Goal: Task Accomplishment & Management: Use online tool/utility

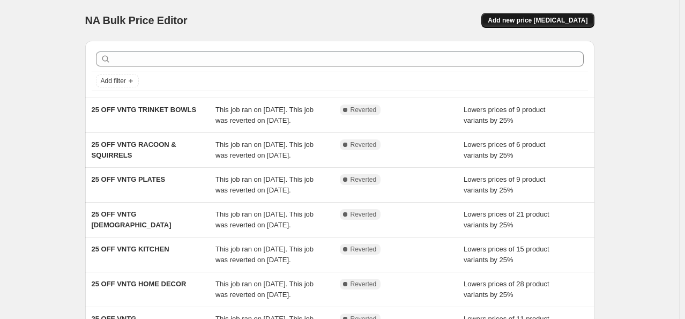
click at [545, 16] on button "Add new price [MEDICAL_DATA]" at bounding box center [538, 20] width 113 height 15
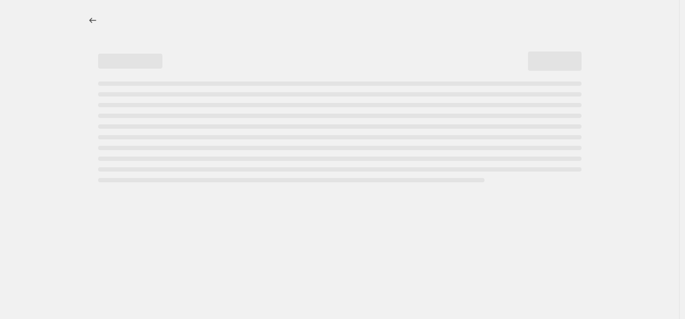
select select "percentage"
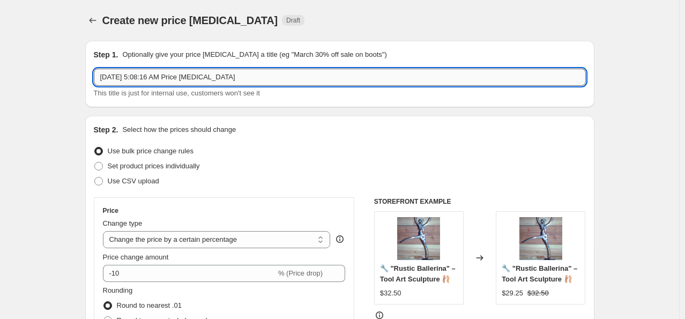
click at [255, 79] on input "[DATE] 5:08:16 AM Price [MEDICAL_DATA]" at bounding box center [340, 77] width 492 height 17
type input "O"
click at [290, 79] on input "25% DTF" at bounding box center [340, 77] width 492 height 17
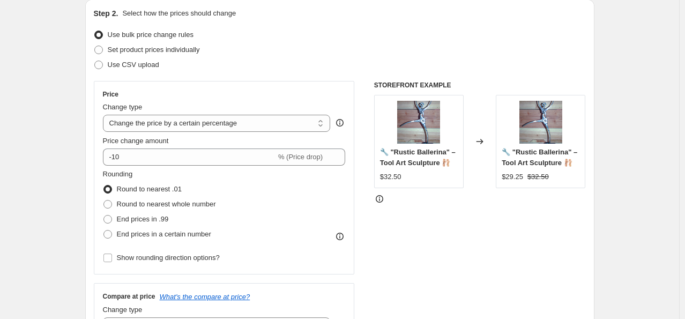
scroll to position [107, 0]
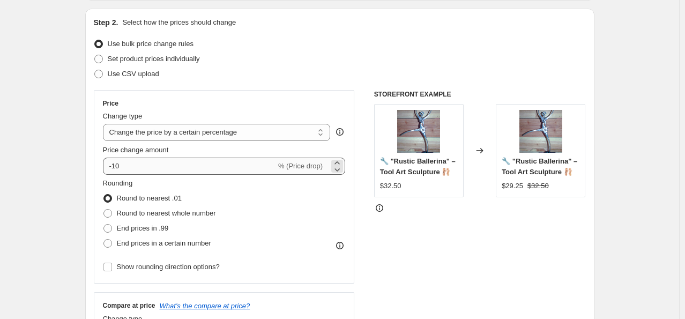
type input "25% DTF"
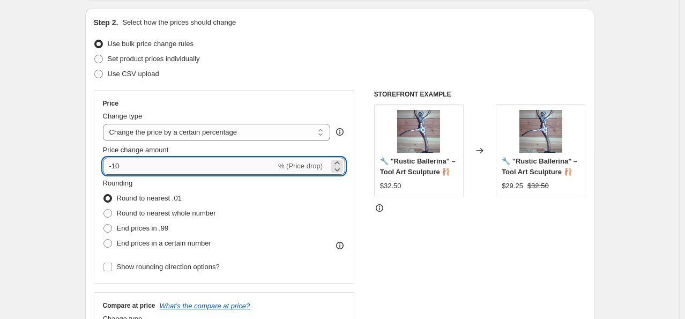
click at [142, 164] on input "-10" at bounding box center [189, 166] width 173 height 17
type input "-25"
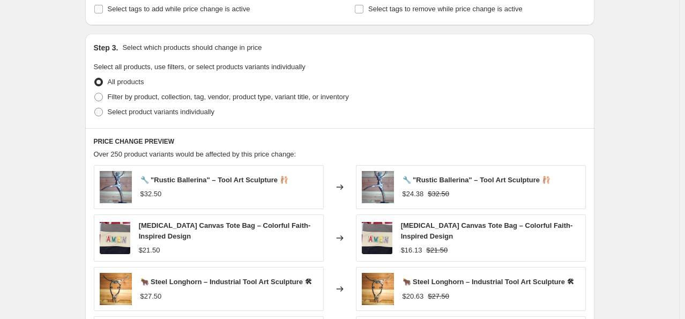
scroll to position [483, 0]
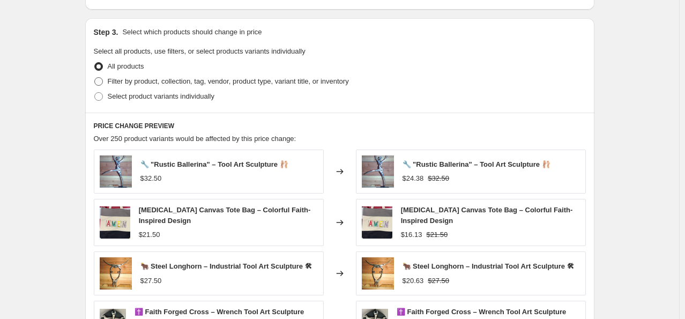
click at [101, 79] on span at bounding box center [98, 81] width 9 height 9
click at [95, 78] on input "Filter by product, collection, tag, vendor, product type, variant title, or inv…" at bounding box center [94, 77] width 1 height 1
radio input "true"
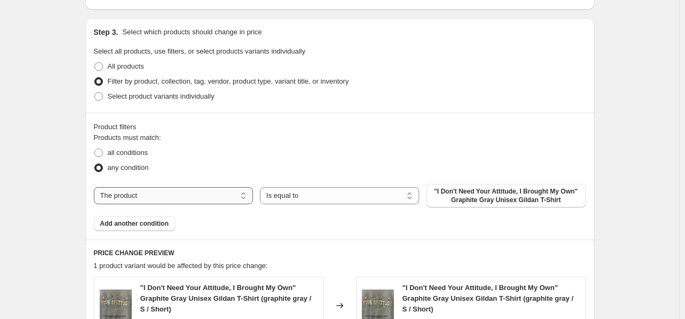
click at [249, 193] on select "The product The product's collection The product's tag The product's vendor The…" at bounding box center [173, 195] width 159 height 17
select select "collection"
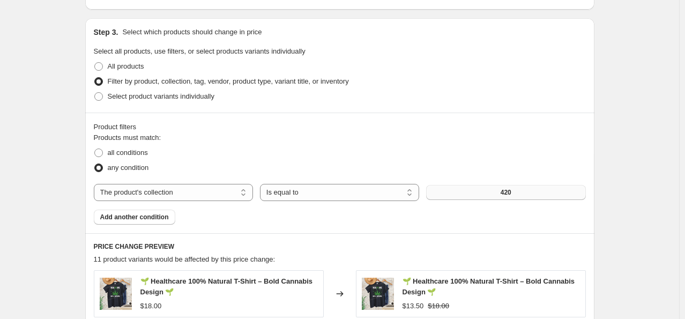
click at [517, 193] on button "420" at bounding box center [505, 192] width 159 height 15
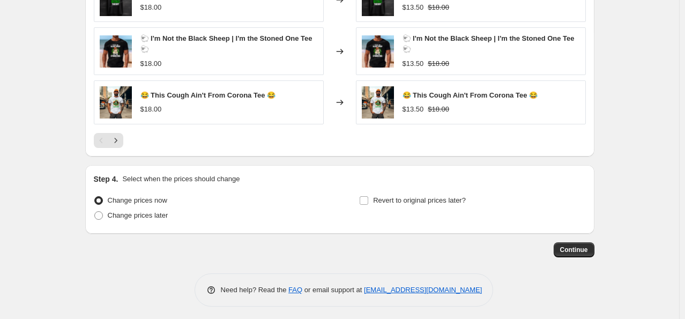
scroll to position [880, 0]
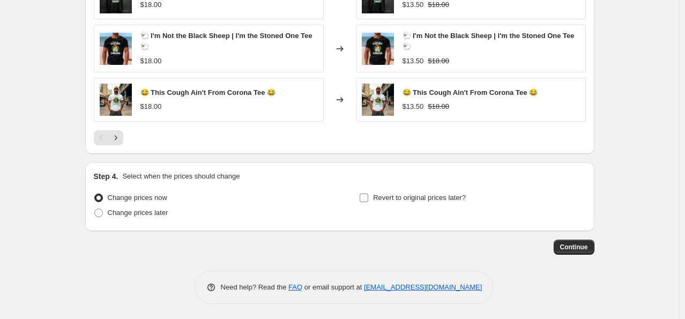
click at [364, 197] on input "Revert to original prices later?" at bounding box center [364, 198] width 9 height 9
checkbox input "true"
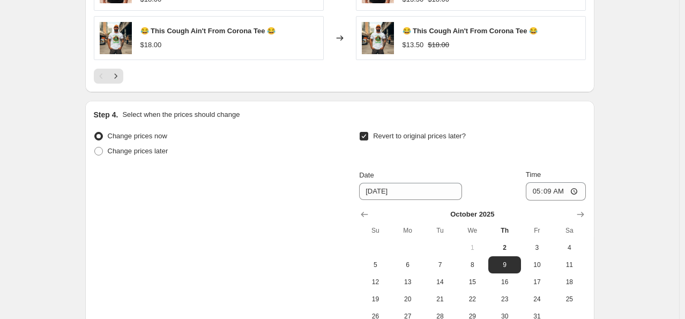
scroll to position [987, 0]
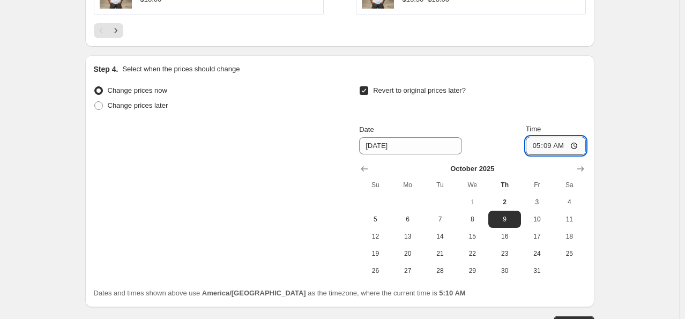
click at [539, 143] on input "05:09" at bounding box center [556, 146] width 60 height 18
type input "23:59"
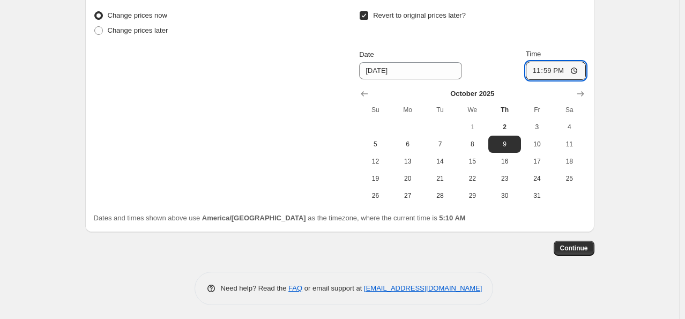
scroll to position [1063, 0]
click at [589, 251] on button "Continue" at bounding box center [574, 247] width 41 height 15
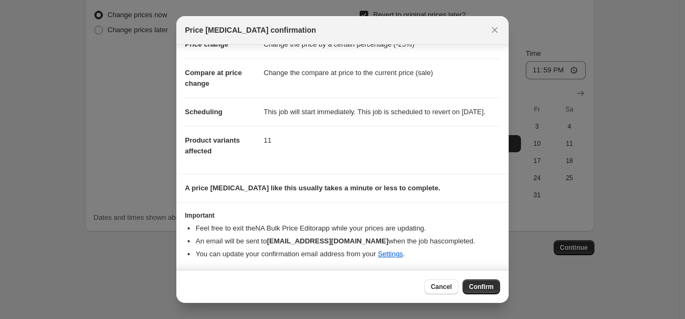
scroll to position [43, 0]
click at [479, 284] on span "Confirm" at bounding box center [481, 287] width 25 height 9
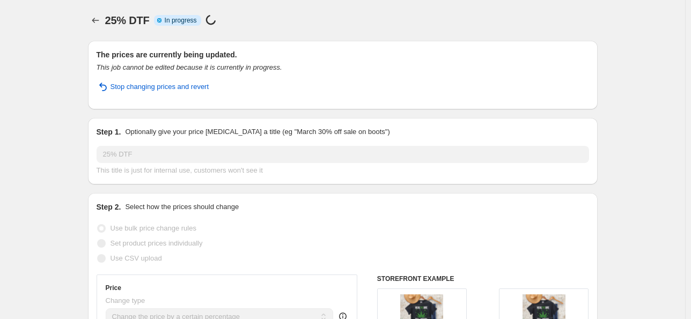
select select "percentage"
select select "collection"
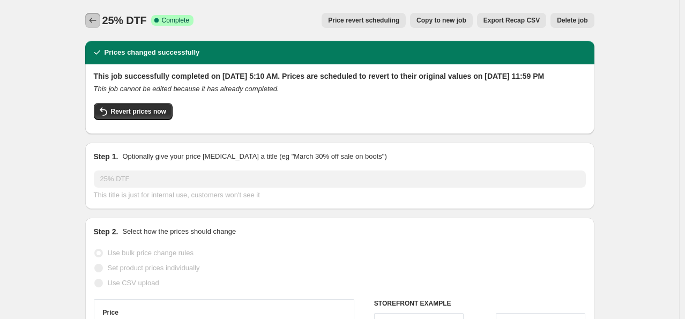
click at [92, 20] on icon "Price change jobs" at bounding box center [92, 20] width 7 height 5
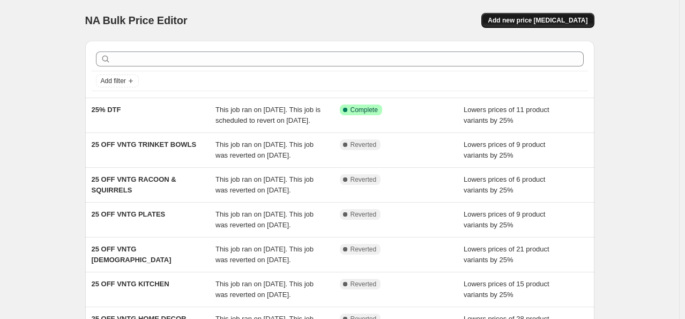
click at [528, 18] on span "Add new price [MEDICAL_DATA]" at bounding box center [538, 20] width 100 height 9
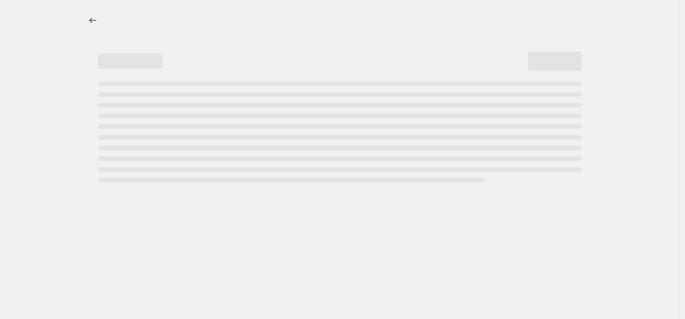
select select "percentage"
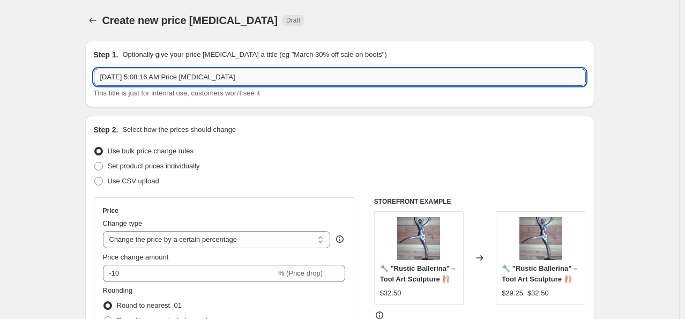
click at [196, 82] on input "[DATE] 5:08:16 AM Price [MEDICAL_DATA]" at bounding box center [340, 77] width 492 height 17
click at [268, 80] on input "[DATE] 5:08:16 AM Price [MEDICAL_DATA]" at bounding box center [340, 77] width 492 height 17
click at [268, 79] on input "[DATE] 5:08:16 AM Price [MEDICAL_DATA]" at bounding box center [340, 77] width 492 height 17
paste input "25% DTF"
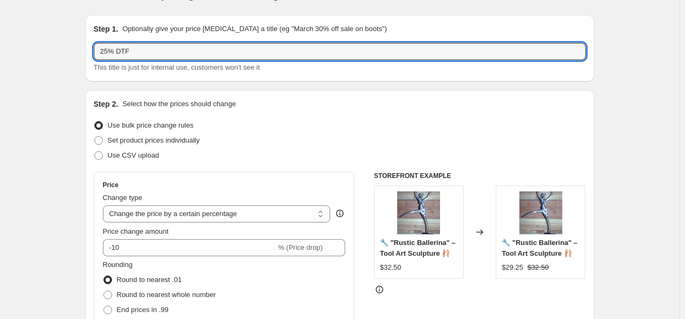
scroll to position [107, 0]
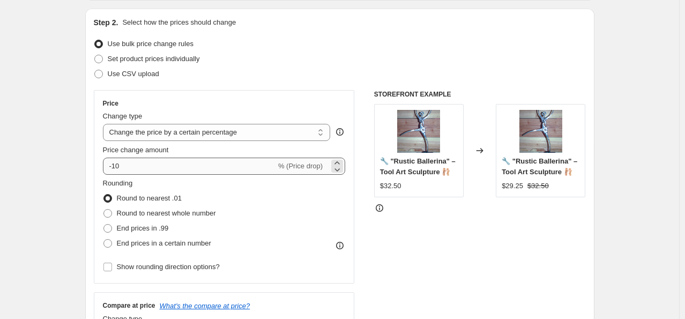
type input "25% DTF"
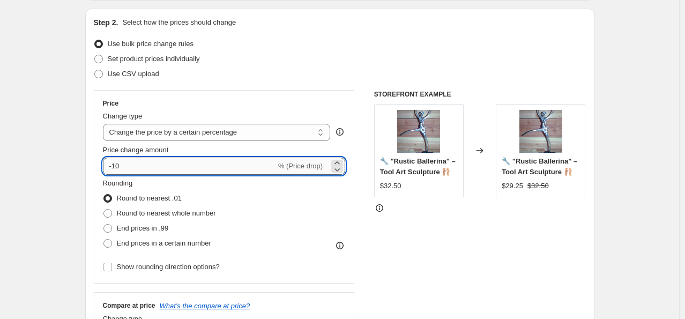
click at [155, 160] on input "-10" at bounding box center [189, 166] width 173 height 17
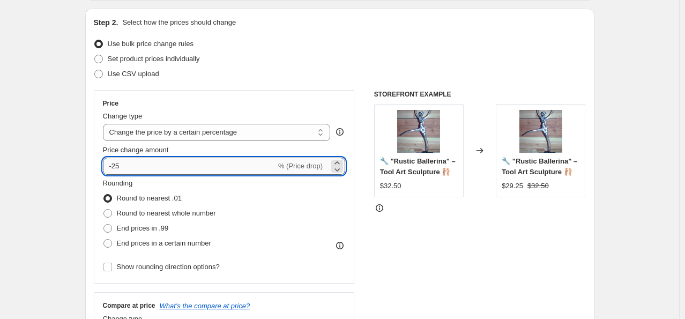
type input "-25"
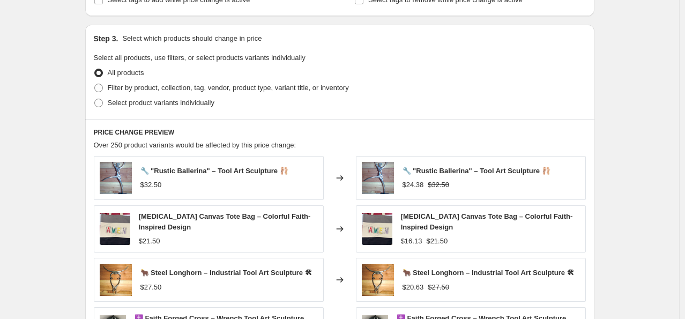
scroll to position [483, 0]
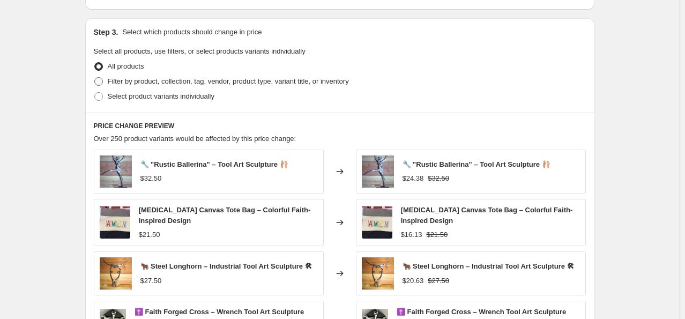
click at [99, 82] on span at bounding box center [98, 81] width 9 height 9
click at [95, 78] on input "Filter by product, collection, tag, vendor, product type, variant title, or inv…" at bounding box center [94, 77] width 1 height 1
radio input "true"
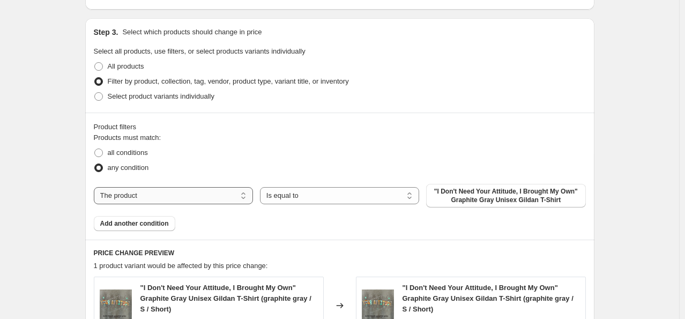
click at [159, 197] on select "The product The product's collection The product's tag The product's vendor The…" at bounding box center [173, 195] width 159 height 17
select select "collection"
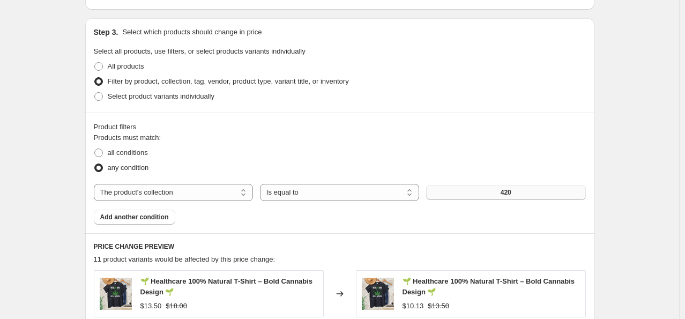
click at [462, 195] on button "420" at bounding box center [505, 192] width 159 height 15
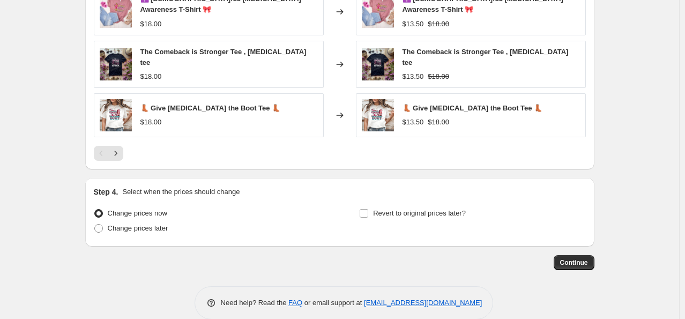
scroll to position [880, 0]
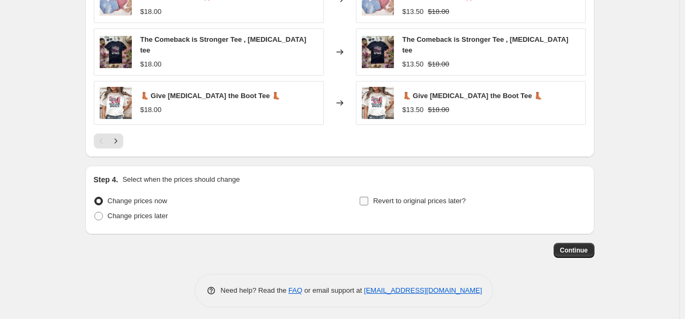
click at [367, 197] on input "Revert to original prices later?" at bounding box center [364, 201] width 9 height 9
checkbox input "true"
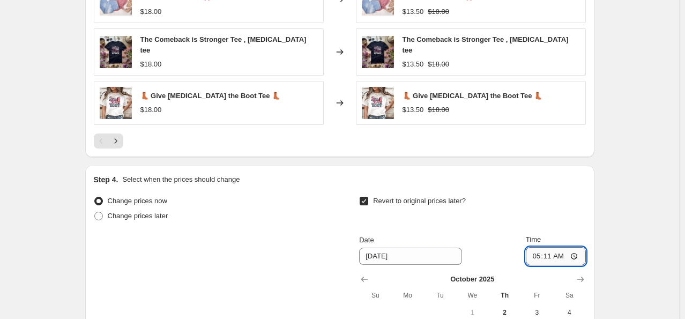
click at [541, 253] on input "05:11" at bounding box center [556, 256] width 60 height 18
type input "23:59"
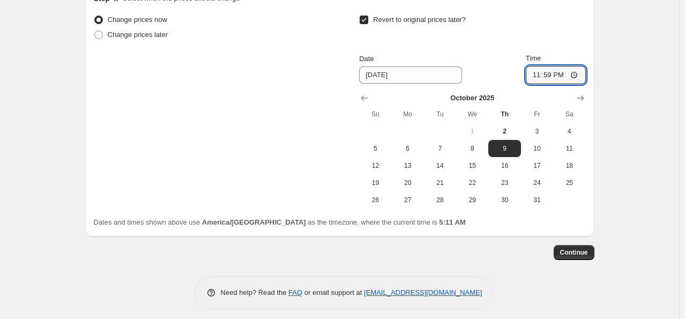
scroll to position [1063, 0]
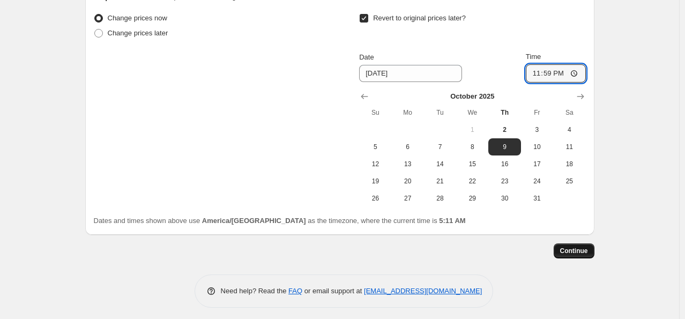
click at [579, 249] on span "Continue" at bounding box center [575, 251] width 28 height 9
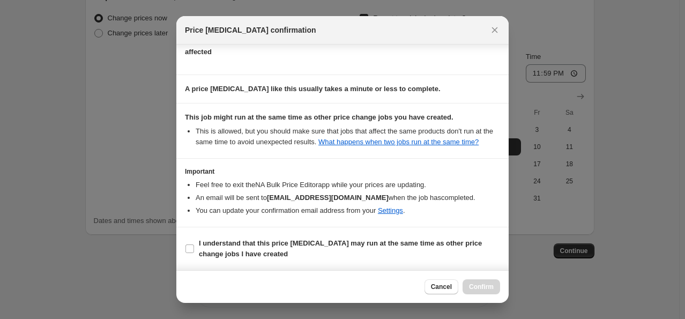
scroll to position [142, 0]
click at [187, 247] on input "I understand that this price [MEDICAL_DATA] may run at the same time as other p…" at bounding box center [190, 249] width 9 height 9
checkbox input "true"
click at [479, 288] on span "Confirm" at bounding box center [481, 287] width 25 height 9
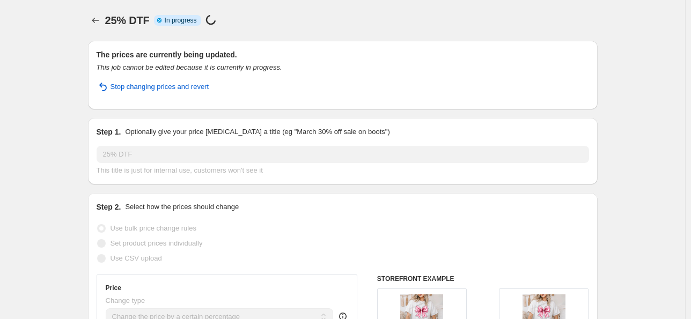
select select "percentage"
select select "collection"
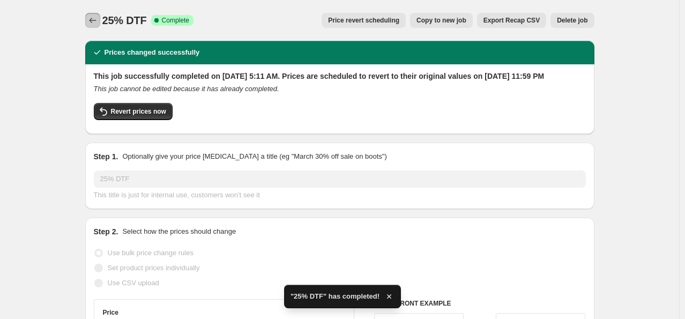
click at [95, 20] on icon "Price change jobs" at bounding box center [92, 20] width 11 height 11
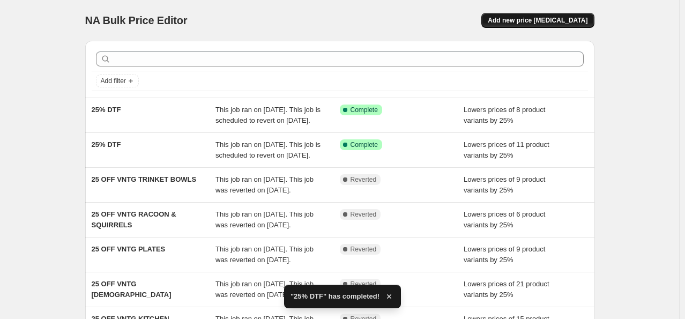
click at [551, 19] on span "Add new price [MEDICAL_DATA]" at bounding box center [538, 20] width 100 height 9
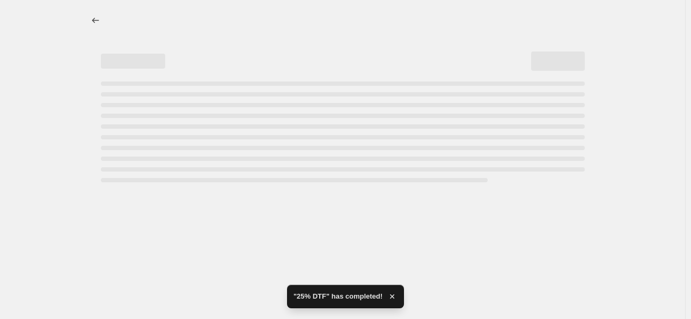
select select "percentage"
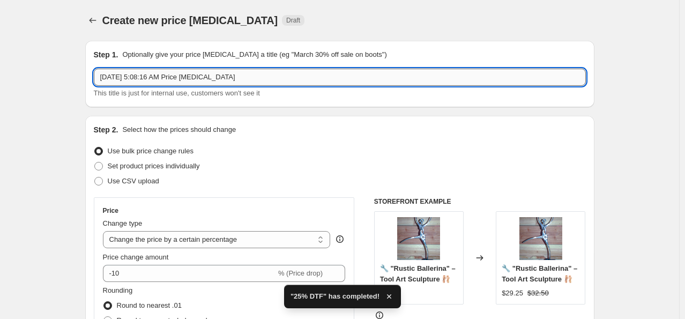
click at [247, 79] on input "[DATE] 5:08:16 AM Price [MEDICAL_DATA]" at bounding box center [340, 77] width 492 height 17
paste input "25% DTF"
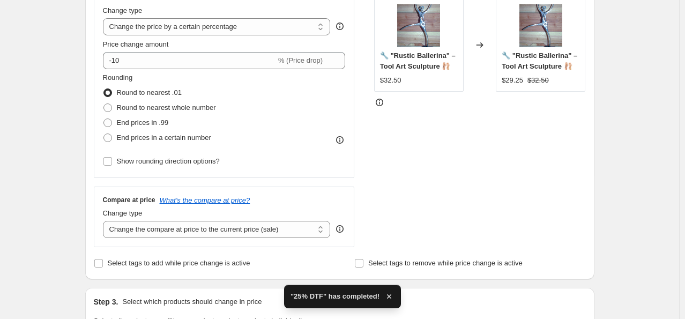
scroll to position [215, 0]
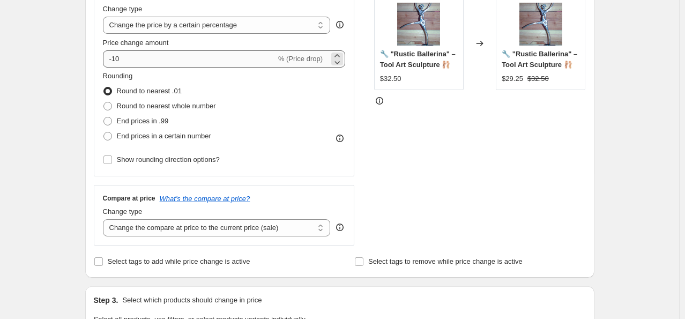
type input "25% DTF"
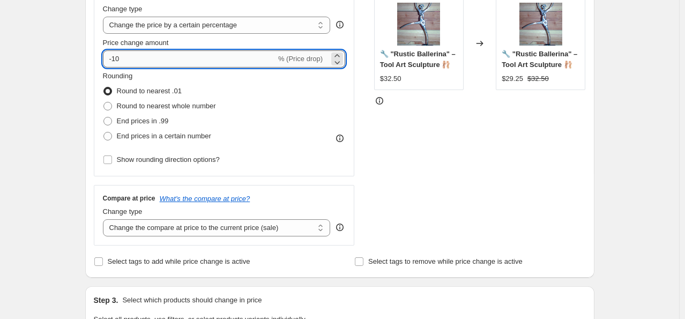
click at [150, 58] on input "-10" at bounding box center [189, 58] width 173 height 17
type input "-25"
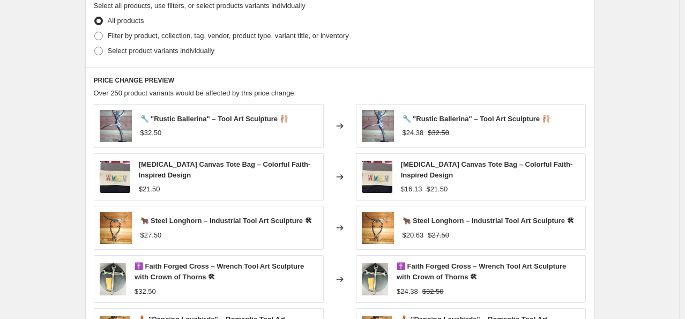
scroll to position [536, 0]
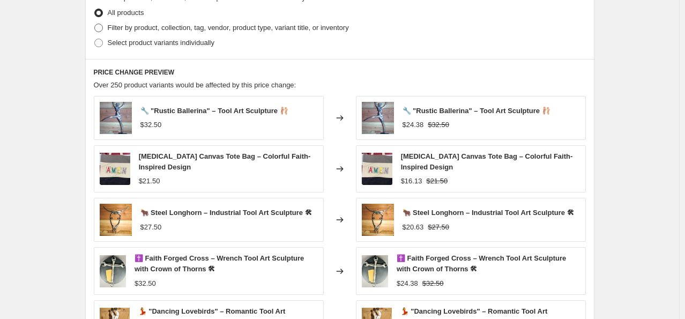
click at [101, 28] on span at bounding box center [98, 28] width 9 height 9
click at [95, 24] on input "Filter by product, collection, tag, vendor, product type, variant title, or inv…" at bounding box center [94, 24] width 1 height 1
radio input "true"
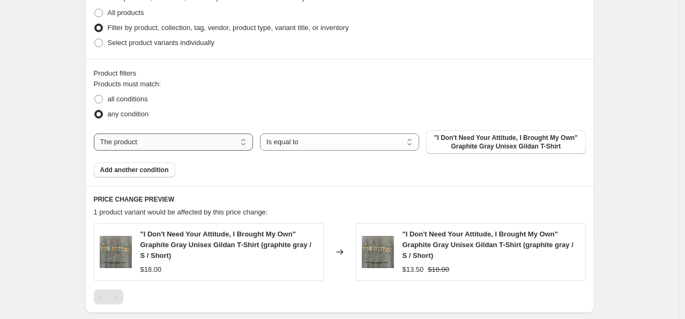
click at [209, 142] on select "The product The product's collection The product's tag The product's vendor The…" at bounding box center [173, 142] width 159 height 17
select select "collection"
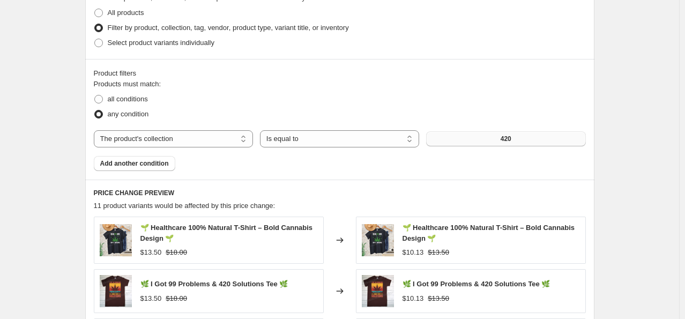
click at [529, 143] on button "420" at bounding box center [505, 138] width 159 height 15
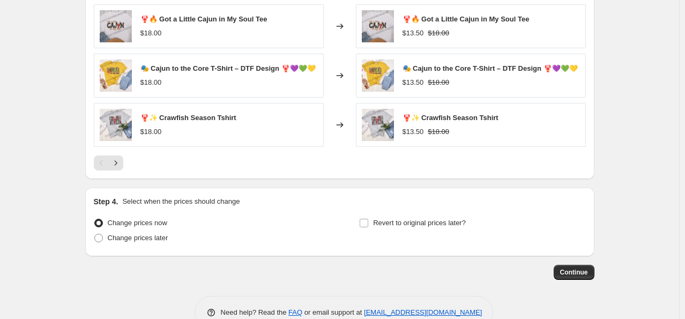
scroll to position [873, 0]
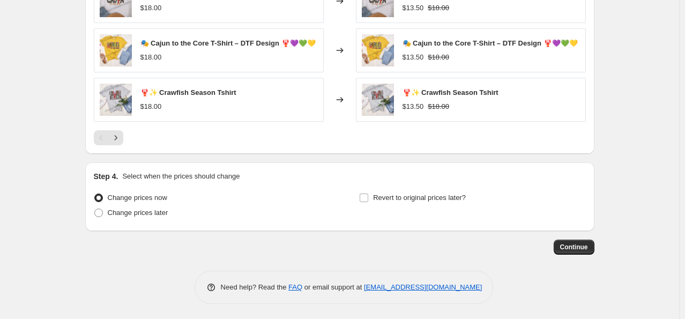
click at [360, 195] on div "Change prices now Change prices later Revert to original prices later?" at bounding box center [340, 206] width 492 height 32
click at [368, 196] on input "Revert to original prices later?" at bounding box center [364, 198] width 9 height 9
checkbox input "true"
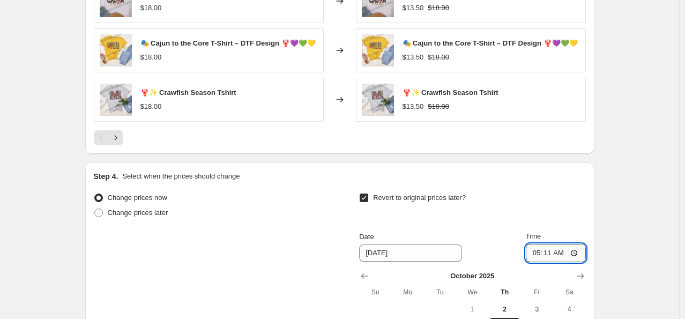
click at [538, 253] on input "05:11" at bounding box center [556, 253] width 60 height 18
type input "23:59"
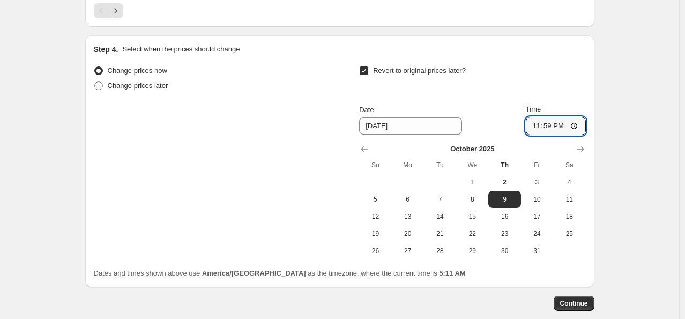
scroll to position [1034, 0]
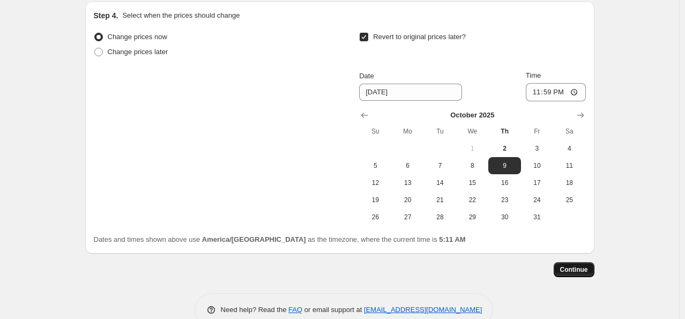
click at [586, 271] on span "Continue" at bounding box center [575, 270] width 28 height 9
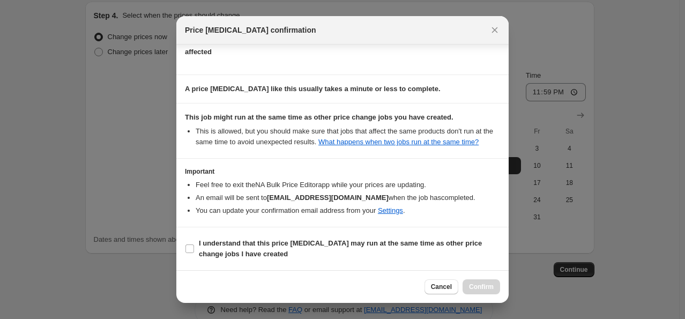
scroll to position [142, 0]
click at [189, 249] on input "I understand that this price [MEDICAL_DATA] may run at the same time as other p…" at bounding box center [190, 249] width 9 height 9
checkbox input "true"
click at [496, 287] on button "Confirm" at bounding box center [482, 286] width 38 height 15
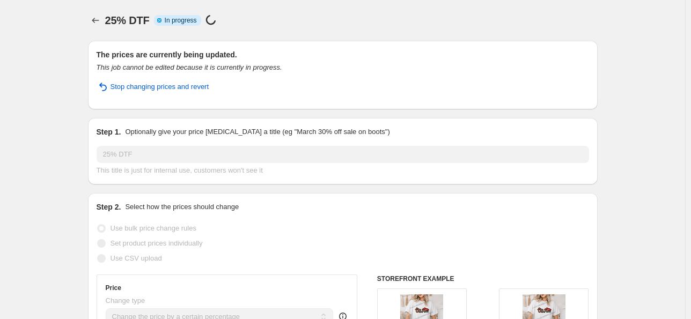
select select "percentage"
select select "collection"
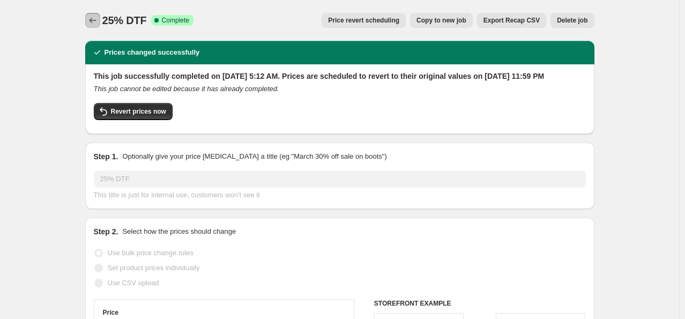
click at [90, 13] on button "Price change jobs" at bounding box center [92, 20] width 15 height 15
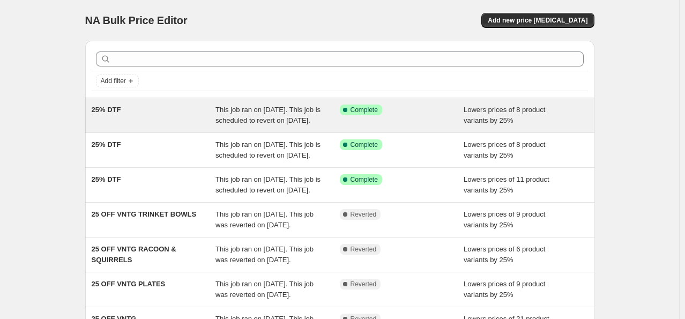
click at [169, 124] on div "25% DTF" at bounding box center [154, 115] width 124 height 21
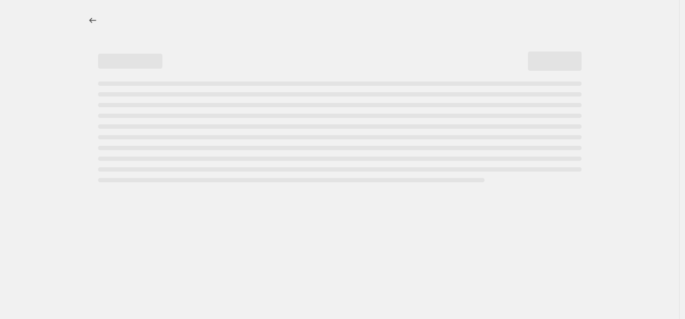
select select "percentage"
select select "collection"
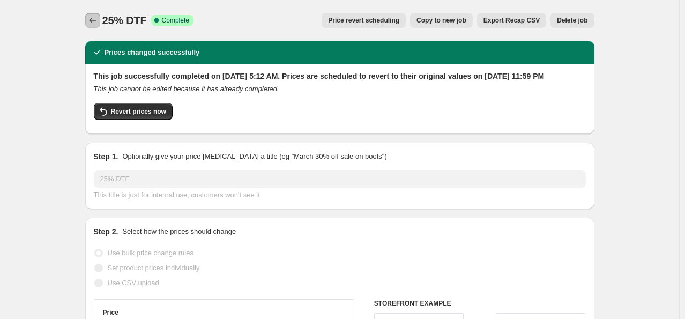
click at [95, 19] on icon "Price change jobs" at bounding box center [92, 20] width 11 height 11
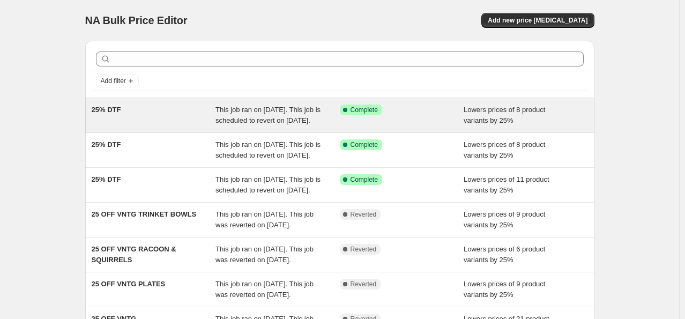
click at [266, 107] on span "This job ran on [DATE]. This job is scheduled to revert on [DATE]." at bounding box center [268, 115] width 105 height 19
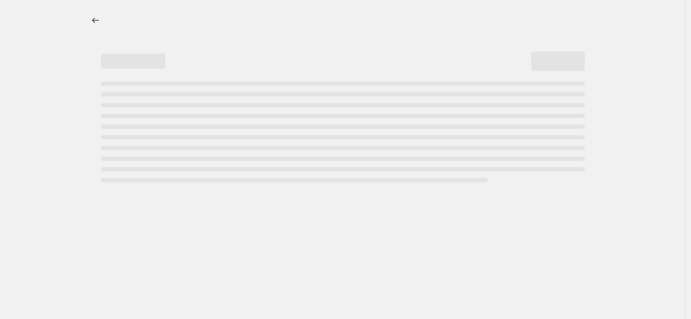
select select "percentage"
select select "collection"
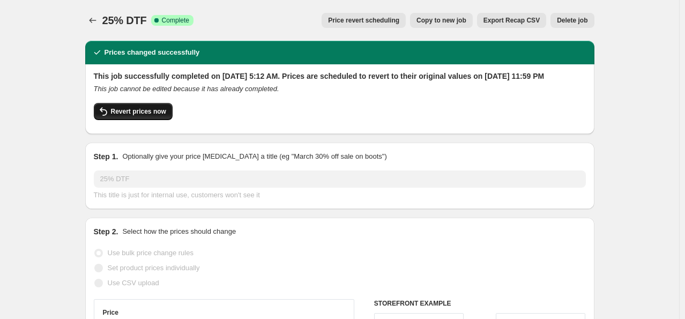
click at [152, 118] on button "Revert prices now" at bounding box center [133, 111] width 79 height 17
checkbox input "false"
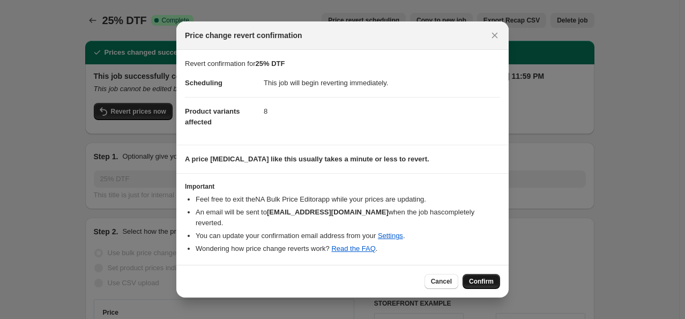
click at [487, 283] on span "Confirm" at bounding box center [481, 281] width 25 height 9
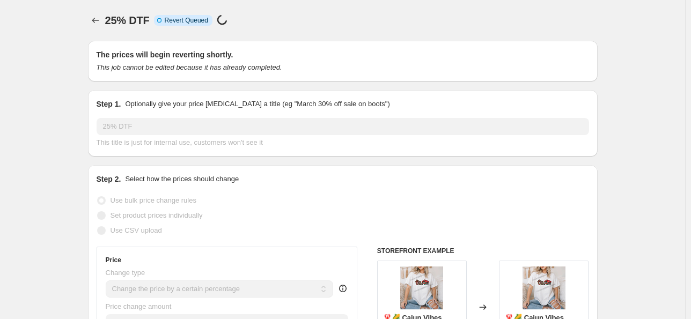
select select "percentage"
select select "collection"
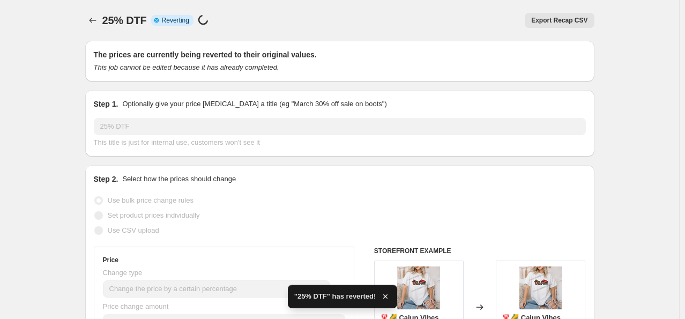
checkbox input "true"
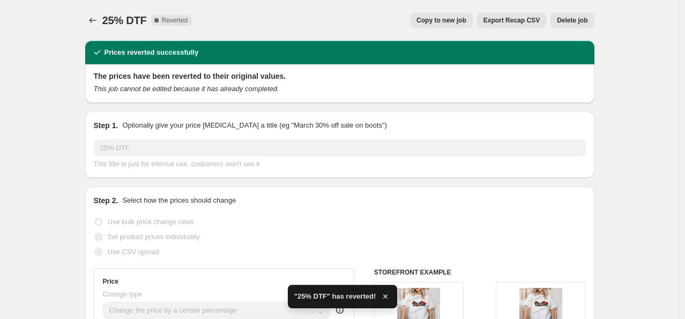
click at [585, 19] on span "Delete job" at bounding box center [572, 20] width 31 height 9
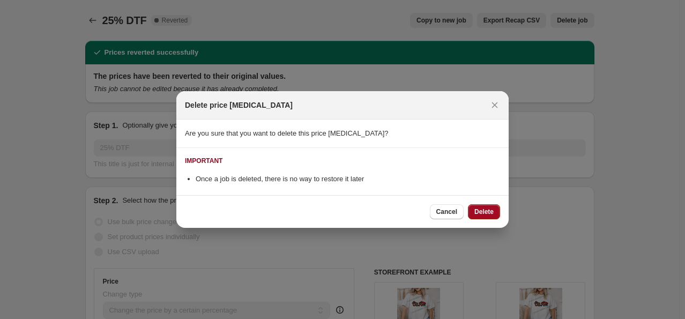
click at [478, 212] on span "Delete" at bounding box center [484, 212] width 19 height 9
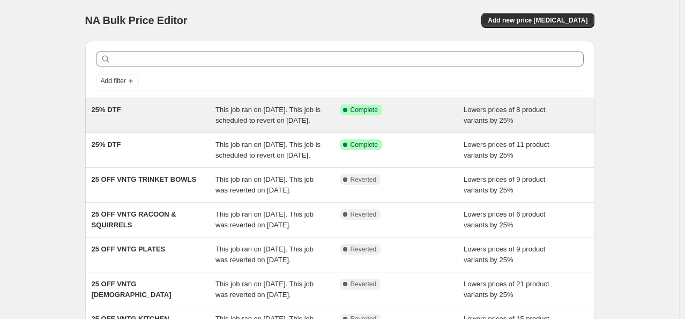
click at [178, 118] on div "25% DTF" at bounding box center [154, 115] width 124 height 21
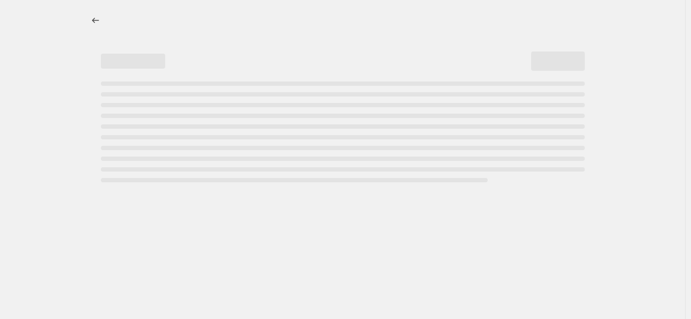
select select "percentage"
select select "collection"
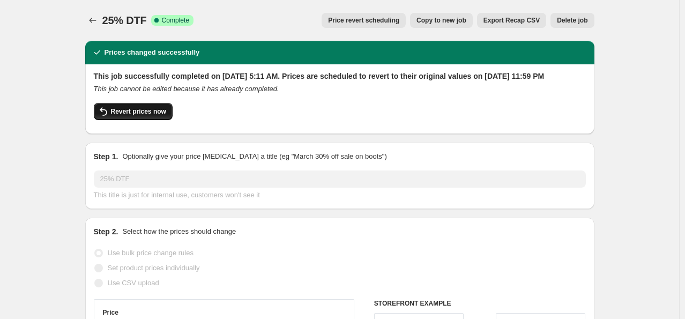
click at [146, 116] on span "Revert prices now" at bounding box center [138, 111] width 55 height 9
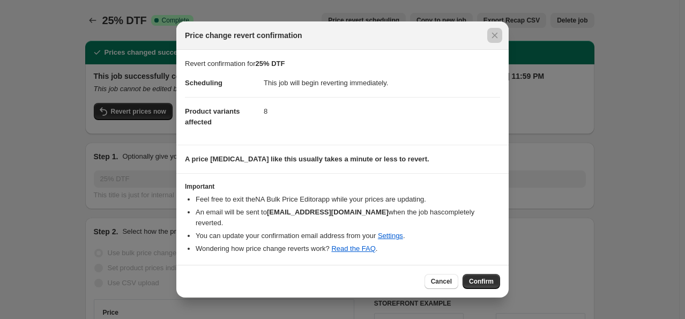
click at [540, 235] on div at bounding box center [342, 159] width 685 height 319
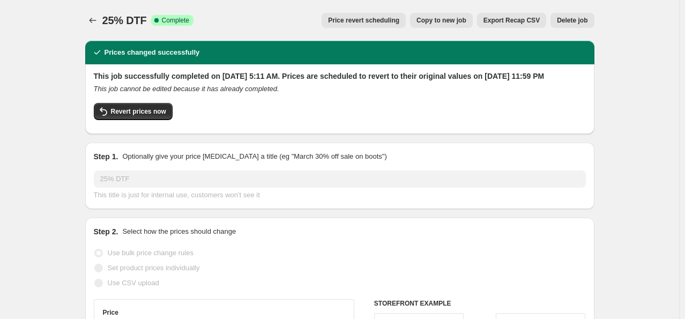
click at [584, 16] on button "Delete job" at bounding box center [572, 20] width 43 height 15
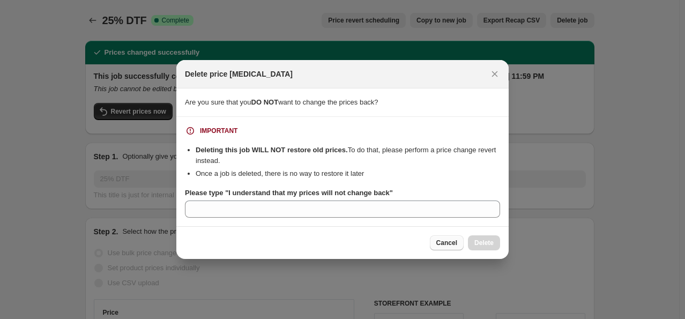
click at [446, 248] on button "Cancel" at bounding box center [447, 242] width 34 height 15
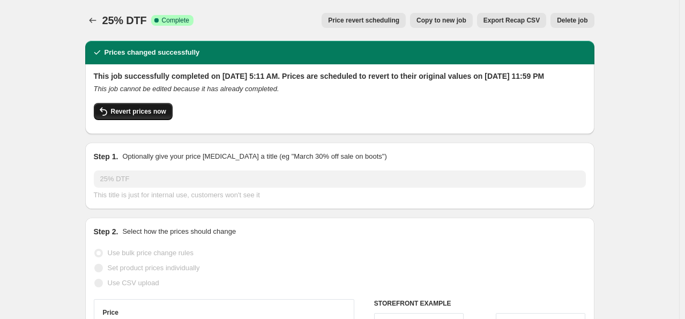
click at [156, 116] on span "Revert prices now" at bounding box center [138, 111] width 55 height 9
checkbox input "false"
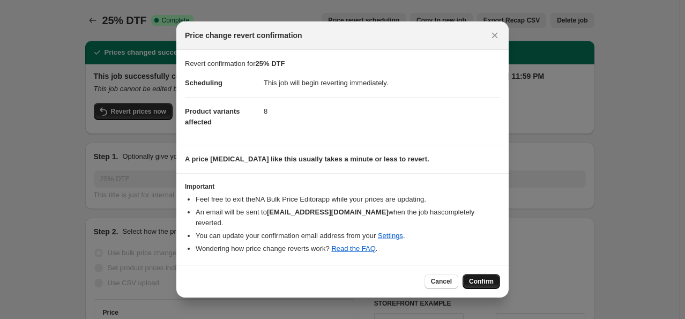
click at [481, 279] on span "Confirm" at bounding box center [481, 281] width 25 height 9
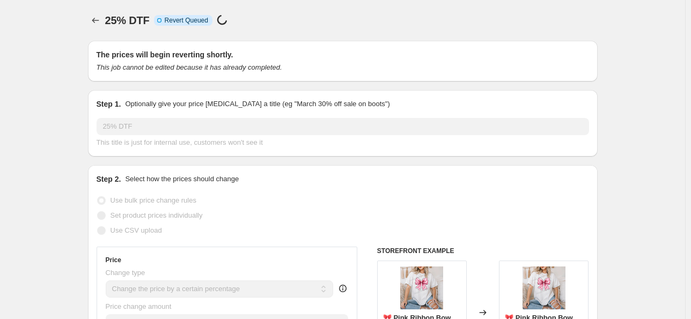
select select "percentage"
select select "collection"
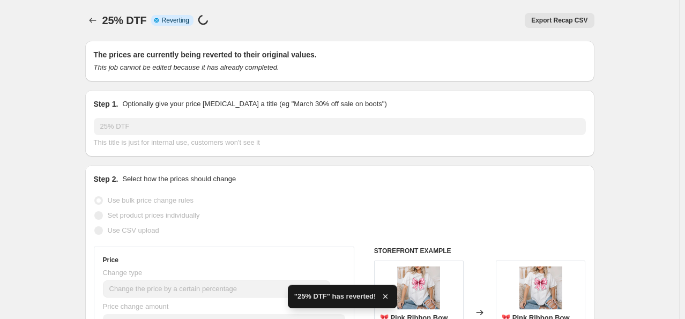
checkbox input "true"
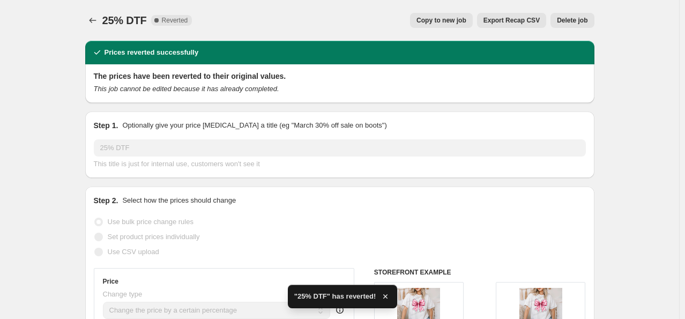
click at [578, 20] on span "Delete job" at bounding box center [572, 20] width 31 height 9
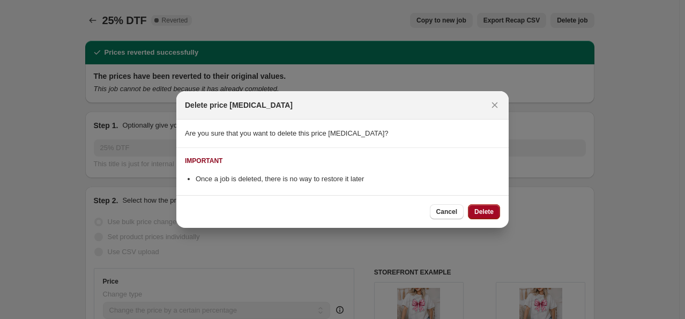
click at [485, 215] on span "Delete" at bounding box center [484, 212] width 19 height 9
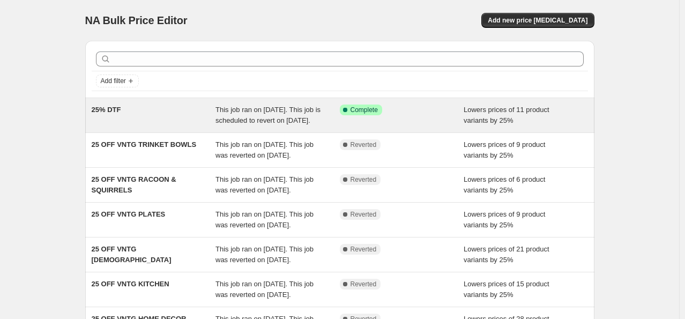
click at [157, 120] on div "25% DTF" at bounding box center [154, 115] width 124 height 21
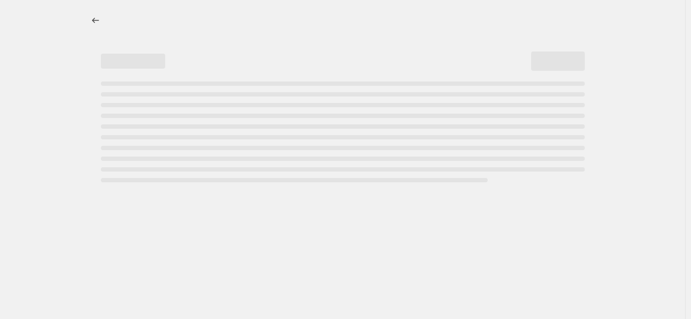
select select "percentage"
select select "collection"
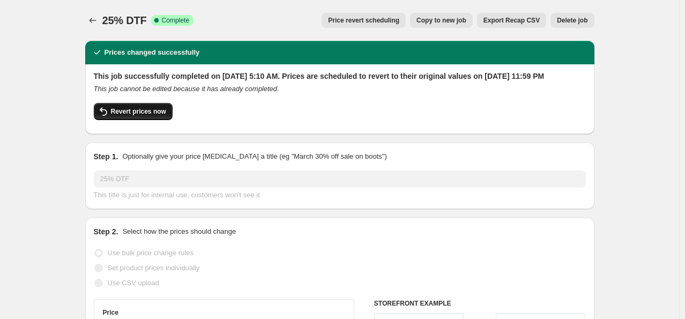
click at [150, 120] on button "Revert prices now" at bounding box center [133, 111] width 79 height 17
checkbox input "false"
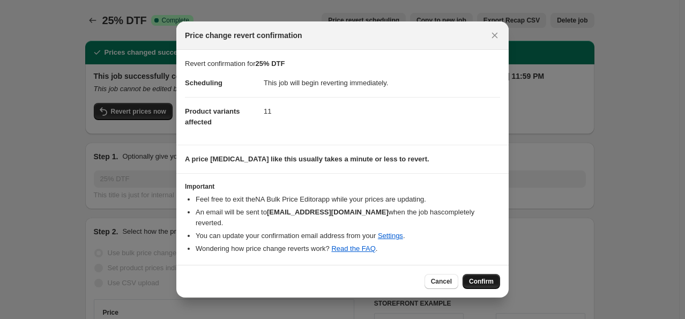
click at [493, 282] on button "Confirm" at bounding box center [482, 281] width 38 height 15
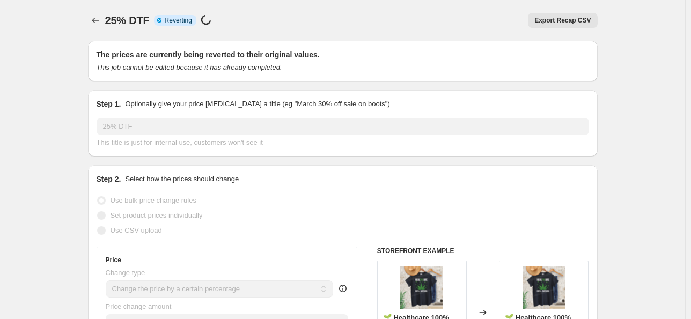
select select "percentage"
select select "collection"
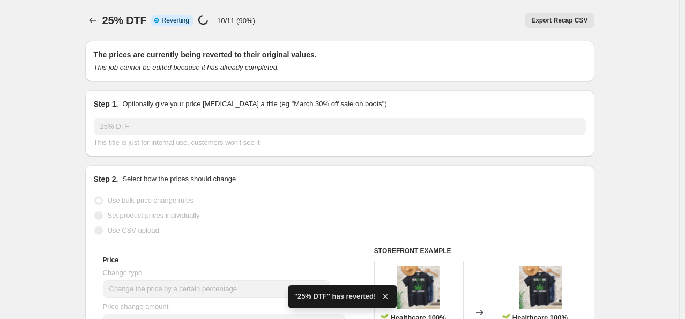
checkbox input "true"
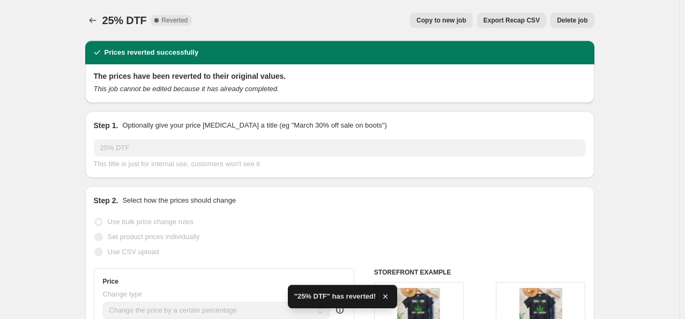
click at [571, 18] on span "Delete job" at bounding box center [572, 20] width 31 height 9
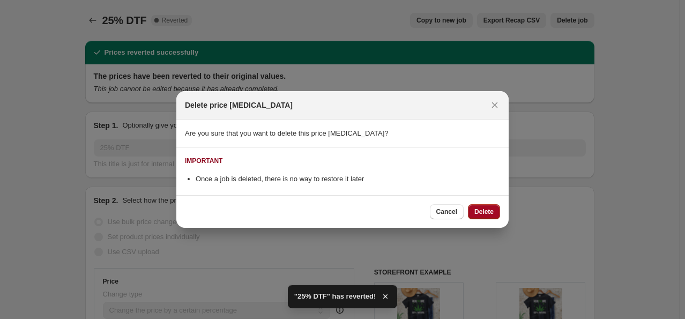
click at [474, 215] on button "Delete" at bounding box center [484, 211] width 32 height 15
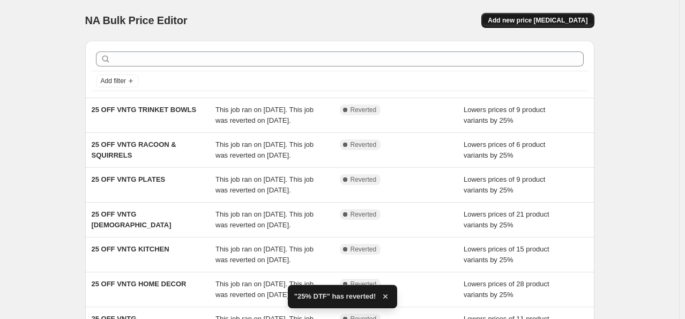
click at [538, 20] on span "Add new price [MEDICAL_DATA]" at bounding box center [538, 20] width 100 height 9
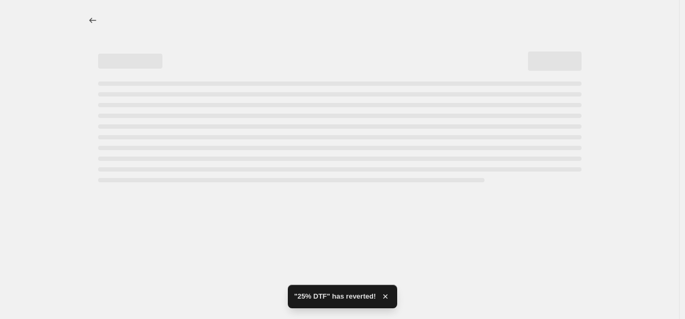
select select "percentage"
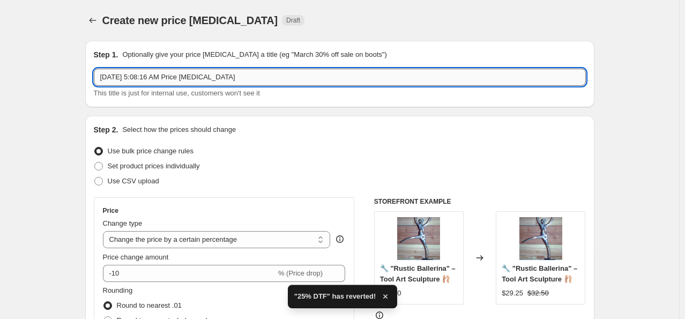
click at [134, 70] on input "[DATE] 5:08:16 AM Price [MEDICAL_DATA]" at bounding box center [340, 77] width 492 height 17
click at [270, 76] on input "[DATE] 5:08:16 AM Price [MEDICAL_DATA]" at bounding box center [340, 77] width 492 height 17
click at [272, 76] on input "[DATE] 5:08:16 AM Price [MEDICAL_DATA]" at bounding box center [340, 77] width 492 height 17
click at [272, 75] on input "[DATE] 5:08:16 AM Price [MEDICAL_DATA]" at bounding box center [340, 77] width 492 height 17
paste input "25% DTF"
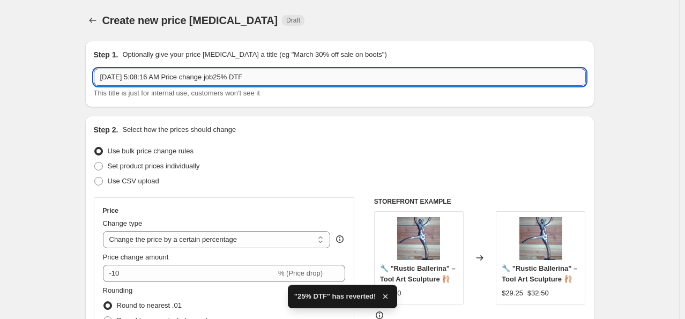
click at [262, 77] on input "[DATE] 5:08:16 AM Price change job25% DTF" at bounding box center [340, 77] width 492 height 17
click at [261, 77] on input "[DATE] 5:08:16 AM Price change job25% DTF" at bounding box center [340, 77] width 492 height 17
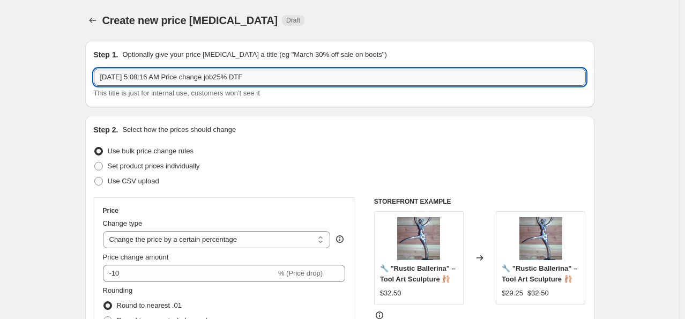
click at [261, 77] on input "[DATE] 5:08:16 AM Price change job25% DTF" at bounding box center [340, 77] width 492 height 17
drag, startPoint x: 261, startPoint y: 77, endPoint x: 97, endPoint y: 76, distance: 164.1
click at [97, 76] on input "[DATE] 5:08:16 AM Price change job25% DTF" at bounding box center [340, 77] width 492 height 17
paste input "text"
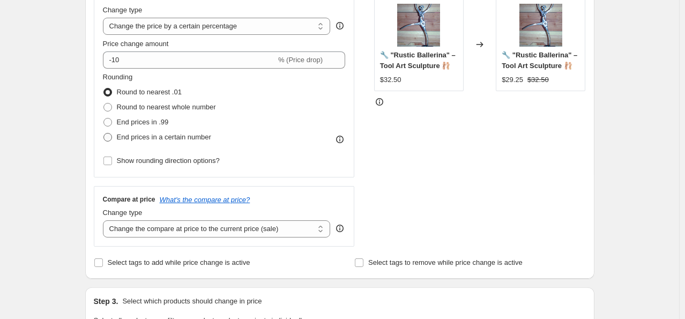
scroll to position [215, 0]
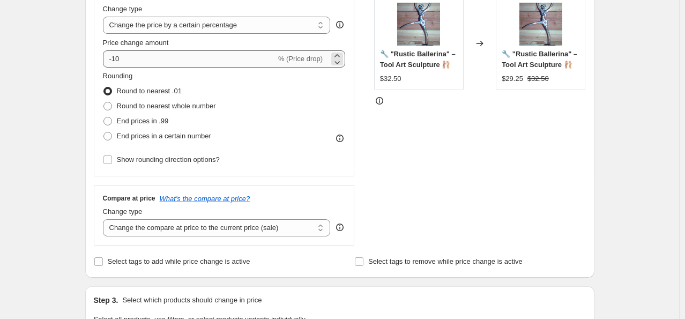
type input "25% DTF 420"
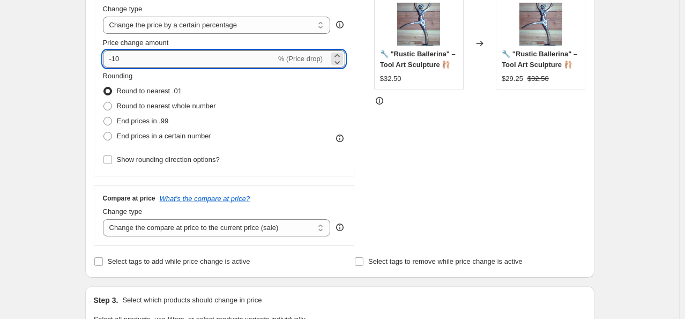
click at [143, 60] on input "-10" at bounding box center [189, 58] width 173 height 17
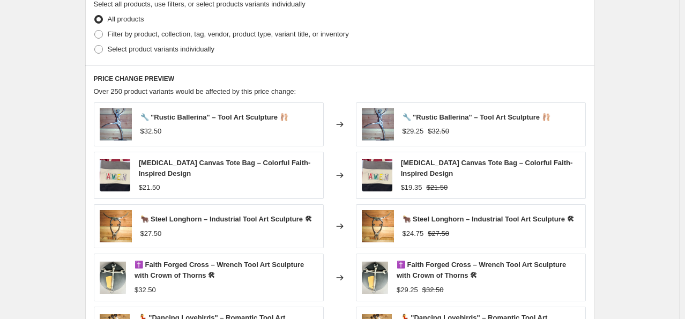
scroll to position [536, 0]
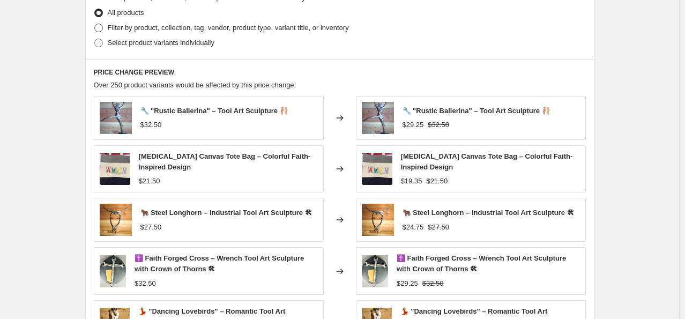
type input "-26"
click at [100, 27] on span at bounding box center [98, 28] width 9 height 9
click at [95, 24] on input "Filter by product, collection, tag, vendor, product type, variant title, or inv…" at bounding box center [94, 24] width 1 height 1
radio input "true"
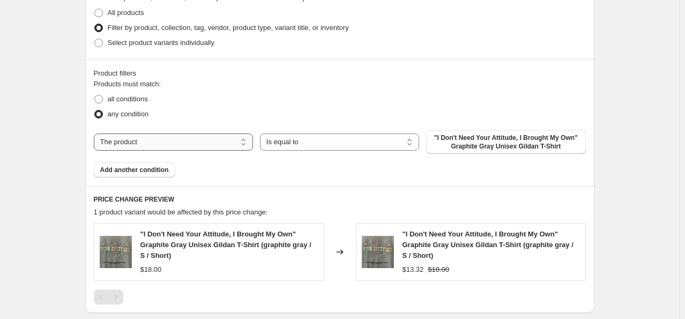
click at [212, 148] on select "The product The product's collection The product's tag The product's vendor The…" at bounding box center [173, 142] width 159 height 17
select select "collection"
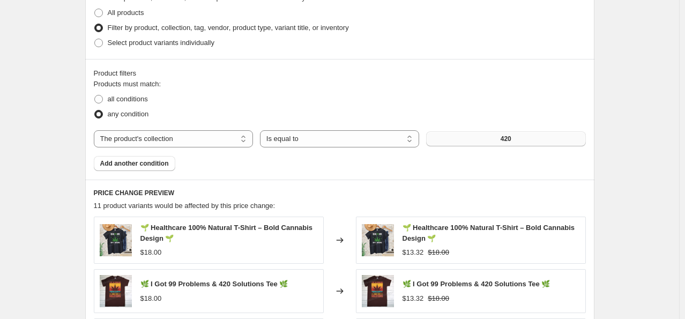
click at [481, 131] on button "420" at bounding box center [505, 138] width 159 height 15
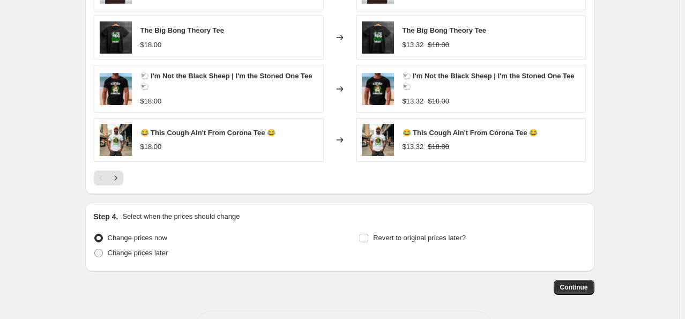
scroll to position [880, 0]
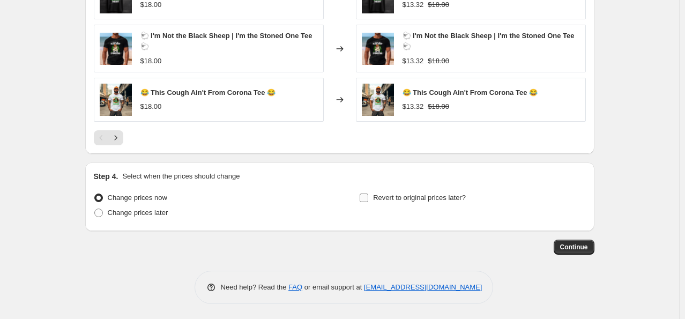
click at [367, 199] on input "Revert to original prices later?" at bounding box center [364, 198] width 9 height 9
checkbox input "true"
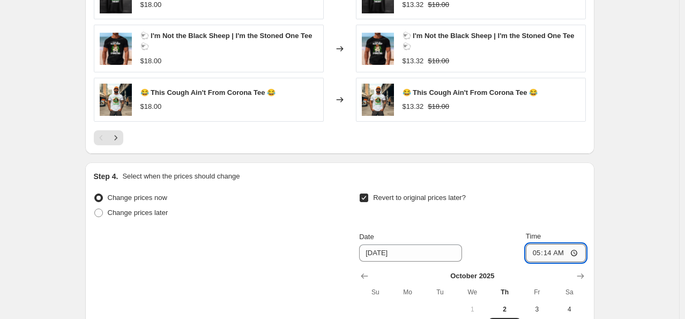
click at [539, 250] on input "05:14" at bounding box center [556, 253] width 60 height 18
type input "23:59"
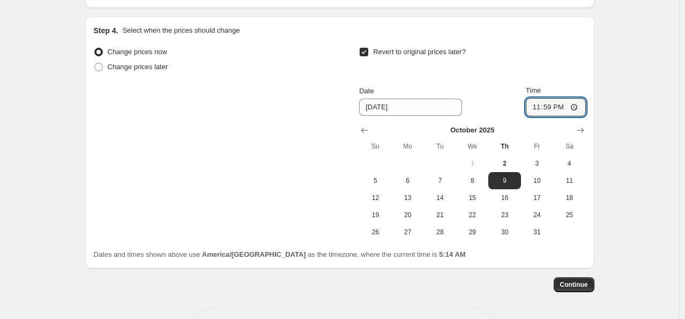
scroll to position [1041, 0]
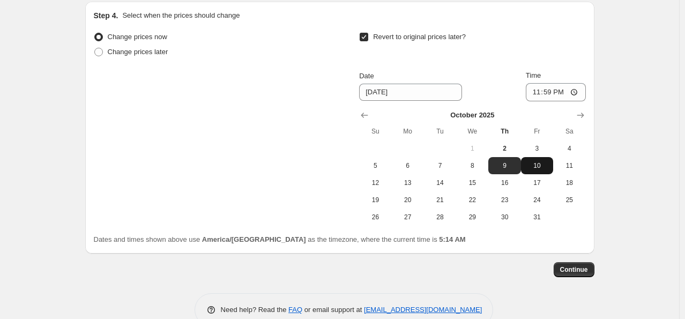
drag, startPoint x: 534, startPoint y: 163, endPoint x: 528, endPoint y: 159, distance: 7.5
click at [533, 162] on span "10" at bounding box center [538, 165] width 24 height 9
type input "[DATE]"
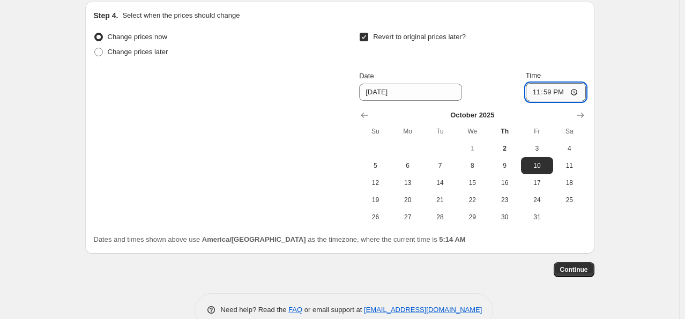
click at [536, 88] on input "23:59" at bounding box center [556, 92] width 60 height 18
type input "00:00"
click at [579, 271] on span "Continue" at bounding box center [575, 270] width 28 height 9
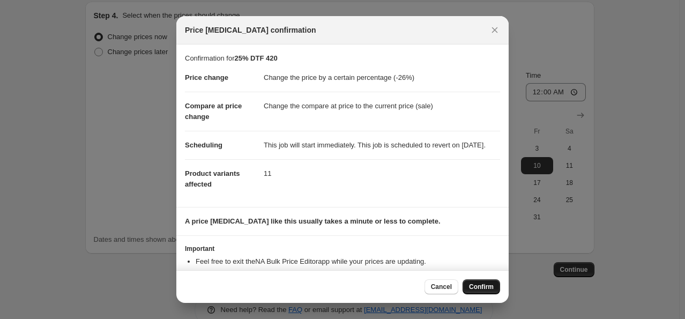
click at [474, 285] on span "Confirm" at bounding box center [481, 287] width 25 height 9
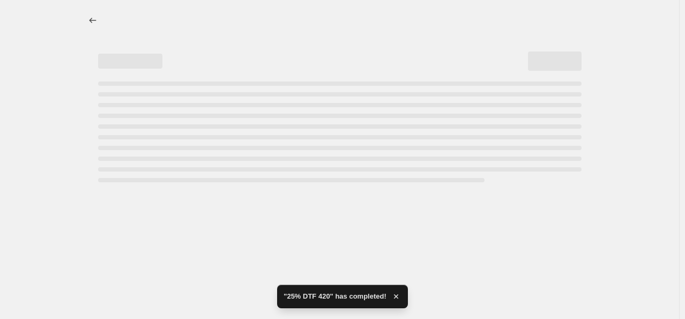
select select "percentage"
select select "collection"
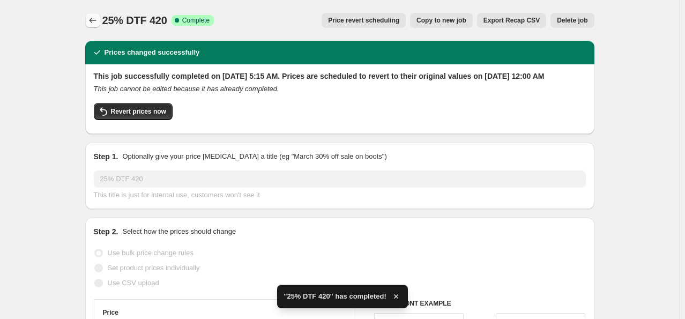
click at [97, 18] on icon "Price change jobs" at bounding box center [92, 20] width 11 height 11
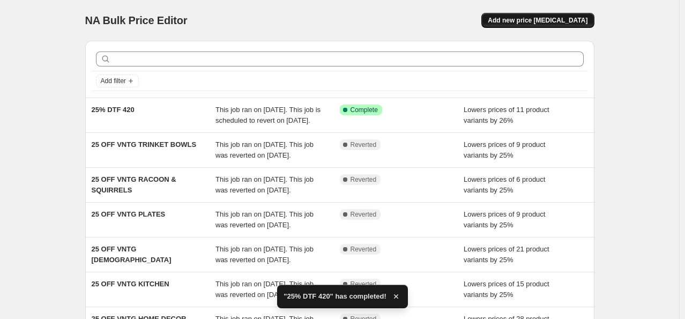
click at [527, 21] on span "Add new price [MEDICAL_DATA]" at bounding box center [538, 20] width 100 height 9
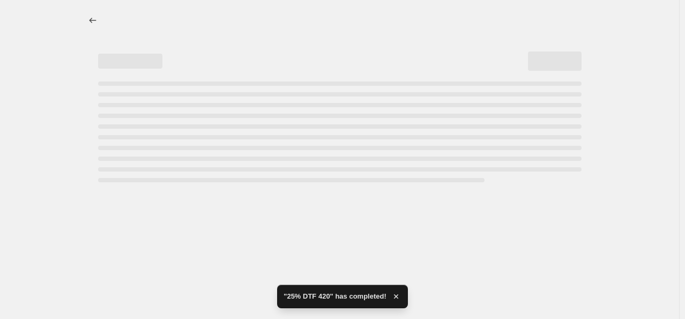
select select "percentage"
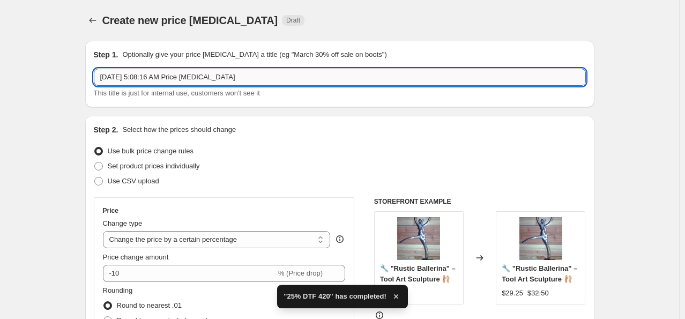
click at [142, 74] on input "[DATE] 5:08:16 AM Price [MEDICAL_DATA]" at bounding box center [340, 77] width 492 height 17
click at [256, 76] on input "[DATE] 5:08:16 AM Price [MEDICAL_DATA]" at bounding box center [340, 77] width 492 height 17
paste input "25% DTF"
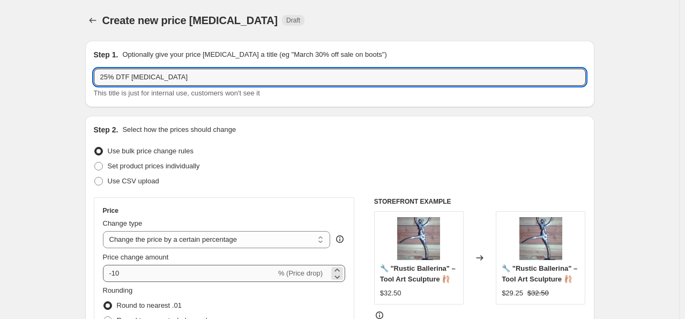
type input "25% DTF [MEDICAL_DATA]"
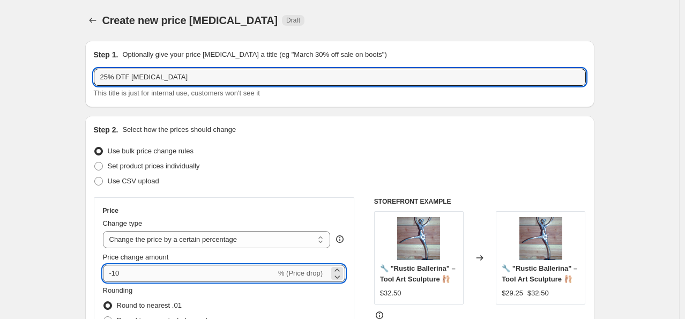
click at [132, 272] on input "-10" at bounding box center [189, 273] width 173 height 17
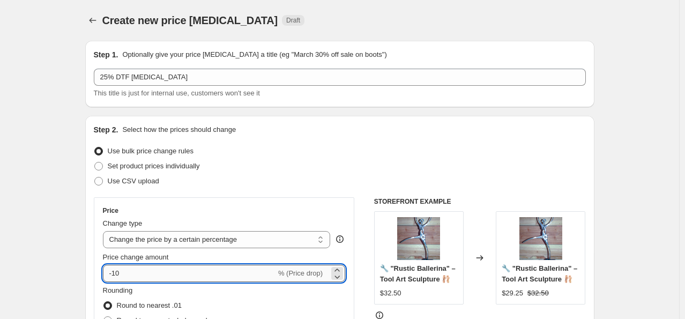
click at [131, 272] on input "-10" at bounding box center [189, 273] width 173 height 17
drag, startPoint x: 129, startPoint y: 271, endPoint x: 6, endPoint y: 272, distance: 123.4
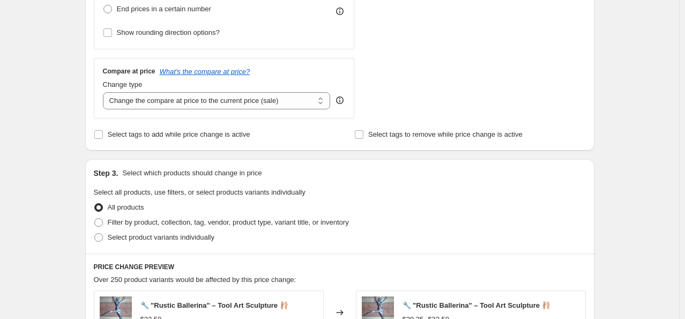
scroll to position [429, 0]
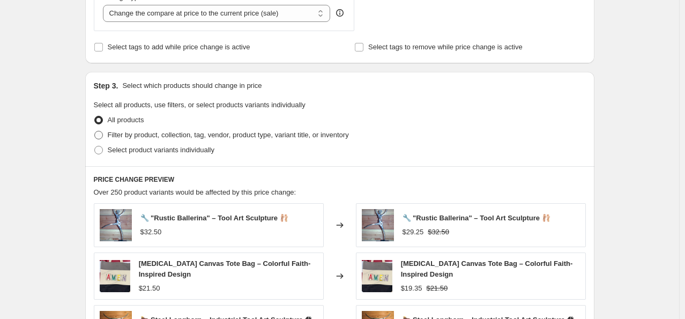
type input "-25"
click at [152, 138] on span "Filter by product, collection, tag, vendor, product type, variant title, or inv…" at bounding box center [228, 135] width 241 height 8
click at [95, 131] on input "Filter by product, collection, tag, vendor, product type, variant title, or inv…" at bounding box center [94, 131] width 1 height 1
radio input "true"
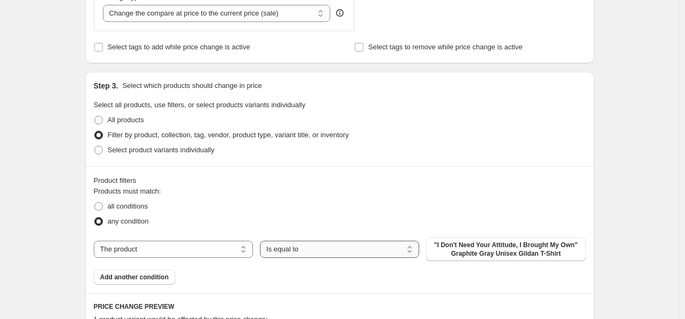
click at [345, 250] on select "Is equal to Is not equal to" at bounding box center [339, 249] width 159 height 17
click at [224, 251] on select "The product The product's collection The product's tag The product's vendor The…" at bounding box center [173, 249] width 159 height 17
select select "collection"
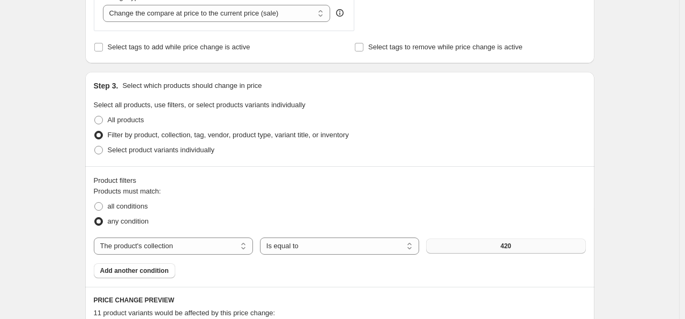
click at [489, 248] on button "420" at bounding box center [505, 246] width 159 height 15
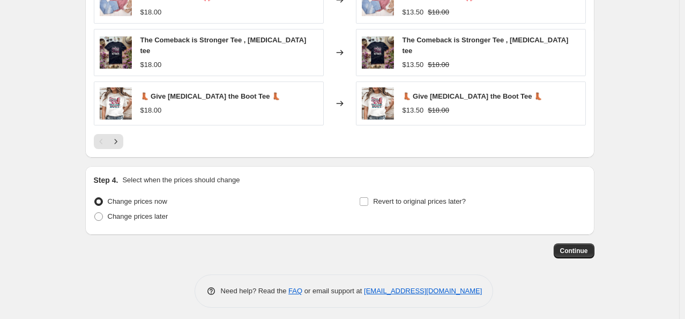
scroll to position [880, 0]
click at [367, 197] on input "Revert to original prices later?" at bounding box center [364, 201] width 9 height 9
checkbox input "true"
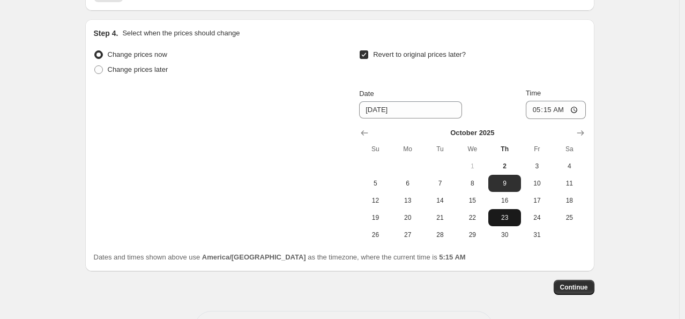
scroll to position [1041, 0]
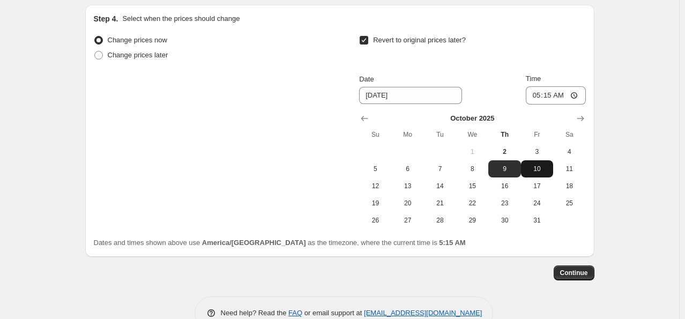
click at [535, 166] on span "10" at bounding box center [538, 169] width 24 height 9
type input "[DATE]"
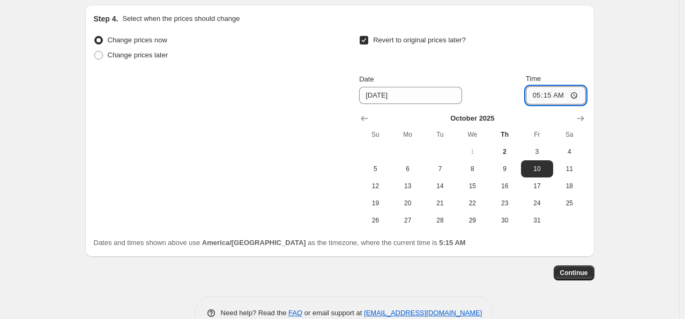
click at [540, 91] on input "05:15" at bounding box center [556, 95] width 60 height 18
type input "00:00"
click at [583, 270] on span "Continue" at bounding box center [575, 273] width 28 height 9
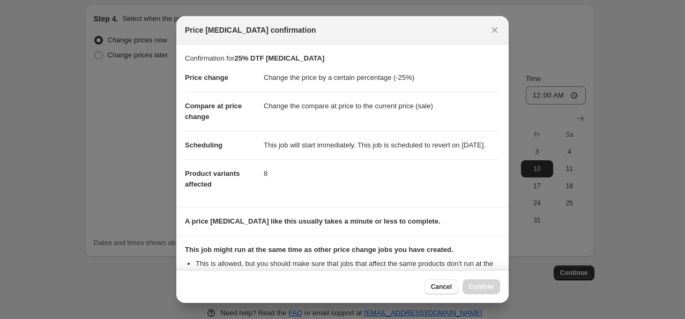
scroll to position [142, 0]
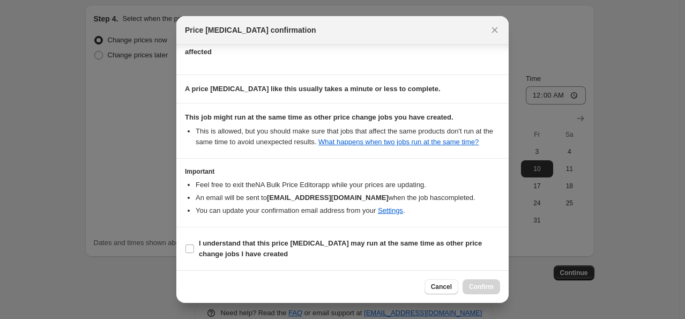
drag, startPoint x: 191, startPoint y: 249, endPoint x: 275, endPoint y: 283, distance: 90.2
click at [191, 249] on input "I understand that this price [MEDICAL_DATA] may run at the same time as other p…" at bounding box center [190, 249] width 9 height 9
checkbox input "true"
click at [489, 288] on span "Confirm" at bounding box center [481, 287] width 25 height 9
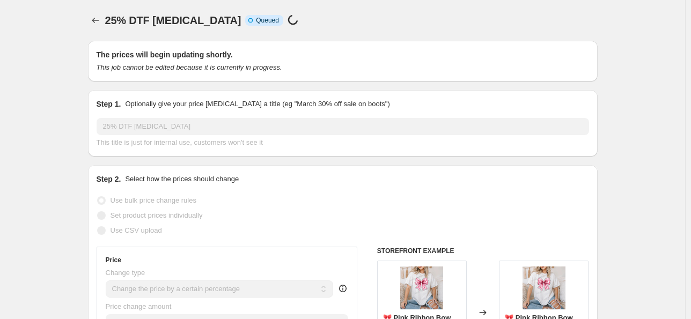
select select "percentage"
select select "collection"
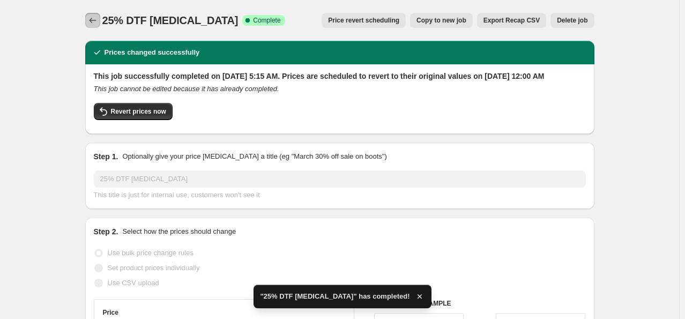
click at [98, 18] on icon "Price change jobs" at bounding box center [92, 20] width 11 height 11
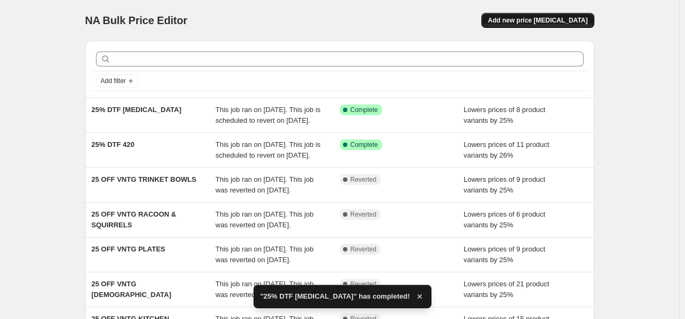
click at [539, 17] on span "Add new price [MEDICAL_DATA]" at bounding box center [538, 20] width 100 height 9
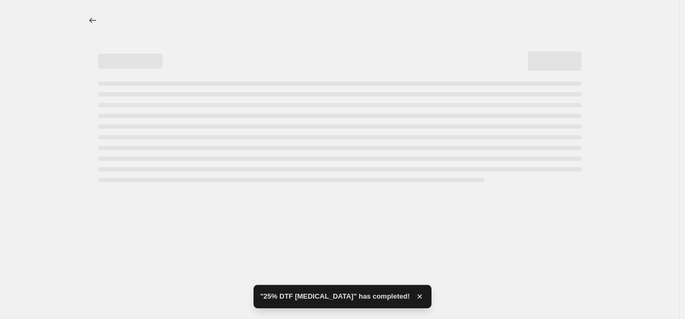
select select "percentage"
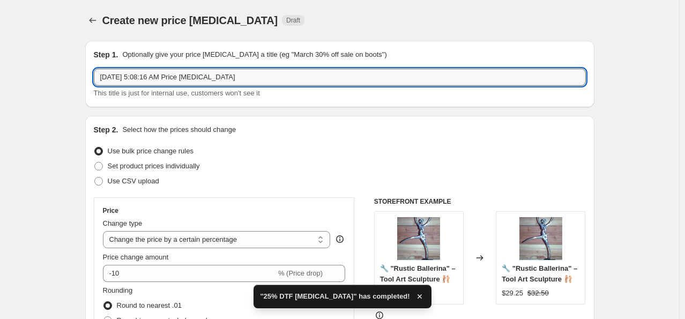
click at [280, 76] on input "[DATE] 5:08:16 AM Price [MEDICAL_DATA]" at bounding box center [340, 77] width 492 height 17
drag, startPoint x: 280, startPoint y: 76, endPoint x: 92, endPoint y: 73, distance: 188.3
click at [92, 73] on div "Step 1. Optionally give your price [MEDICAL_DATA] a title (eg "March 30% off sa…" at bounding box center [340, 74] width 510 height 67
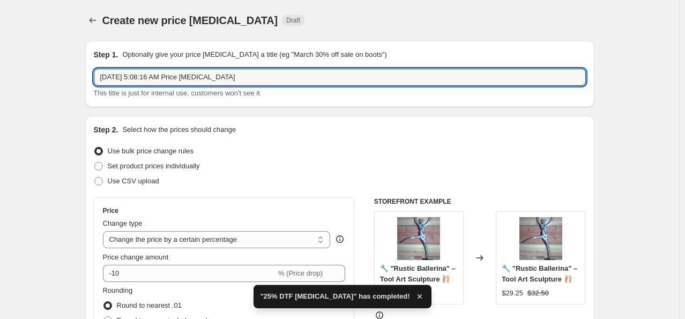
paste input "25% DTF"
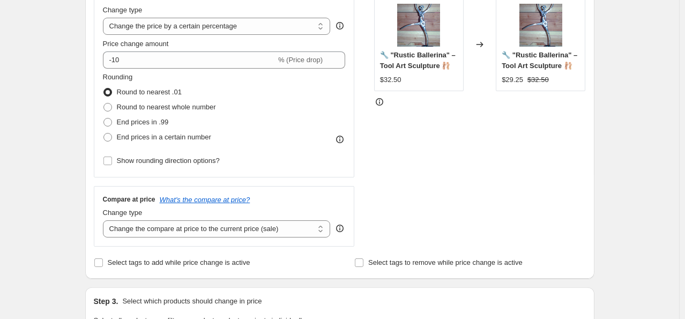
scroll to position [215, 0]
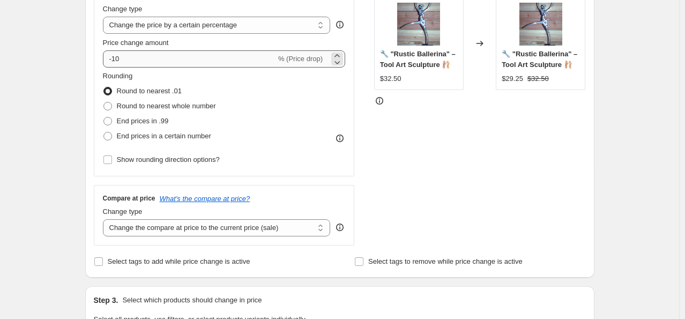
type input "25% DTF CAJUN FOR HER"
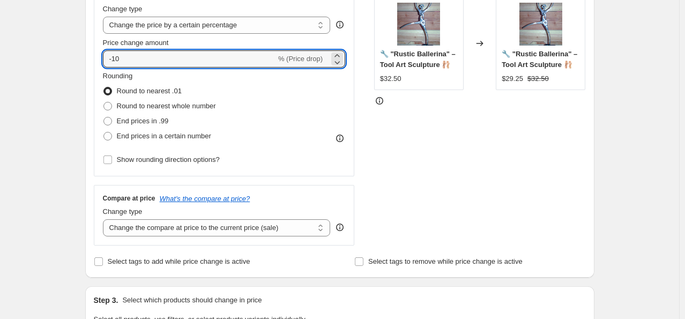
drag, startPoint x: 152, startPoint y: 50, endPoint x: 97, endPoint y: 50, distance: 55.8
click at [97, 50] on div "Price Change type Change the price to a certain amount Change the price by a ce…" at bounding box center [224, 80] width 261 height 194
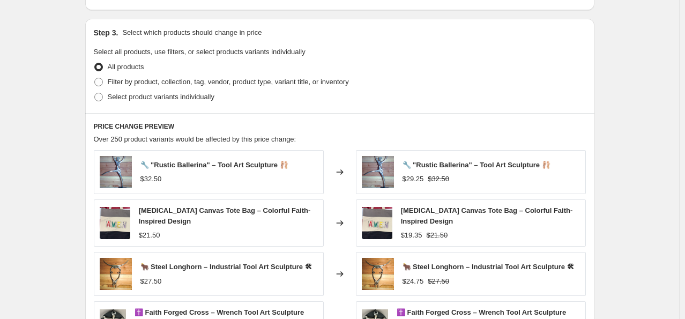
scroll to position [483, 0]
type input "-25"
click at [129, 82] on span "Filter by product, collection, tag, vendor, product type, variant title, or inv…" at bounding box center [228, 81] width 241 height 8
click at [95, 78] on input "Filter by product, collection, tag, vendor, product type, variant title, or inv…" at bounding box center [94, 77] width 1 height 1
radio input "true"
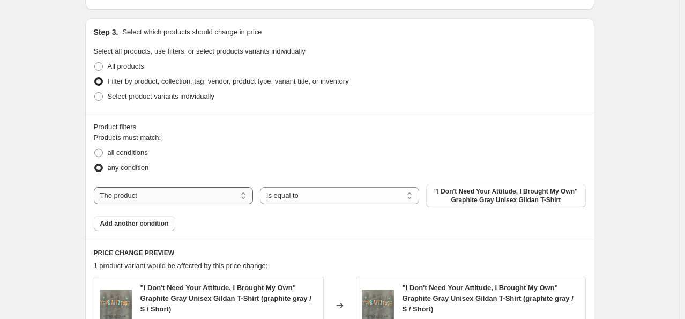
click at [181, 194] on select "The product The product's collection The product's tag The product's vendor The…" at bounding box center [173, 195] width 159 height 17
select select "collection"
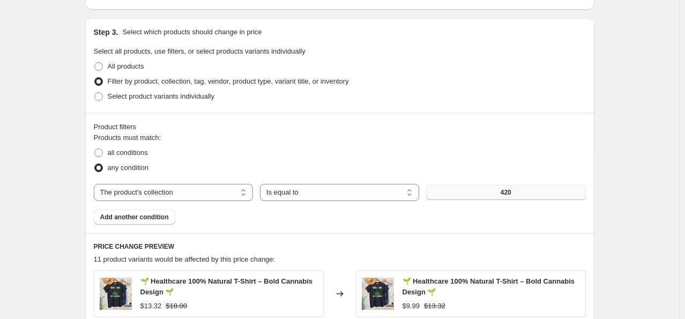
click at [491, 189] on button "420" at bounding box center [505, 192] width 159 height 15
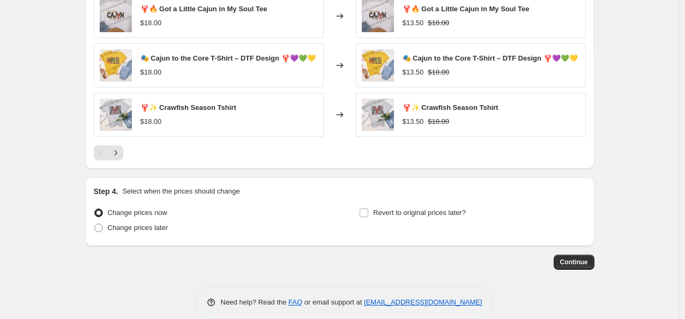
scroll to position [873, 0]
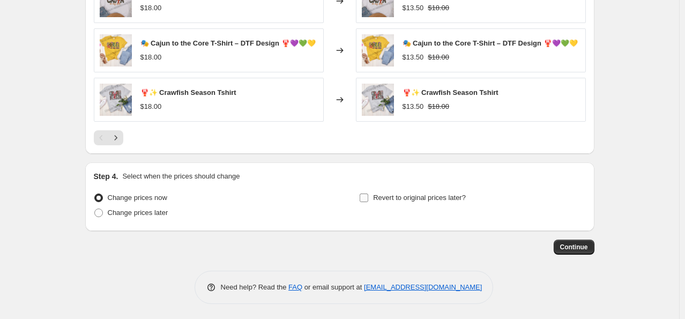
click at [368, 196] on input "Revert to original prices later?" at bounding box center [364, 198] width 9 height 9
checkbox input "true"
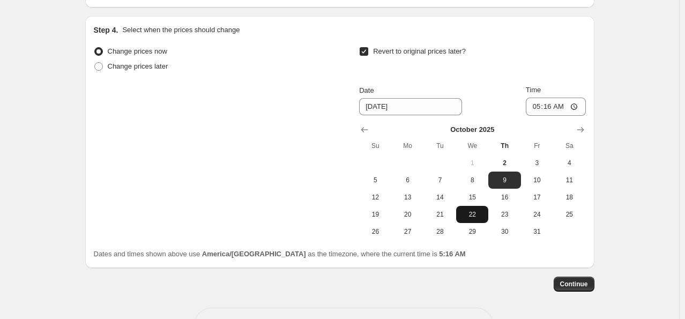
scroll to position [1034, 0]
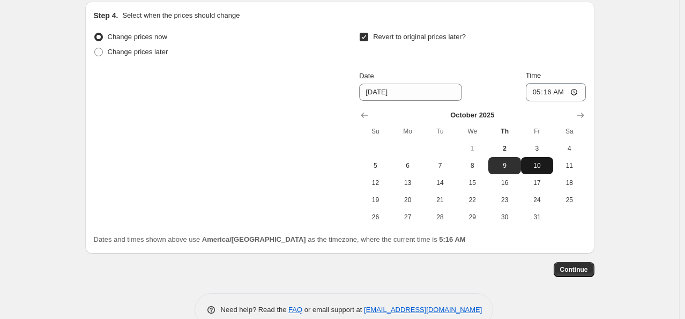
click at [540, 167] on span "10" at bounding box center [538, 165] width 24 height 9
type input "[DATE]"
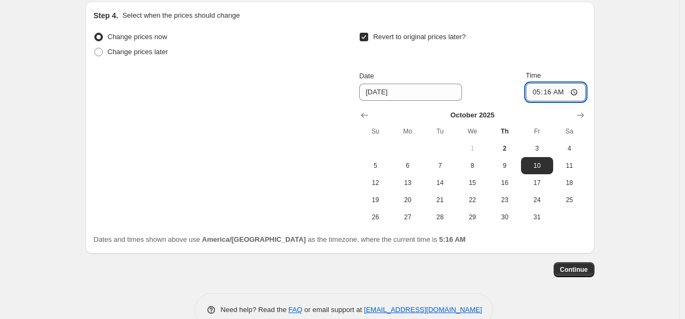
click at [536, 84] on input "05:16" at bounding box center [556, 92] width 60 height 18
type input "00:00"
click at [573, 270] on span "Continue" at bounding box center [575, 270] width 28 height 9
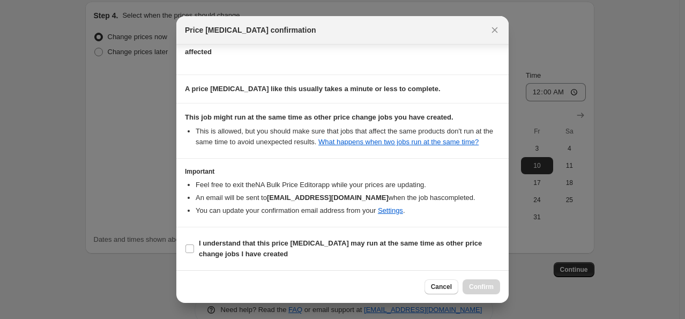
scroll to position [142, 0]
click at [188, 251] on input "I understand that this price [MEDICAL_DATA] may run at the same time as other p…" at bounding box center [190, 249] width 9 height 9
checkbox input "true"
click at [490, 284] on span "Confirm" at bounding box center [481, 287] width 25 height 9
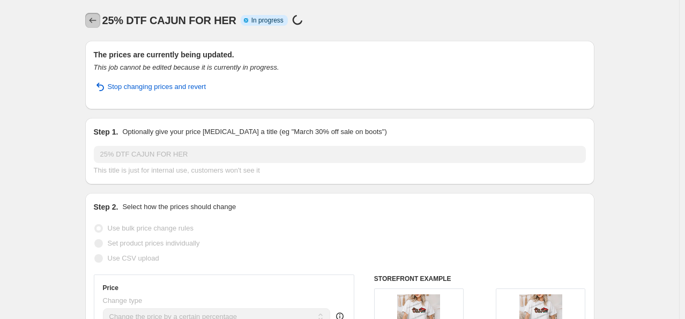
click at [91, 19] on icon "Price change jobs" at bounding box center [92, 20] width 11 height 11
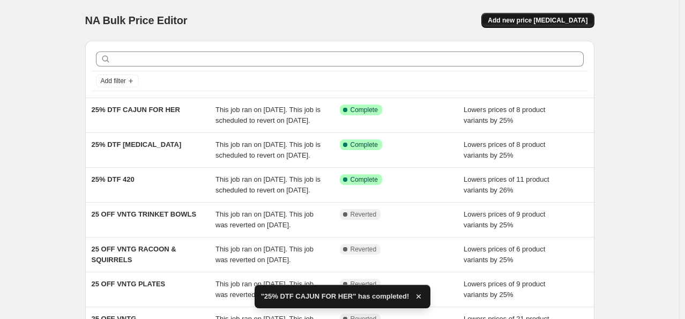
click at [541, 19] on span "Add new price [MEDICAL_DATA]" at bounding box center [538, 20] width 100 height 9
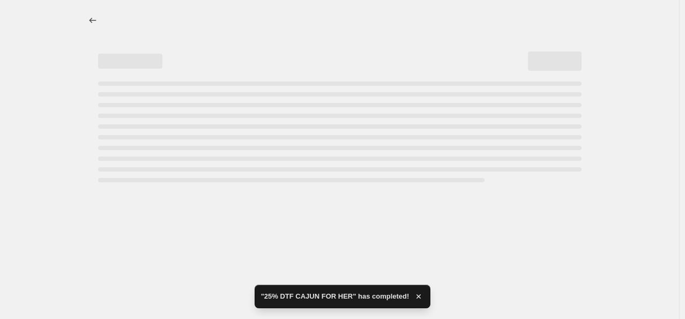
select select "percentage"
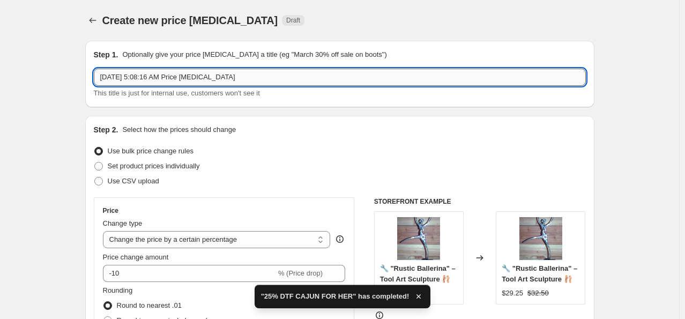
click at [249, 74] on input "[DATE] 5:08:16 AM Price [MEDICAL_DATA]" at bounding box center [340, 77] width 492 height 17
paste input "25% DTF"
click at [249, 74] on input "25% DTF" at bounding box center [340, 77] width 492 height 17
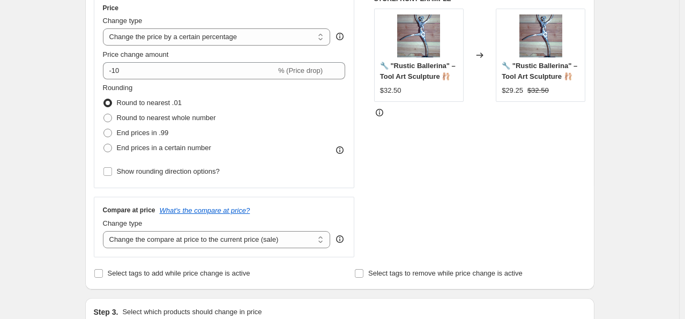
scroll to position [215, 0]
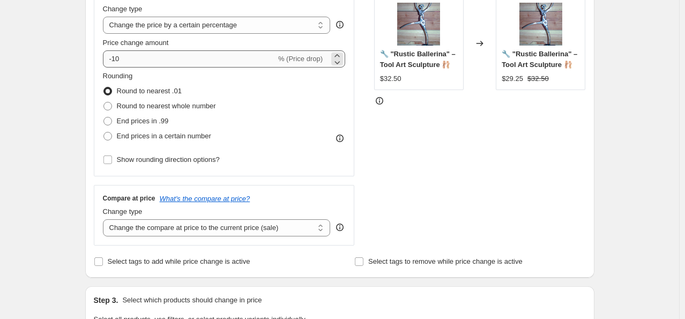
type input "25% DTF CAJUN FOR HIM"
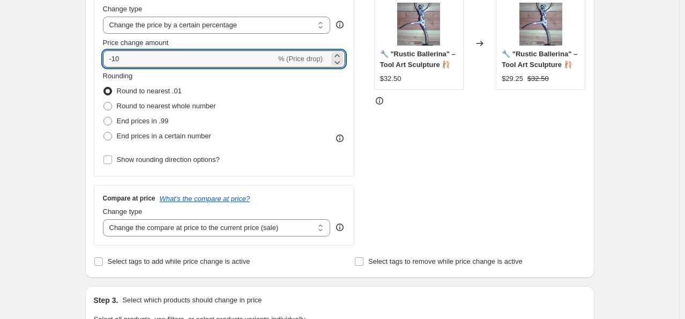
drag, startPoint x: 142, startPoint y: 62, endPoint x: 69, endPoint y: 55, distance: 73.3
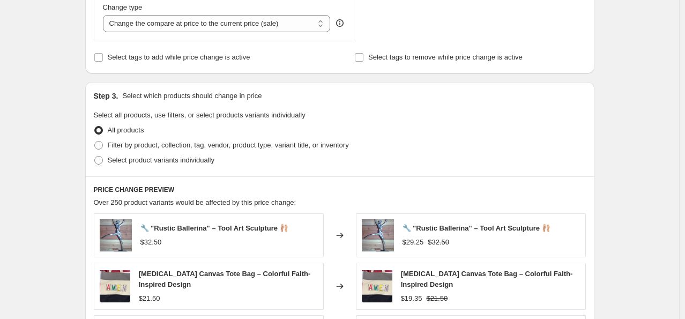
scroll to position [429, 0]
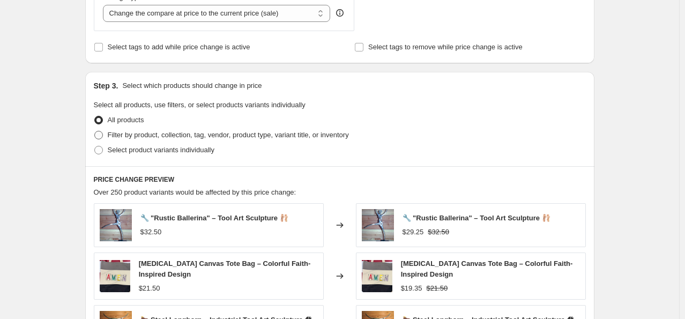
type input "-25"
click at [159, 137] on span "Filter by product, collection, tag, vendor, product type, variant title, or inv…" at bounding box center [228, 135] width 241 height 8
click at [95, 131] on input "Filter by product, collection, tag, vendor, product type, variant title, or inv…" at bounding box center [94, 131] width 1 height 1
radio input "true"
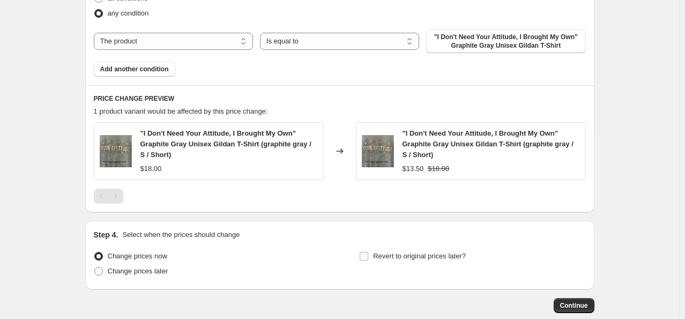
scroll to position [644, 0]
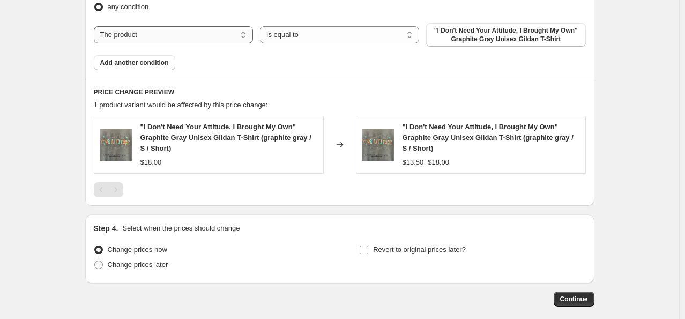
click at [174, 31] on select "The product The product's collection The product's tag The product's vendor The…" at bounding box center [173, 34] width 159 height 17
select select "collection"
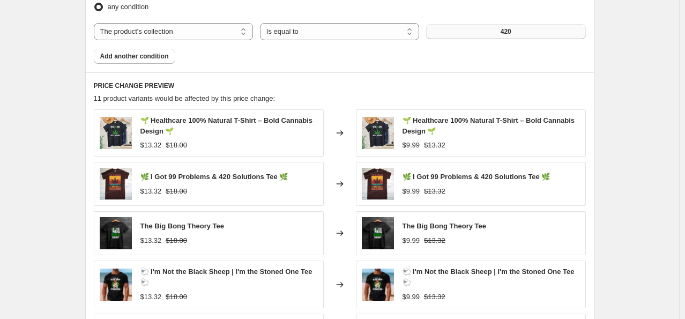
click at [466, 26] on button "420" at bounding box center [505, 31] width 159 height 15
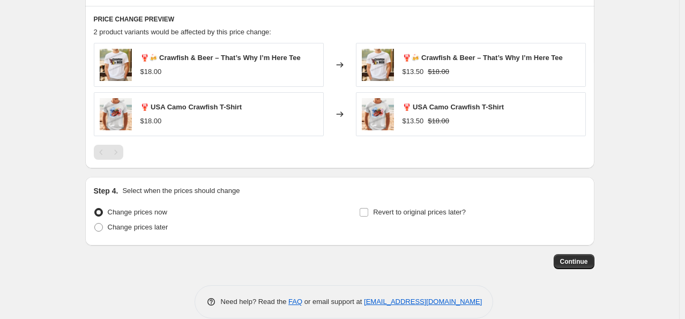
scroll to position [725, 0]
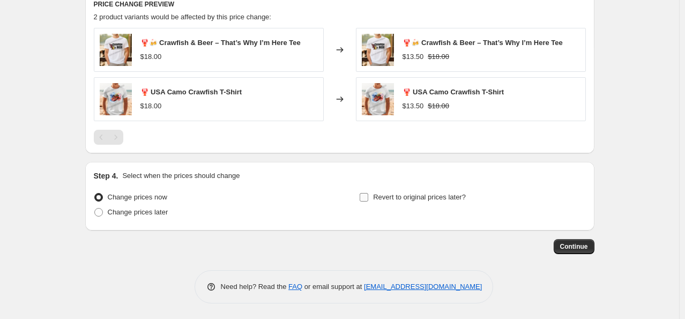
click at [368, 199] on input "Revert to original prices later?" at bounding box center [364, 197] width 9 height 9
checkbox input "true"
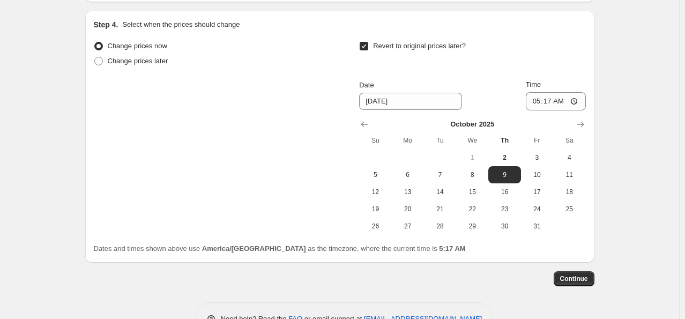
scroll to position [909, 0]
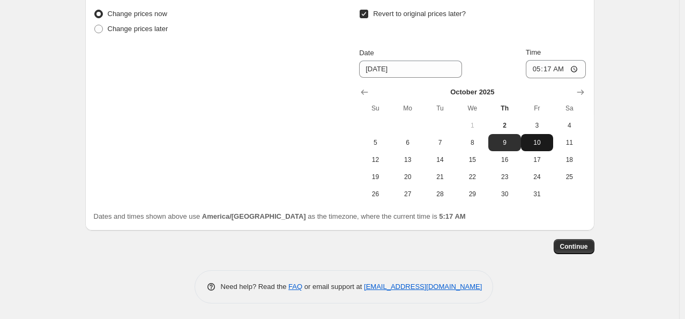
click at [535, 139] on span "10" at bounding box center [538, 142] width 24 height 9
type input "[DATE]"
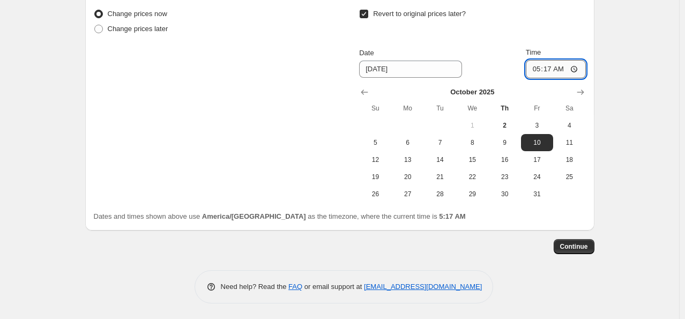
click at [541, 70] on input "05:17" at bounding box center [556, 69] width 60 height 18
type input "00:00"
click at [586, 249] on span "Continue" at bounding box center [575, 246] width 28 height 9
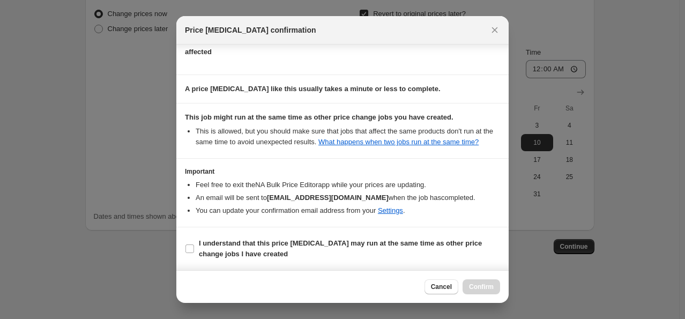
scroll to position [142, 0]
click at [189, 247] on input "I understand that this price [MEDICAL_DATA] may run at the same time as other p…" at bounding box center [190, 249] width 9 height 9
checkbox input "true"
click at [477, 287] on span "Confirm" at bounding box center [481, 287] width 25 height 9
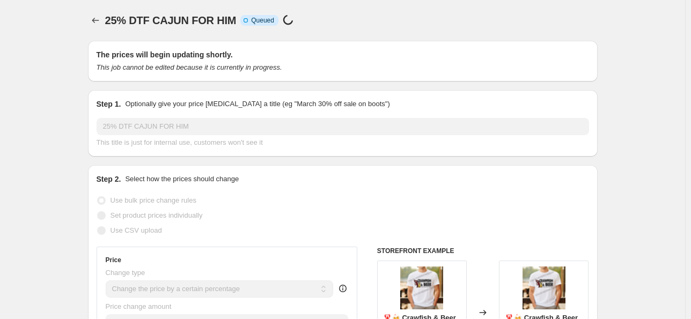
select select "percentage"
select select "collection"
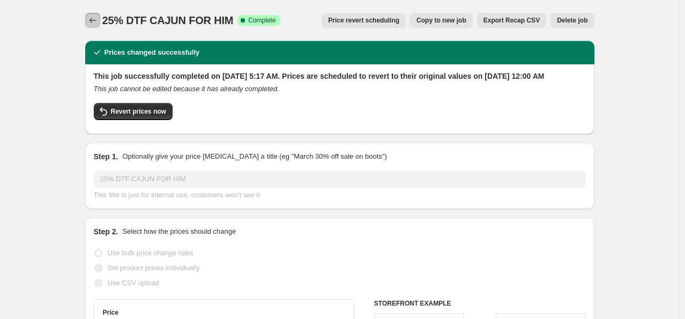
click at [94, 18] on icon "Price change jobs" at bounding box center [92, 20] width 11 height 11
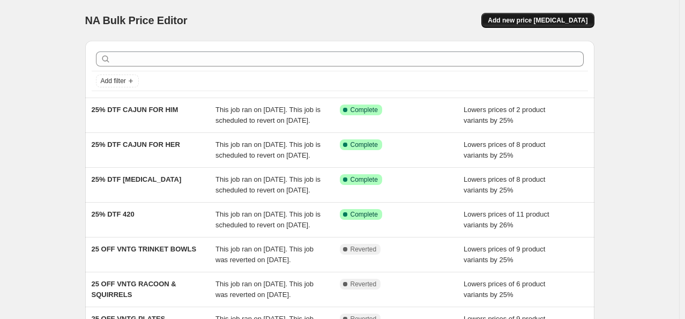
click at [569, 24] on span "Add new price [MEDICAL_DATA]" at bounding box center [538, 20] width 100 height 9
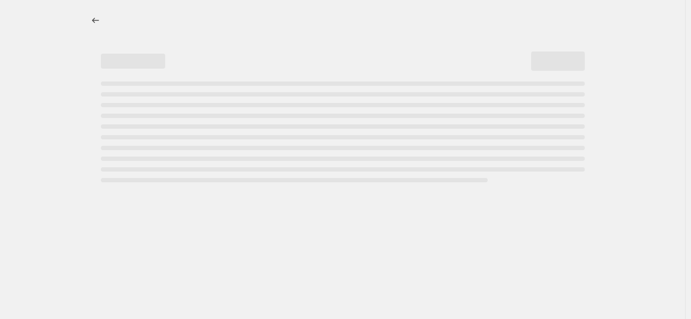
select select "percentage"
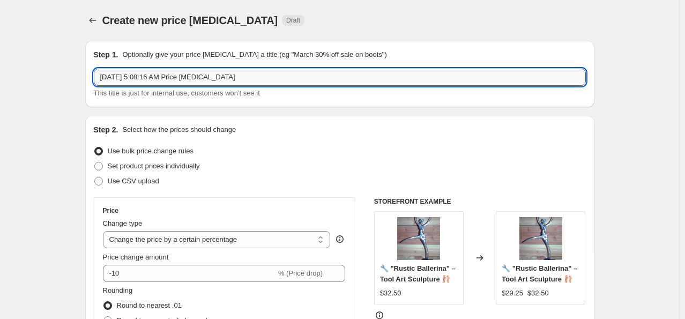
click at [261, 80] on input "[DATE] 5:08:16 AM Price [MEDICAL_DATA]" at bounding box center [340, 77] width 492 height 17
click at [267, 79] on input "[DATE] 5:08:16 AM Price [MEDICAL_DATA]" at bounding box center [340, 77] width 492 height 17
paste input "25% DTF"
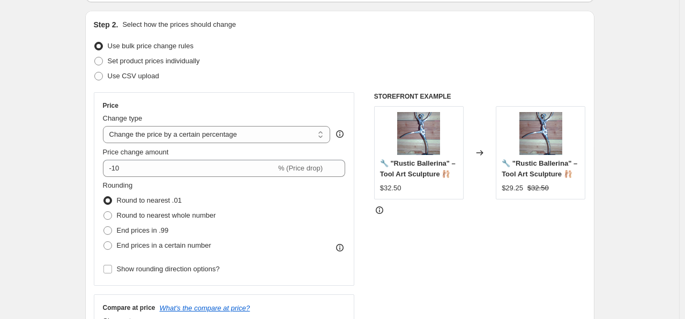
scroll to position [107, 0]
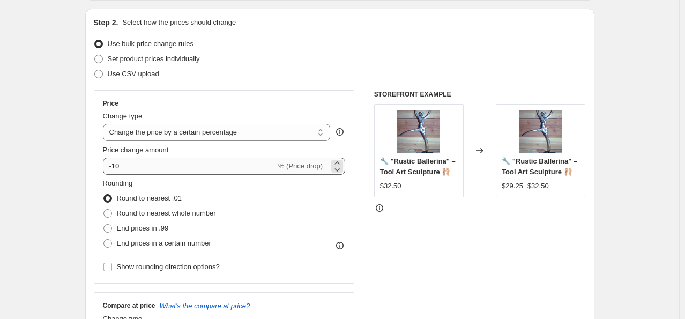
type input "25% DTF CAMO"
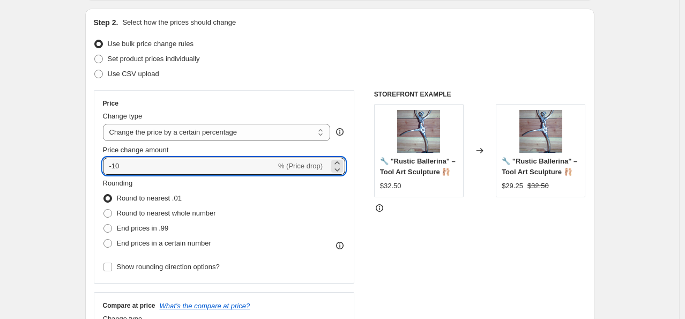
drag, startPoint x: 109, startPoint y: 168, endPoint x: 31, endPoint y: 181, distance: 78.7
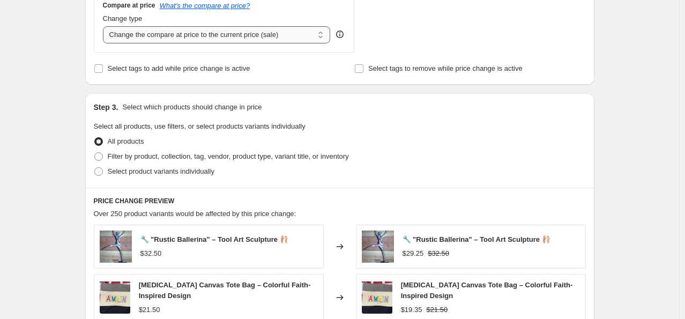
scroll to position [429, 0]
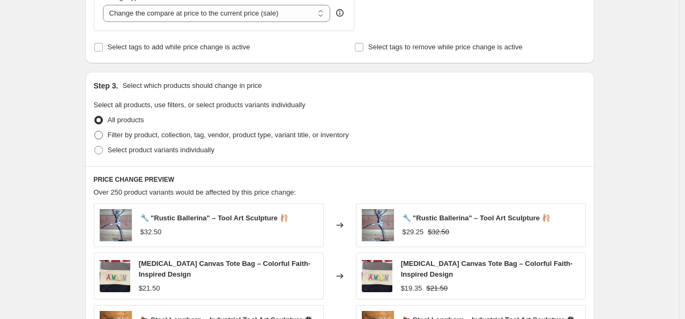
type input "-27"
click at [107, 136] on label "Filter by product, collection, tag, vendor, product type, variant title, or inv…" at bounding box center [221, 135] width 255 height 15
click at [95, 131] on input "Filter by product, collection, tag, vendor, product type, variant title, or inv…" at bounding box center [94, 131] width 1 height 1
radio input "true"
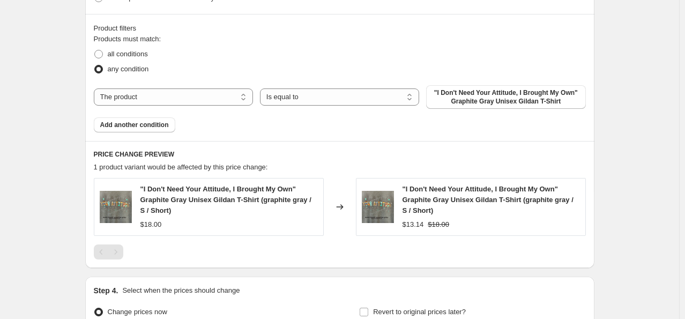
scroll to position [644, 0]
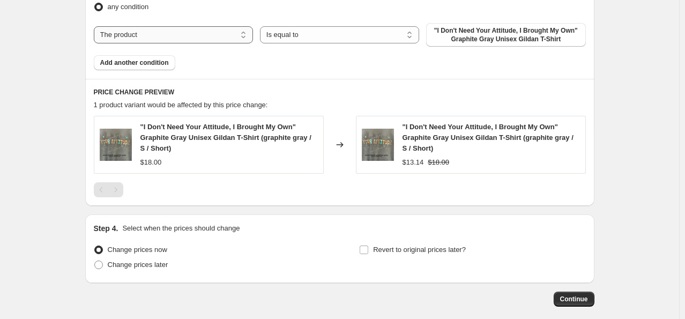
click at [195, 34] on select "The product The product's collection The product's tag The product's vendor The…" at bounding box center [173, 34] width 159 height 17
select select "collection"
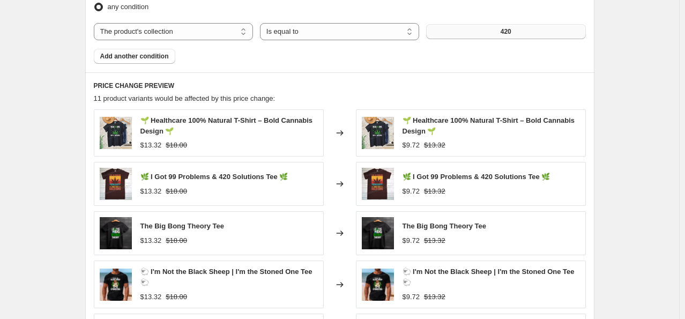
click at [499, 32] on button "420" at bounding box center [505, 31] width 159 height 15
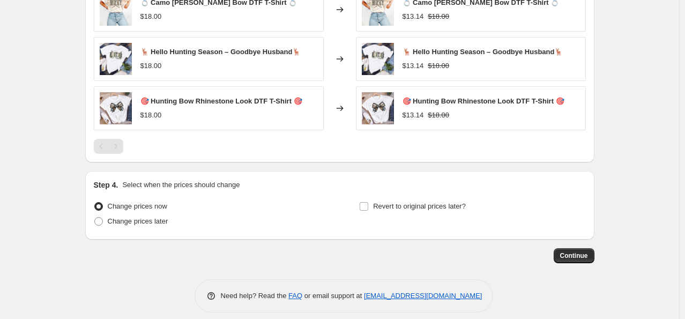
scroll to position [823, 0]
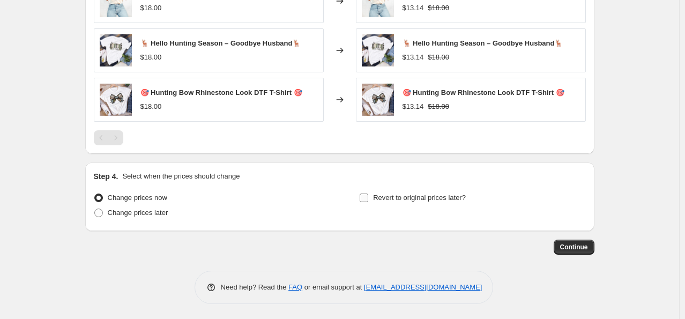
click at [368, 196] on input "Revert to original prices later?" at bounding box center [364, 198] width 9 height 9
checkbox input "true"
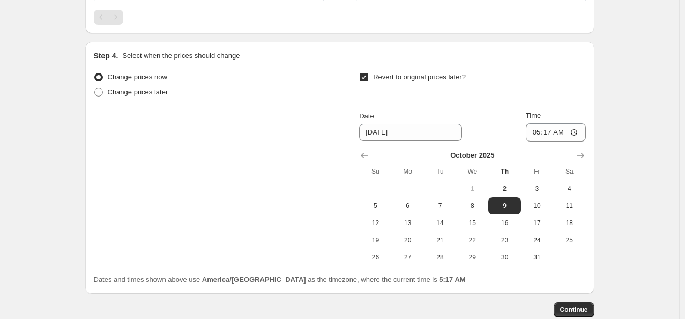
scroll to position [984, 0]
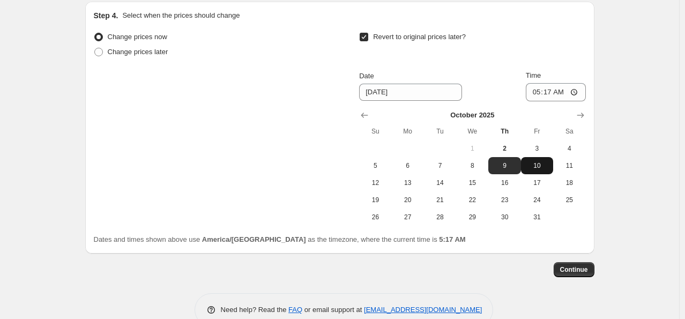
click at [541, 159] on button "10" at bounding box center [537, 165] width 32 height 17
type input "[DATE]"
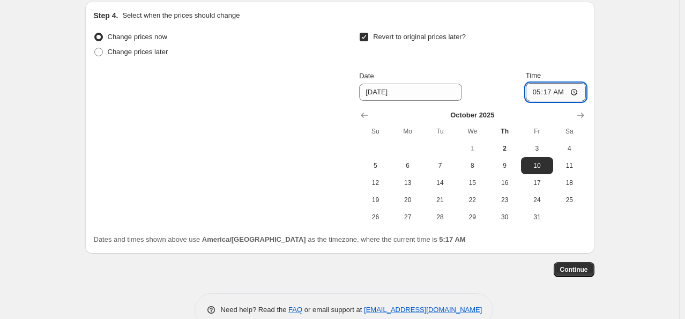
click at [536, 86] on input "05:17" at bounding box center [556, 92] width 60 height 18
type input "00:00"
drag, startPoint x: 556, startPoint y: 275, endPoint x: 572, endPoint y: 270, distance: 17.3
click at [556, 274] on div "Continue" at bounding box center [340, 269] width 510 height 15
click at [573, 270] on span "Continue" at bounding box center [575, 270] width 28 height 9
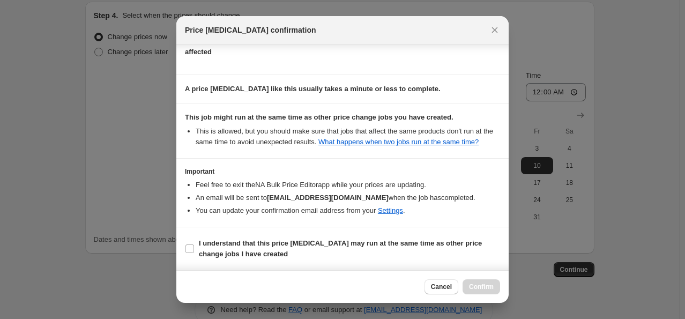
scroll to position [142, 0]
click at [188, 251] on input "I understand that this price [MEDICAL_DATA] may run at the same time as other p…" at bounding box center [190, 249] width 9 height 9
checkbox input "true"
click at [493, 288] on span "Confirm" at bounding box center [481, 287] width 25 height 9
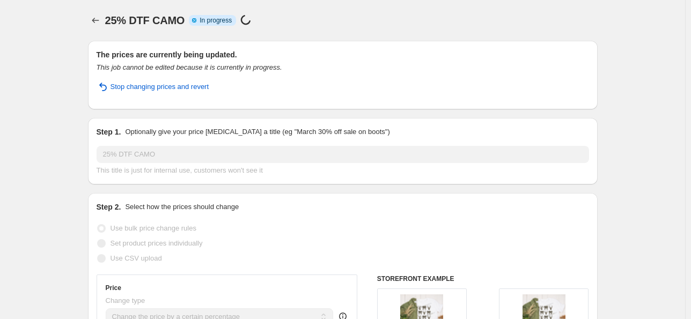
select select "percentage"
select select "collection"
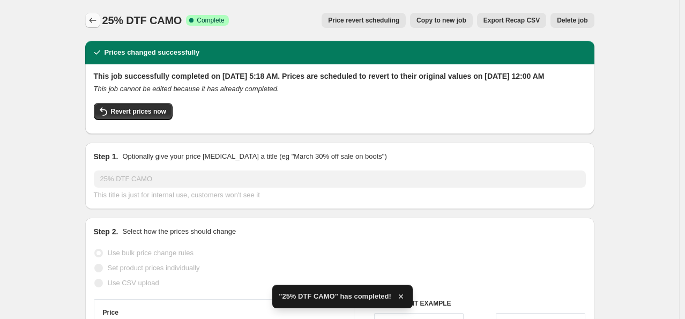
click at [90, 20] on icon "Price change jobs" at bounding box center [92, 20] width 11 height 11
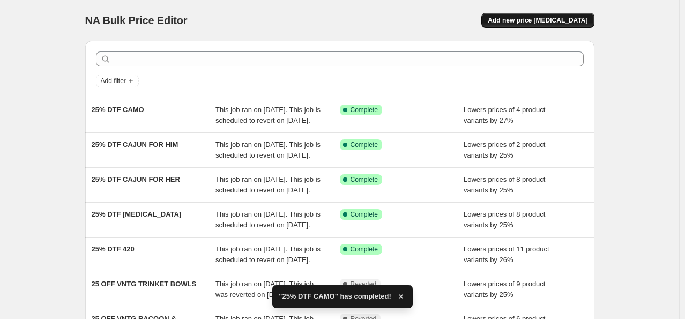
click at [559, 19] on span "Add new price [MEDICAL_DATA]" at bounding box center [538, 20] width 100 height 9
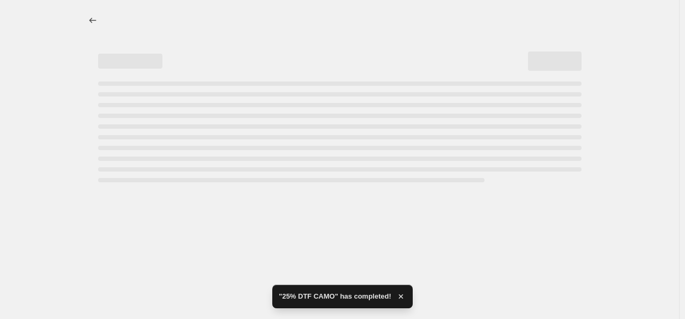
select select "percentage"
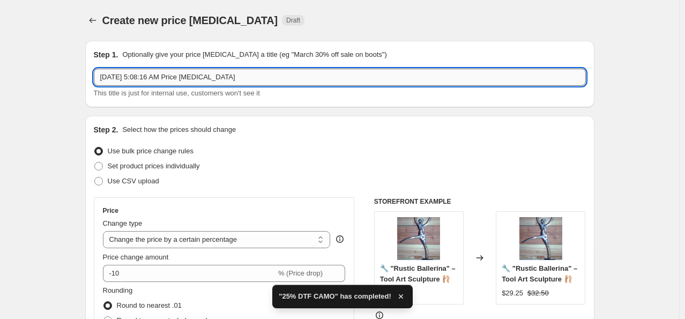
drag, startPoint x: 264, startPoint y: 74, endPoint x: 257, endPoint y: 74, distance: 6.4
click at [260, 75] on input "[DATE] 5:08:16 AM Price [MEDICAL_DATA]" at bounding box center [340, 77] width 492 height 17
click at [257, 74] on input "[DATE] 5:08:16 AM Price [MEDICAL_DATA]" at bounding box center [340, 77] width 492 height 17
drag, startPoint x: 257, startPoint y: 74, endPoint x: 225, endPoint y: 77, distance: 32.3
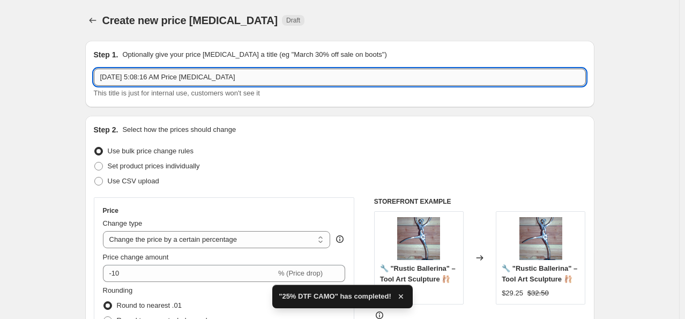
click at [215, 75] on input "[DATE] 5:08:16 AM Price [MEDICAL_DATA]" at bounding box center [340, 77] width 492 height 17
paste input "25% DTF"
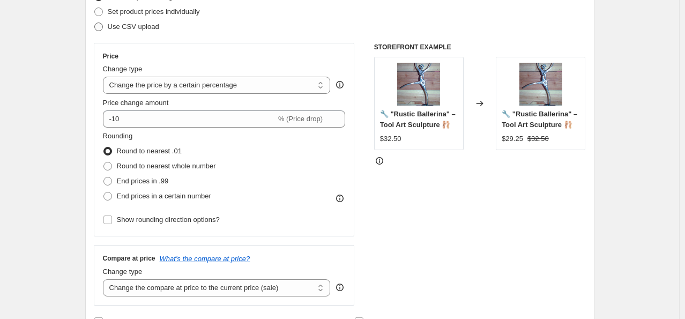
scroll to position [161, 0]
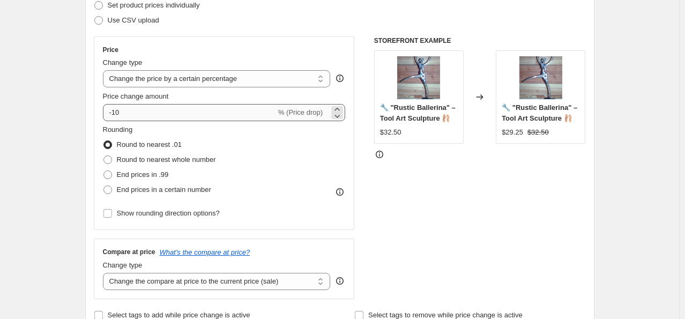
type input "25% DTF CRAFTING, READING, ETC"
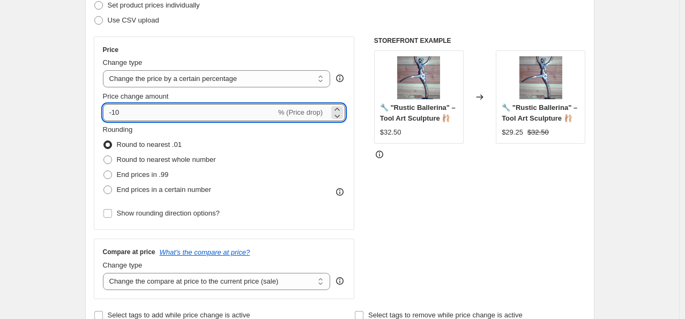
click at [167, 107] on input "-10" at bounding box center [189, 112] width 173 height 17
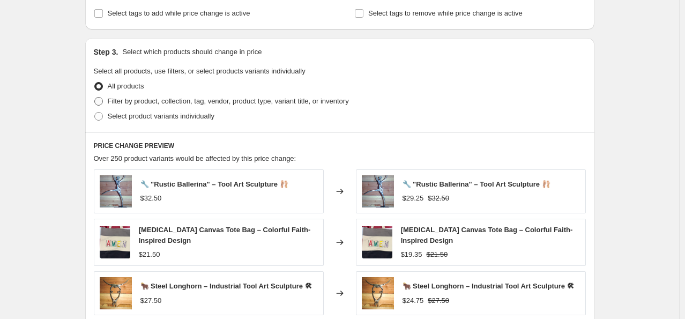
scroll to position [483, 0]
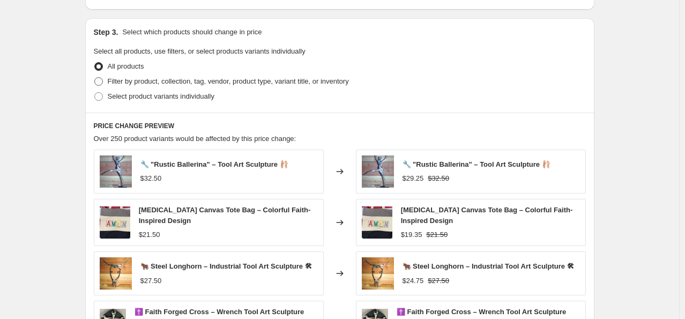
type input "-25"
click at [146, 84] on span "Filter by product, collection, tag, vendor, product type, variant title, or inv…" at bounding box center [228, 81] width 241 height 8
click at [95, 78] on input "Filter by product, collection, tag, vendor, product type, variant title, or inv…" at bounding box center [94, 77] width 1 height 1
radio input "true"
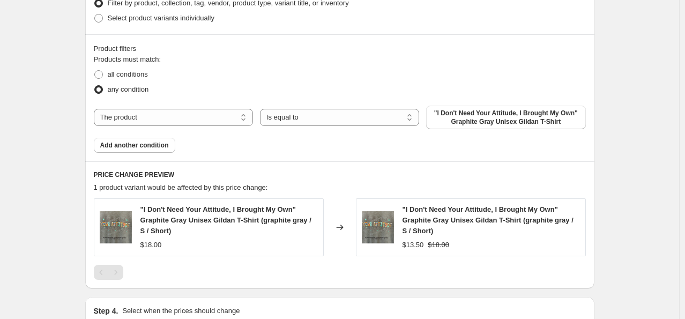
scroll to position [644, 0]
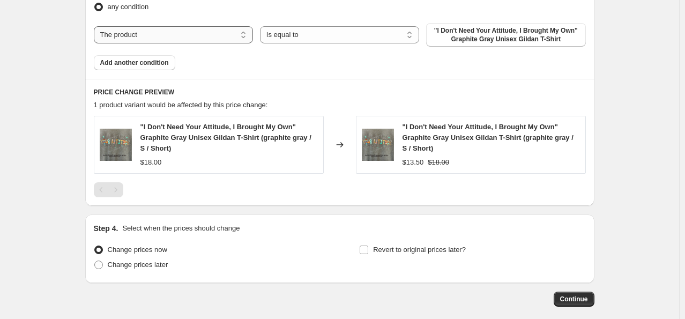
click at [203, 35] on select "The product The product's collection The product's tag The product's vendor The…" at bounding box center [173, 34] width 159 height 17
select select "collection"
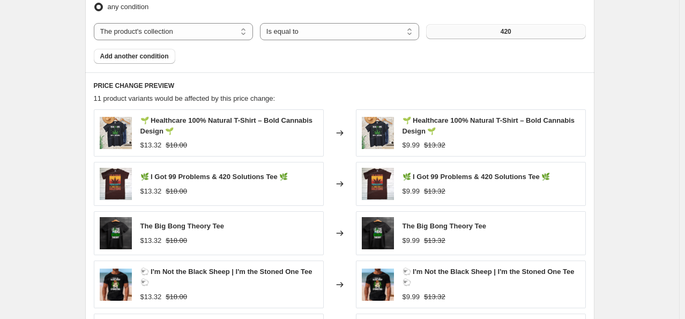
click at [474, 32] on button "420" at bounding box center [505, 31] width 159 height 15
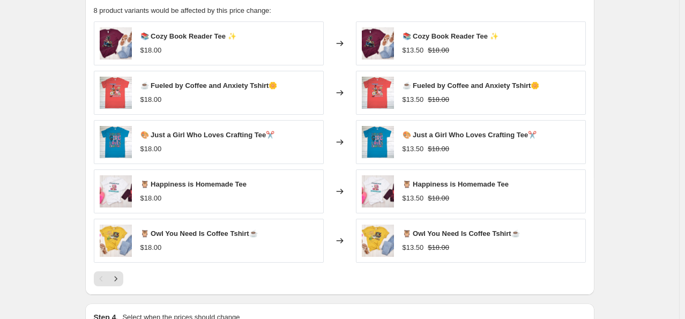
scroll to position [873, 0]
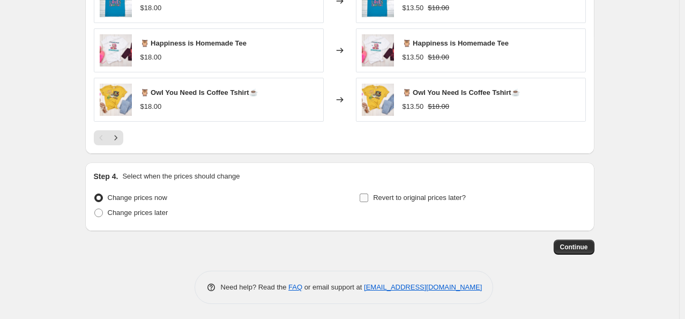
click at [369, 193] on span at bounding box center [364, 198] width 10 height 10
click at [368, 194] on input "Revert to original prices later?" at bounding box center [364, 198] width 9 height 9
checkbox input "true"
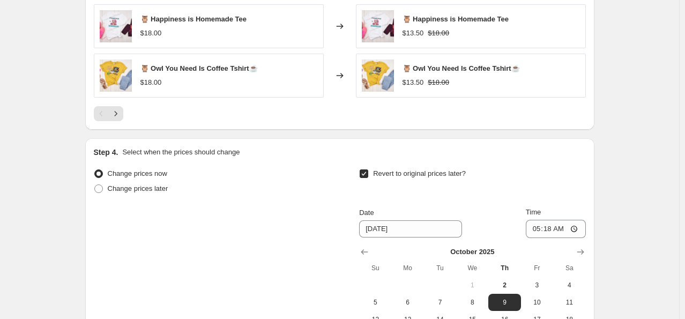
scroll to position [1034, 0]
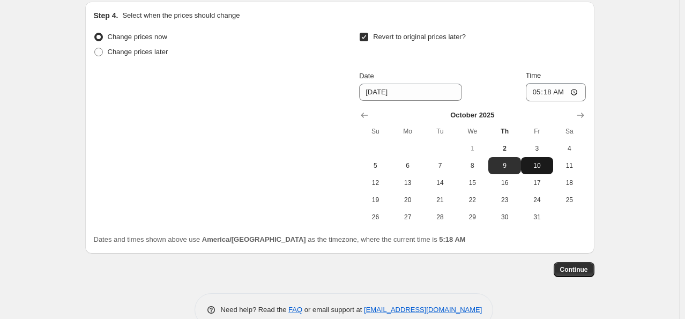
click at [543, 159] on button "10" at bounding box center [537, 165] width 32 height 17
type input "[DATE]"
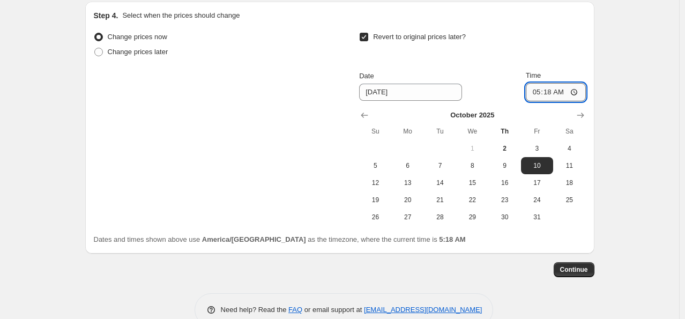
click at [544, 88] on input "05:18" at bounding box center [556, 92] width 60 height 18
type input "00:00"
click at [592, 269] on button "Continue" at bounding box center [574, 269] width 41 height 15
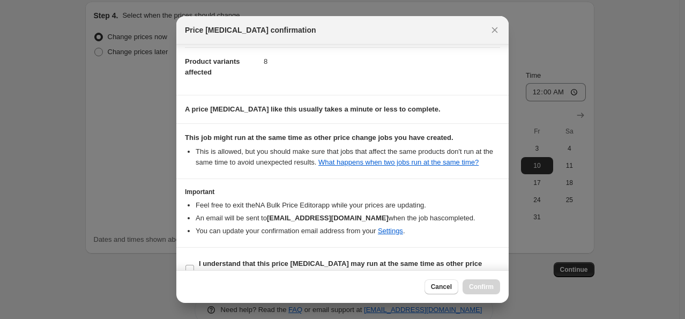
scroll to position [142, 0]
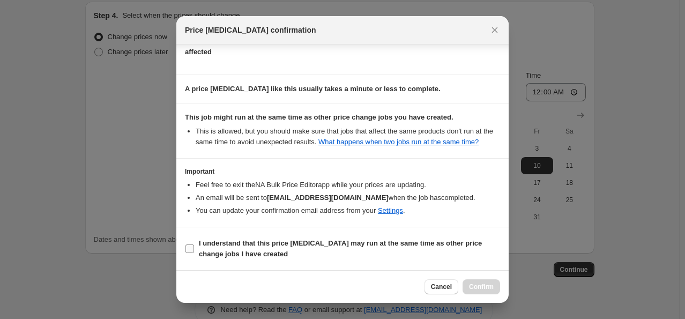
drag, startPoint x: 189, startPoint y: 247, endPoint x: 219, endPoint y: 249, distance: 30.6
click at [189, 247] on input "I understand that this price [MEDICAL_DATA] may run at the same time as other p…" at bounding box center [190, 249] width 9 height 9
checkbox input "true"
click at [490, 293] on button "Confirm" at bounding box center [482, 286] width 38 height 15
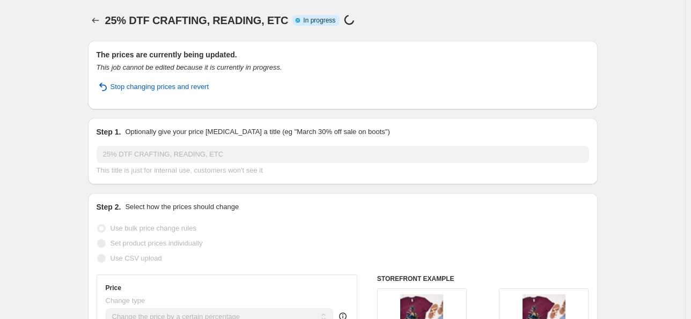
select select "percentage"
select select "collection"
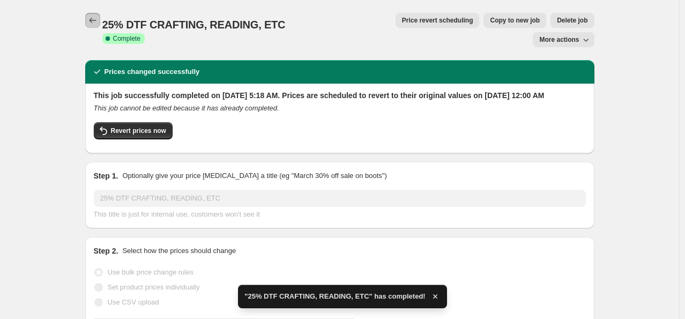
click at [96, 24] on icon "Price change jobs" at bounding box center [92, 20] width 11 height 11
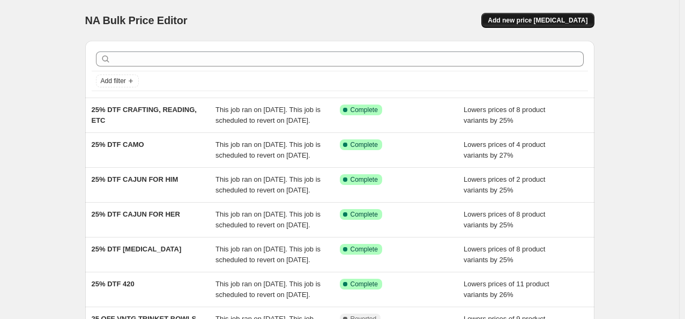
click at [543, 20] on span "Add new price [MEDICAL_DATA]" at bounding box center [538, 20] width 100 height 9
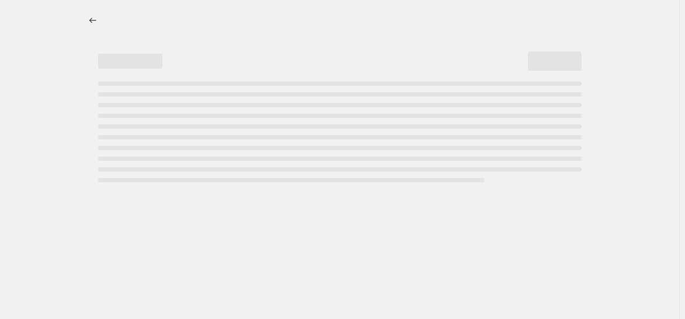
select select "percentage"
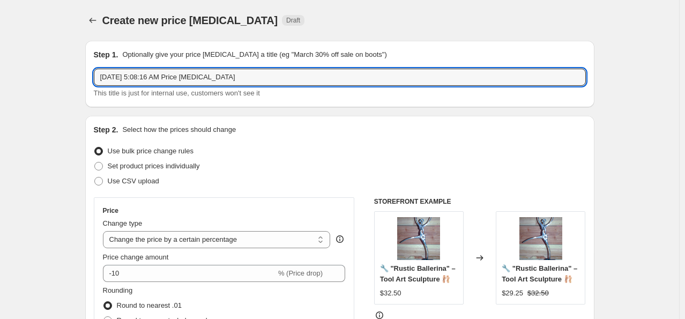
drag, startPoint x: 237, startPoint y: 79, endPoint x: 9, endPoint y: 48, distance: 229.6
paste input "25% DTF"
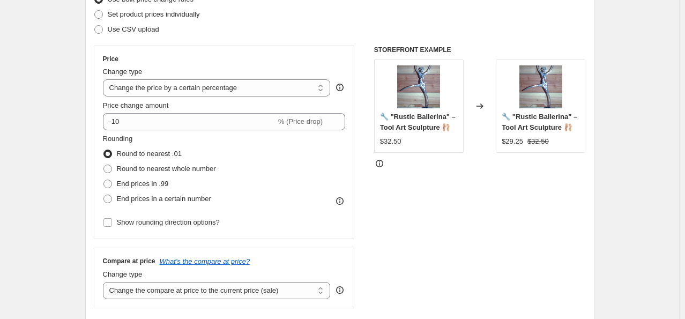
scroll to position [215, 0]
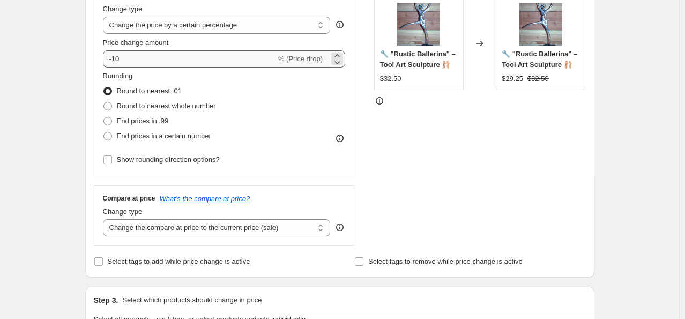
type input "25% DTF DAD"
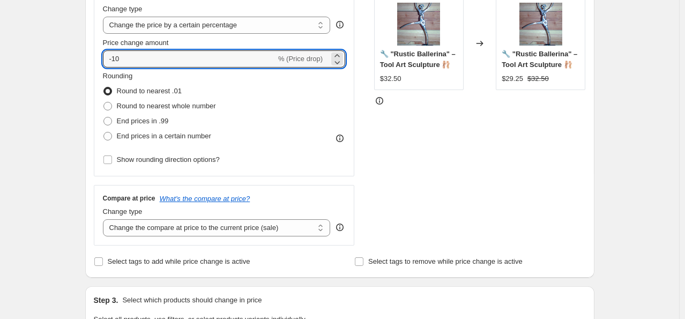
drag, startPoint x: 144, startPoint y: 52, endPoint x: 56, endPoint y: 49, distance: 88.0
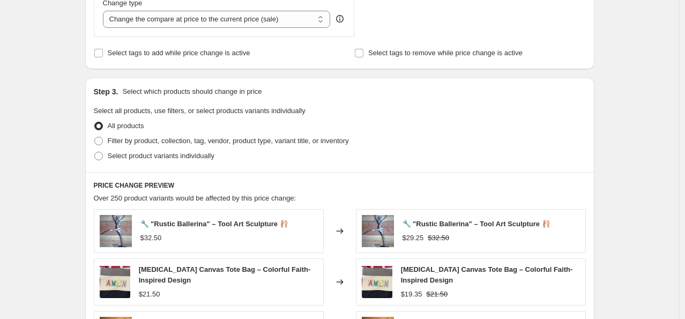
scroll to position [429, 0]
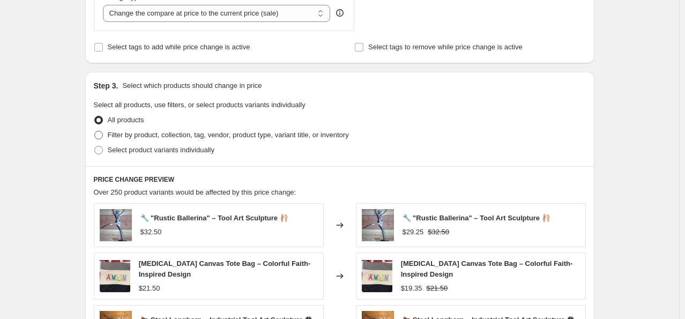
type input "-26"
drag, startPoint x: 129, startPoint y: 139, endPoint x: 142, endPoint y: 139, distance: 12.9
click at [129, 139] on span "Filter by product, collection, tag, vendor, product type, variant title, or inv…" at bounding box center [228, 135] width 241 height 11
click at [95, 131] on input "Filter by product, collection, tag, vendor, product type, variant title, or inv…" at bounding box center [94, 131] width 1 height 1
radio input "true"
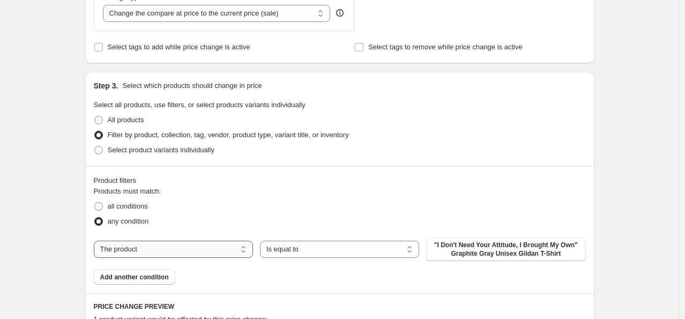
click at [166, 249] on select "The product The product's collection The product's tag The product's vendor The…" at bounding box center [173, 249] width 159 height 17
select select "collection"
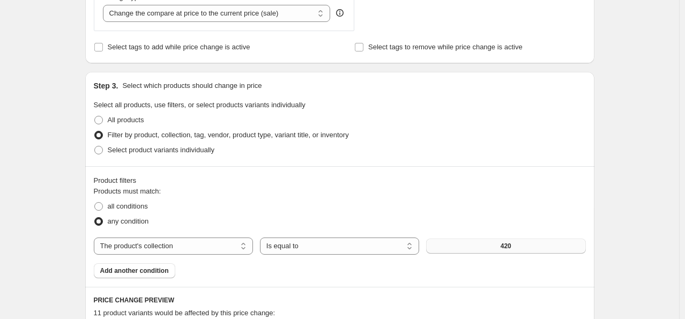
click at [446, 245] on button "420" at bounding box center [505, 246] width 159 height 15
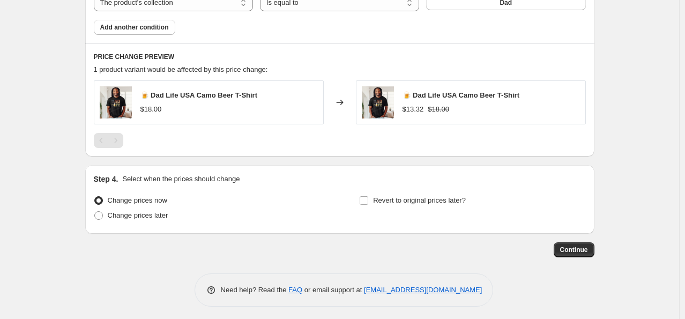
scroll to position [676, 0]
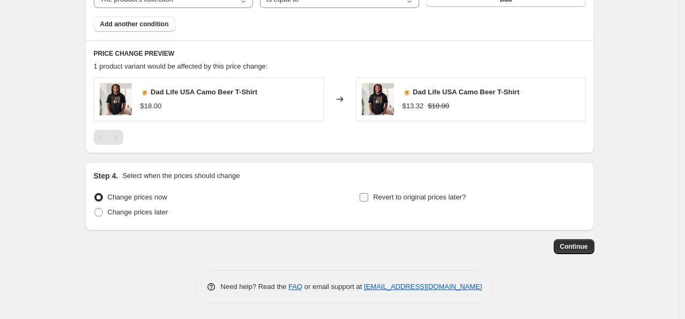
click at [368, 197] on input "Revert to original prices later?" at bounding box center [364, 197] width 9 height 9
checkbox input "true"
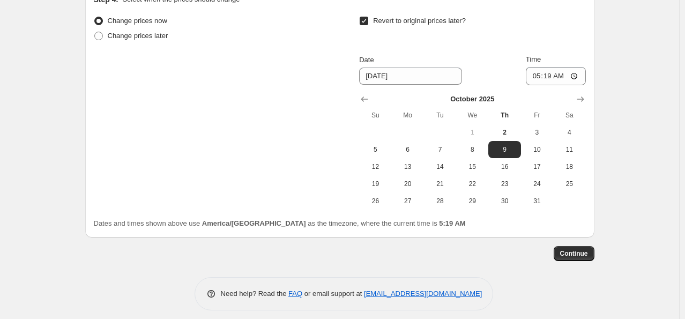
scroll to position [859, 0]
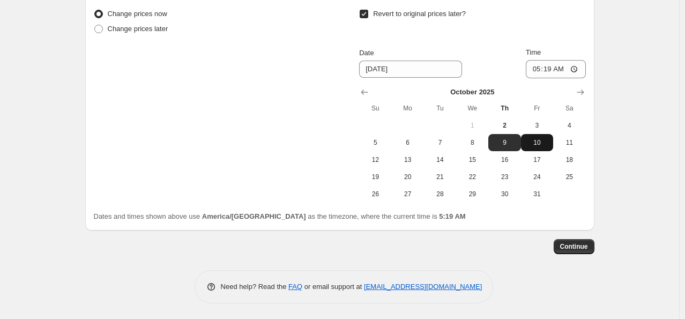
click at [536, 145] on span "10" at bounding box center [538, 142] width 24 height 9
type input "[DATE]"
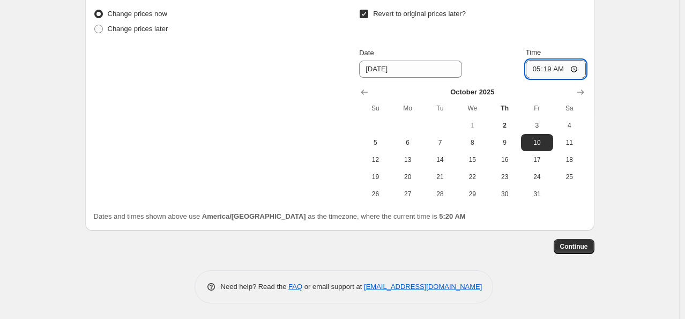
click at [536, 64] on input "05:19" at bounding box center [556, 69] width 60 height 18
type input "00:00"
click at [586, 252] on button "Continue" at bounding box center [574, 246] width 41 height 15
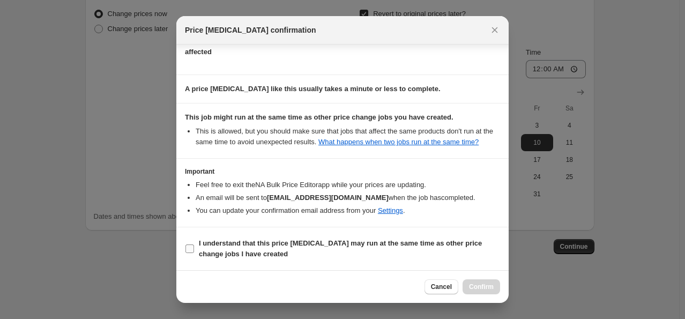
scroll to position [142, 0]
click at [188, 247] on input "I understand that this price [MEDICAL_DATA] may run at the same time as other p…" at bounding box center [190, 249] width 9 height 9
checkbox input "true"
click at [489, 290] on span "Confirm" at bounding box center [481, 287] width 25 height 9
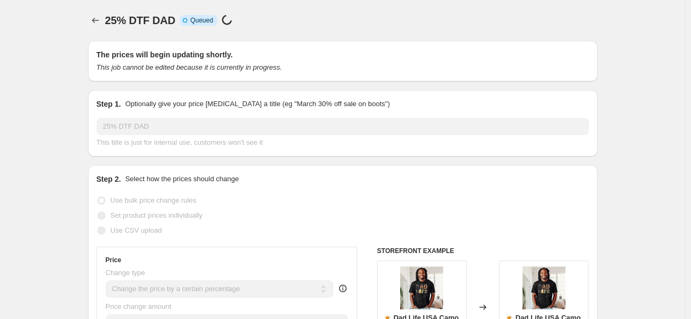
select select "percentage"
select select "collection"
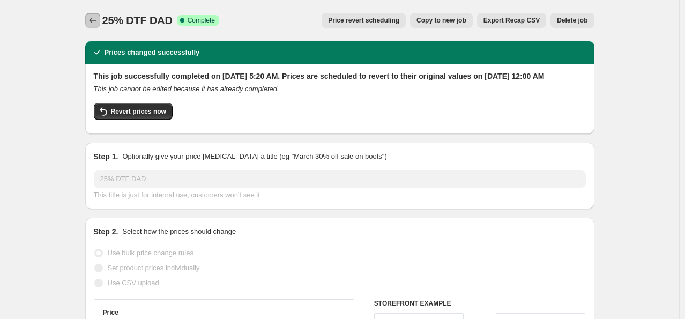
click at [95, 23] on icon "Price change jobs" at bounding box center [92, 20] width 11 height 11
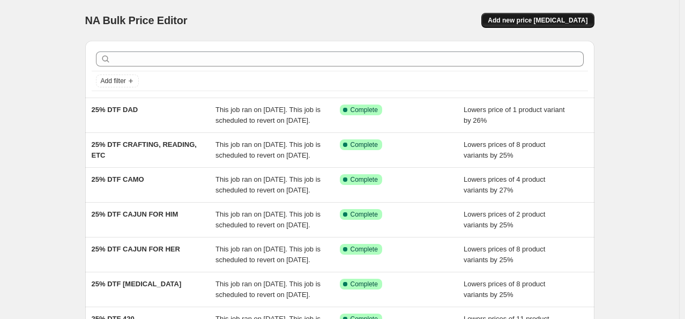
click at [552, 20] on span "Add new price [MEDICAL_DATA]" at bounding box center [538, 20] width 100 height 9
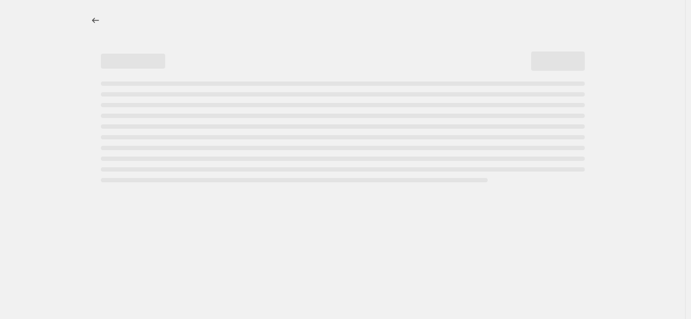
select select "percentage"
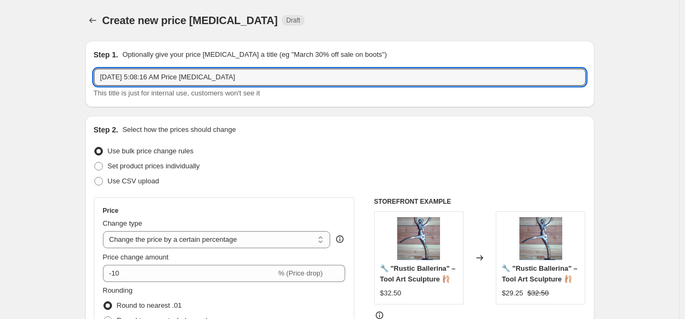
drag, startPoint x: 220, startPoint y: 73, endPoint x: 8, endPoint y: 41, distance: 215.3
paste input "25% DTF"
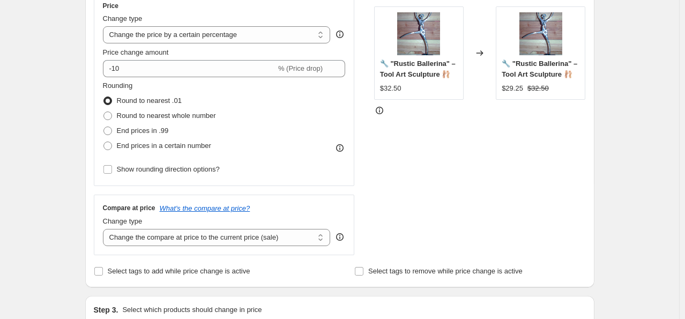
scroll to position [215, 0]
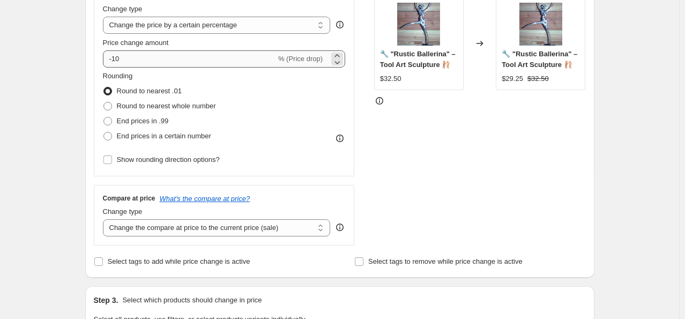
type input "25% DTF FAITH FOR HER"
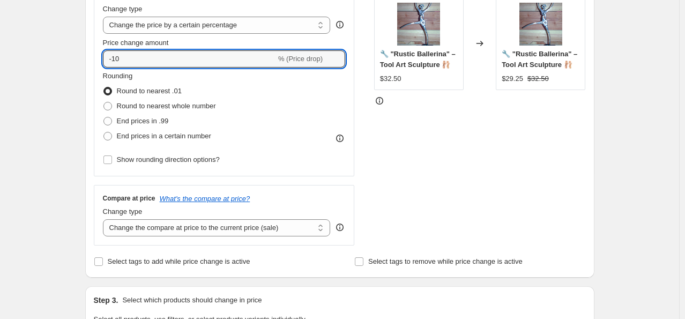
drag, startPoint x: 105, startPoint y: 57, endPoint x: 66, endPoint y: 52, distance: 39.5
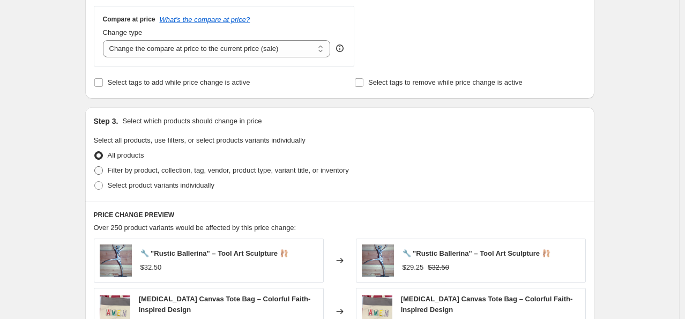
scroll to position [429, 0]
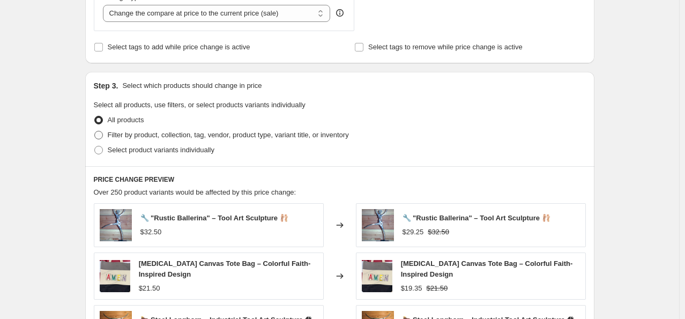
type input "-25"
click at [192, 131] on span "Filter by product, collection, tag, vendor, product type, variant title, or inv…" at bounding box center [228, 135] width 241 height 8
click at [95, 131] on input "Filter by product, collection, tag, vendor, product type, variant title, or inv…" at bounding box center [94, 131] width 1 height 1
radio input "true"
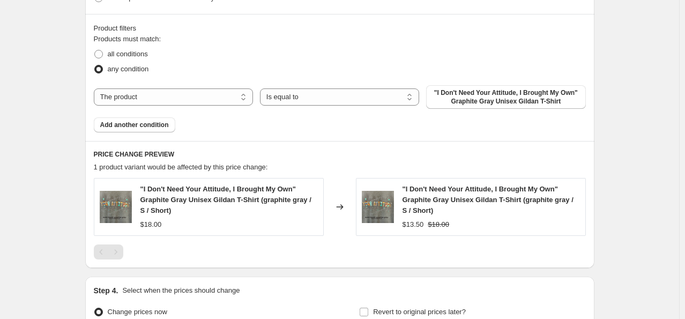
scroll to position [590, 0]
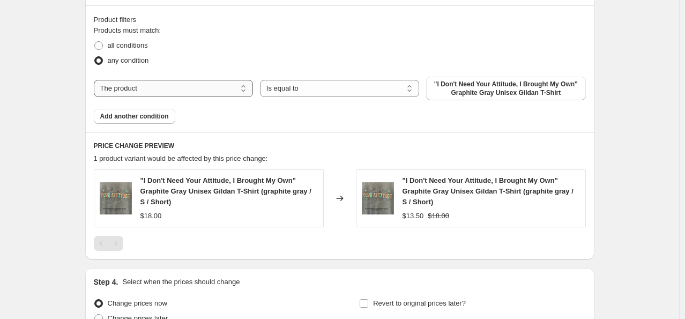
click at [208, 90] on select "The product The product's collection The product's tag The product's vendor The…" at bounding box center [173, 88] width 159 height 17
select select "collection"
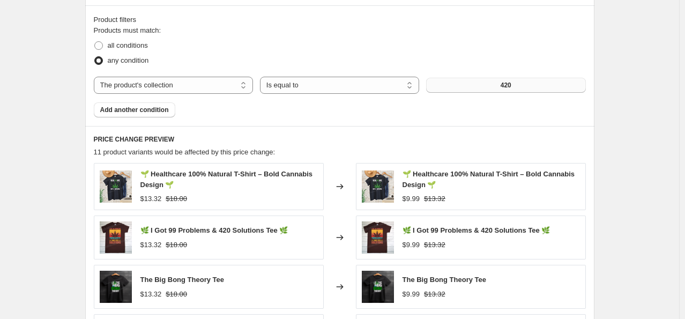
click at [524, 86] on button "420" at bounding box center [505, 85] width 159 height 15
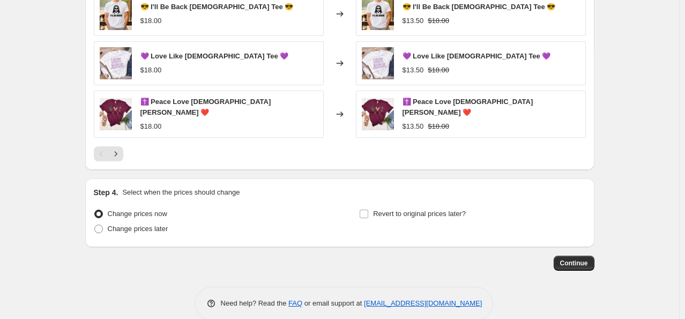
scroll to position [873, 0]
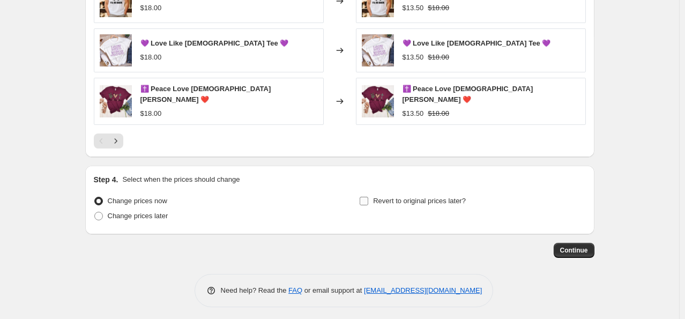
click at [368, 200] on input "Revert to original prices later?" at bounding box center [364, 201] width 9 height 9
checkbox input "true"
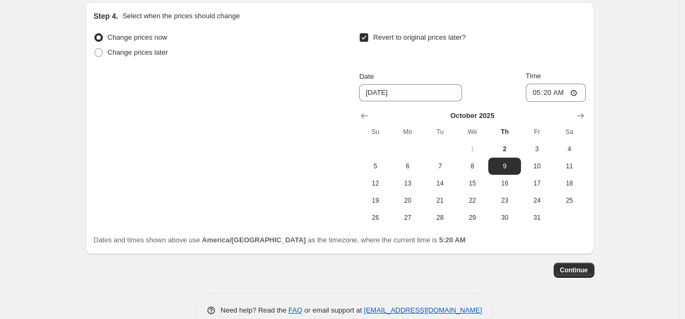
scroll to position [1056, 0]
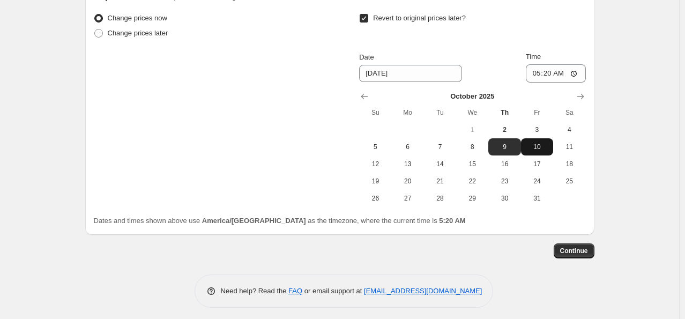
click at [547, 144] on span "10" at bounding box center [538, 147] width 24 height 9
type input "[DATE]"
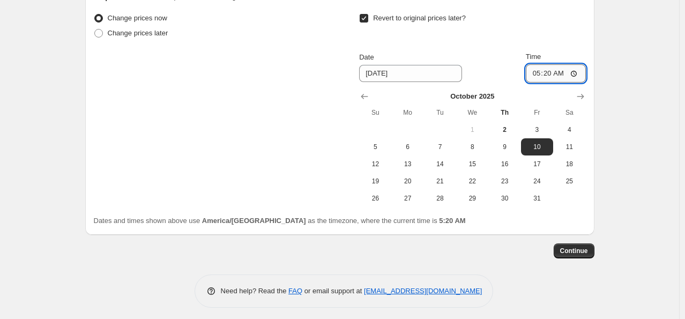
click at [536, 64] on input "05:20" at bounding box center [556, 73] width 60 height 18
type input "00:00"
click at [588, 247] on span "Continue" at bounding box center [575, 251] width 28 height 9
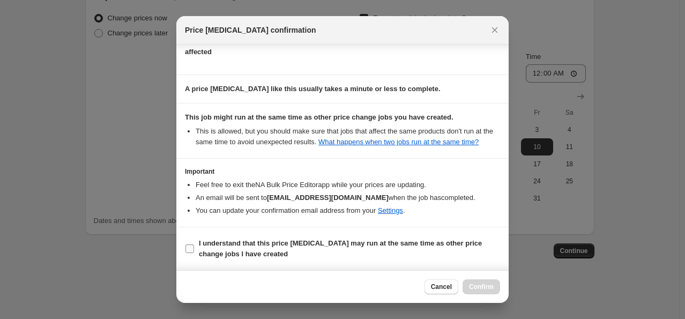
scroll to position [142, 0]
click at [245, 252] on b "I understand that this price [MEDICAL_DATA] may run at the same time as other p…" at bounding box center [340, 248] width 283 height 19
click at [194, 252] on input "I understand that this price [MEDICAL_DATA] may run at the same time as other p…" at bounding box center [190, 249] width 9 height 9
checkbox input "true"
click at [485, 283] on button "Confirm" at bounding box center [482, 286] width 38 height 15
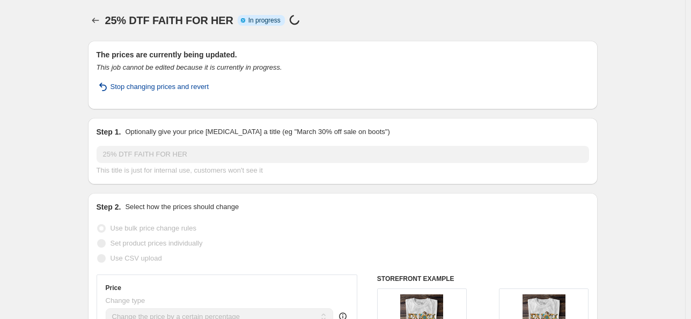
select select "percentage"
select select "collection"
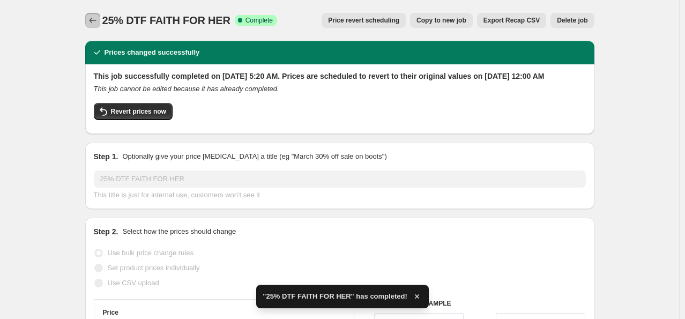
click at [90, 20] on icon "Price change jobs" at bounding box center [92, 20] width 11 height 11
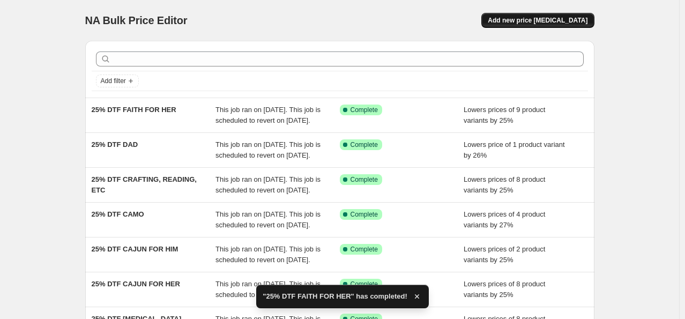
click at [568, 19] on span "Add new price [MEDICAL_DATA]" at bounding box center [538, 20] width 100 height 9
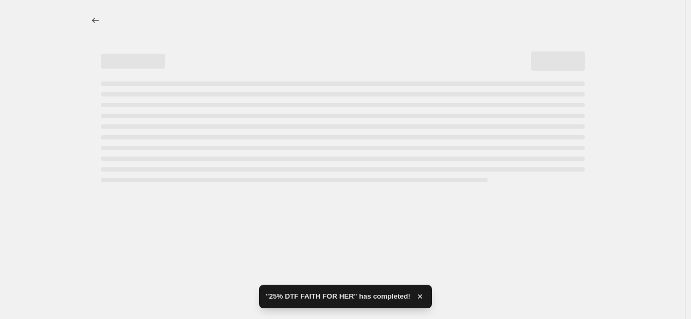
select select "percentage"
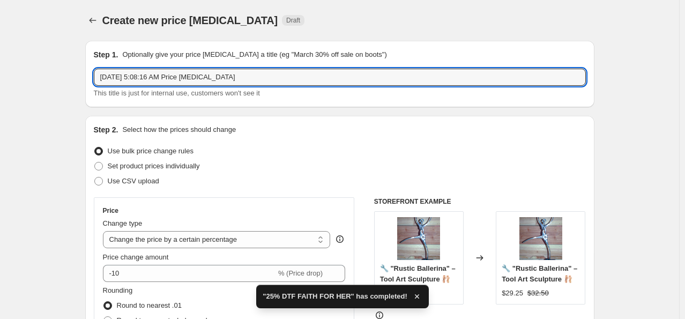
drag, startPoint x: 232, startPoint y: 77, endPoint x: -17, endPoint y: 19, distance: 255.5
click at [0, 19] on html "Home Settings Plans Skip to content Create new price [MEDICAL_DATA]. This page …" at bounding box center [342, 159] width 685 height 319
paste input "25% DTF"
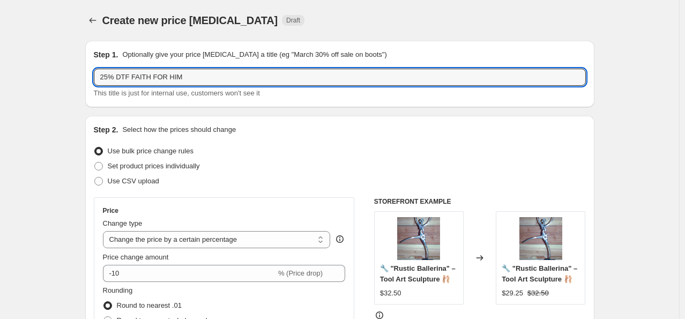
type input "25% DTF FAITH FOR HIM"
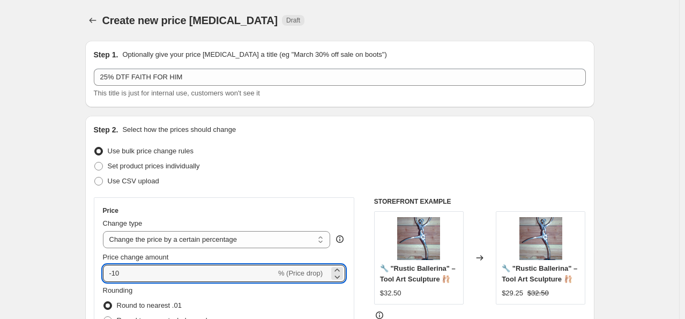
drag, startPoint x: 58, startPoint y: 276, endPoint x: 5, endPoint y: 273, distance: 53.7
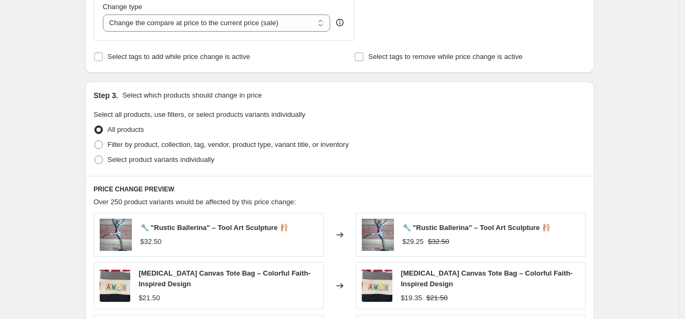
scroll to position [429, 0]
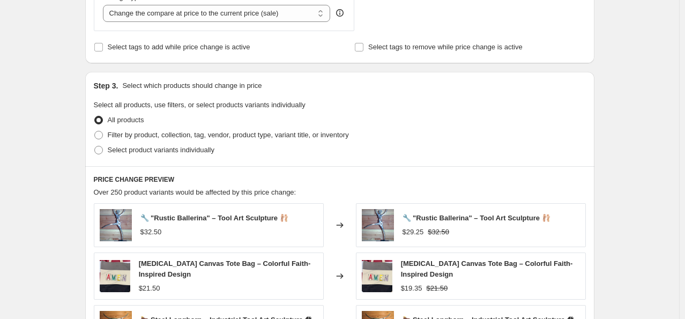
type input "-25"
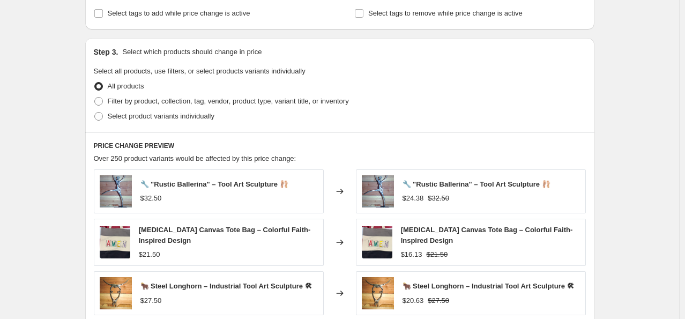
scroll to position [517, 0]
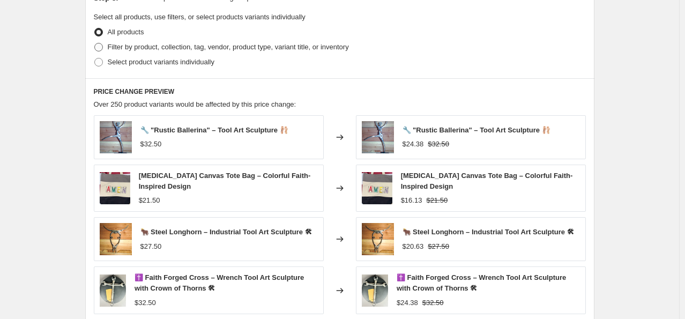
click at [130, 47] on span "Filter by product, collection, tag, vendor, product type, variant title, or inv…" at bounding box center [228, 47] width 241 height 8
click at [95, 43] on input "Filter by product, collection, tag, vendor, product type, variant title, or inv…" at bounding box center [94, 43] width 1 height 1
radio input "true"
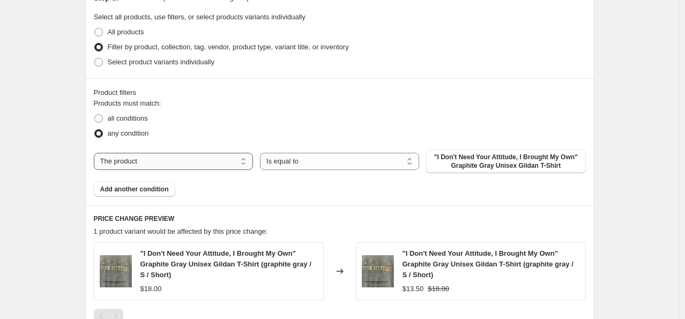
click at [231, 153] on select "The product The product's collection The product's tag The product's vendor The…" at bounding box center [173, 161] width 159 height 17
select select "collection"
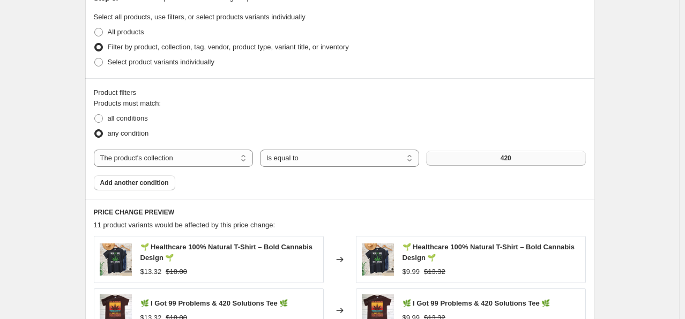
click at [471, 160] on button "420" at bounding box center [505, 158] width 159 height 15
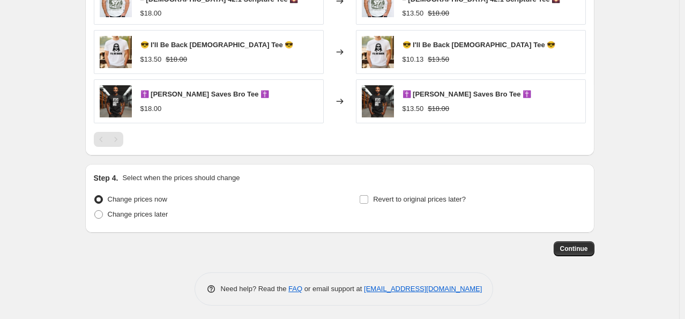
scroll to position [827, 0]
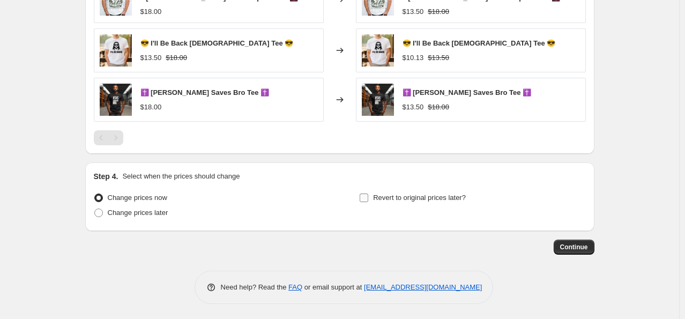
click at [372, 191] on label "Revert to original prices later?" at bounding box center [412, 197] width 107 height 15
click at [368, 194] on input "Revert to original prices later?" at bounding box center [364, 198] width 9 height 9
checkbox input "true"
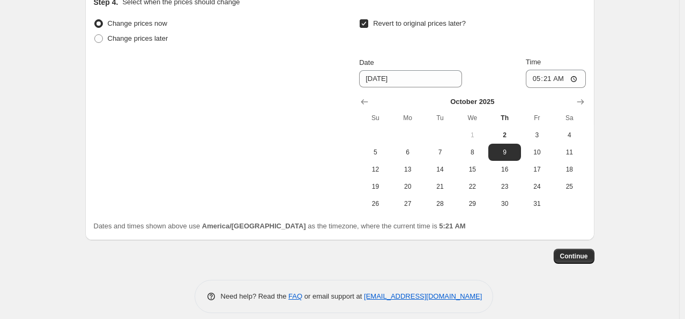
scroll to position [1011, 0]
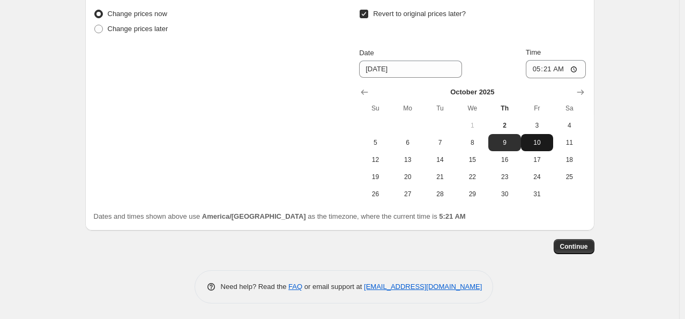
click at [535, 142] on span "10" at bounding box center [538, 142] width 24 height 9
type input "[DATE]"
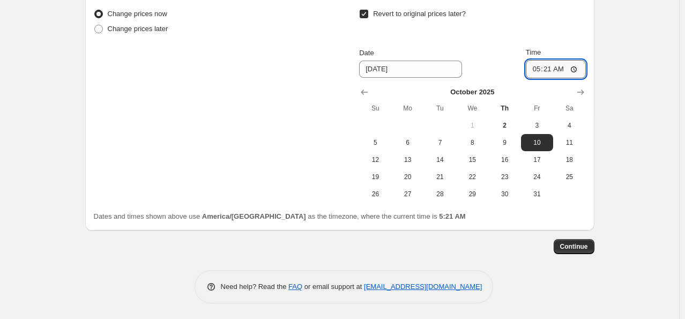
click at [537, 69] on input "05:21" at bounding box center [556, 69] width 60 height 18
type input "00:00"
click at [581, 240] on button "Continue" at bounding box center [574, 246] width 41 height 15
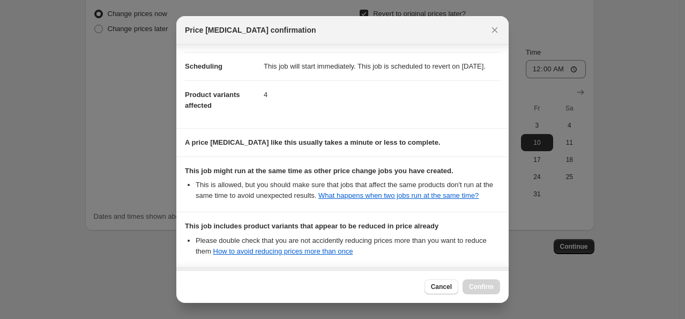
scroll to position [208, 0]
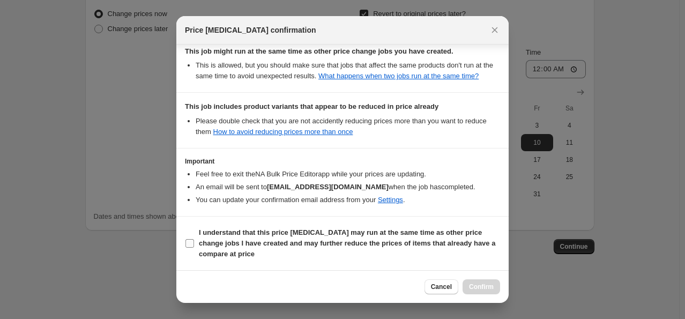
click at [190, 243] on input "I understand that this price [MEDICAL_DATA] may run at the same time as other p…" at bounding box center [190, 243] width 9 height 9
checkbox input "true"
click at [490, 281] on button "Confirm" at bounding box center [482, 286] width 38 height 15
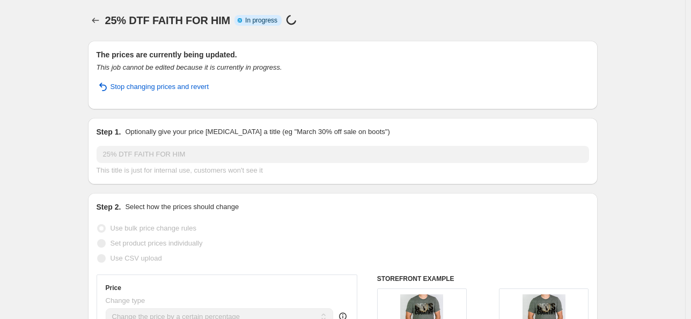
select select "percentage"
select select "collection"
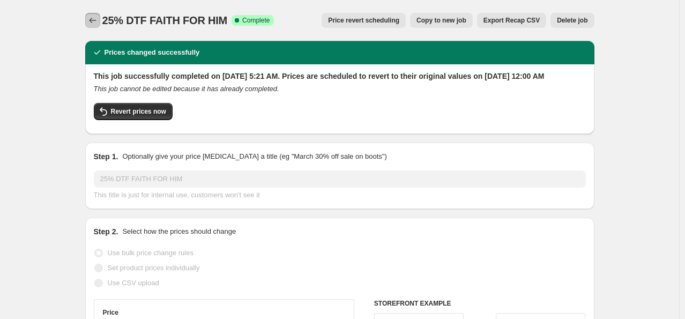
click at [91, 16] on icon "Price change jobs" at bounding box center [92, 20] width 11 height 11
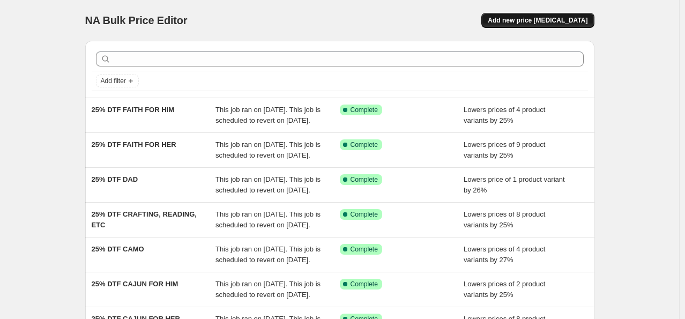
click at [530, 19] on span "Add new price [MEDICAL_DATA]" at bounding box center [538, 20] width 100 height 9
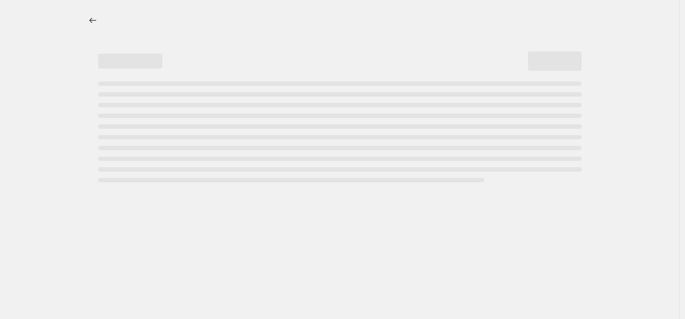
select select "percentage"
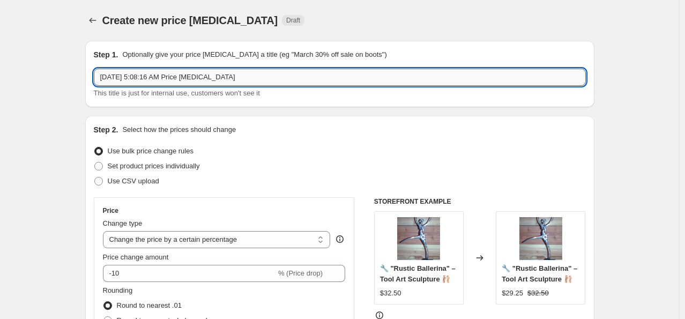
drag, startPoint x: 240, startPoint y: 79, endPoint x: 209, endPoint y: 76, distance: 31.8
click at [209, 76] on input "[DATE] 5:08:16 AM Price [MEDICAL_DATA]" at bounding box center [340, 77] width 492 height 17
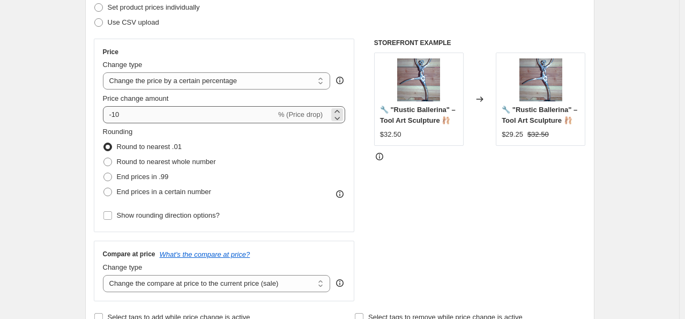
scroll to position [161, 0]
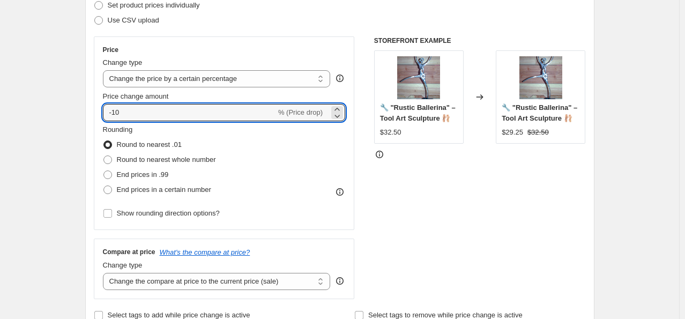
drag, startPoint x: 132, startPoint y: 114, endPoint x: 21, endPoint y: 75, distance: 118.1
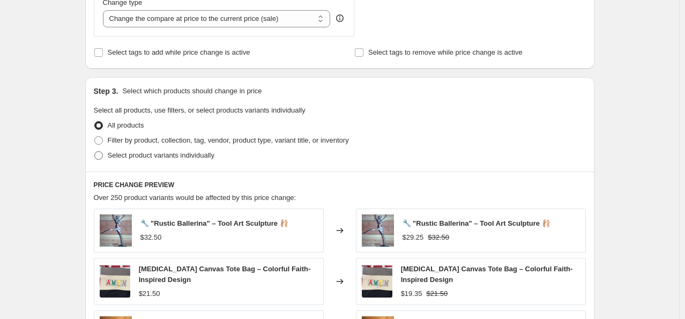
scroll to position [429, 0]
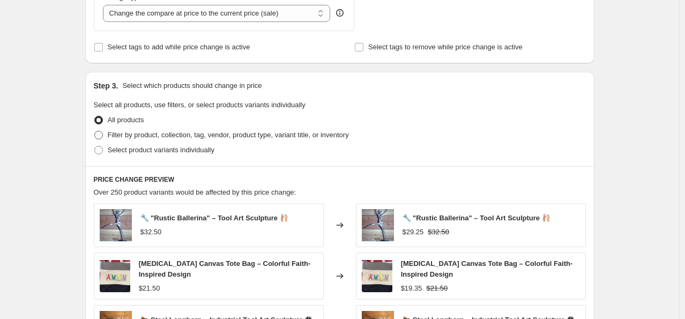
type input "-25"
click at [145, 133] on span "Filter by product, collection, tag, vendor, product type, variant title, or inv…" at bounding box center [228, 135] width 241 height 8
click at [95, 131] on input "Filter by product, collection, tag, vendor, product type, variant title, or inv…" at bounding box center [94, 131] width 1 height 1
radio input "true"
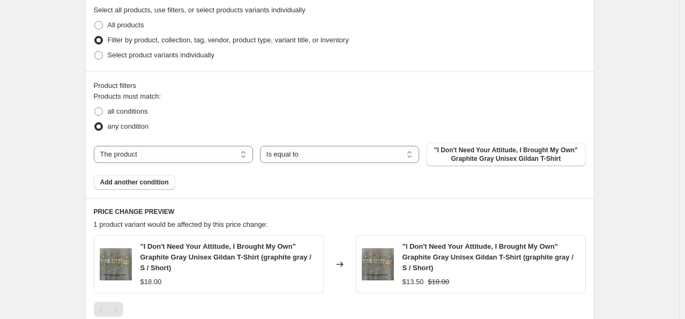
scroll to position [590, 0]
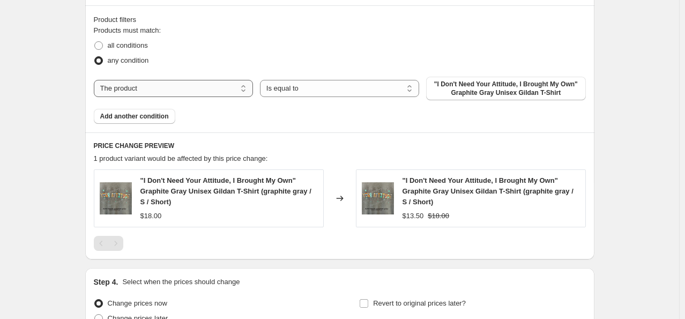
click at [186, 94] on select "The product The product's collection The product's tag The product's vendor The…" at bounding box center [173, 88] width 159 height 17
select select "collection"
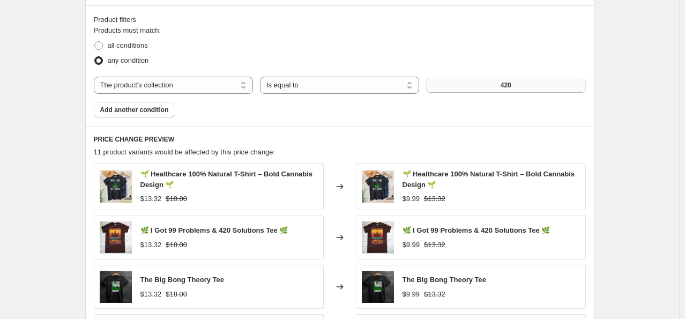
click at [537, 90] on button "420" at bounding box center [505, 85] width 159 height 15
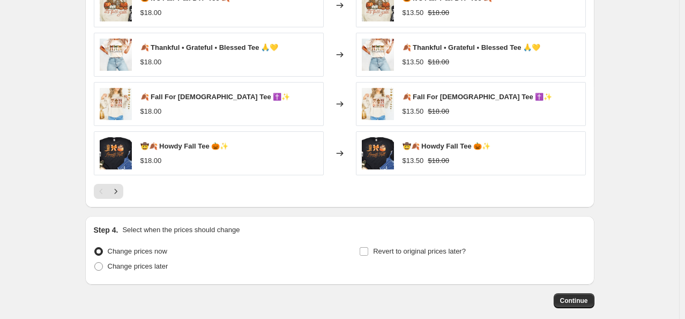
scroll to position [876, 0]
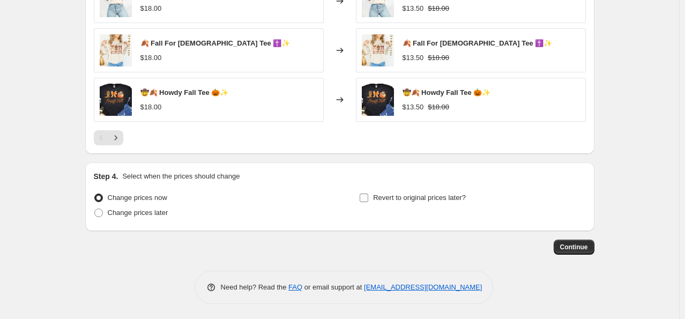
click at [367, 197] on input "Revert to original prices later?" at bounding box center [364, 198] width 9 height 9
checkbox input "true"
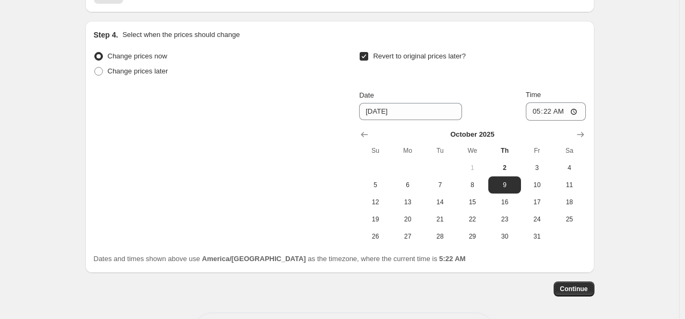
scroll to position [1037, 0]
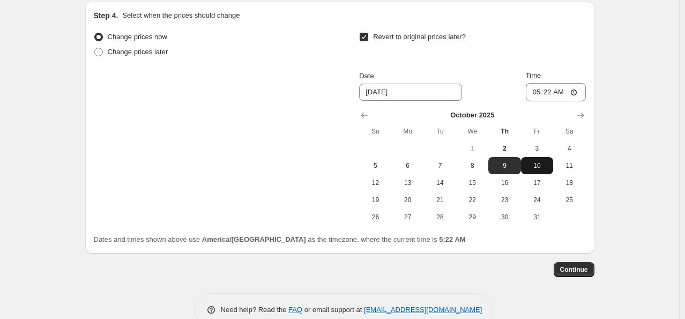
click at [541, 167] on span "10" at bounding box center [538, 165] width 24 height 9
type input "[DATE]"
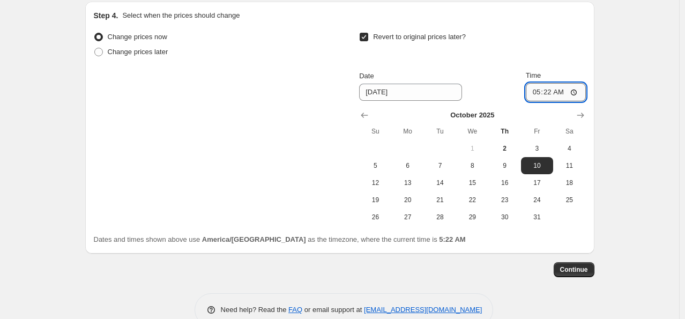
click at [537, 92] on input "05:22" at bounding box center [556, 92] width 60 height 18
type input "00:00"
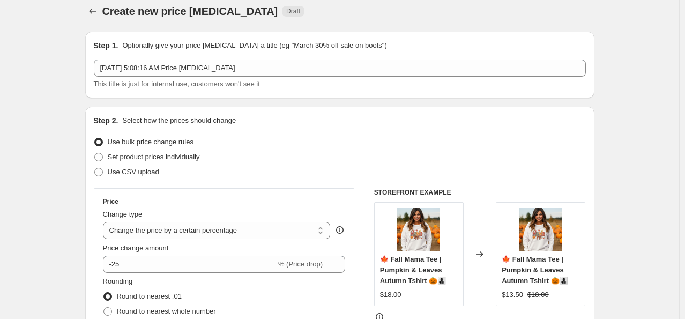
scroll to position [0, 0]
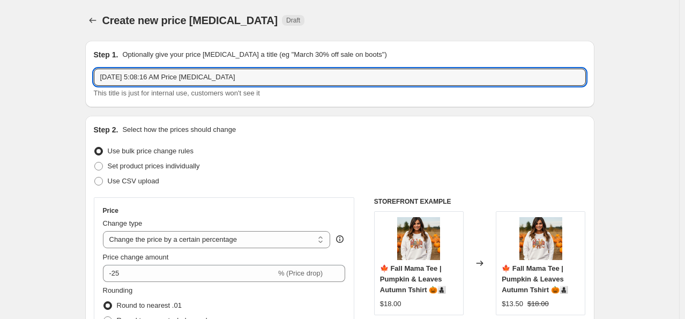
drag, startPoint x: 235, startPoint y: 76, endPoint x: -18, endPoint y: 60, distance: 253.7
click at [0, 60] on html "Home Settings Plans Skip to content Create new price [MEDICAL_DATA]. This page …" at bounding box center [342, 159] width 685 height 319
paste input "25% DTF"
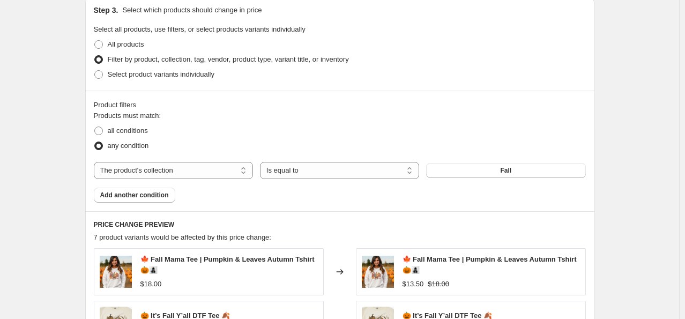
scroll to position [483, 0]
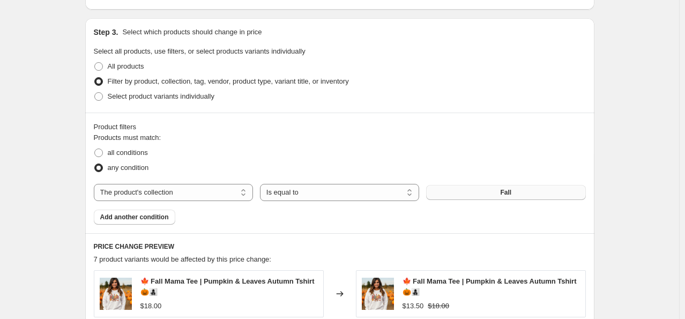
type input "25% DTF FALL"
click at [433, 193] on button "Fall" at bounding box center [505, 192] width 159 height 15
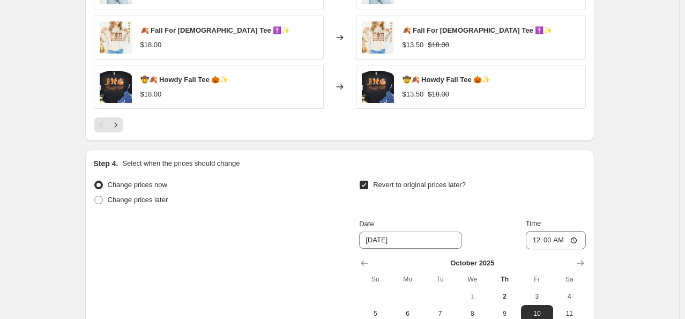
scroll to position [1019, 0]
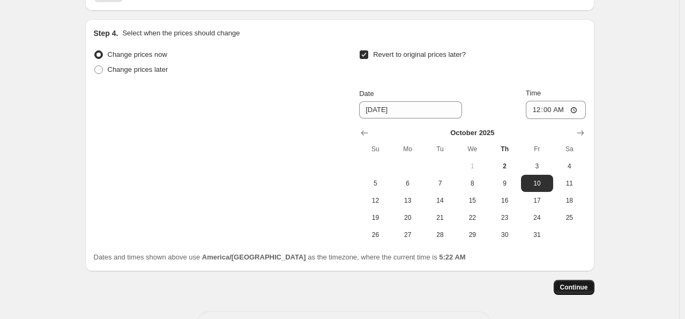
click at [584, 290] on span "Continue" at bounding box center [575, 287] width 28 height 9
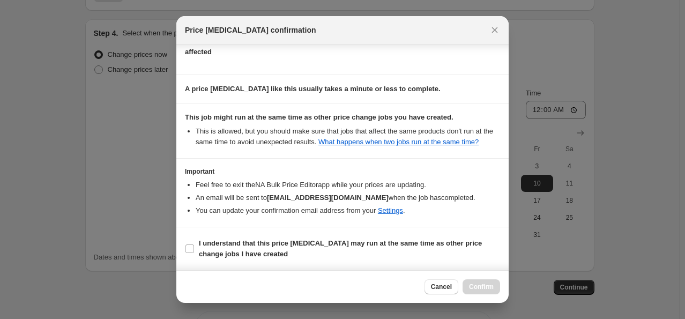
scroll to position [142, 0]
click at [190, 249] on input "I understand that this price [MEDICAL_DATA] may run at the same time as other p…" at bounding box center [190, 249] width 9 height 9
checkbox input "true"
click at [492, 290] on span "Confirm" at bounding box center [481, 287] width 25 height 9
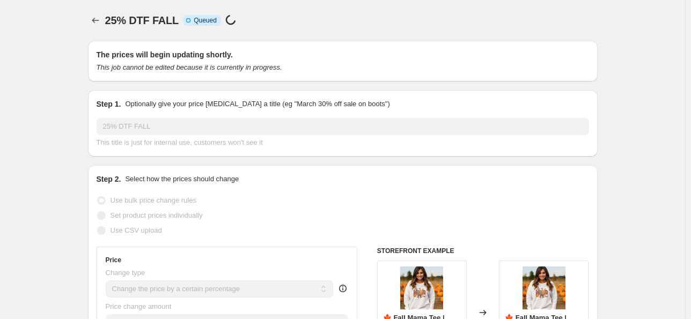
select select "percentage"
select select "collection"
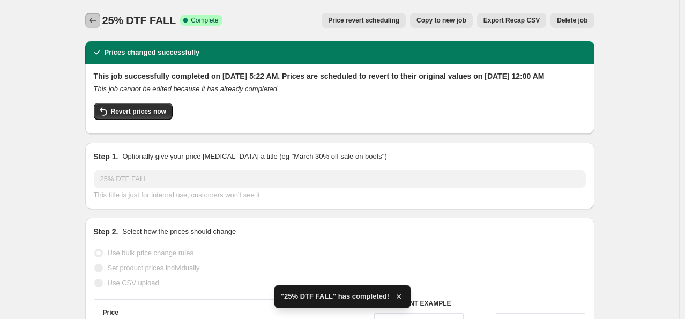
click at [98, 19] on icon "Price change jobs" at bounding box center [92, 20] width 11 height 11
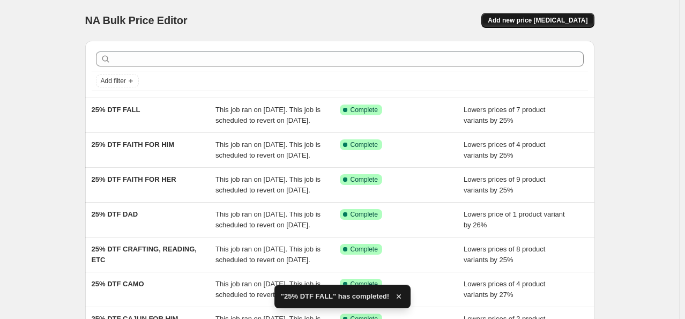
click at [519, 16] on button "Add new price [MEDICAL_DATA]" at bounding box center [538, 20] width 113 height 15
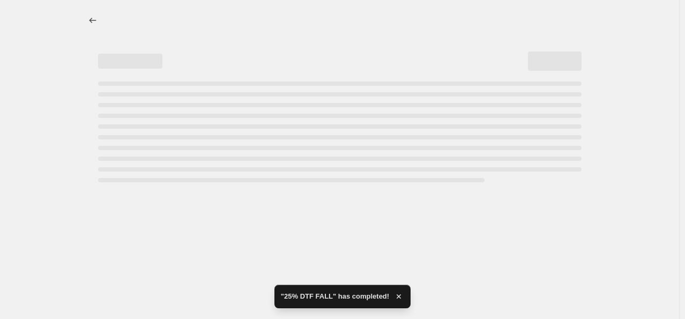
select select "percentage"
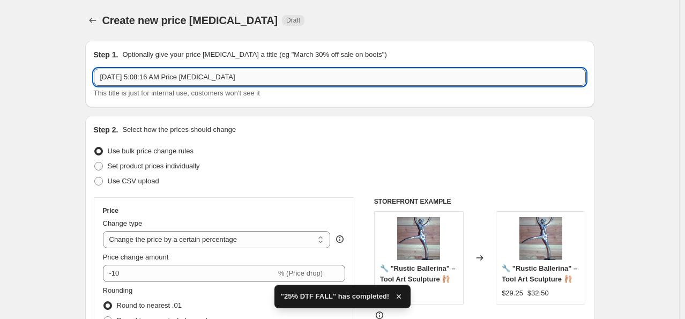
click at [234, 77] on input "[DATE] 5:08:16 AM Price [MEDICAL_DATA]" at bounding box center [340, 77] width 492 height 17
click at [234, 75] on input "[DATE] 5:08:16 AM Price [MEDICAL_DATA]" at bounding box center [340, 77] width 492 height 17
drag, startPoint x: 234, startPoint y: 75, endPoint x: -3, endPoint y: 55, distance: 238.4
click at [0, 55] on html "Home Settings Plans Skip to content Create new price [MEDICAL_DATA]. This page …" at bounding box center [342, 159] width 685 height 319
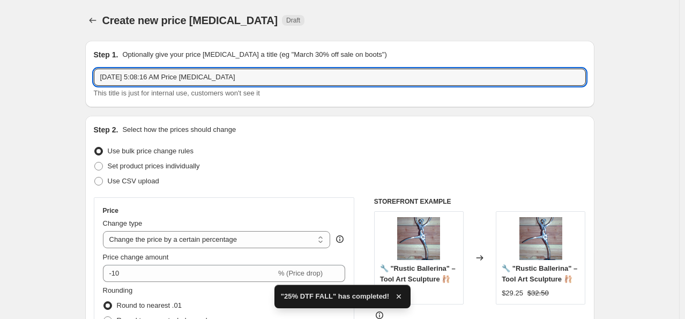
paste input "25% DTF"
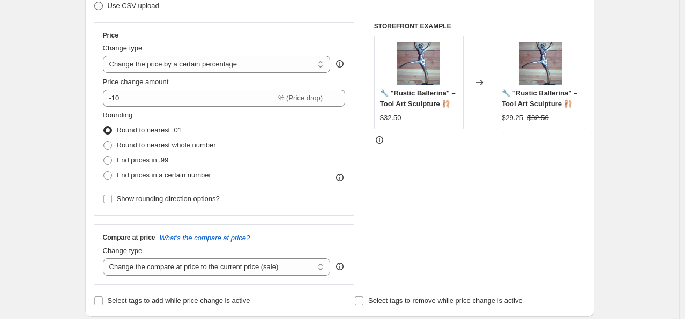
scroll to position [215, 0]
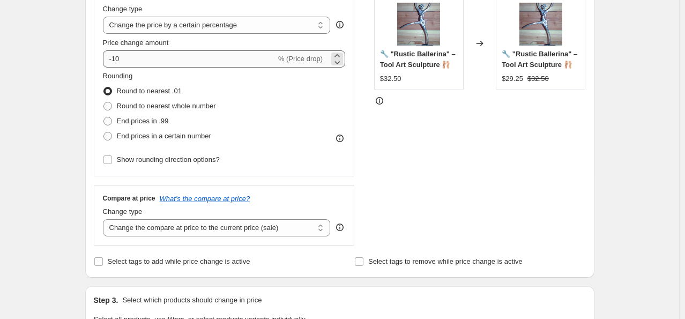
type input "25% DTF GENDER REVEAL"
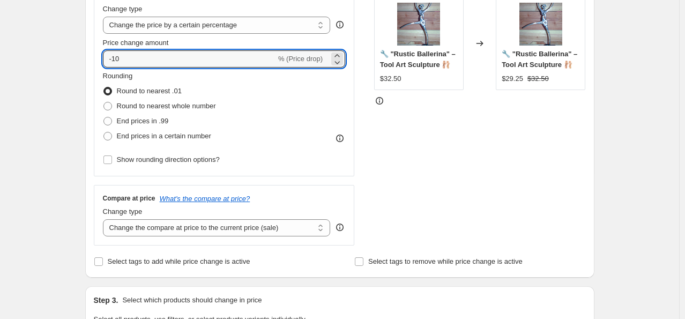
drag, startPoint x: 175, startPoint y: 62, endPoint x: 10, endPoint y: 50, distance: 165.6
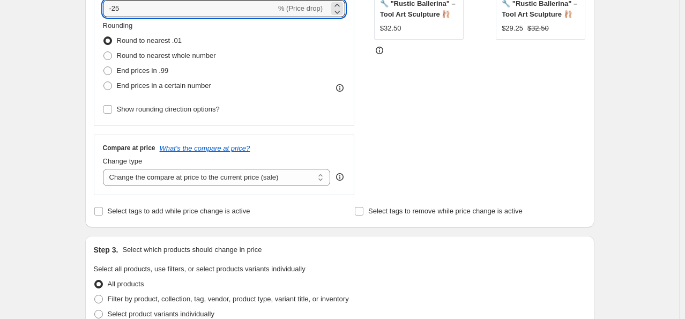
scroll to position [429, 0]
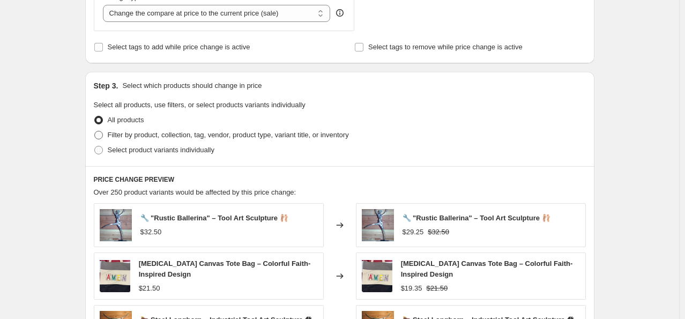
type input "-25"
click at [128, 138] on span "Filter by product, collection, tag, vendor, product type, variant title, or inv…" at bounding box center [228, 135] width 241 height 8
click at [95, 131] on input "Filter by product, collection, tag, vendor, product type, variant title, or inv…" at bounding box center [94, 131] width 1 height 1
radio input "true"
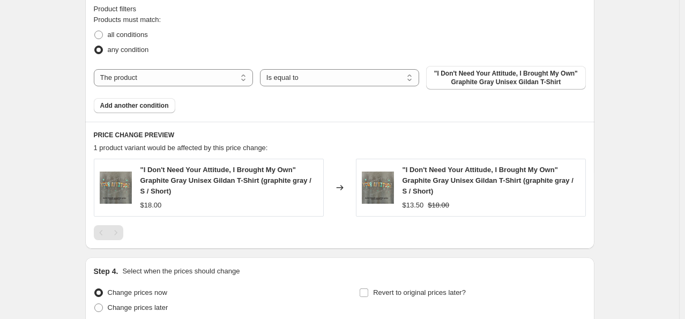
scroll to position [644, 0]
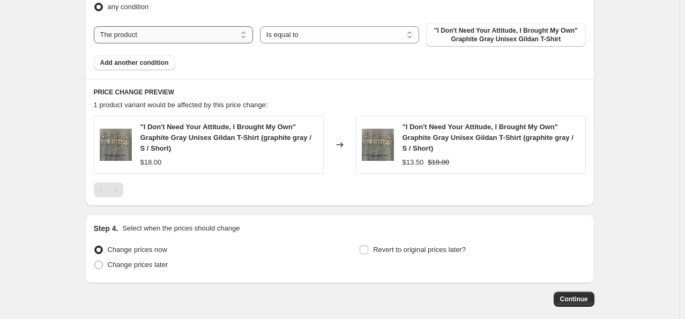
click at [238, 38] on select "The product The product's collection The product's tag The product's vendor The…" at bounding box center [173, 34] width 159 height 17
select select "collection"
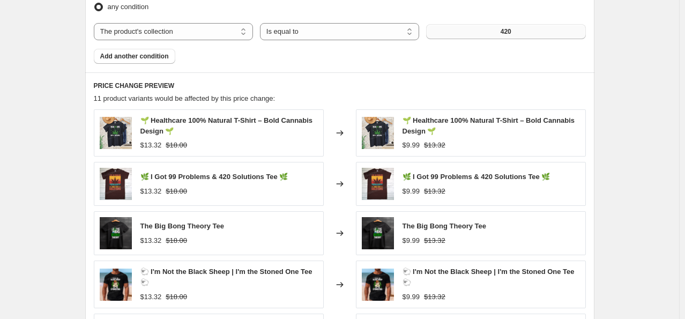
click at [526, 26] on button "420" at bounding box center [505, 31] width 159 height 15
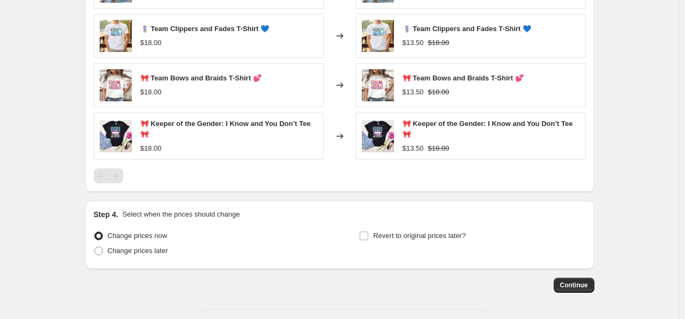
scroll to position [827, 0]
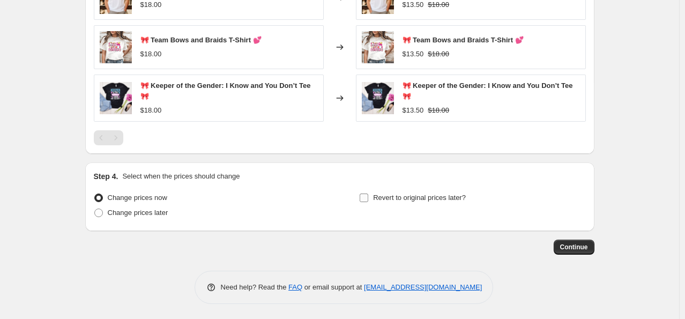
click at [367, 195] on input "Revert to original prices later?" at bounding box center [364, 198] width 9 height 9
checkbox input "true"
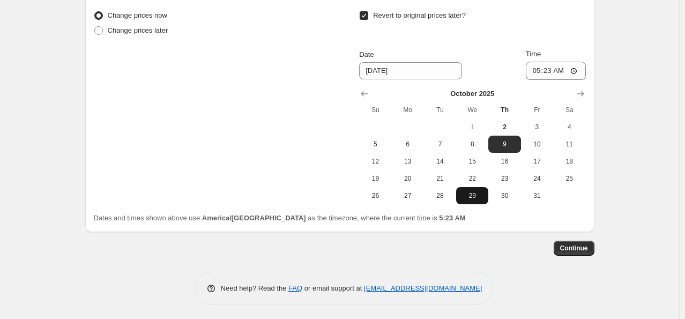
scroll to position [1011, 0]
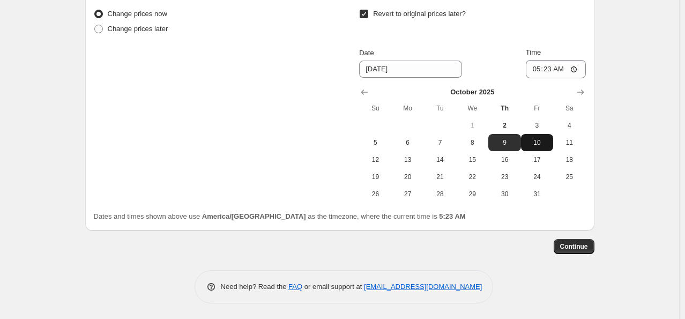
click at [530, 142] on span "10" at bounding box center [538, 142] width 24 height 9
type input "[DATE]"
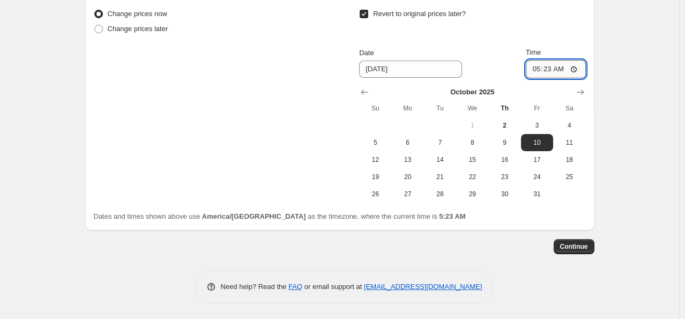
click at [538, 70] on input "05:23" at bounding box center [556, 69] width 60 height 18
type input "00:00"
click at [576, 244] on span "Continue" at bounding box center [575, 246] width 28 height 9
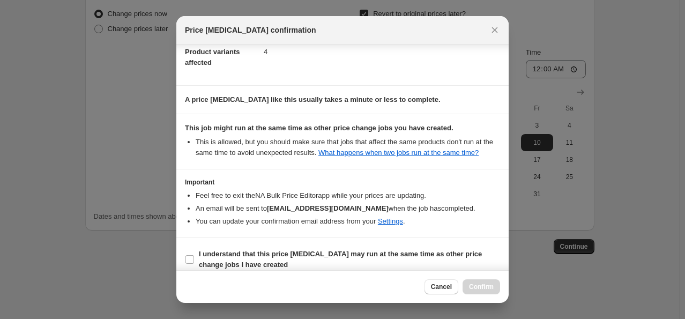
scroll to position [142, 0]
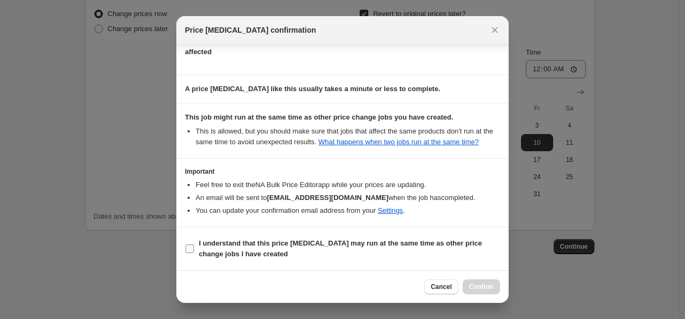
click at [191, 249] on input "I understand that this price [MEDICAL_DATA] may run at the same time as other p…" at bounding box center [190, 249] width 9 height 9
checkbox input "true"
click at [485, 283] on span "Confirm" at bounding box center [481, 287] width 25 height 9
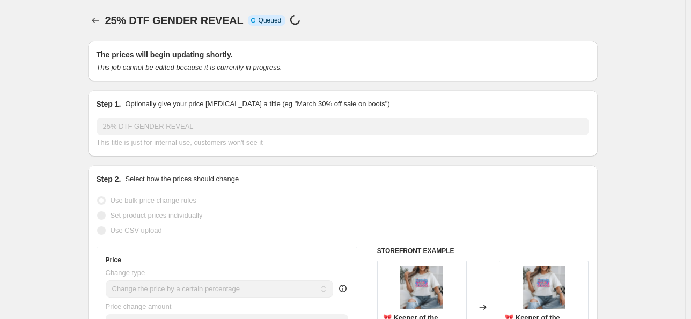
select select "percentage"
select select "collection"
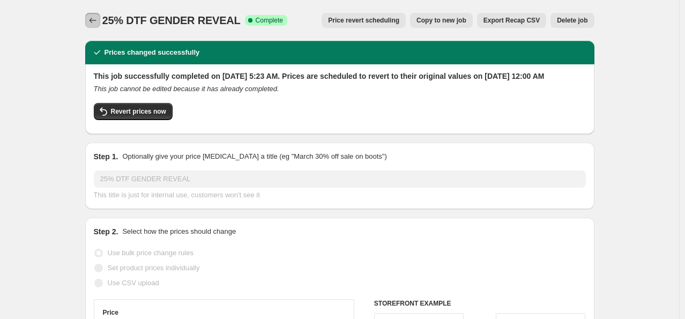
click at [97, 23] on icon "Price change jobs" at bounding box center [92, 20] width 11 height 11
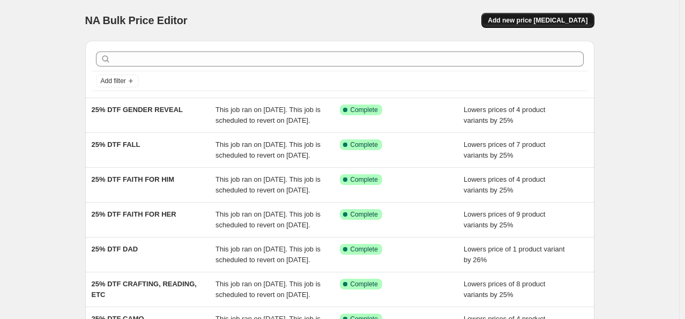
click at [511, 14] on button "Add new price [MEDICAL_DATA]" at bounding box center [538, 20] width 113 height 15
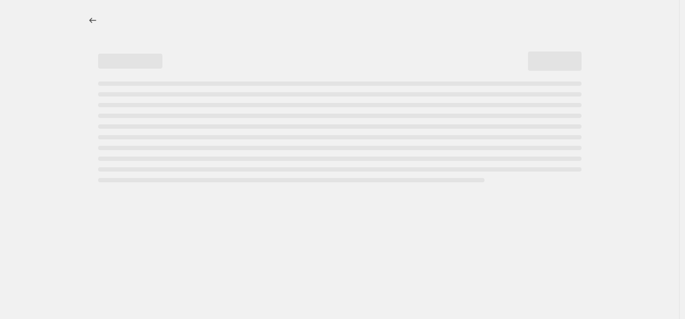
select select "percentage"
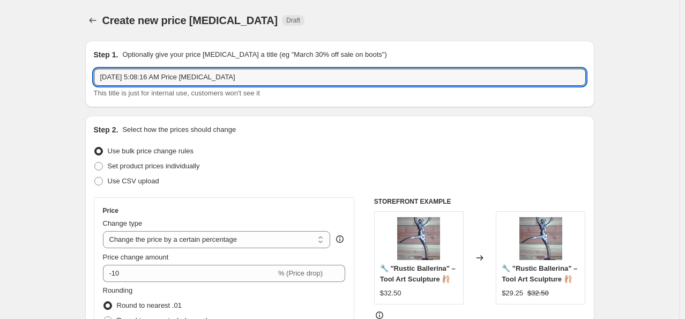
drag, startPoint x: 251, startPoint y: 77, endPoint x: -34, endPoint y: 75, distance: 285.4
click at [0, 75] on html "Home Settings Plans Skip to content Create new price [MEDICAL_DATA]. This page …" at bounding box center [342, 159] width 685 height 319
paste input "25% DTF"
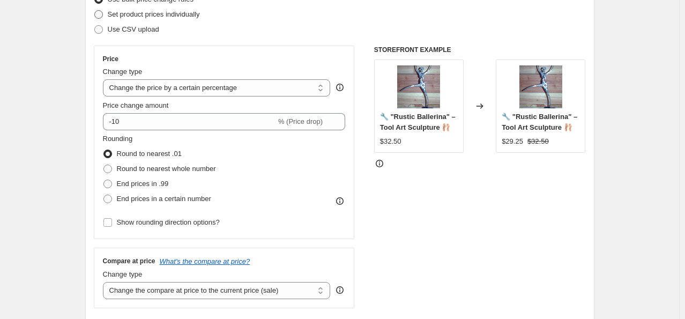
scroll to position [161, 0]
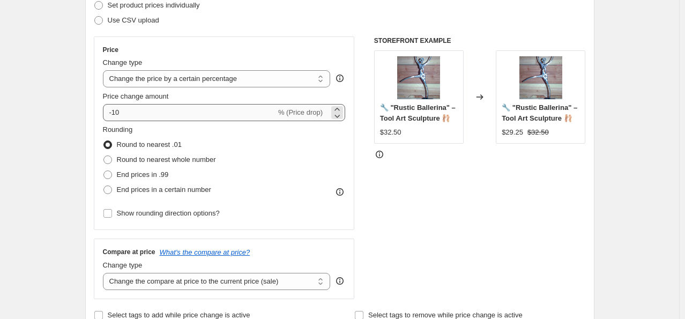
type input "25% DTF HUMOR FOR HER"
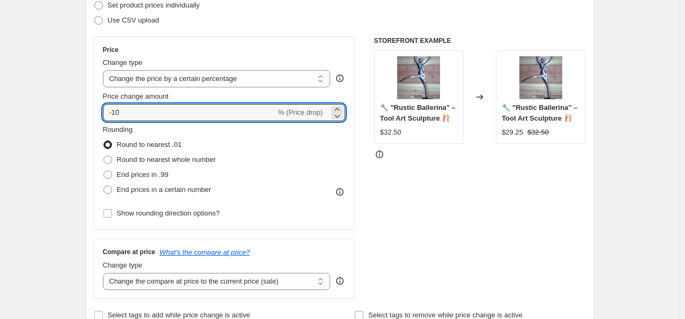
drag, startPoint x: 153, startPoint y: 108, endPoint x: 48, endPoint y: 95, distance: 105.4
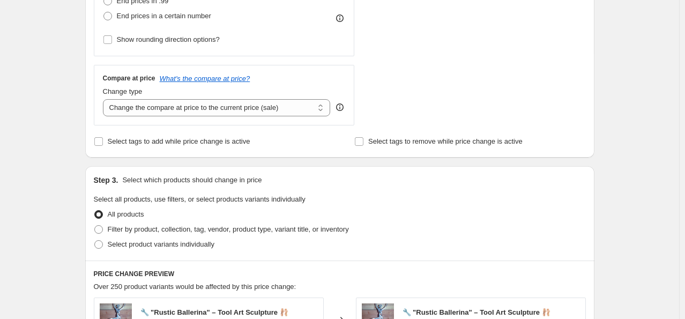
scroll to position [375, 0]
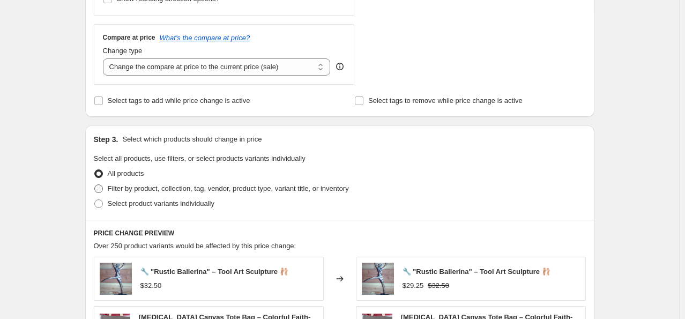
type input "-25"
click at [130, 190] on span "Filter by product, collection, tag, vendor, product type, variant title, or inv…" at bounding box center [228, 189] width 241 height 8
click at [95, 185] on input "Filter by product, collection, tag, vendor, product type, variant title, or inv…" at bounding box center [94, 185] width 1 height 1
radio input "true"
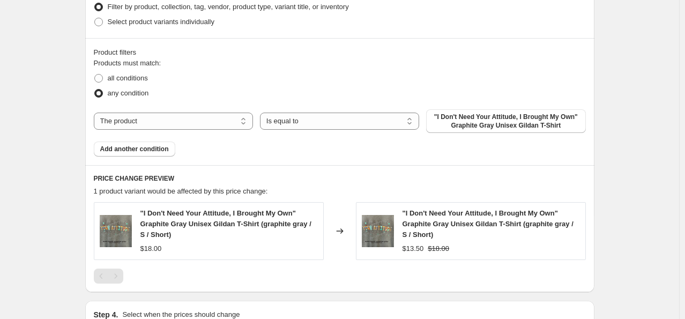
scroll to position [590, 0]
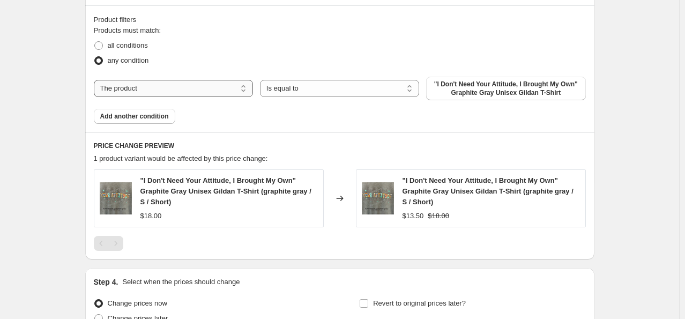
click at [190, 92] on select "The product The product's collection The product's tag The product's vendor The…" at bounding box center [173, 88] width 159 height 17
select select "collection"
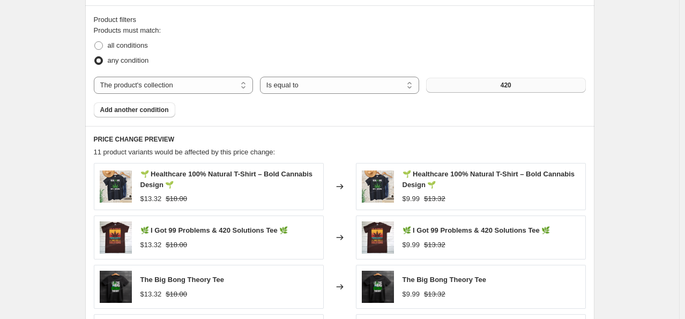
click at [519, 84] on button "420" at bounding box center [505, 85] width 159 height 15
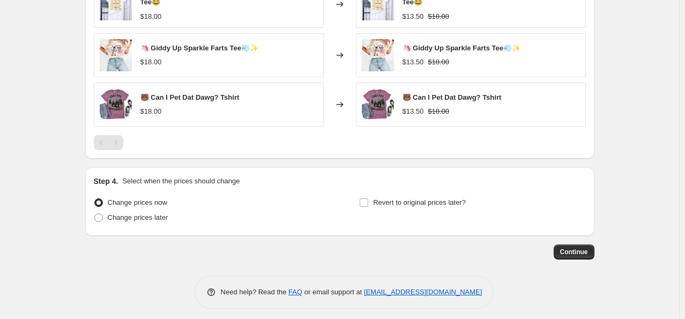
scroll to position [876, 0]
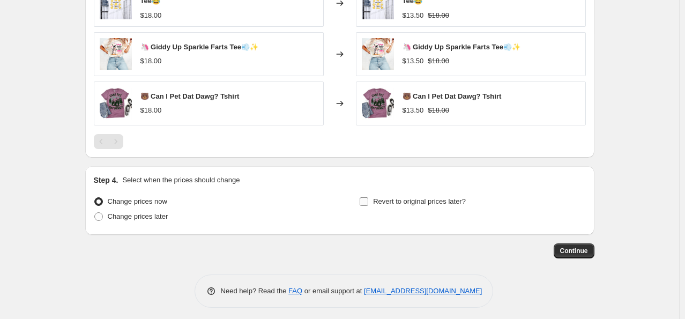
click at [364, 197] on input "Revert to original prices later?" at bounding box center [364, 201] width 9 height 9
checkbox input "true"
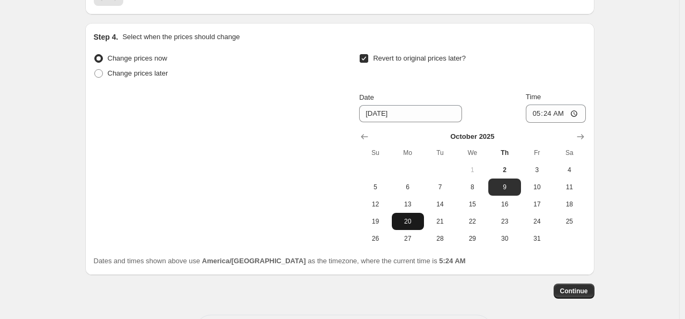
scroll to position [1037, 0]
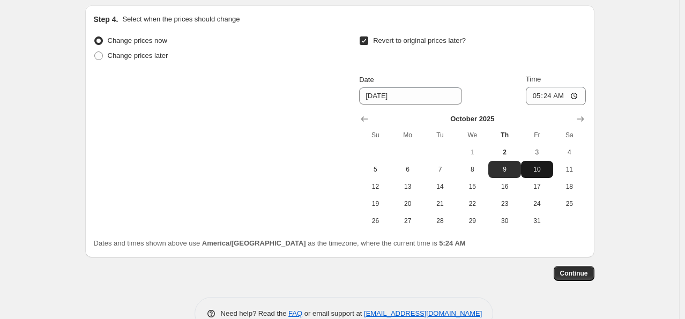
click at [544, 167] on span "10" at bounding box center [538, 169] width 24 height 9
type input "[DATE]"
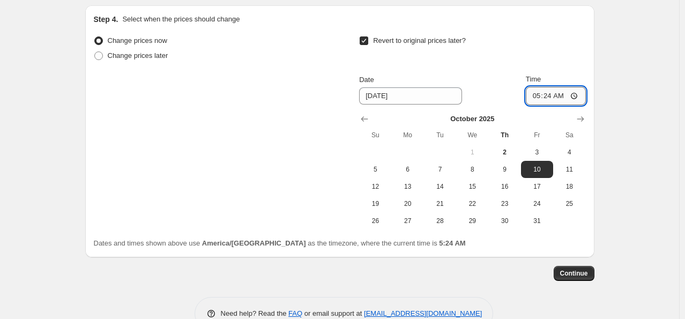
click at [539, 90] on input "05:24" at bounding box center [556, 96] width 60 height 18
type input "00:00"
click at [581, 270] on span "Continue" at bounding box center [575, 273] width 28 height 9
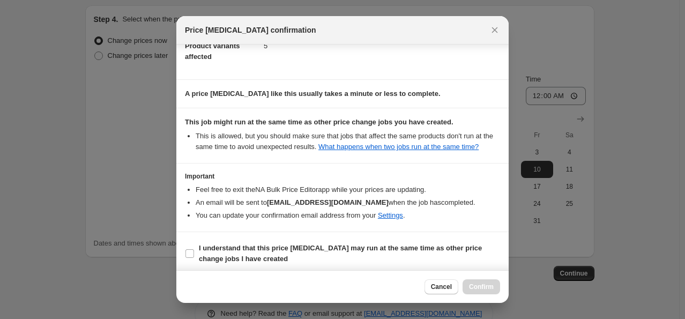
scroll to position [142, 0]
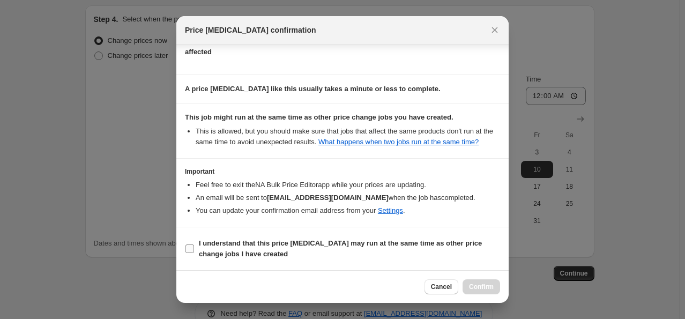
drag, startPoint x: 187, startPoint y: 247, endPoint x: 245, endPoint y: 241, distance: 58.2
click at [187, 247] on input "I understand that this price [MEDICAL_DATA] may run at the same time as other p…" at bounding box center [190, 249] width 9 height 9
checkbox input "true"
click at [482, 288] on span "Confirm" at bounding box center [481, 287] width 25 height 9
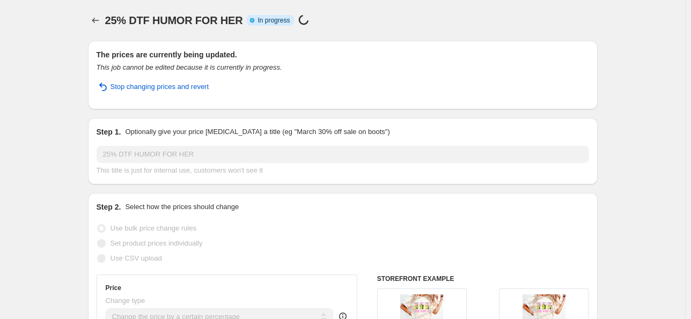
select select "percentage"
select select "collection"
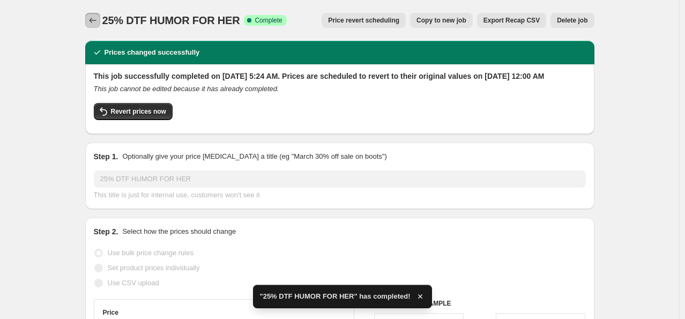
click at [98, 23] on icon "Price change jobs" at bounding box center [92, 20] width 11 height 11
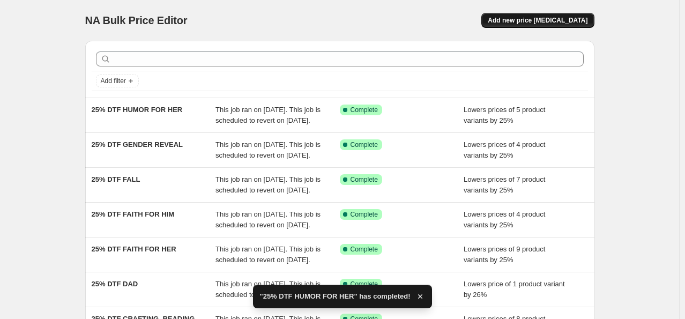
click at [579, 20] on span "Add new price [MEDICAL_DATA]" at bounding box center [538, 20] width 100 height 9
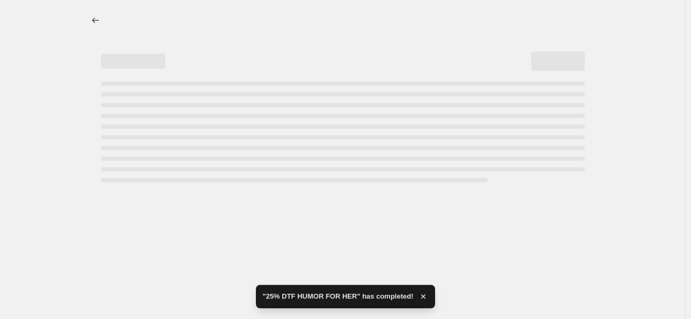
select select "percentage"
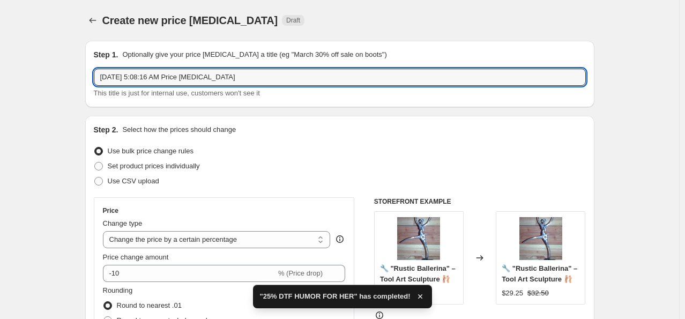
drag, startPoint x: 241, startPoint y: 75, endPoint x: -5, endPoint y: 70, distance: 246.8
click at [0, 70] on html "Home Settings Plans Skip to content Create new price [MEDICAL_DATA]. This page …" at bounding box center [342, 159] width 685 height 319
paste input "25% DTF"
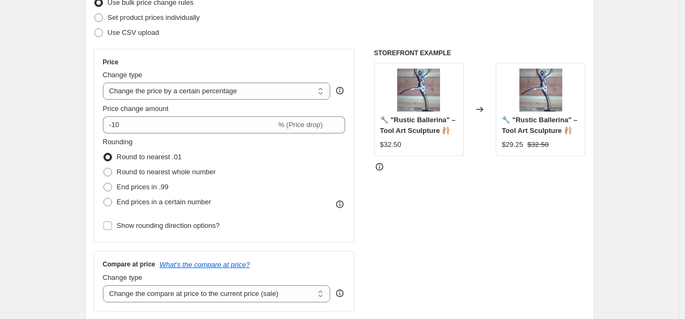
scroll to position [161, 0]
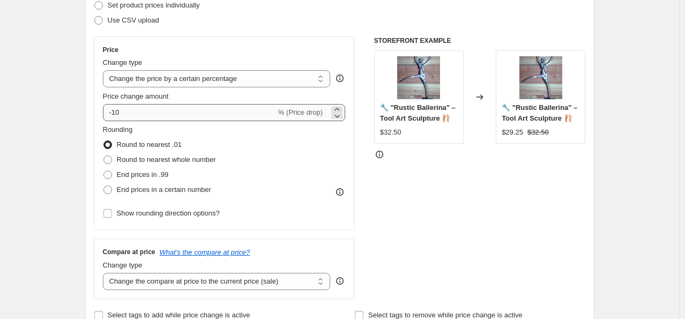
type input "25% DTF HUMOR FOR HIM"
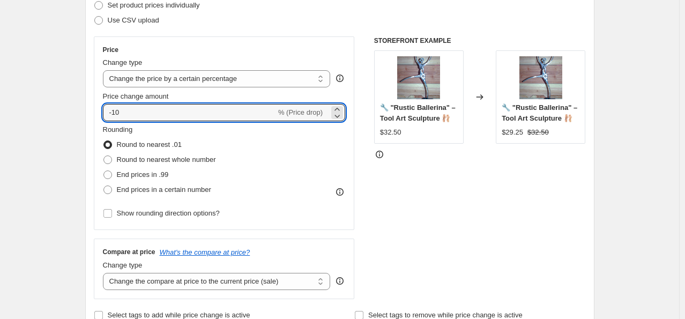
drag, startPoint x: 181, startPoint y: 109, endPoint x: 65, endPoint y: 107, distance: 115.9
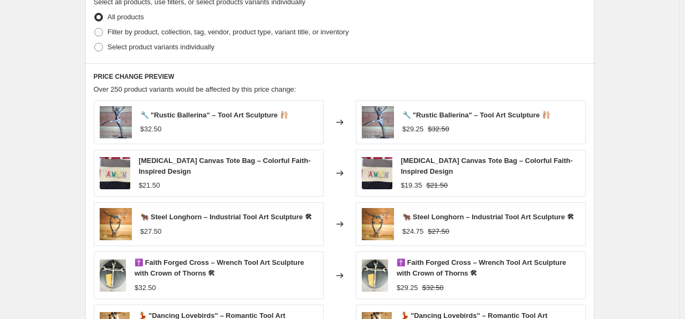
scroll to position [536, 0]
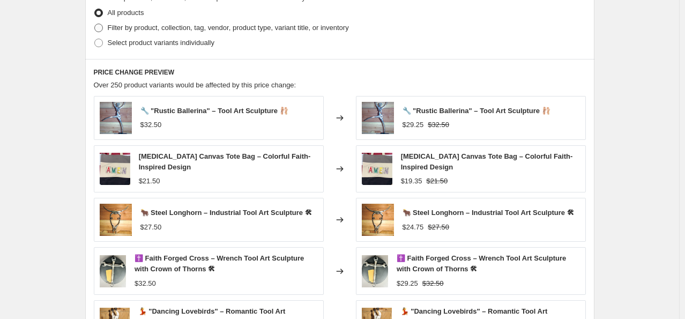
type input "-25"
drag, startPoint x: 186, startPoint y: 24, endPoint x: 186, endPoint y: 31, distance: 7.0
click at [186, 25] on span "Filter by product, collection, tag, vendor, product type, variant title, or inv…" at bounding box center [228, 28] width 241 height 8
click at [95, 24] on input "Filter by product, collection, tag, vendor, product type, variant title, or inv…" at bounding box center [94, 24] width 1 height 1
radio input "true"
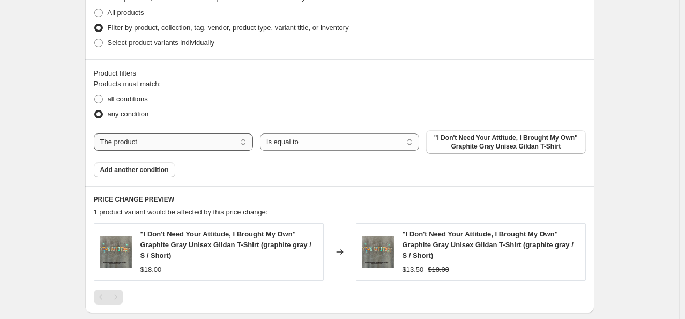
drag, startPoint x: 195, startPoint y: 143, endPoint x: 197, endPoint y: 149, distance: 6.6
click at [195, 143] on select "The product The product's collection The product's tag The product's vendor The…" at bounding box center [173, 142] width 159 height 17
select select "collection"
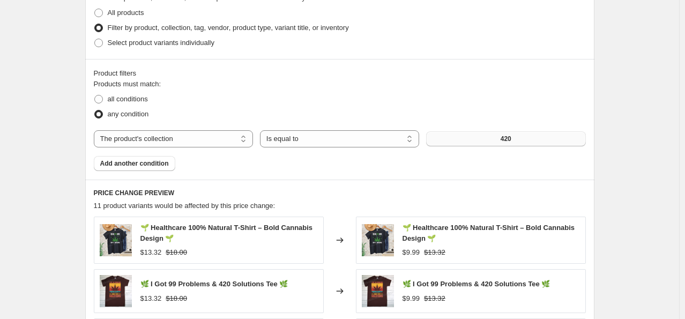
click at [459, 140] on button "420" at bounding box center [505, 138] width 159 height 15
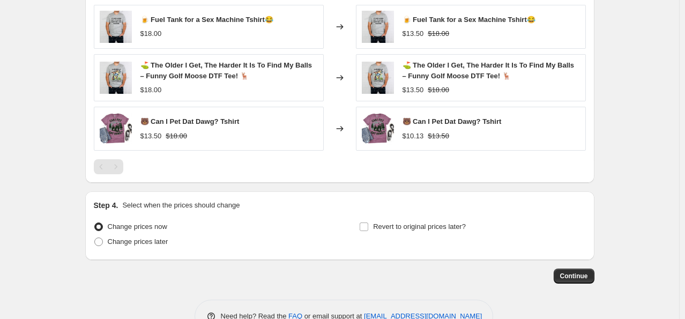
scroll to position [778, 0]
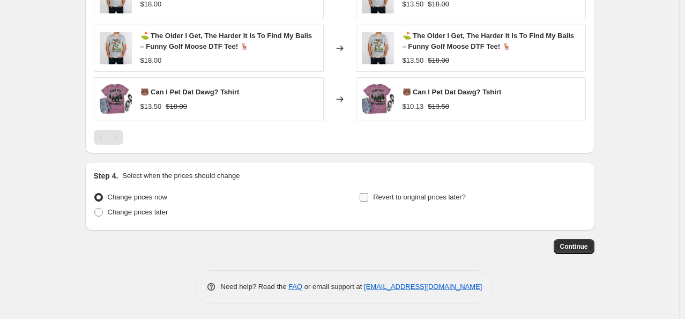
click at [365, 200] on input "Revert to original prices later?" at bounding box center [364, 197] width 9 height 9
checkbox input "true"
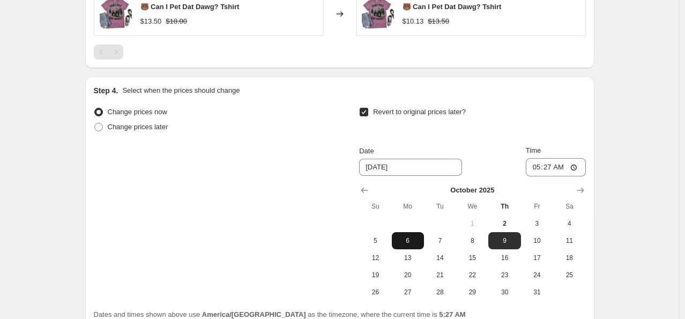
scroll to position [885, 0]
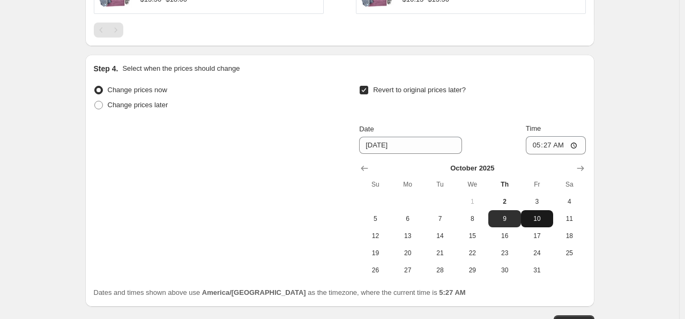
click at [537, 216] on span "10" at bounding box center [538, 219] width 24 height 9
type input "[DATE]"
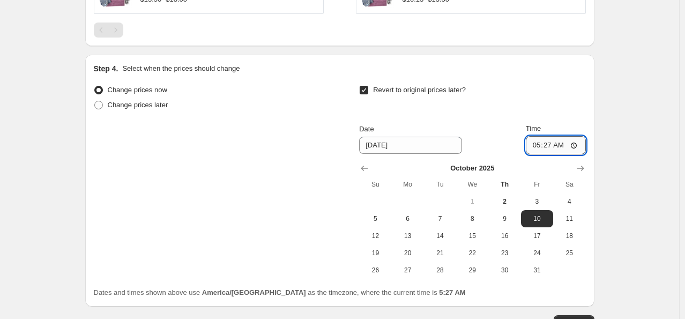
click at [541, 146] on input "05:27" at bounding box center [556, 145] width 60 height 18
type input "00:00"
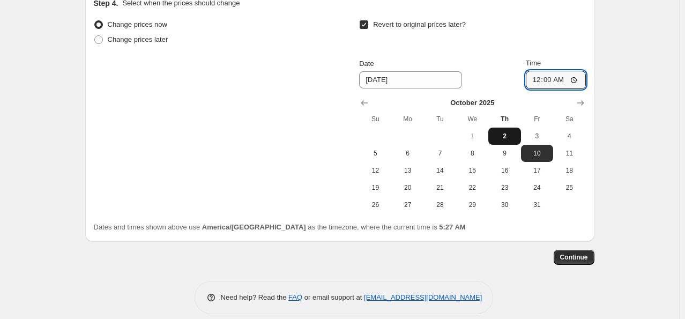
scroll to position [961, 0]
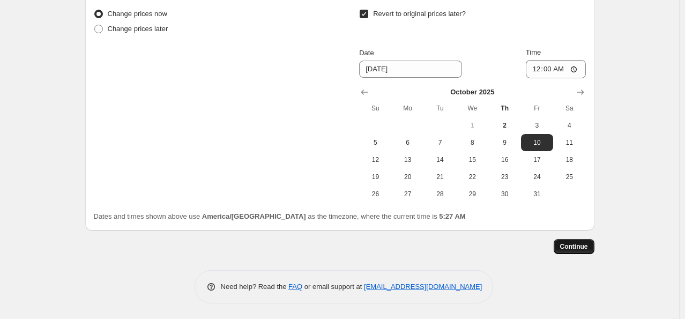
click at [588, 247] on span "Continue" at bounding box center [575, 246] width 28 height 9
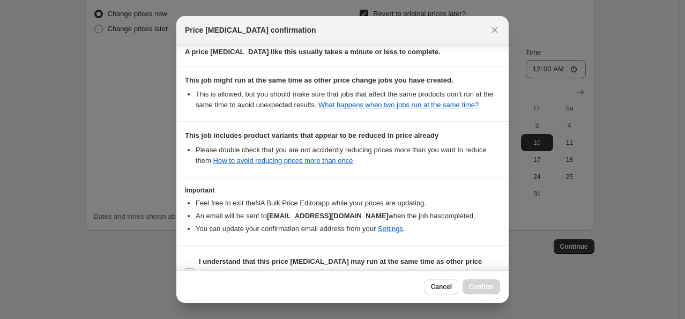
scroll to position [208, 0]
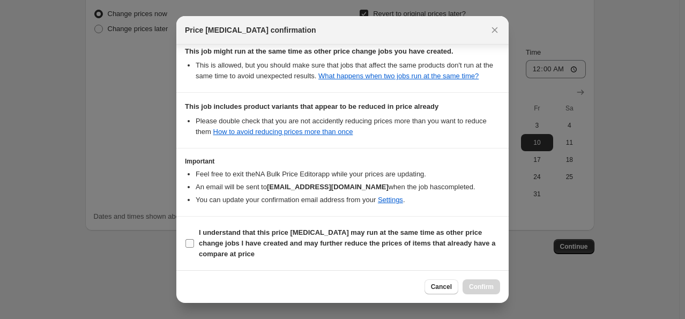
drag, startPoint x: 187, startPoint y: 239, endPoint x: 193, endPoint y: 244, distance: 6.9
click at [188, 239] on input "I understand that this price [MEDICAL_DATA] may run at the same time as other p…" at bounding box center [190, 243] width 9 height 9
checkbox input "true"
click at [480, 292] on button "Confirm" at bounding box center [482, 286] width 38 height 15
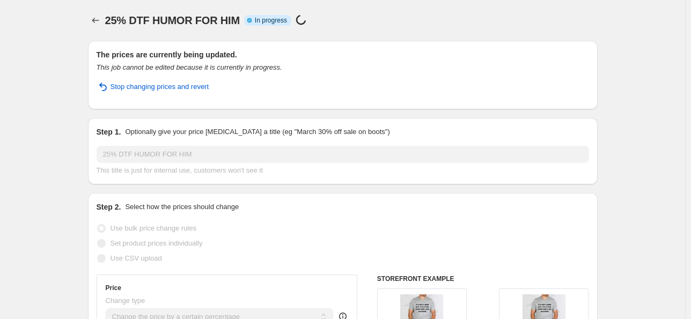
select select "percentage"
select select "collection"
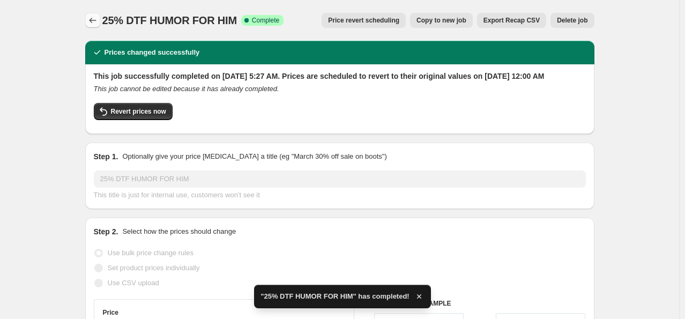
click at [96, 18] on icon "Price change jobs" at bounding box center [92, 20] width 11 height 11
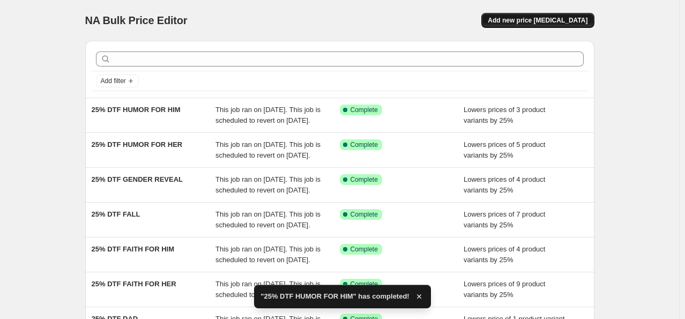
click at [539, 21] on span "Add new price [MEDICAL_DATA]" at bounding box center [538, 20] width 100 height 9
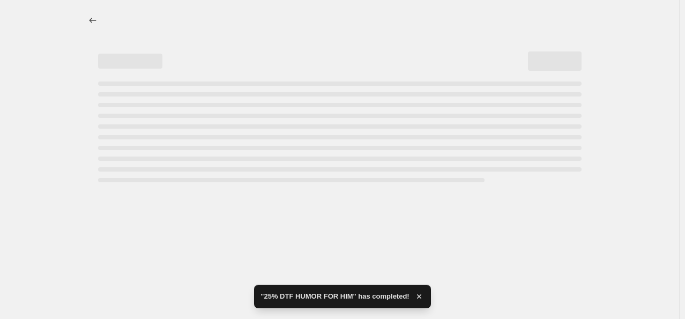
select select "percentage"
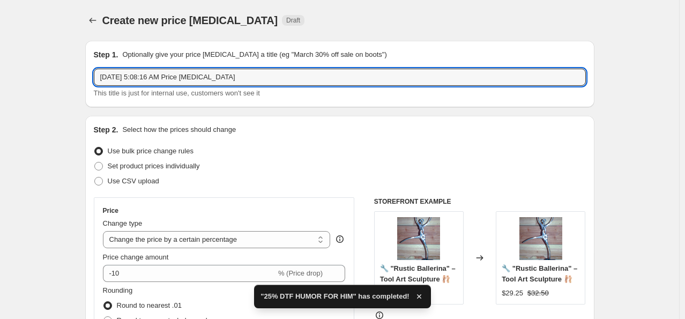
drag, startPoint x: 170, startPoint y: 89, endPoint x: 26, endPoint y: 64, distance: 146.3
paste input "25% DTF"
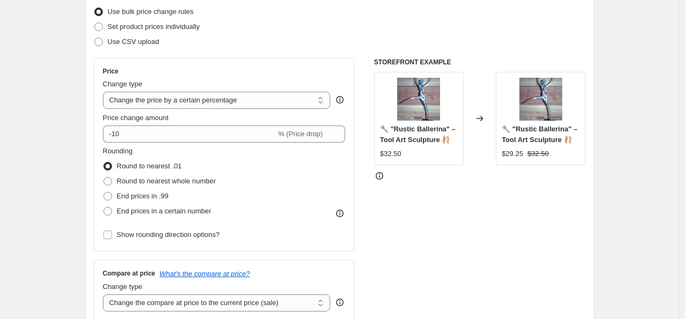
scroll to position [161, 0]
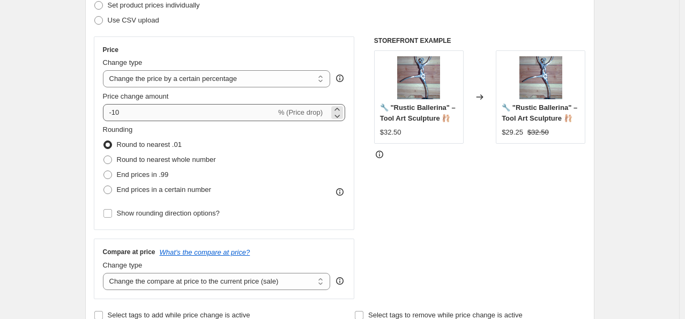
type input "25% DTF HUNTING FISHING"
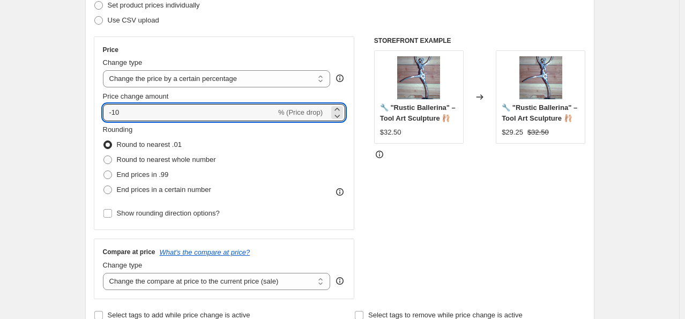
drag, startPoint x: 151, startPoint y: 116, endPoint x: 55, endPoint y: 101, distance: 97.7
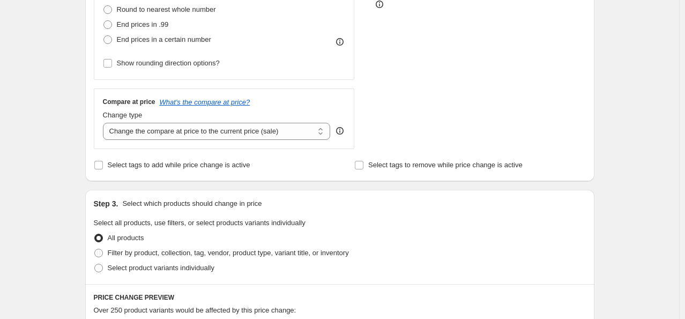
scroll to position [375, 0]
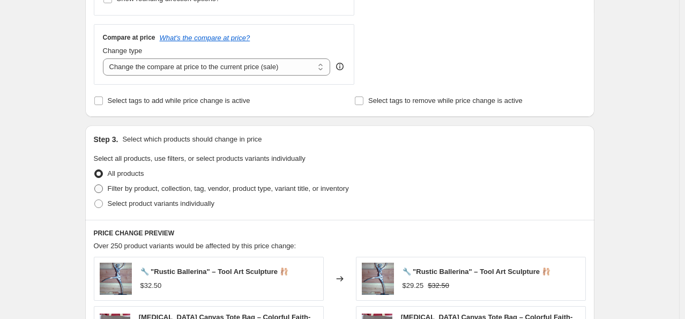
type input "-25"
click at [117, 191] on span "Filter by product, collection, tag, vendor, product type, variant title, or inv…" at bounding box center [228, 189] width 241 height 8
click at [95, 185] on input "Filter by product, collection, tag, vendor, product type, variant title, or inv…" at bounding box center [94, 185] width 1 height 1
radio input "true"
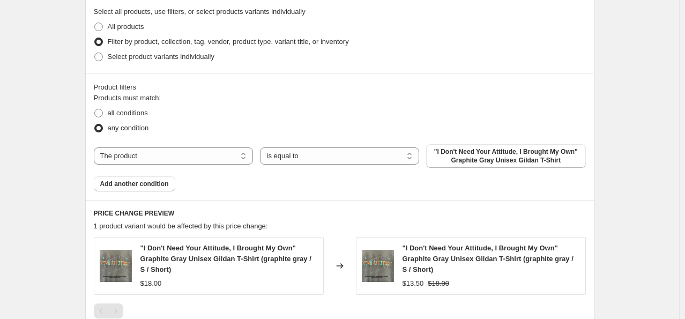
scroll to position [536, 0]
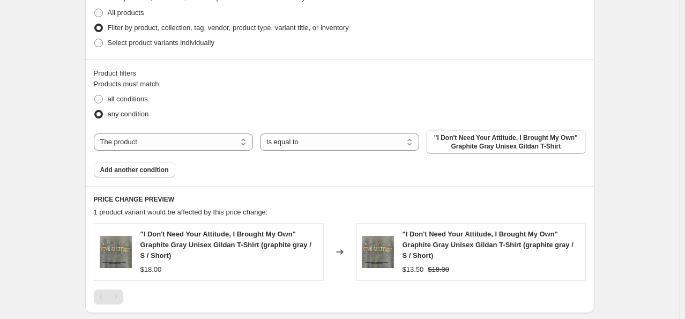
click at [221, 149] on select "The product The product's collection The product's tag The product's vendor The…" at bounding box center [173, 142] width 159 height 17
select select "collection"
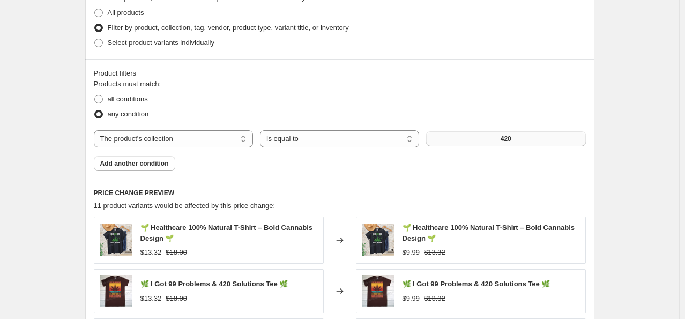
click at [446, 137] on button "420" at bounding box center [505, 138] width 159 height 15
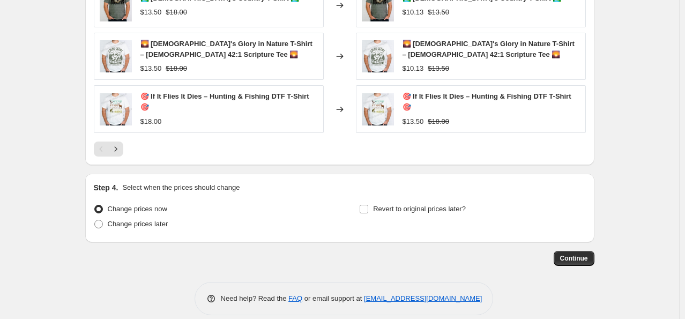
scroll to position [880, 0]
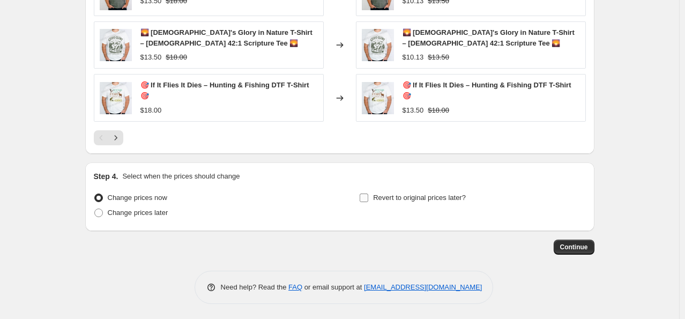
click at [368, 195] on input "Revert to original prices later?" at bounding box center [364, 198] width 9 height 9
checkbox input "true"
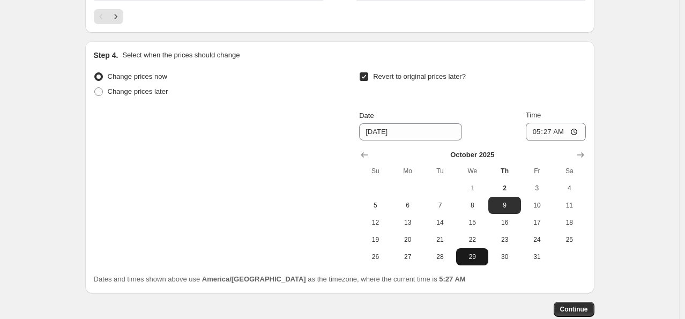
scroll to position [1041, 0]
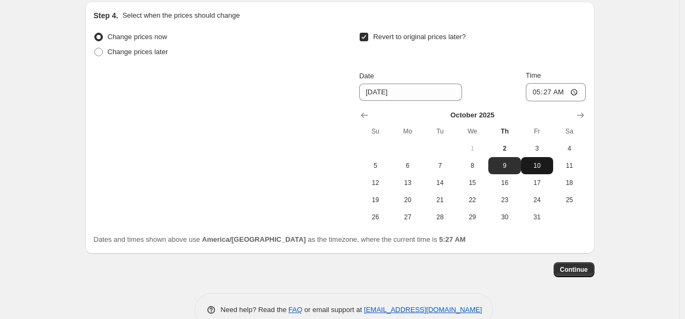
click at [529, 169] on button "10" at bounding box center [537, 165] width 32 height 17
type input "[DATE]"
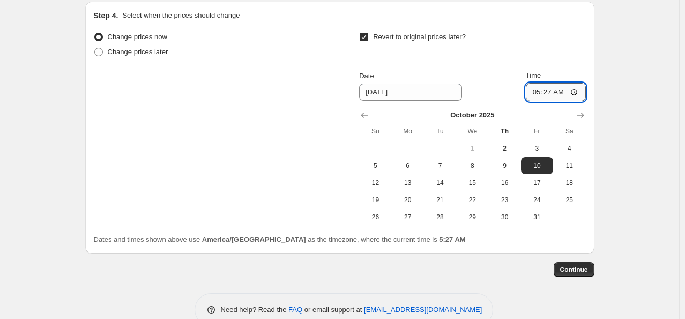
click at [536, 90] on input "05:27" at bounding box center [556, 92] width 60 height 18
type input "00:00"
click at [583, 267] on span "Continue" at bounding box center [575, 270] width 28 height 9
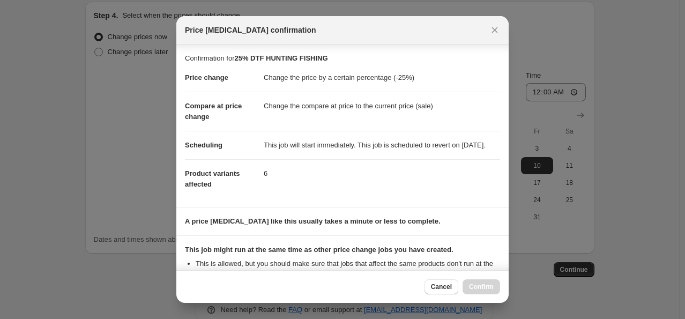
scroll to position [208, 0]
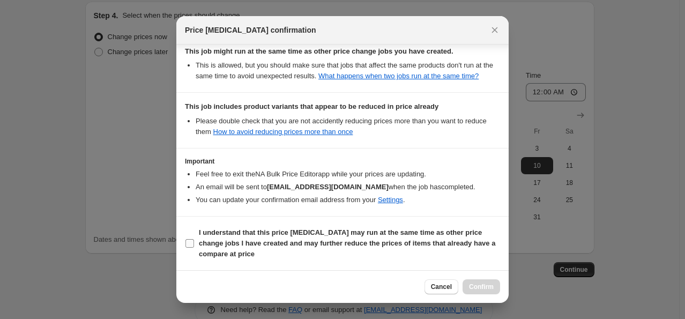
click at [193, 244] on input "I understand that this price [MEDICAL_DATA] may run at the same time as other p…" at bounding box center [190, 243] width 9 height 9
checkbox input "true"
click at [483, 284] on span "Confirm" at bounding box center [481, 287] width 25 height 9
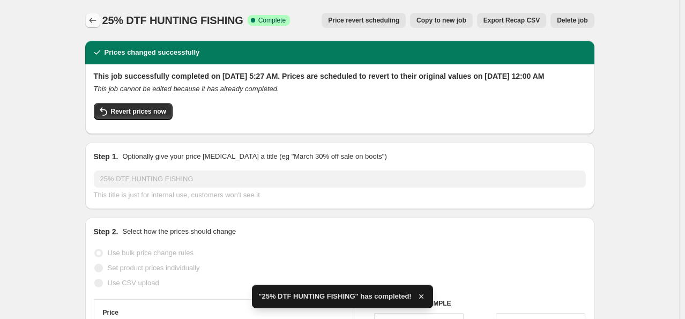
click at [95, 16] on icon "Price change jobs" at bounding box center [92, 20] width 11 height 11
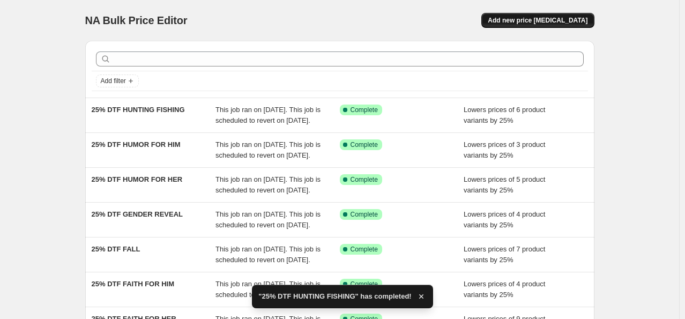
click at [518, 24] on span "Add new price [MEDICAL_DATA]" at bounding box center [538, 20] width 100 height 9
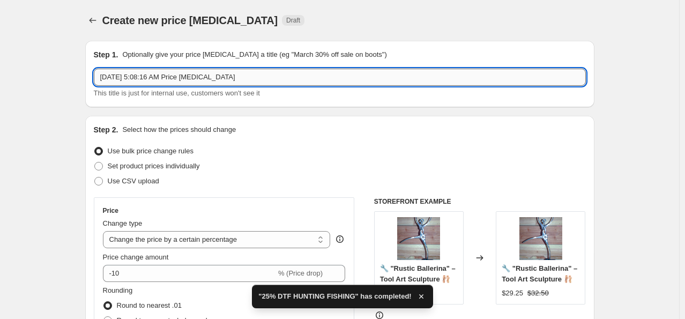
click at [251, 75] on input "[DATE] 5:08:16 AM Price [MEDICAL_DATA]" at bounding box center [340, 77] width 492 height 17
click at [251, 72] on input "[DATE] 5:08:16 AM Price [MEDICAL_DATA]" at bounding box center [340, 77] width 492 height 17
click at [245, 77] on input "[DATE] 5:08:16 AM Price [MEDICAL_DATA]" at bounding box center [340, 77] width 492 height 17
click at [243, 78] on input "[DATE] 5:08:16 AM Price [MEDICAL_DATA]" at bounding box center [340, 77] width 492 height 17
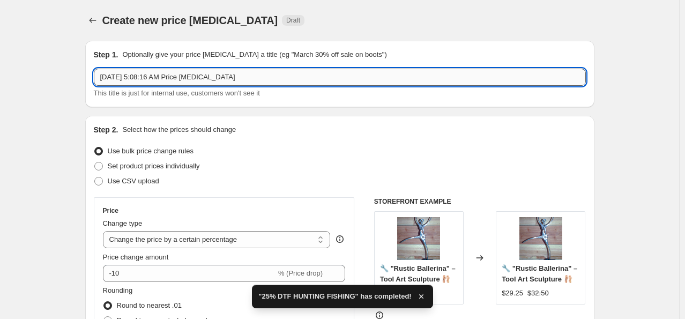
click at [242, 79] on input "[DATE] 5:08:16 AM Price [MEDICAL_DATA]" at bounding box center [340, 77] width 492 height 17
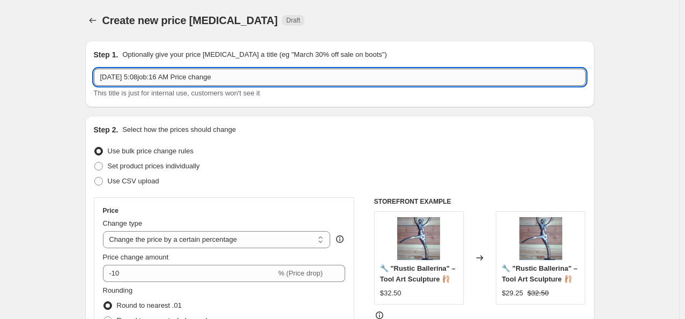
click at [227, 79] on input "[DATE] 5:08job:16 AM Price change" at bounding box center [340, 77] width 492 height 17
drag, startPoint x: 227, startPoint y: 79, endPoint x: 45, endPoint y: 77, distance: 182.9
paste input "25% DTF"
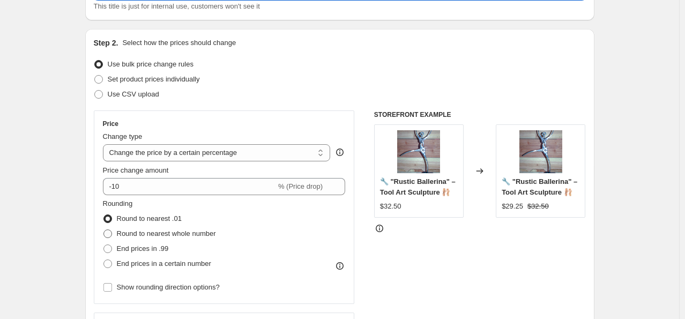
scroll to position [107, 0]
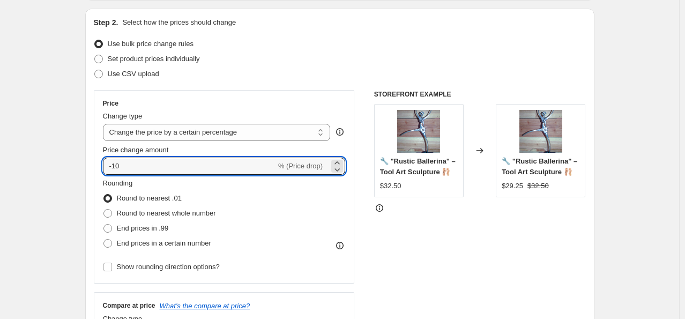
drag, startPoint x: 159, startPoint y: 172, endPoint x: 50, endPoint y: 152, distance: 111.1
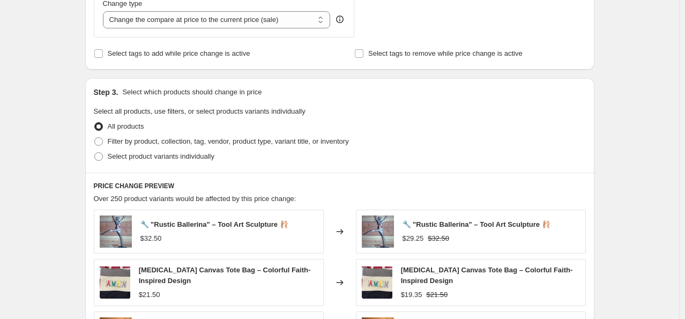
scroll to position [429, 0]
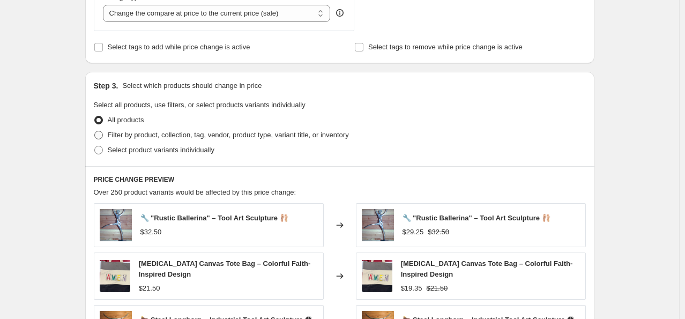
click at [136, 137] on span "Filter by product, collection, tag, vendor, product type, variant title, or inv…" at bounding box center [228, 135] width 241 height 8
click at [95, 131] on input "Filter by product, collection, tag, vendor, product type, variant title, or inv…" at bounding box center [94, 131] width 1 height 1
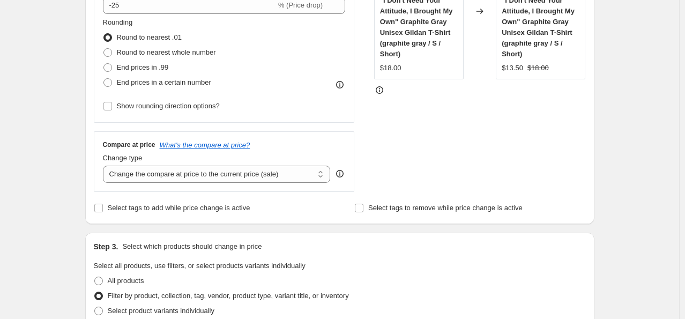
scroll to position [483, 0]
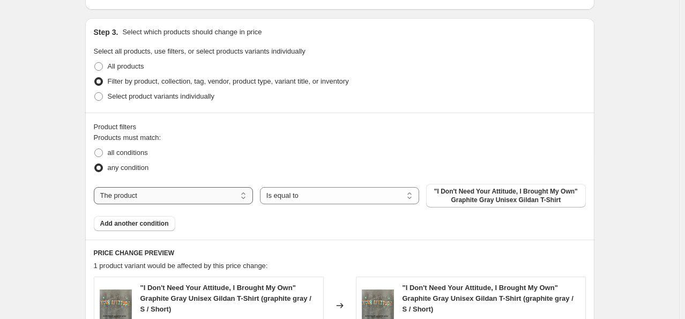
click at [134, 195] on select "The product The product's collection The product's tag The product's vendor The…" at bounding box center [173, 195] width 159 height 17
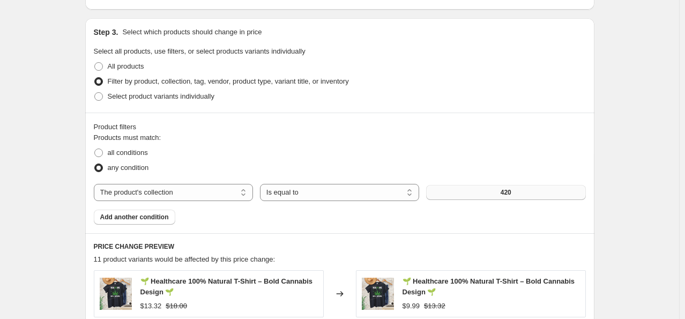
click at [443, 193] on button "420" at bounding box center [505, 192] width 159 height 15
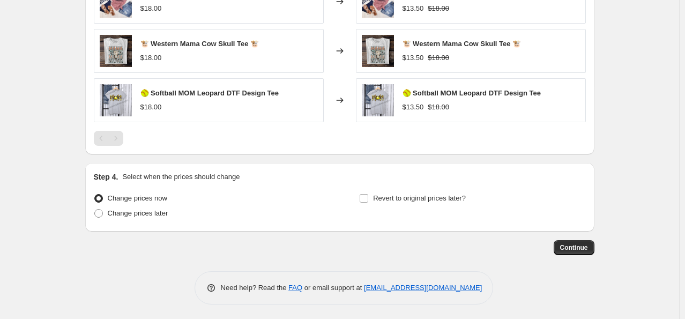
scroll to position [823, 0]
click at [572, 249] on span "Continue" at bounding box center [575, 247] width 28 height 9
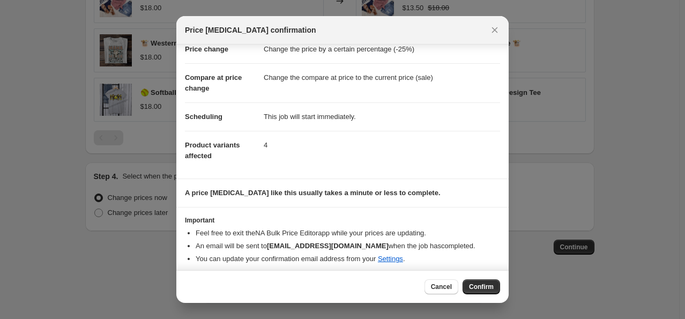
scroll to position [32, 0]
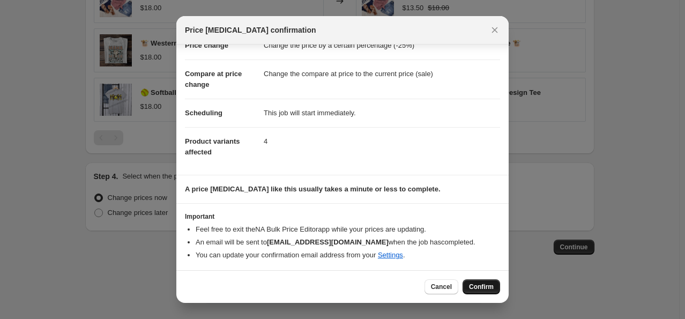
click at [476, 289] on span "Confirm" at bounding box center [481, 287] width 25 height 9
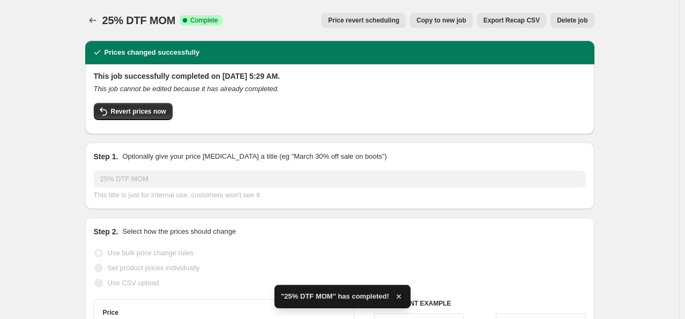
click at [564, 18] on span "Delete job" at bounding box center [572, 20] width 31 height 9
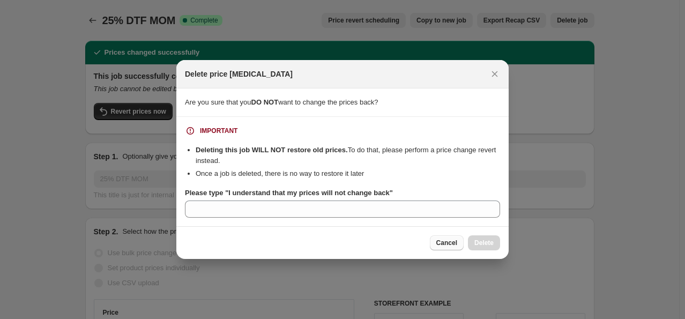
click at [438, 245] on button "Cancel" at bounding box center [447, 242] width 34 height 15
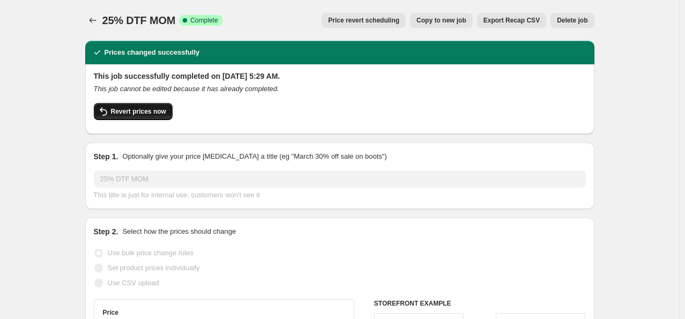
click at [107, 115] on icon "button" at bounding box center [103, 111] width 13 height 13
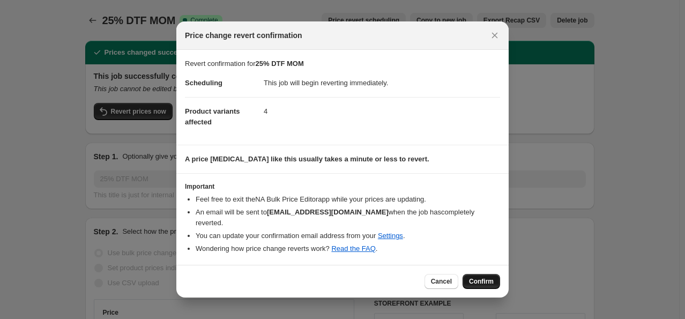
click at [479, 283] on span "Confirm" at bounding box center [481, 281] width 25 height 9
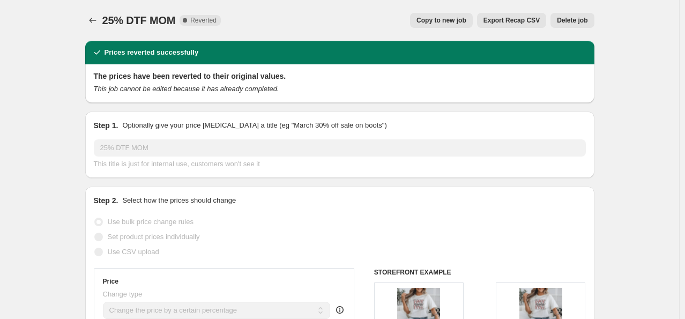
click at [591, 21] on button "Delete job" at bounding box center [572, 20] width 43 height 15
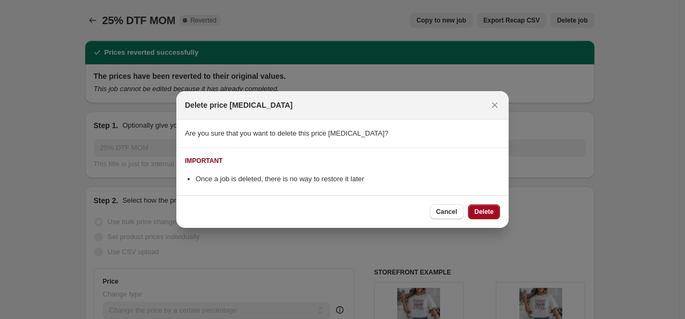
click at [483, 213] on span "Delete" at bounding box center [484, 212] width 19 height 9
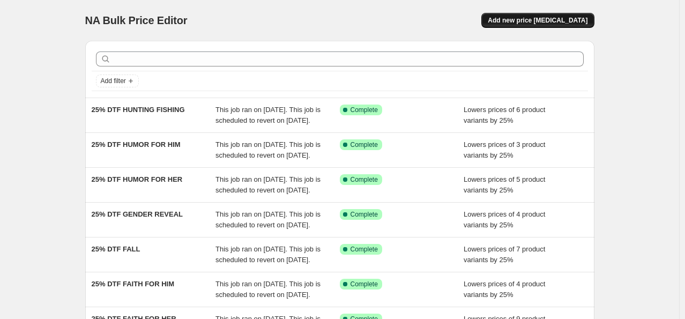
click at [522, 17] on span "Add new price [MEDICAL_DATA]" at bounding box center [538, 20] width 100 height 9
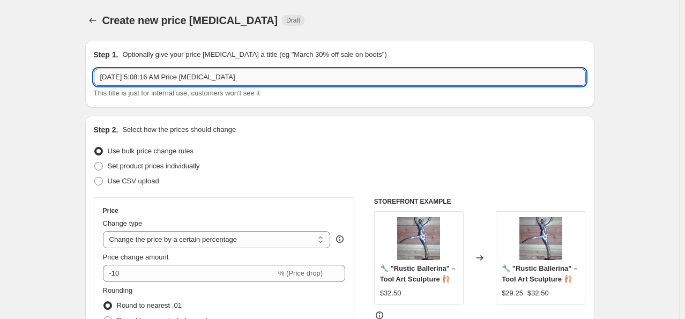
click at [239, 78] on input "[DATE] 5:08:16 AM Price [MEDICAL_DATA]" at bounding box center [340, 77] width 492 height 17
paste input "25% DTF"
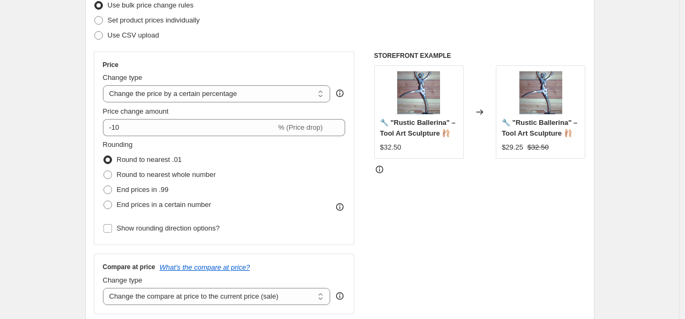
scroll to position [161, 0]
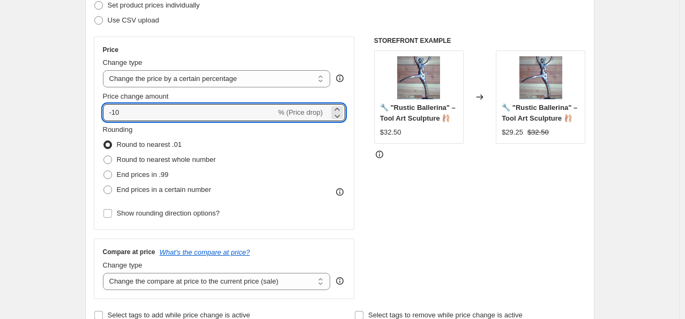
drag, startPoint x: 102, startPoint y: 108, endPoint x: 60, endPoint y: 106, distance: 42.4
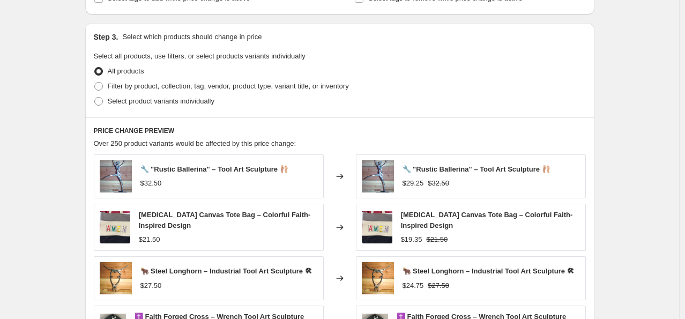
scroll to position [483, 0]
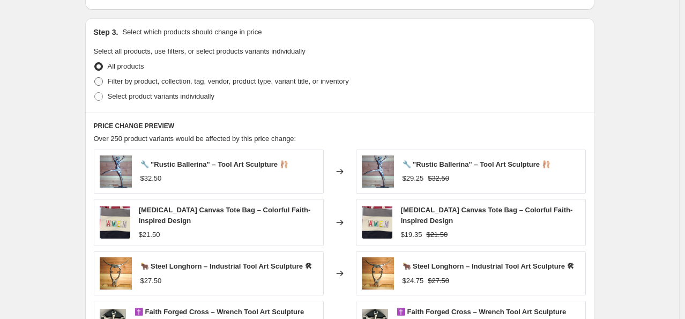
click at [147, 80] on span "Filter by product, collection, tag, vendor, product type, variant title, or inv…" at bounding box center [228, 81] width 241 height 8
click at [95, 78] on input "Filter by product, collection, tag, vendor, product type, variant title, or inv…" at bounding box center [94, 77] width 1 height 1
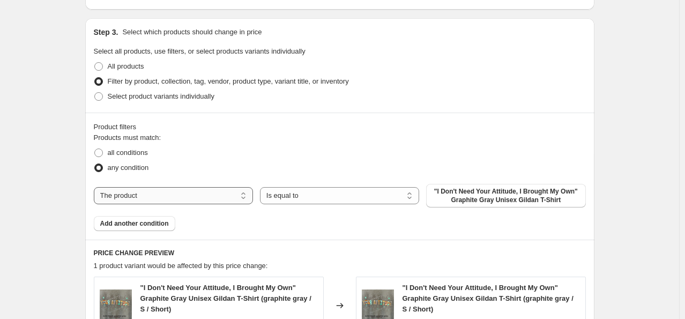
click at [228, 198] on select "The product The product's collection The product's tag The product's vendor The…" at bounding box center [173, 195] width 159 height 17
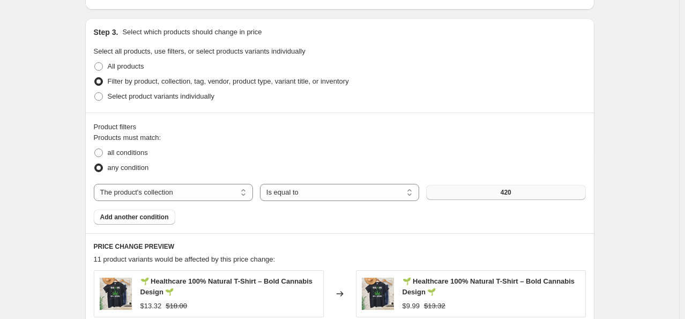
click at [477, 194] on button "420" at bounding box center [505, 192] width 159 height 15
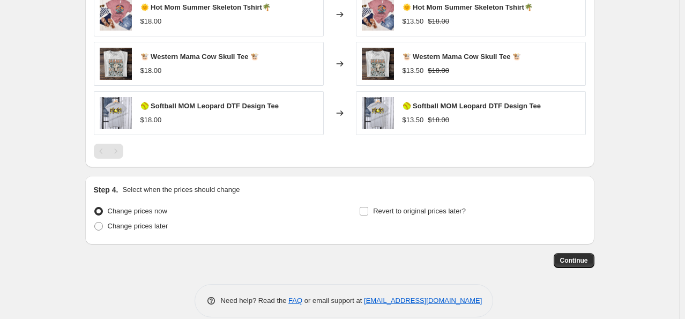
scroll to position [823, 0]
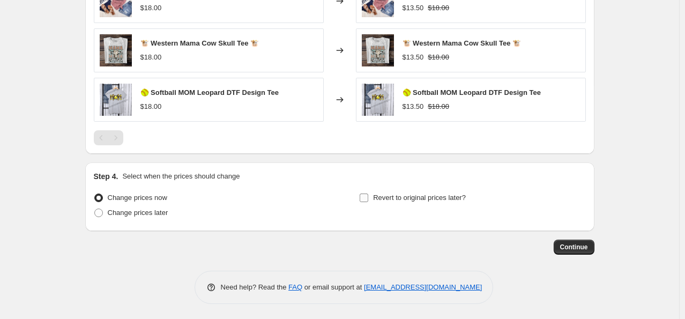
click at [380, 199] on span "Revert to original prices later?" at bounding box center [419, 198] width 93 height 8
click at [368, 199] on input "Revert to original prices later?" at bounding box center [364, 198] width 9 height 9
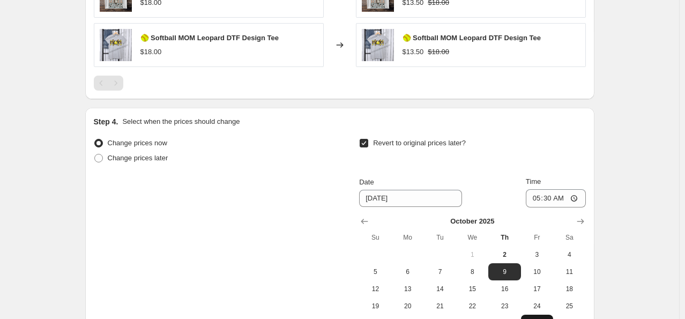
scroll to position [984, 0]
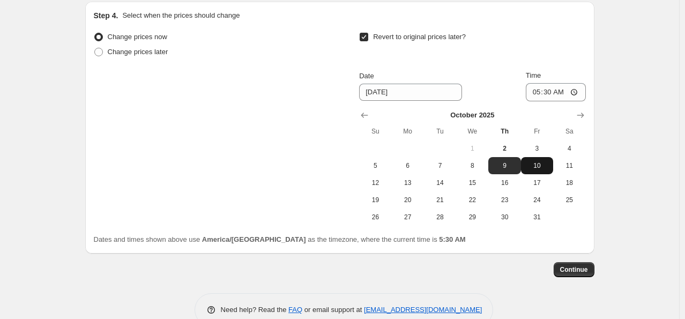
click at [534, 168] on span "10" at bounding box center [538, 165] width 24 height 9
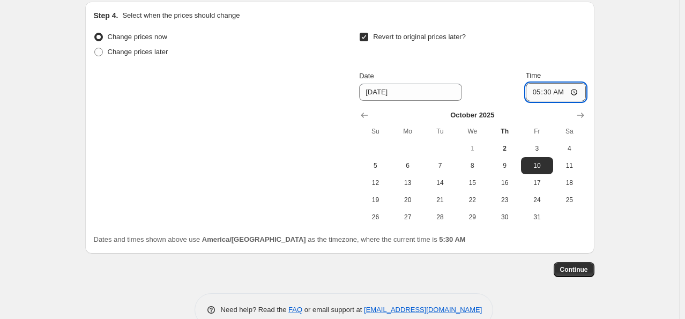
click at [539, 90] on input "05:30" at bounding box center [556, 92] width 60 height 18
click at [595, 272] on button "Continue" at bounding box center [574, 269] width 41 height 15
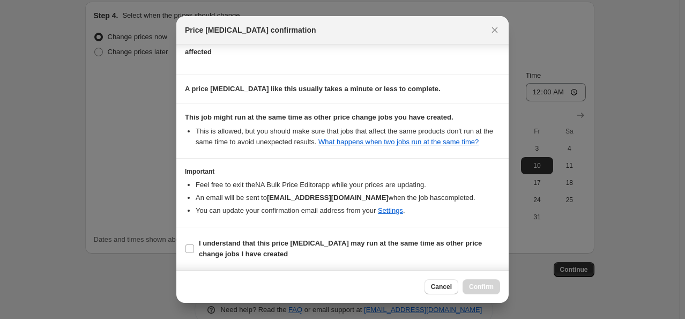
scroll to position [142, 0]
drag, startPoint x: 185, startPoint y: 253, endPoint x: 193, endPoint y: 250, distance: 8.5
click at [187, 253] on section "I understand that this price [MEDICAL_DATA] may run at the same time as other p…" at bounding box center [342, 248] width 333 height 43
click at [191, 248] on input "I understand that this price [MEDICAL_DATA] may run at the same time as other p…" at bounding box center [190, 249] width 9 height 9
click at [475, 288] on span "Confirm" at bounding box center [481, 287] width 25 height 9
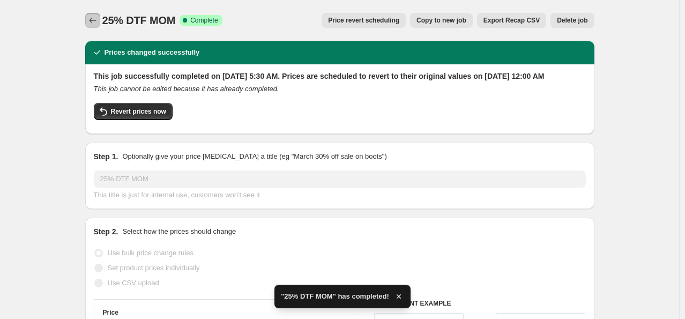
click at [91, 18] on icon "Price change jobs" at bounding box center [92, 20] width 11 height 11
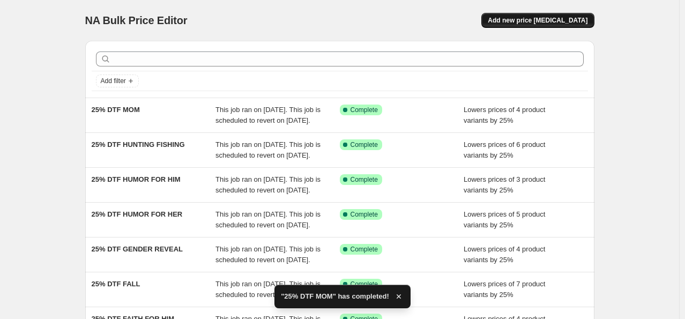
click at [541, 24] on span "Add new price [MEDICAL_DATA]" at bounding box center [538, 20] width 100 height 9
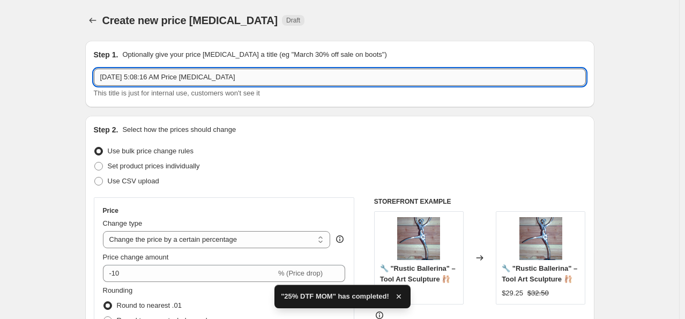
click at [262, 74] on input "[DATE] 5:08:16 AM Price [MEDICAL_DATA]" at bounding box center [340, 77] width 492 height 17
paste input "25% DTF"
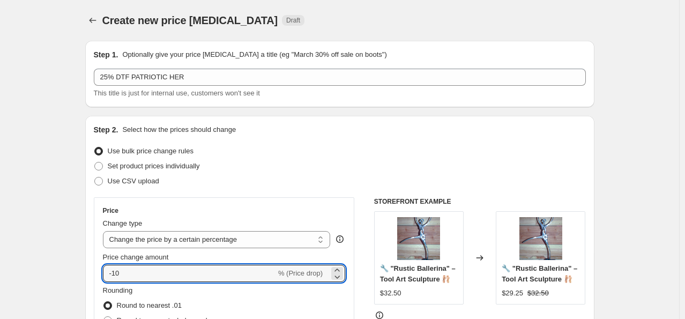
drag, startPoint x: 155, startPoint y: 280, endPoint x: 38, endPoint y: 264, distance: 118.0
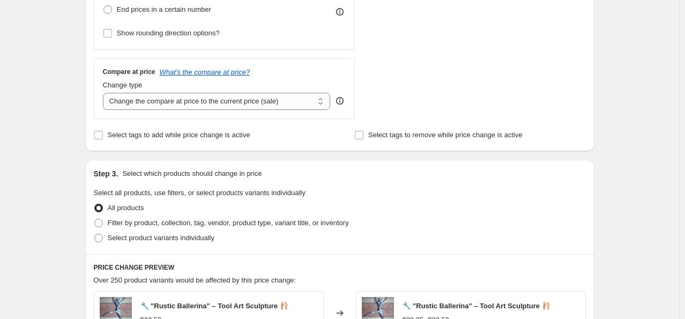
scroll to position [429, 0]
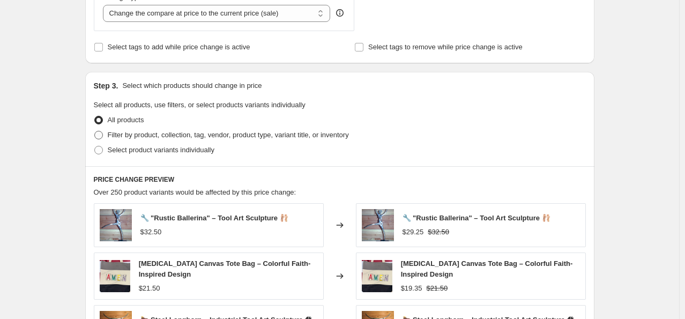
click at [138, 140] on span "Filter by product, collection, tag, vendor, product type, variant title, or inv…" at bounding box center [228, 135] width 241 height 11
click at [95, 131] on input "Filter by product, collection, tag, vendor, product type, variant title, or inv…" at bounding box center [94, 131] width 1 height 1
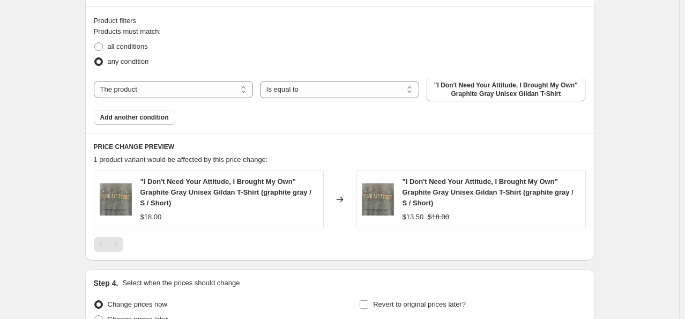
scroll to position [590, 0]
click at [203, 86] on select "The product The product's collection The product's tag The product's vendor The…" at bounding box center [173, 88] width 159 height 17
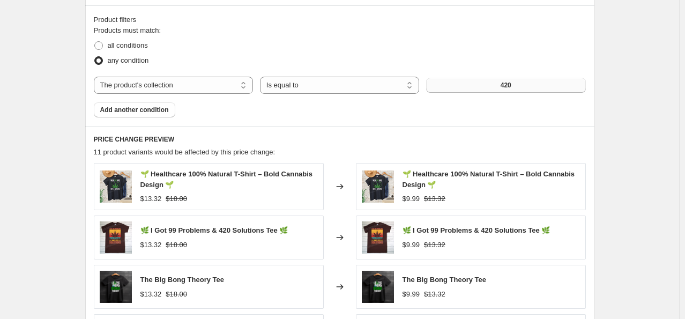
click at [473, 81] on button "420" at bounding box center [505, 85] width 159 height 15
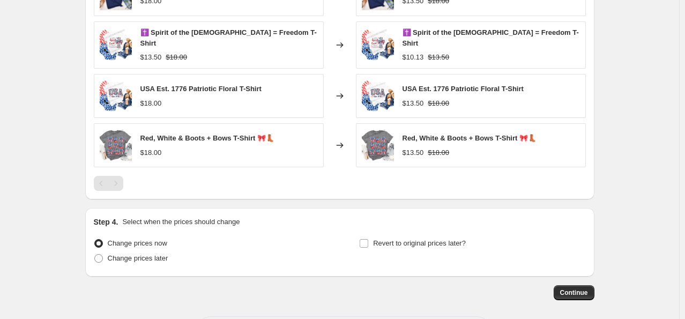
scroll to position [823, 0]
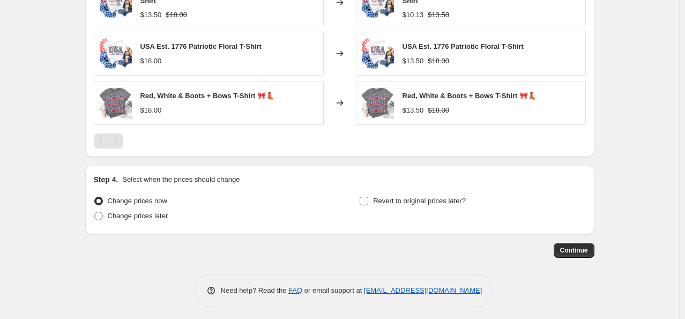
click at [372, 198] on label "Revert to original prices later?" at bounding box center [412, 201] width 107 height 15
click at [368, 198] on input "Revert to original prices later?" at bounding box center [364, 201] width 9 height 9
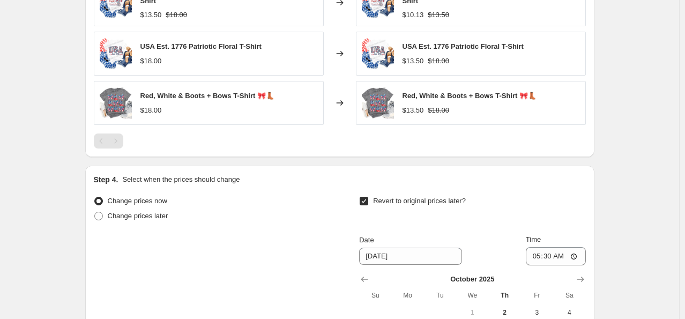
scroll to position [1007, 0]
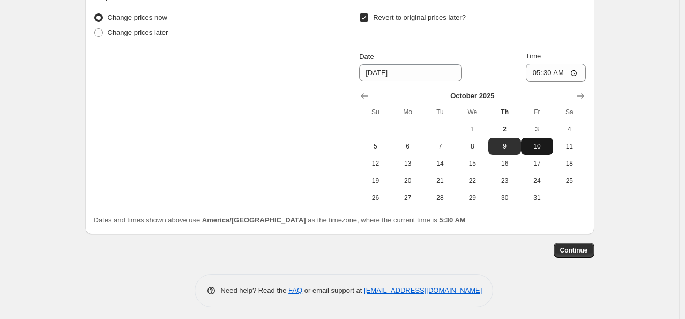
click at [534, 142] on span "10" at bounding box center [538, 146] width 24 height 9
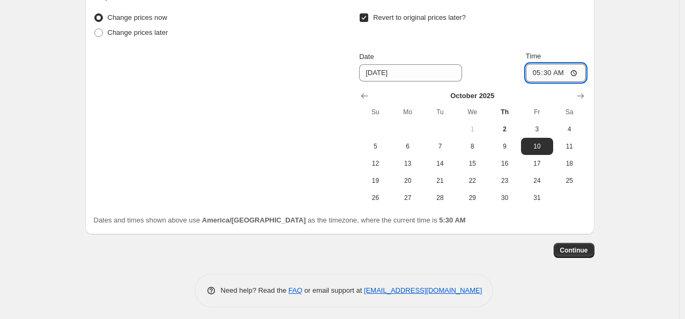
click at [541, 64] on input "05:30" at bounding box center [556, 73] width 60 height 18
click at [574, 247] on span "Continue" at bounding box center [575, 250] width 28 height 9
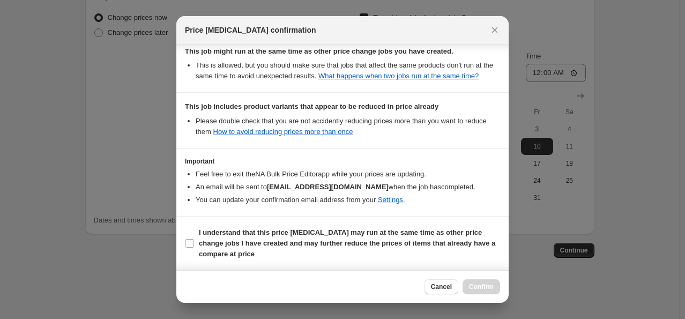
scroll to position [208, 0]
click at [203, 245] on b "I understand that this price [MEDICAL_DATA] may run at the same time as other p…" at bounding box center [347, 243] width 297 height 30
click at [194, 245] on input "I understand that this price [MEDICAL_DATA] may run at the same time as other p…" at bounding box center [190, 243] width 9 height 9
click at [487, 288] on span "Confirm" at bounding box center [481, 287] width 25 height 9
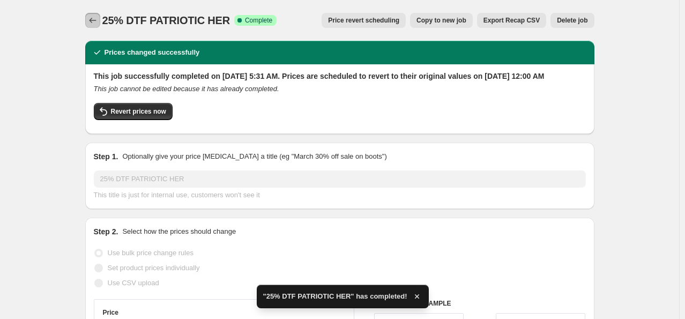
click at [88, 19] on button "Price change jobs" at bounding box center [92, 20] width 15 height 15
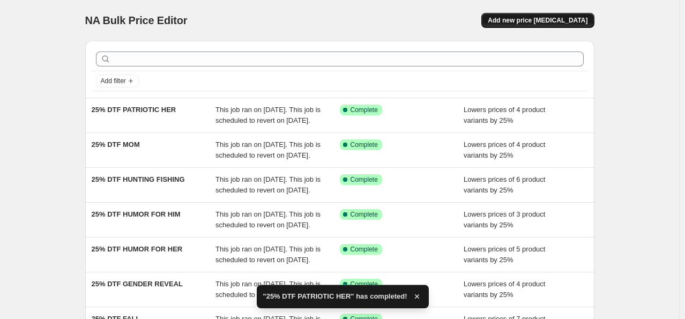
click at [548, 19] on span "Add new price [MEDICAL_DATA]" at bounding box center [538, 20] width 100 height 9
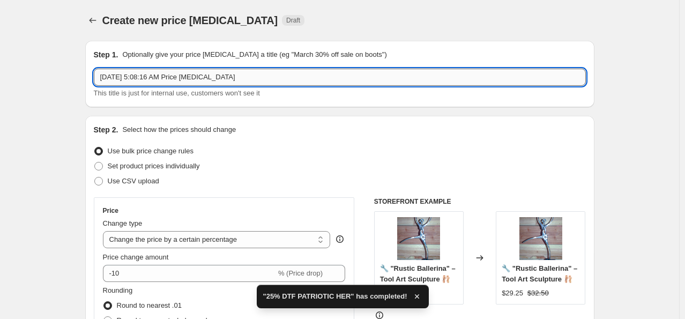
click at [268, 74] on input "[DATE] 5:08:16 AM Price [MEDICAL_DATA]" at bounding box center [340, 77] width 492 height 17
paste input "25% DTF"
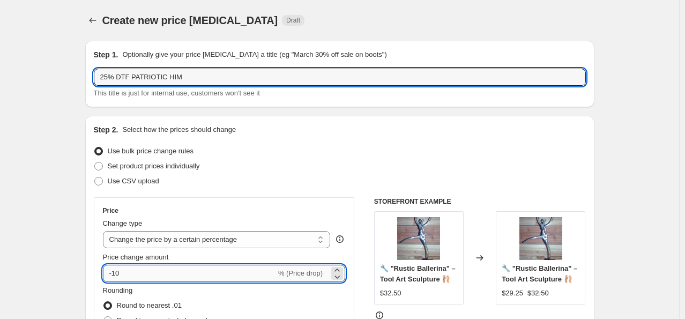
click at [172, 277] on input "-10" at bounding box center [189, 273] width 173 height 17
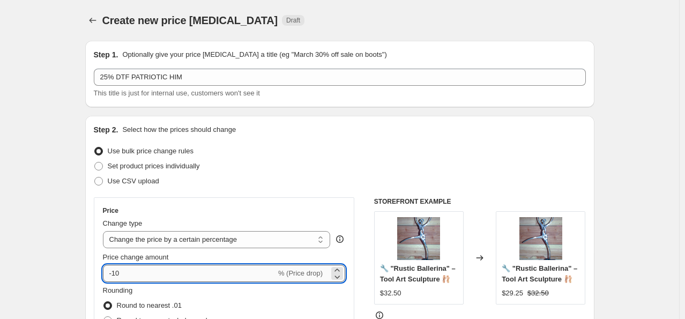
click at [171, 276] on input "-10" at bounding box center [189, 273] width 173 height 17
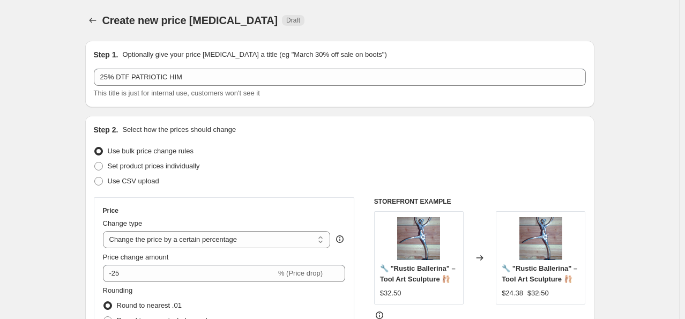
click at [169, 216] on div "Price Change type Change the price to a certain amount Change the price by a ce…" at bounding box center [224, 294] width 243 height 175
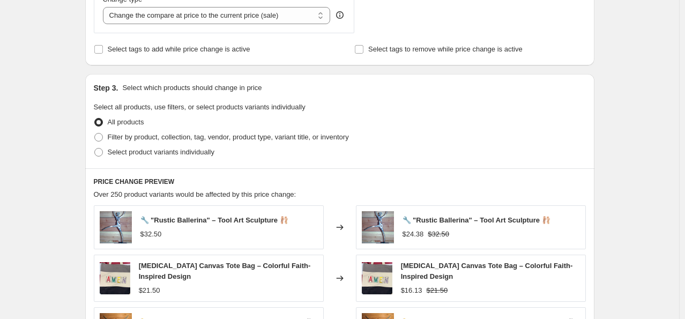
scroll to position [429, 0]
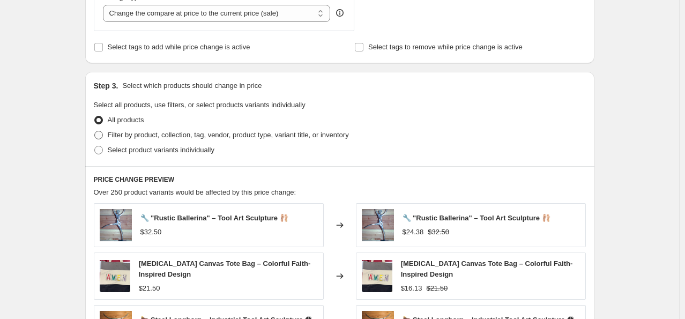
click at [141, 141] on label "Filter by product, collection, tag, vendor, product type, variant title, or inv…" at bounding box center [221, 135] width 255 height 15
click at [95, 131] on input "Filter by product, collection, tag, vendor, product type, variant title, or inv…" at bounding box center [94, 131] width 1 height 1
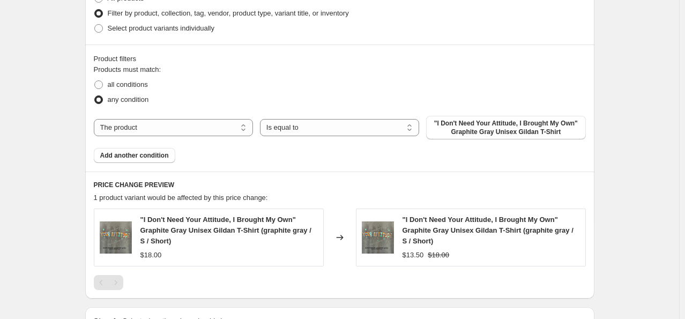
scroll to position [590, 0]
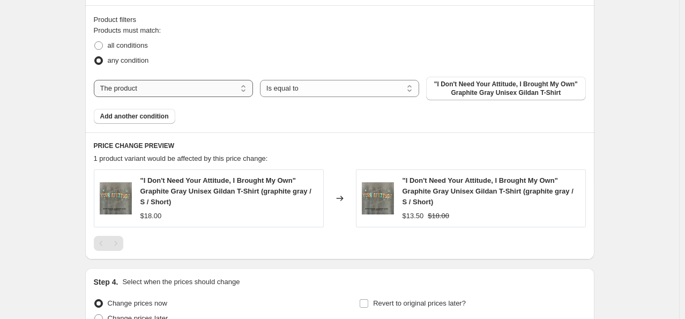
click at [240, 96] on select "The product The product's collection The product's tag The product's vendor The…" at bounding box center [173, 88] width 159 height 17
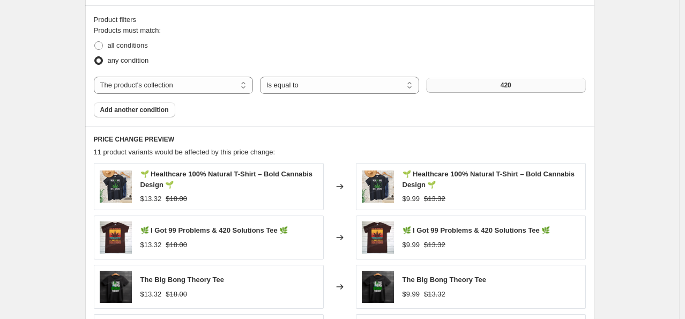
click at [485, 86] on button "420" at bounding box center [505, 85] width 159 height 15
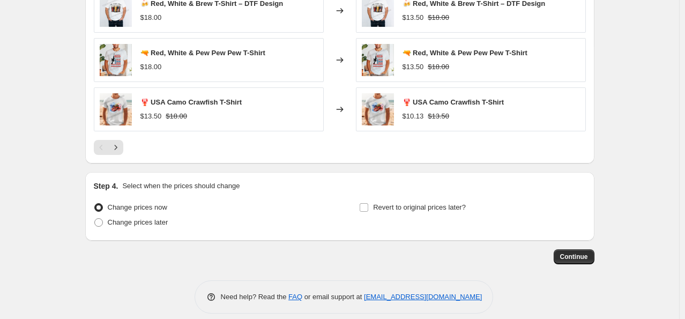
scroll to position [873, 0]
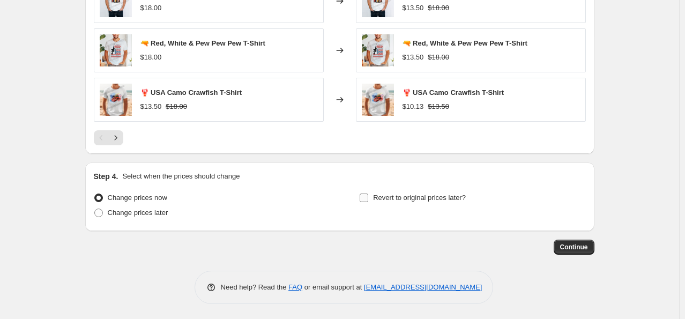
click at [381, 194] on span "Revert to original prices later?" at bounding box center [419, 198] width 93 height 8
click at [368, 194] on input "Revert to original prices later?" at bounding box center [364, 198] width 9 height 9
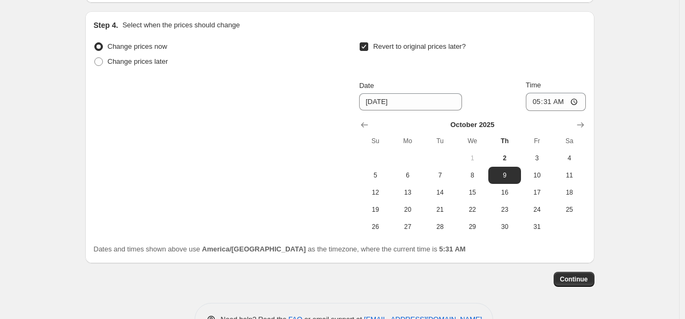
scroll to position [1056, 0]
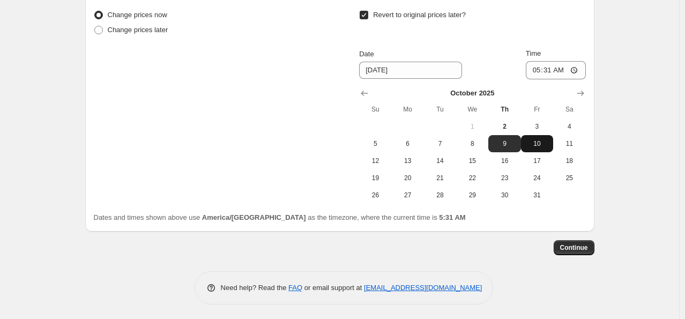
click at [534, 142] on span "10" at bounding box center [538, 143] width 24 height 9
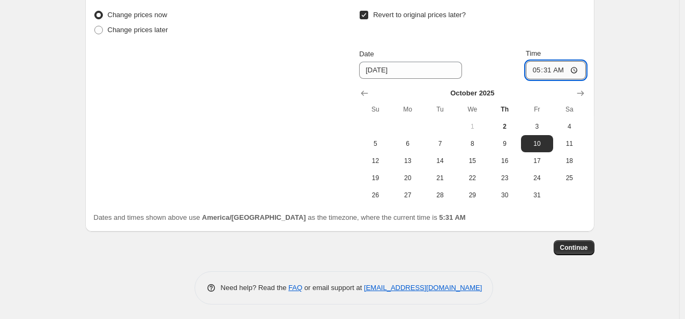
click at [536, 69] on input "05:31" at bounding box center [556, 70] width 60 height 18
click at [577, 247] on span "Continue" at bounding box center [575, 248] width 28 height 9
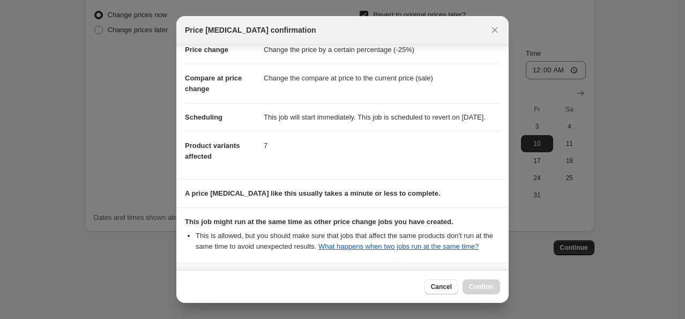
scroll to position [208, 0]
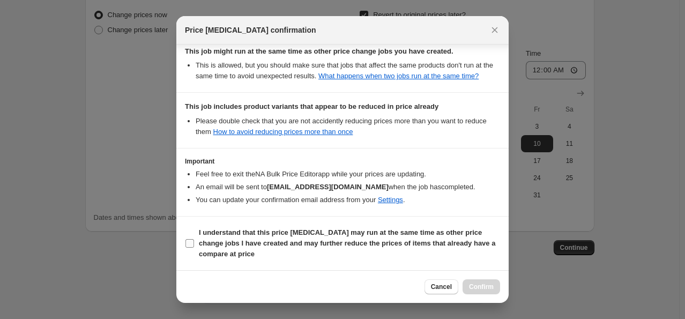
click at [191, 238] on label "I understand that this price [MEDICAL_DATA] may run at the same time as other p…" at bounding box center [342, 243] width 315 height 36
click at [191, 239] on input "I understand that this price [MEDICAL_DATA] may run at the same time as other p…" at bounding box center [190, 243] width 9 height 9
click at [478, 285] on span "Confirm" at bounding box center [481, 287] width 25 height 9
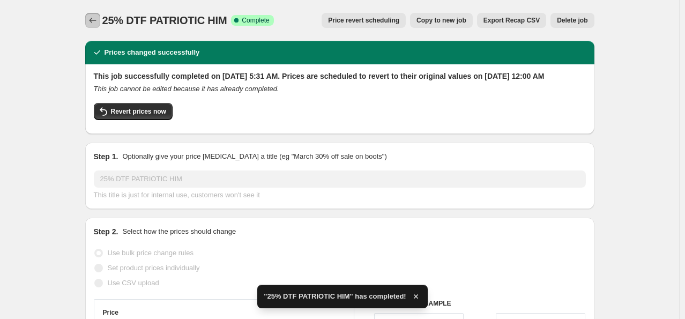
click at [91, 19] on icon "Price change jobs" at bounding box center [92, 20] width 11 height 11
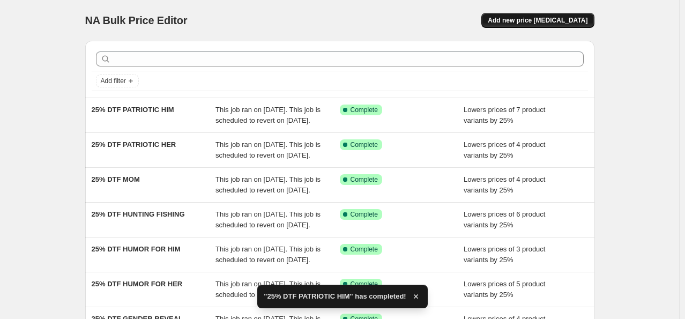
click at [543, 19] on span "Add new price [MEDICAL_DATA]" at bounding box center [538, 20] width 100 height 9
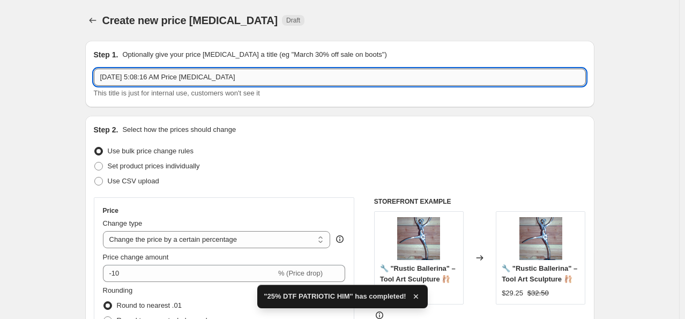
click at [228, 75] on input "[DATE] 5:08:16 AM Price [MEDICAL_DATA]" at bounding box center [340, 77] width 492 height 17
paste input "25% DTF"
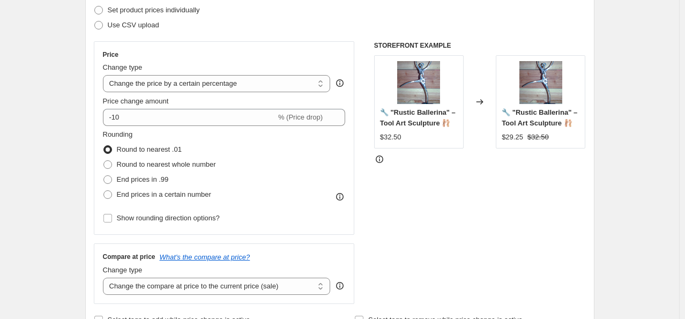
scroll to position [161, 0]
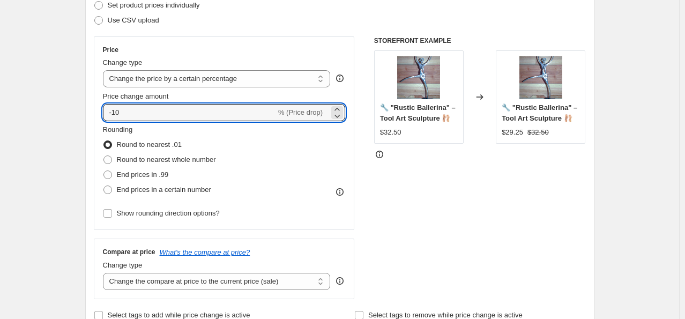
drag, startPoint x: 148, startPoint y: 116, endPoint x: 13, endPoint y: 94, distance: 136.3
click at [232, 188] on div "Rounding Round to nearest .01 Round to nearest whole number End prices in .99 E…" at bounding box center [224, 160] width 243 height 73
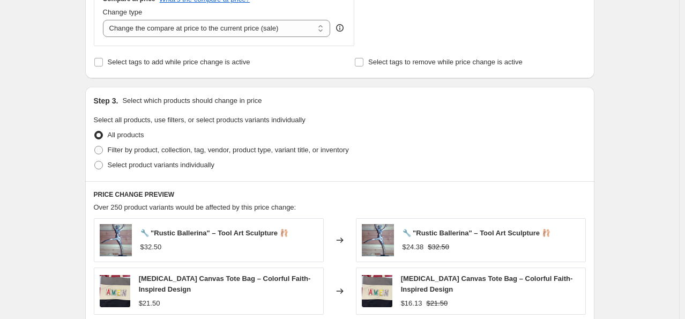
scroll to position [429, 0]
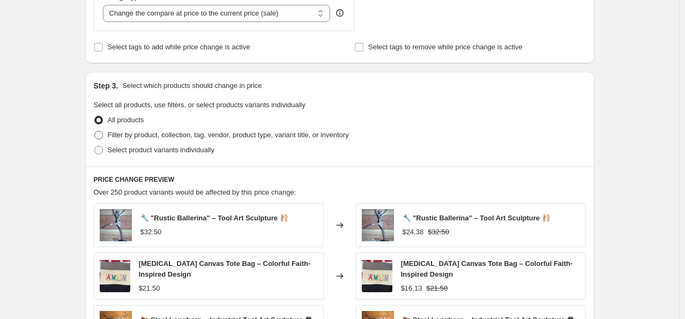
click at [137, 135] on span "Filter by product, collection, tag, vendor, product type, variant title, or inv…" at bounding box center [228, 135] width 241 height 8
click at [95, 131] on input "Filter by product, collection, tag, vendor, product type, variant title, or inv…" at bounding box center [94, 131] width 1 height 1
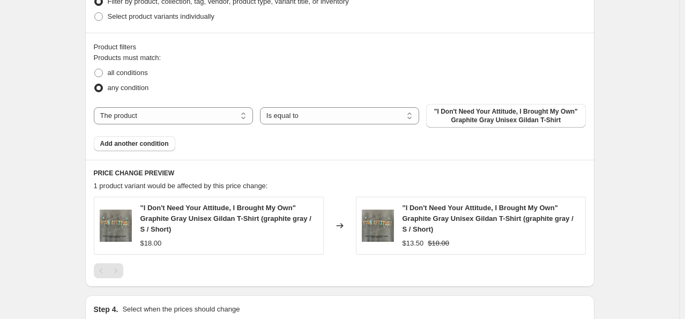
scroll to position [590, 0]
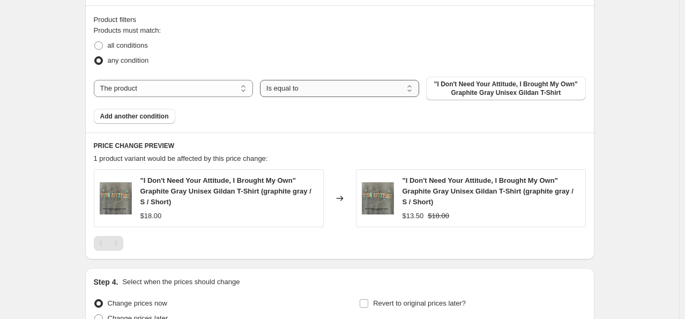
drag, startPoint x: 372, startPoint y: 79, endPoint x: 342, endPoint y: 90, distance: 31.4
click at [370, 80] on select "Is equal to Is not equal to" at bounding box center [339, 88] width 159 height 17
click at [219, 84] on select "The product The product's collection The product's tag The product's vendor The…" at bounding box center [173, 88] width 159 height 17
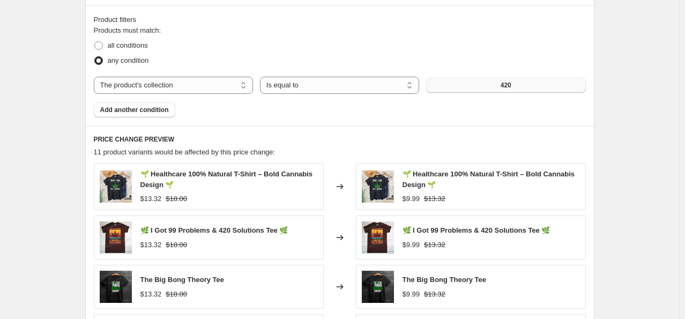
click at [461, 83] on button "420" at bounding box center [505, 85] width 159 height 15
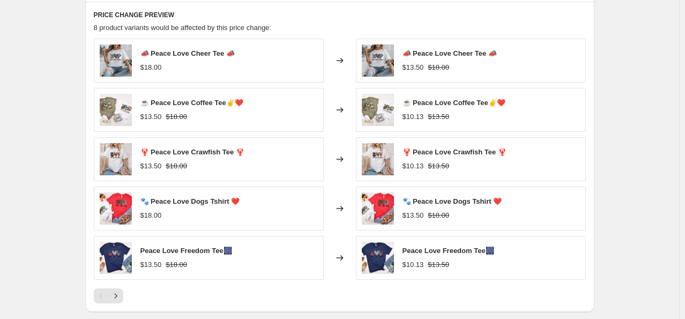
scroll to position [712, 0]
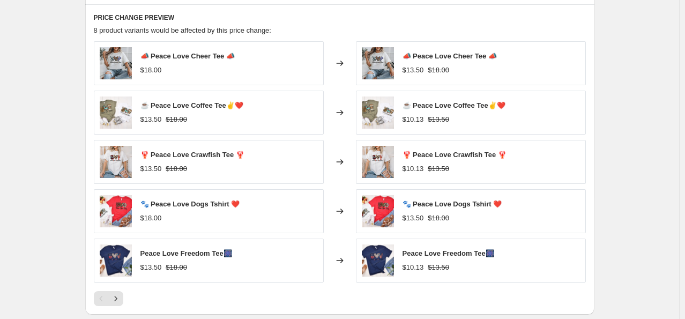
click at [277, 105] on div "☕ Peace Love Coffee Tee✌️❤️ $13.50 $18.00" at bounding box center [209, 113] width 230 height 44
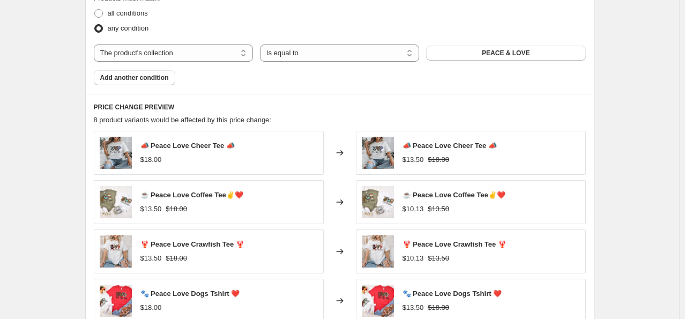
scroll to position [605, 0]
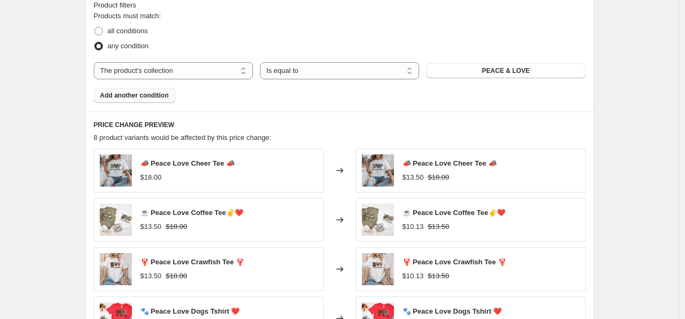
click at [153, 90] on button "Add another condition" at bounding box center [135, 95] width 82 height 15
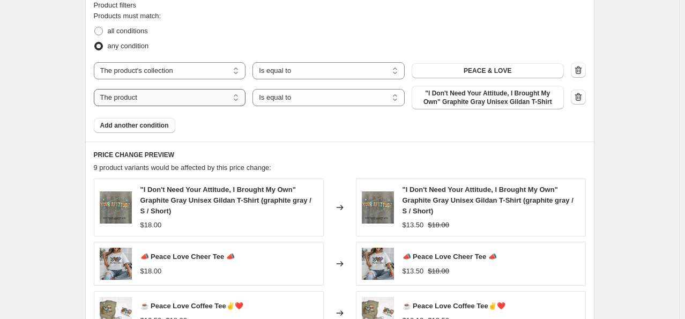
click at [162, 95] on select "The product The product's collection The product's tag The product's vendor The…" at bounding box center [170, 97] width 152 height 17
click at [227, 89] on select "The product The product's collection The product's tag The product's vendor The…" at bounding box center [170, 97] width 152 height 17
click at [578, 99] on icon "button" at bounding box center [577, 97] width 1 height 3
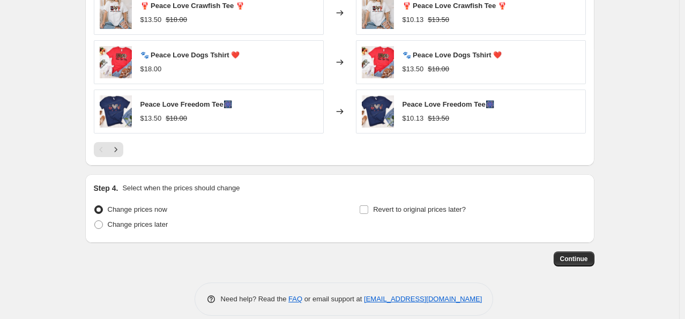
scroll to position [873, 0]
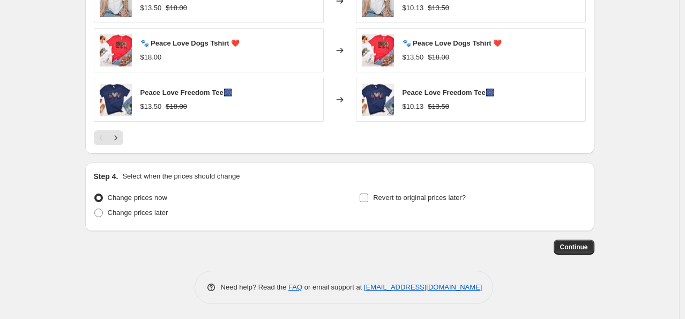
drag, startPoint x: 367, startPoint y: 196, endPoint x: 362, endPoint y: 200, distance: 7.0
click at [367, 196] on input "Revert to original prices later?" at bounding box center [364, 198] width 9 height 9
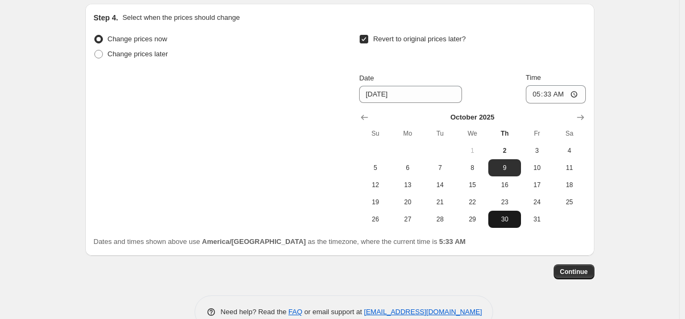
scroll to position [1034, 0]
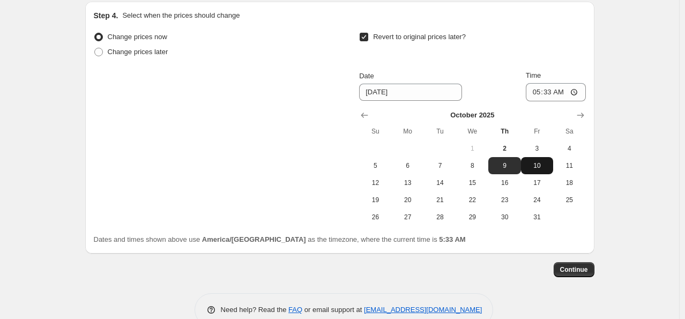
click at [535, 166] on span "10" at bounding box center [538, 165] width 24 height 9
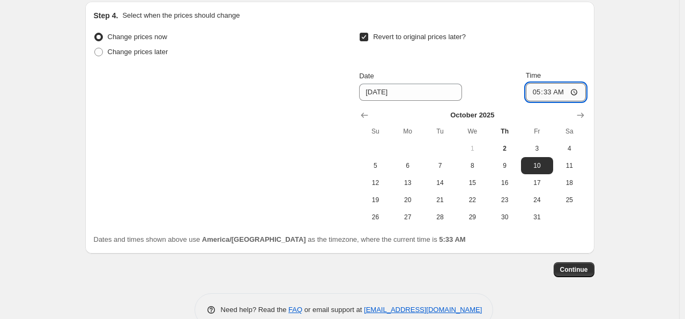
click at [539, 90] on input "05:33" at bounding box center [556, 92] width 60 height 18
click at [541, 90] on input "11:33" at bounding box center [556, 92] width 60 height 18
click at [585, 269] on span "Continue" at bounding box center [575, 270] width 28 height 9
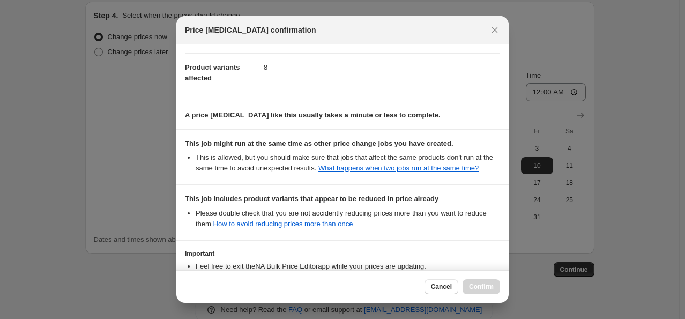
scroll to position [208, 0]
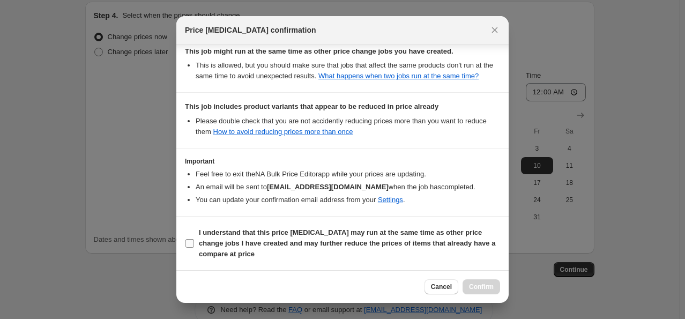
click at [199, 238] on span "I understand that this price [MEDICAL_DATA] may run at the same time as other p…" at bounding box center [349, 243] width 301 height 32
click at [194, 239] on input "I understand that this price [MEDICAL_DATA] may run at the same time as other p…" at bounding box center [190, 243] width 9 height 9
click at [480, 284] on span "Confirm" at bounding box center [481, 287] width 25 height 9
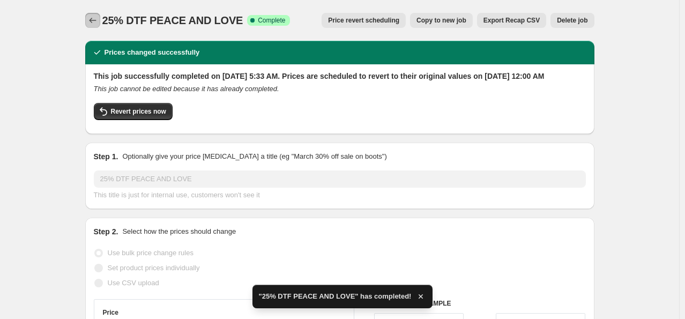
click at [98, 24] on icon "Price change jobs" at bounding box center [92, 20] width 11 height 11
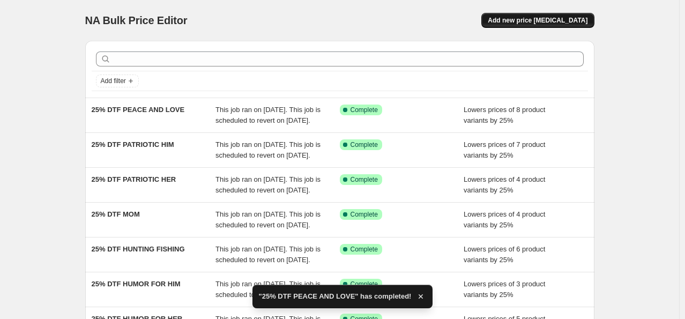
click at [518, 14] on button "Add new price [MEDICAL_DATA]" at bounding box center [538, 20] width 113 height 15
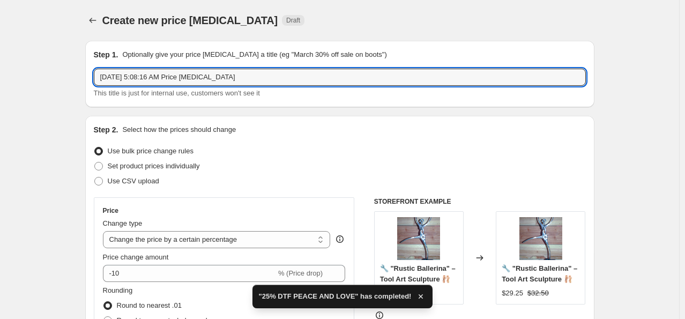
drag, startPoint x: 232, startPoint y: 77, endPoint x: 26, endPoint y: 68, distance: 206.7
paste input "25% DTF"
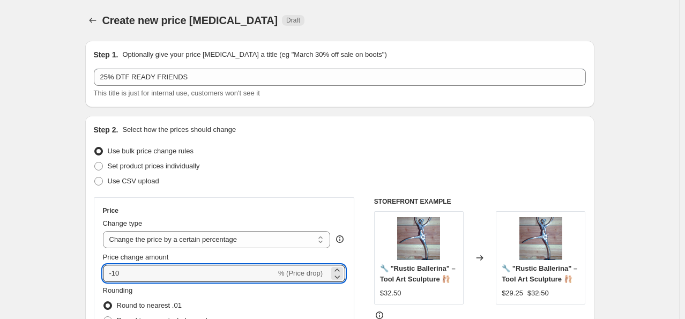
drag, startPoint x: 144, startPoint y: 277, endPoint x: 32, endPoint y: 239, distance: 118.9
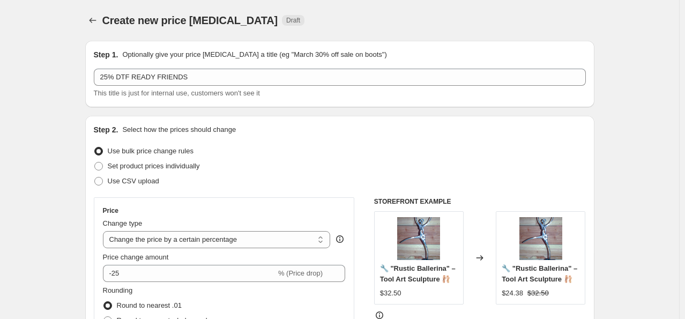
click at [97, 233] on div "Price Change type Change the price to a certain amount Change the price by a ce…" at bounding box center [224, 294] width 261 height 194
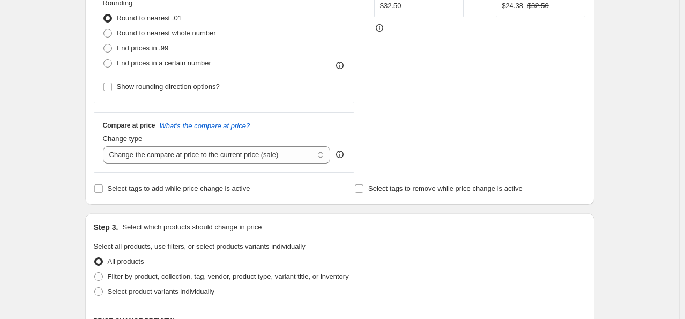
scroll to position [375, 0]
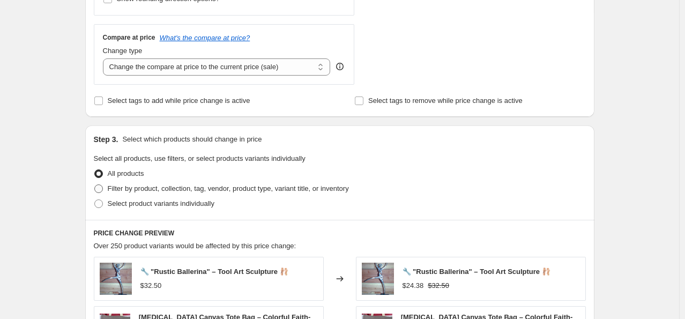
click at [163, 187] on span "Filter by product, collection, tag, vendor, product type, variant title, or inv…" at bounding box center [228, 189] width 241 height 8
click at [95, 185] on input "Filter by product, collection, tag, vendor, product type, variant title, or inv…" at bounding box center [94, 185] width 1 height 1
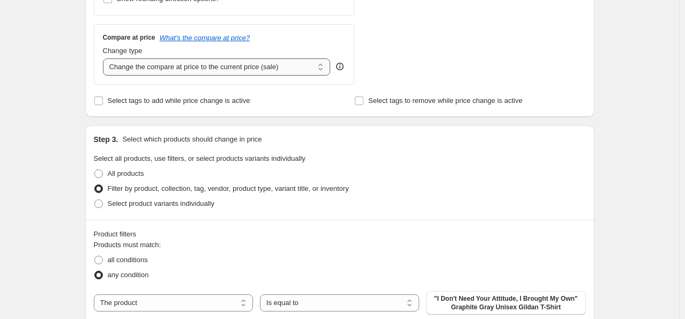
click at [324, 60] on select "Change the compare at price to the current price (sale) Change the compare at p…" at bounding box center [217, 66] width 228 height 17
click at [459, 175] on div "All products" at bounding box center [340, 173] width 492 height 15
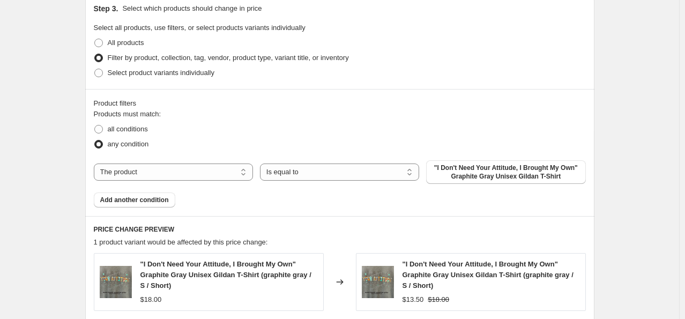
scroll to position [536, 0]
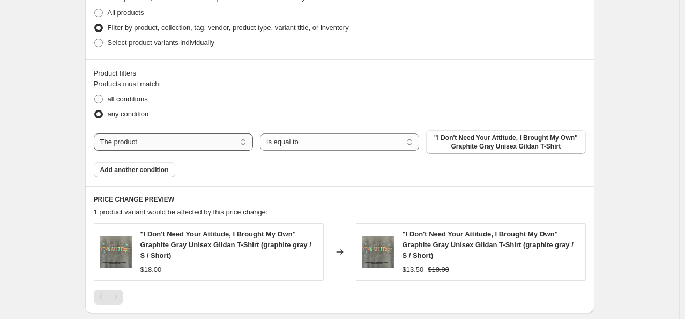
click at [200, 140] on select "The product The product's collection The product's tag The product's vendor The…" at bounding box center [173, 142] width 159 height 17
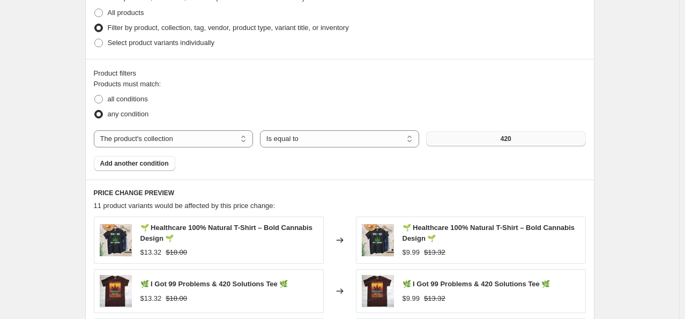
click at [532, 145] on button "420" at bounding box center [505, 138] width 159 height 15
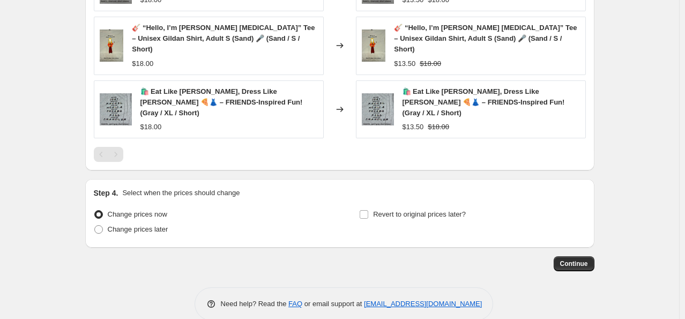
scroll to position [901, 0]
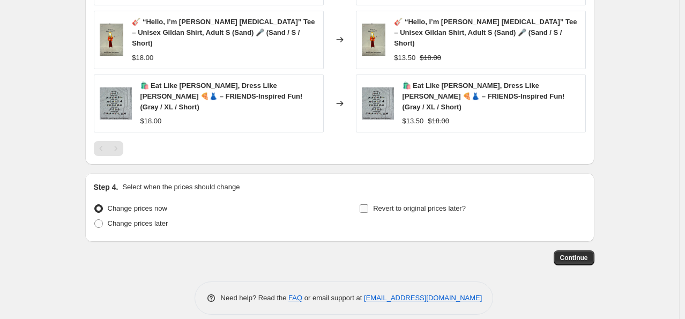
click at [366, 204] on input "Revert to original prices later?" at bounding box center [364, 208] width 9 height 9
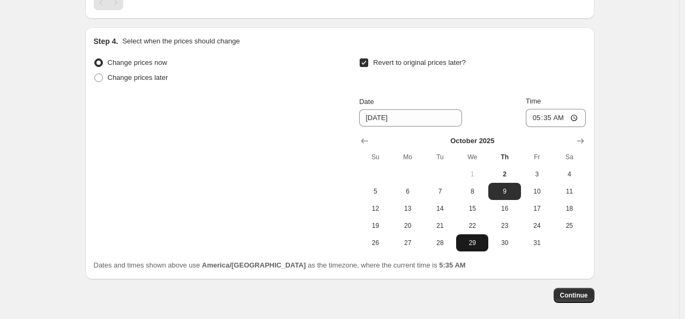
scroll to position [1062, 0]
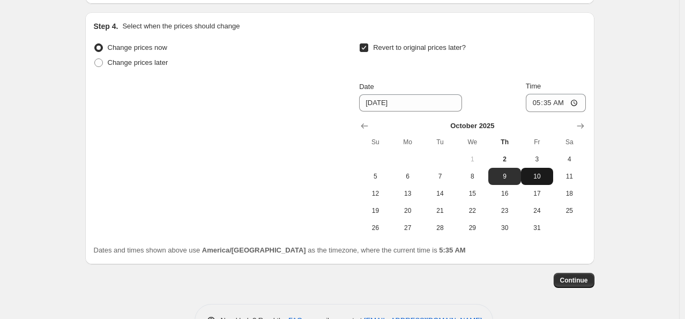
click at [544, 171] on button "10" at bounding box center [537, 176] width 32 height 17
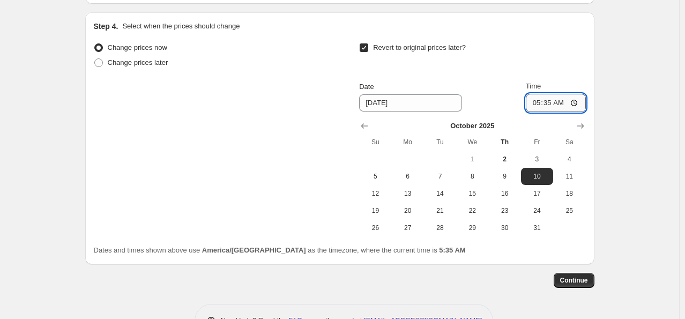
click at [539, 94] on input "05:35" at bounding box center [556, 103] width 60 height 18
click at [584, 276] on span "Continue" at bounding box center [575, 280] width 28 height 9
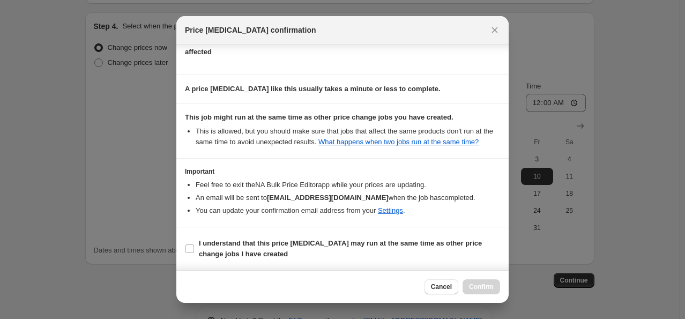
scroll to position [142, 0]
click at [195, 240] on label "I understand that this price [MEDICAL_DATA] may run at the same time as other p…" at bounding box center [342, 249] width 315 height 26
click at [194, 245] on input "I understand that this price [MEDICAL_DATA] may run at the same time as other p…" at bounding box center [190, 249] width 9 height 9
click at [486, 283] on span "Confirm" at bounding box center [481, 287] width 25 height 9
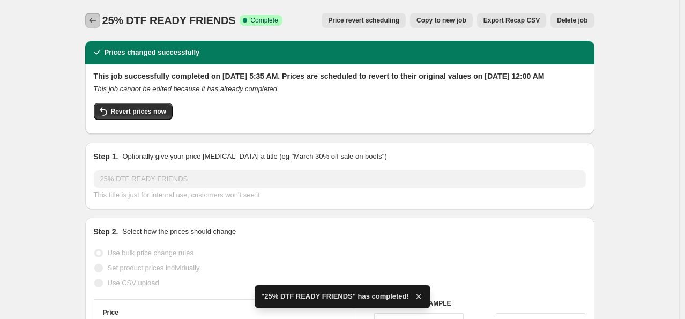
click at [93, 17] on icon "Price change jobs" at bounding box center [92, 20] width 11 height 11
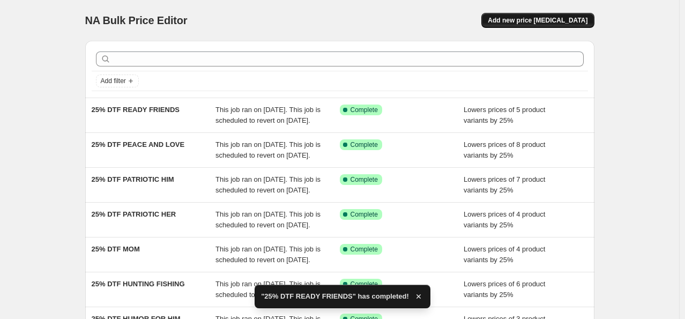
click at [567, 24] on span "Add new price [MEDICAL_DATA]" at bounding box center [538, 20] width 100 height 9
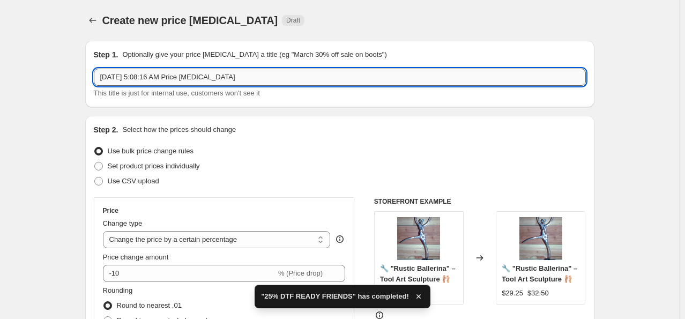
click at [232, 75] on input "[DATE] 5:08:16 AM Price [MEDICAL_DATA]" at bounding box center [340, 77] width 492 height 17
paste input "25% DTF"
select select "percentage"
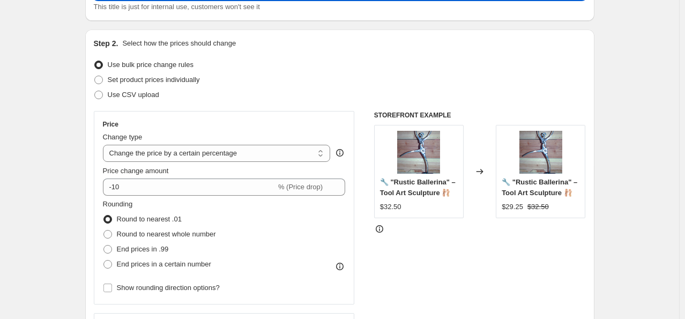
scroll to position [107, 0]
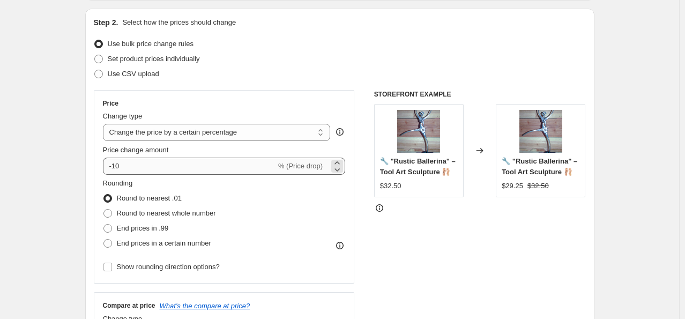
type input "25% DTF READY CAJUN"
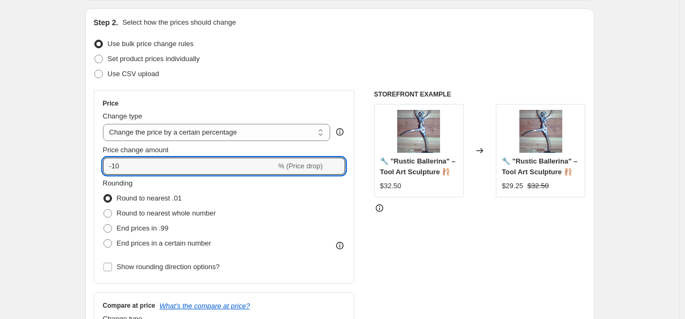
drag, startPoint x: 139, startPoint y: 168, endPoint x: 33, endPoint y: 157, distance: 106.3
type input "-25"
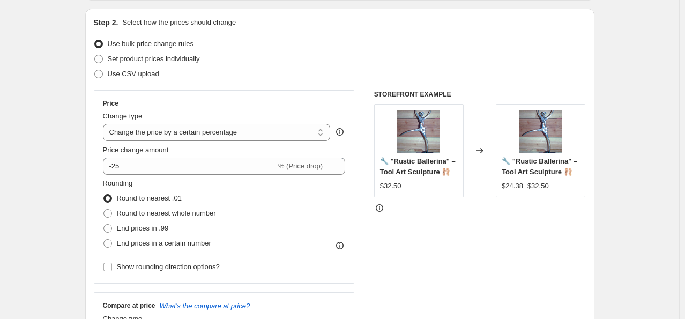
click at [282, 207] on div "Rounding Round to nearest .01 Round to nearest whole number End prices in .99 E…" at bounding box center [224, 214] width 243 height 73
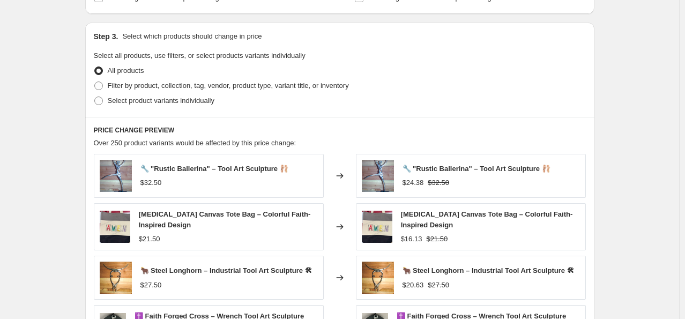
scroll to position [483, 0]
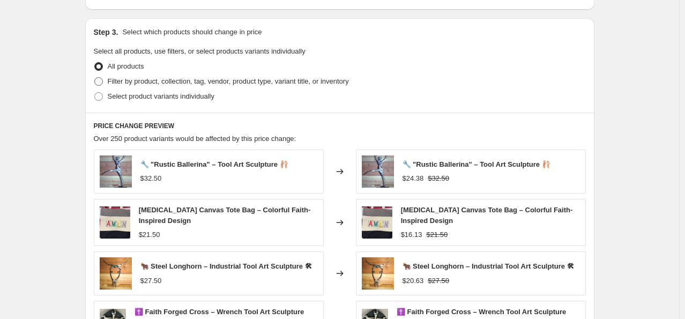
click at [160, 86] on span "Filter by product, collection, tag, vendor, product type, variant title, or inv…" at bounding box center [228, 81] width 241 height 11
click at [95, 78] on input "Filter by product, collection, tag, vendor, product type, variant title, or inv…" at bounding box center [94, 77] width 1 height 1
radio input "true"
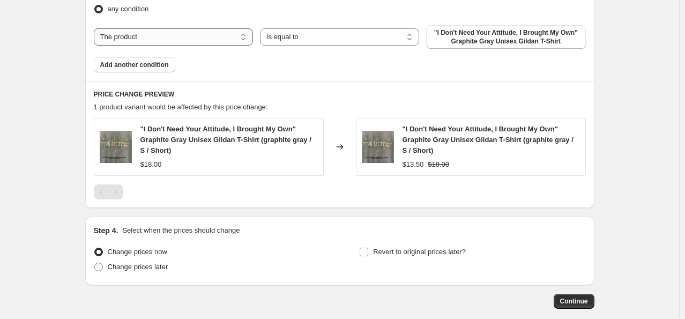
click at [218, 80] on div "Step 3. Select which products should change in price Select all products, use f…" at bounding box center [340, 33] width 510 height 349
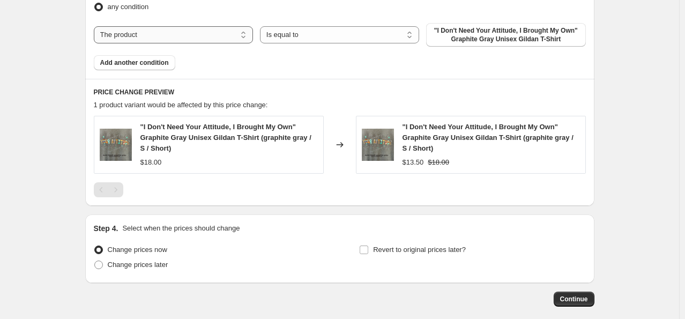
click at [220, 34] on select "The product The product's collection The product's tag The product's vendor The…" at bounding box center [173, 34] width 159 height 17
select select "collection"
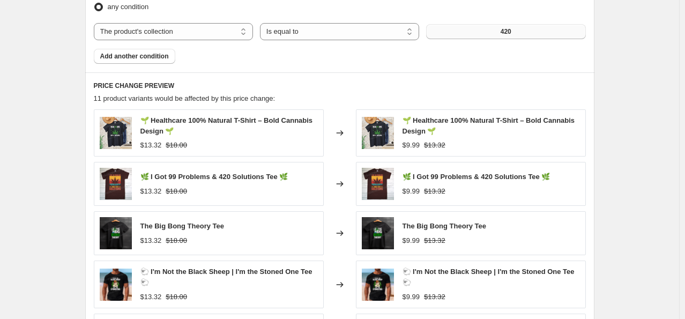
click at [477, 32] on button "420" at bounding box center [505, 31] width 159 height 15
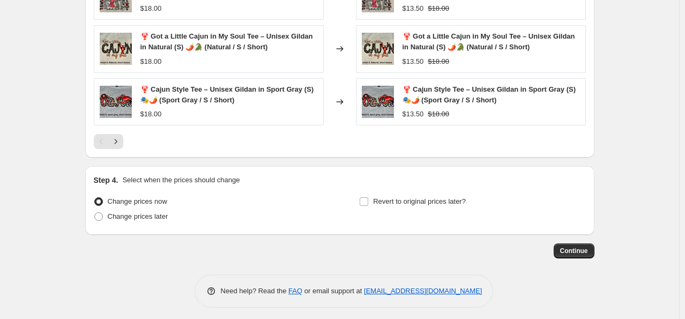
scroll to position [890, 0]
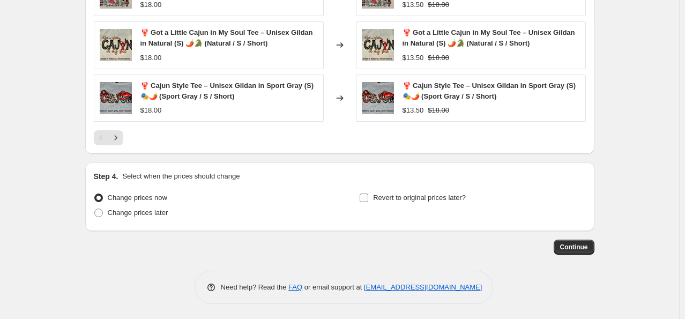
click at [379, 200] on span "Revert to original prices later?" at bounding box center [419, 198] width 93 height 8
click at [368, 200] on input "Revert to original prices later?" at bounding box center [364, 198] width 9 height 9
checkbox input "true"
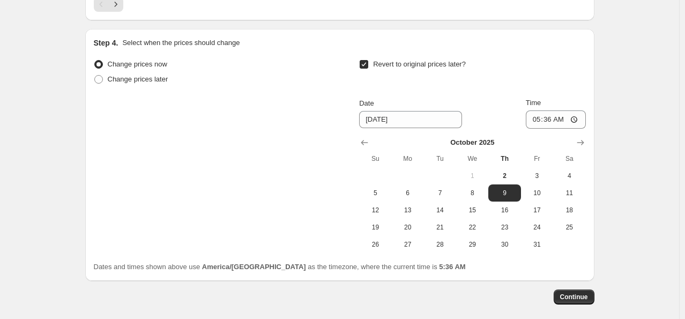
scroll to position [1051, 0]
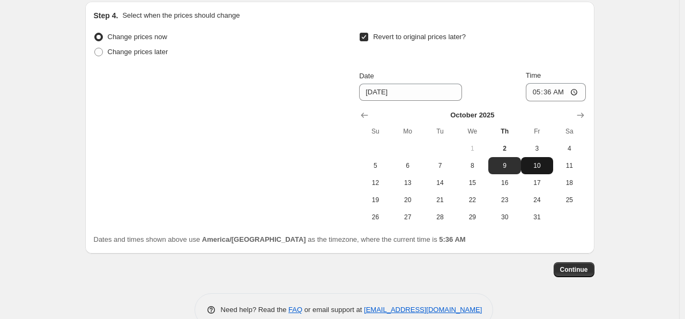
click at [535, 163] on span "10" at bounding box center [538, 165] width 24 height 9
type input "[DATE]"
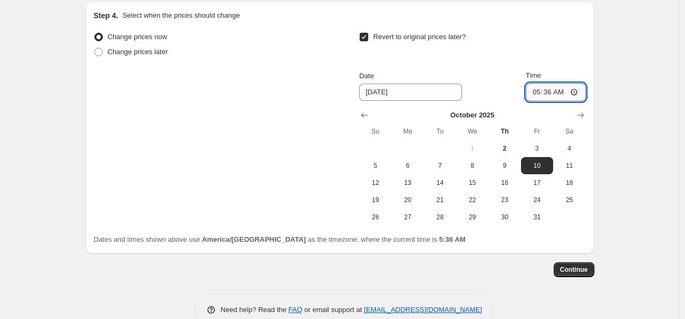
click at [536, 90] on input "05:36" at bounding box center [556, 92] width 60 height 18
type input "00:00"
click at [588, 270] on span "Continue" at bounding box center [575, 270] width 28 height 9
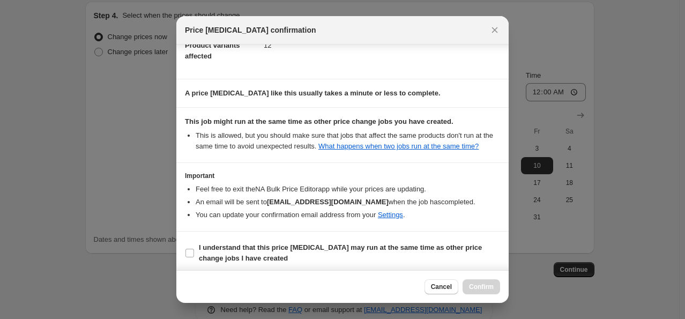
scroll to position [142, 0]
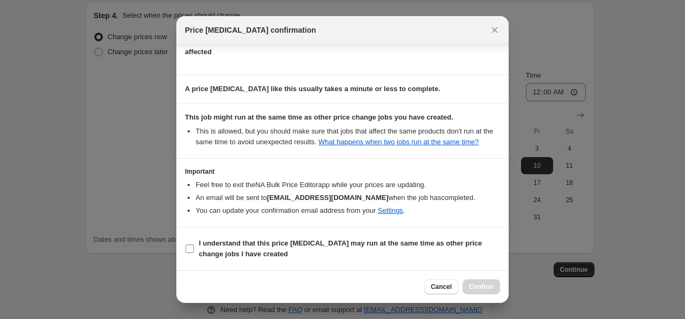
click at [188, 247] on input "I understand that this price [MEDICAL_DATA] may run at the same time as other p…" at bounding box center [190, 249] width 9 height 9
checkbox input "true"
click at [487, 283] on button "Confirm" at bounding box center [482, 286] width 38 height 15
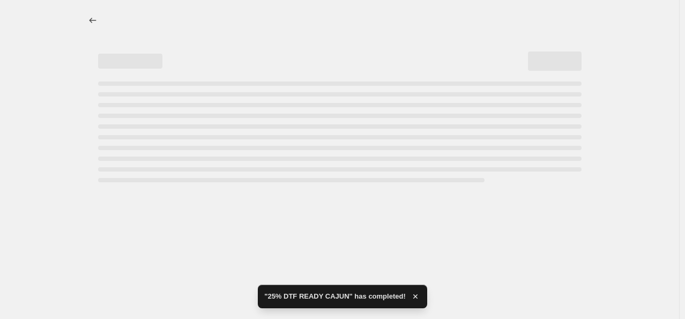
select select "percentage"
select select "collection"
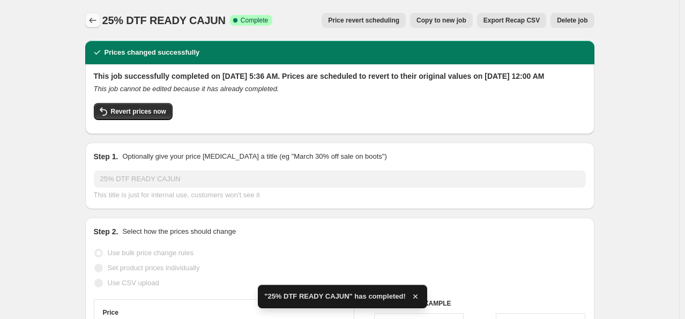
click at [92, 18] on icon "Price change jobs" at bounding box center [92, 20] width 11 height 11
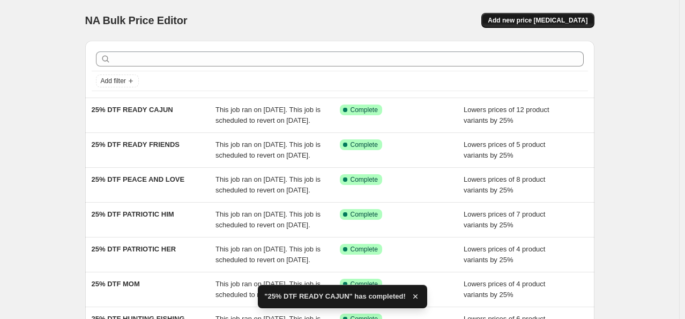
click at [572, 20] on span "Add new price [MEDICAL_DATA]" at bounding box center [538, 20] width 100 height 9
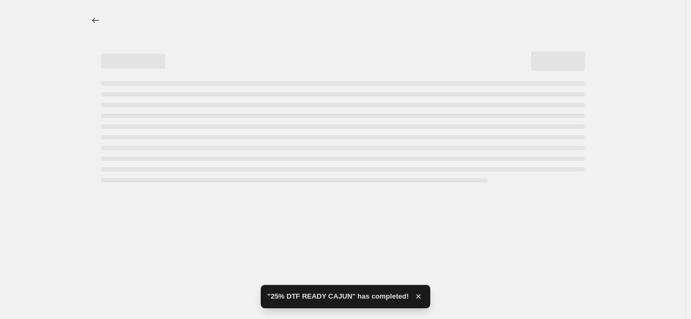
select select "percentage"
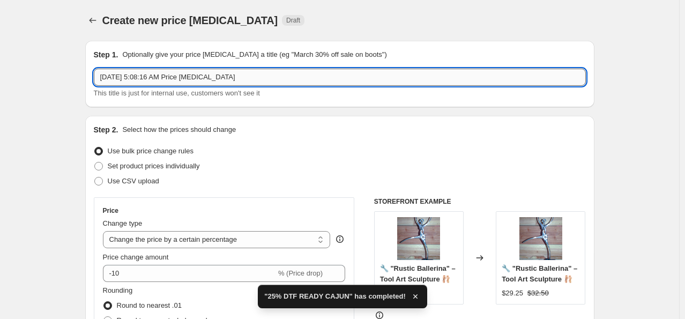
click at [271, 79] on input "[DATE] 5:08:16 AM Price [MEDICAL_DATA]" at bounding box center [340, 77] width 492 height 17
paste input "25% DTF"
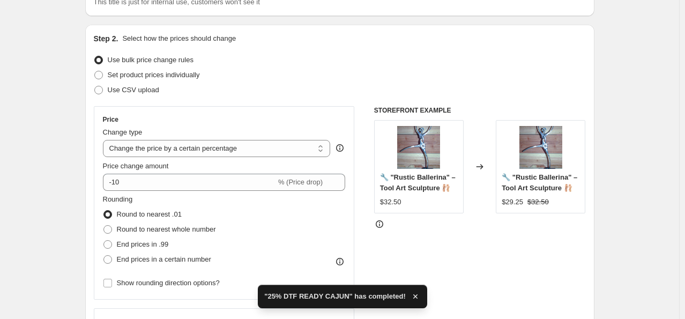
scroll to position [107, 0]
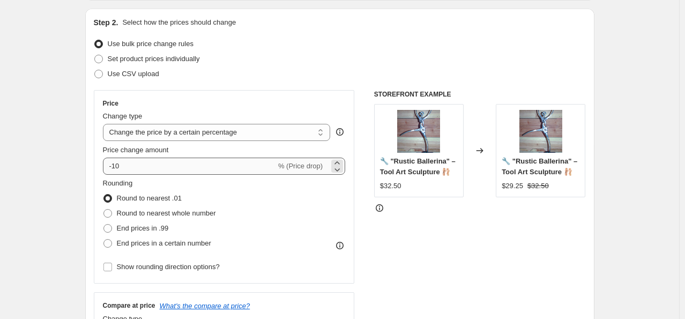
type input "25% DTF READY DAD"
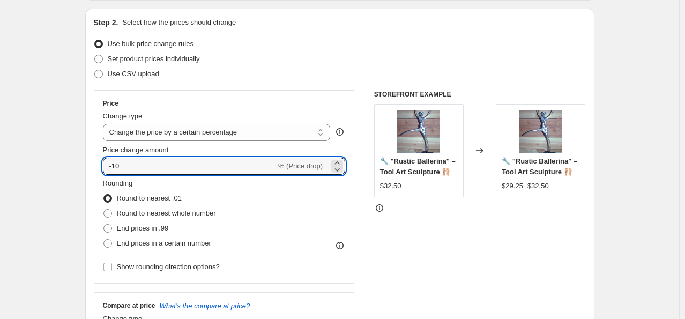
drag, startPoint x: 209, startPoint y: 168, endPoint x: -47, endPoint y: 117, distance: 260.9
click at [0, 117] on html "Home Settings Plans Skip to content Create new price change job. This page is r…" at bounding box center [342, 52] width 685 height 319
type input "-25"
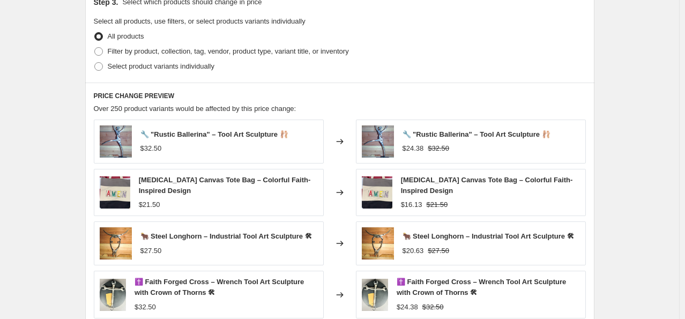
scroll to position [536, 0]
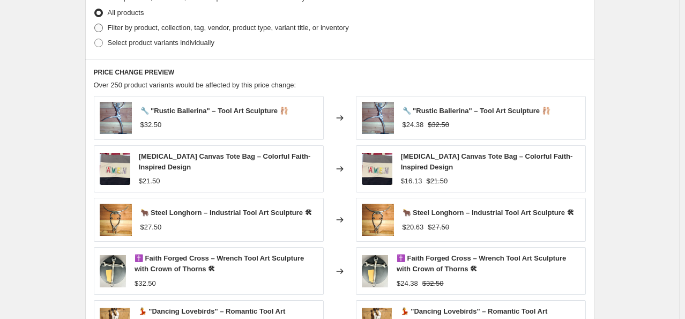
click at [148, 30] on span "Filter by product, collection, tag, vendor, product type, variant title, or inv…" at bounding box center [228, 28] width 241 height 8
click at [95, 24] on input "Filter by product, collection, tag, vendor, product type, variant title, or inv…" at bounding box center [94, 24] width 1 height 1
radio input "true"
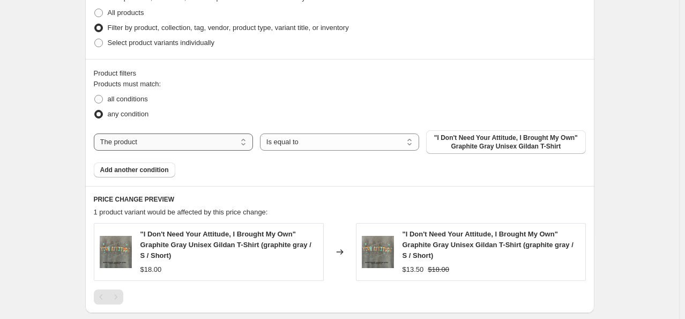
click at [190, 139] on select "The product The product's collection The product's tag The product's vendor The…" at bounding box center [173, 142] width 159 height 17
select select "collection"
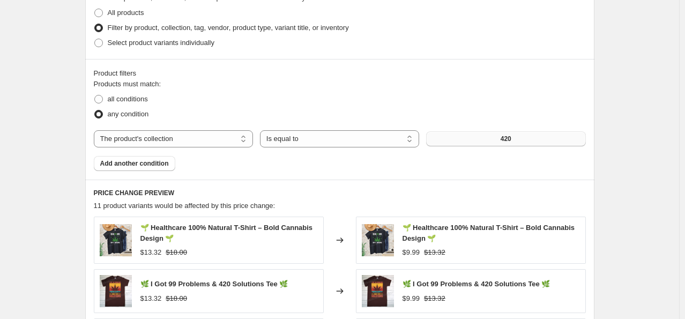
click at [433, 139] on button "420" at bounding box center [505, 138] width 159 height 15
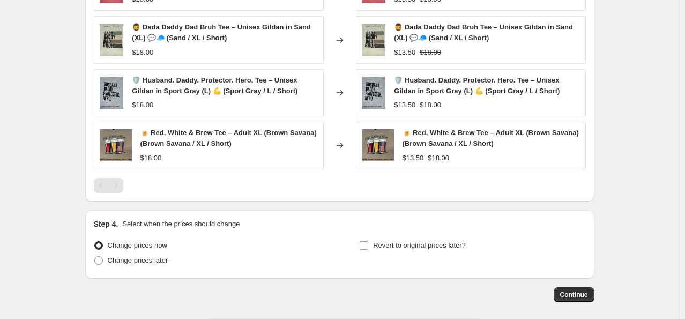
scroll to position [805, 0]
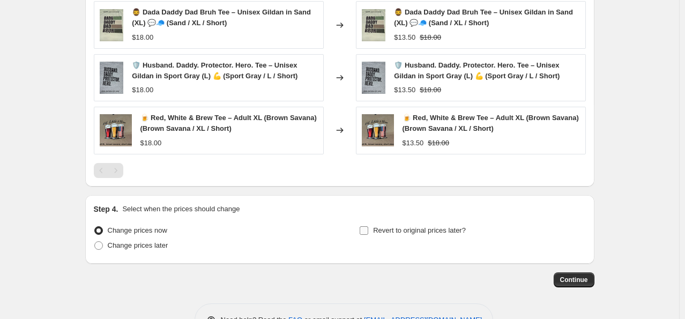
click at [378, 232] on span "Revert to original prices later?" at bounding box center [419, 230] width 93 height 8
click at [368, 232] on input "Revert to original prices later?" at bounding box center [364, 230] width 9 height 9
checkbox input "true"
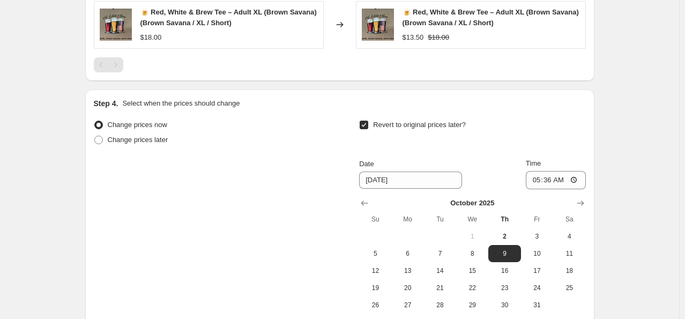
scroll to position [965, 0]
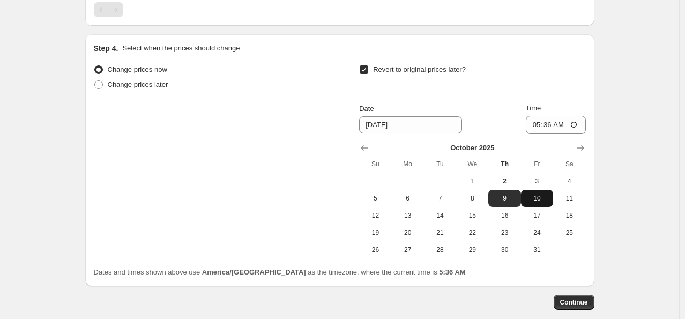
click at [531, 194] on span "10" at bounding box center [538, 198] width 24 height 9
type input "[DATE]"
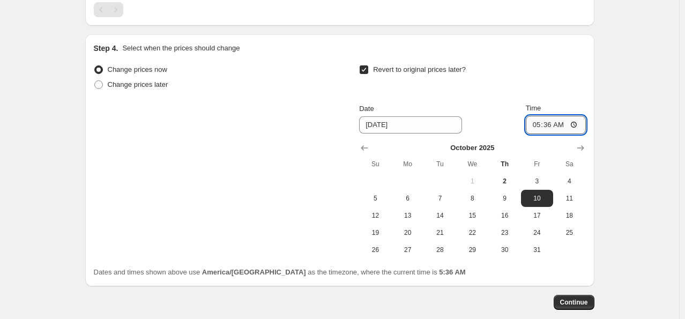
click at [536, 127] on input "05:36" at bounding box center [556, 125] width 60 height 18
type input "00:00"
click at [564, 300] on span "Continue" at bounding box center [575, 302] width 28 height 9
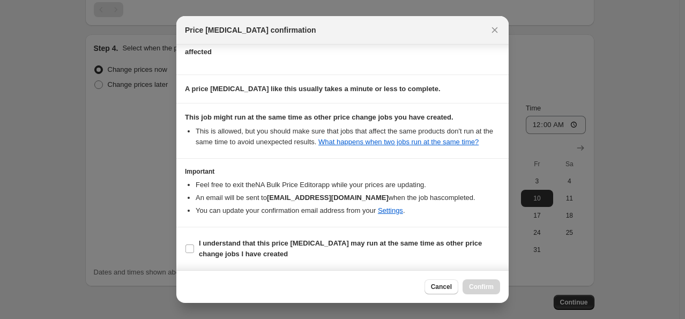
scroll to position [142, 0]
click at [195, 247] on label "I understand that this price [MEDICAL_DATA] may run at the same time as other p…" at bounding box center [342, 249] width 315 height 26
click at [194, 247] on input "I understand that this price [MEDICAL_DATA] may run at the same time as other p…" at bounding box center [190, 249] width 9 height 9
checkbox input "true"
click at [490, 285] on span "Confirm" at bounding box center [481, 287] width 25 height 9
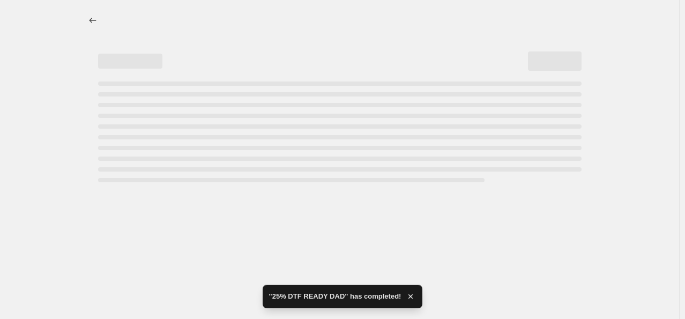
select select "percentage"
select select "collection"
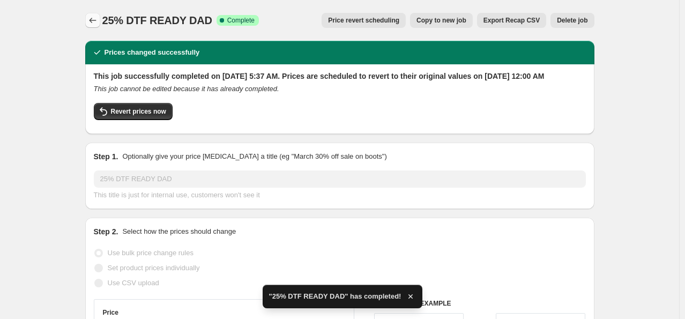
click at [95, 19] on icon "Price change jobs" at bounding box center [92, 20] width 11 height 11
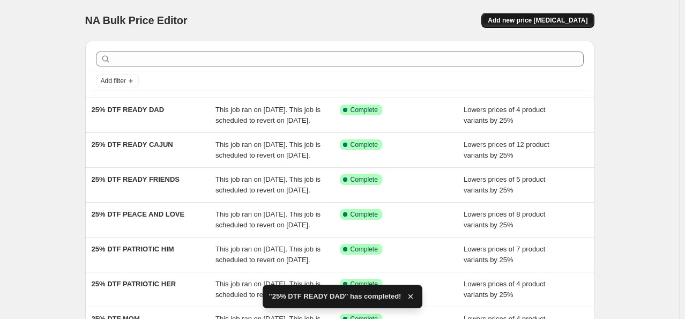
click at [527, 21] on span "Add new price [MEDICAL_DATA]" at bounding box center [538, 20] width 100 height 9
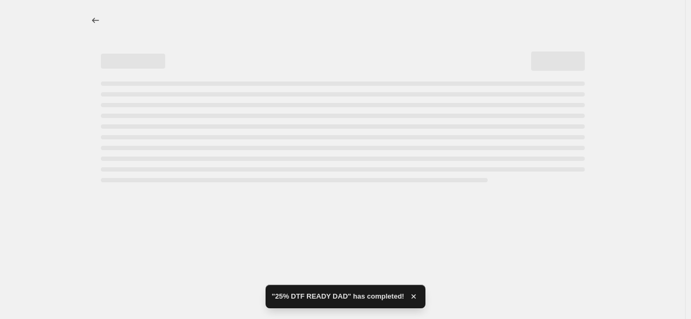
select select "percentage"
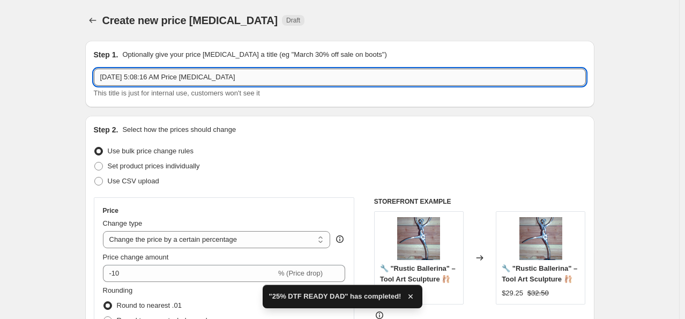
click at [244, 73] on input "[DATE] 5:08:16 AM Price [MEDICAL_DATA]" at bounding box center [340, 77] width 492 height 17
type input "V"
paste input "25% DTF"
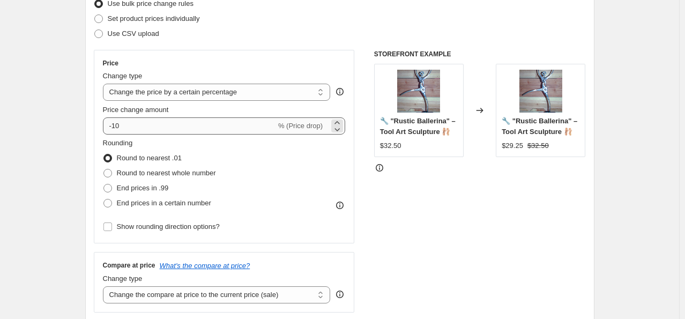
scroll to position [161, 0]
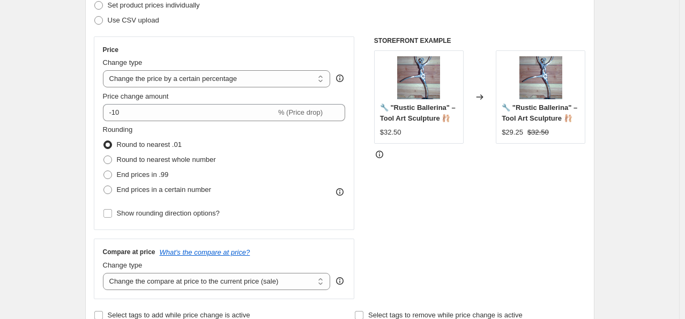
type input "25% DTF READY FAITH"
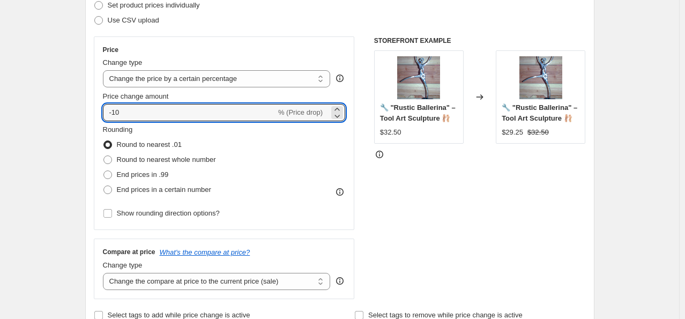
drag, startPoint x: 87, startPoint y: 112, endPoint x: 68, endPoint y: 107, distance: 20.4
type input "-25"
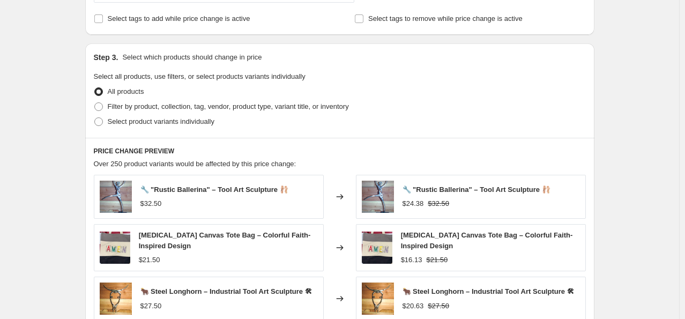
scroll to position [483, 0]
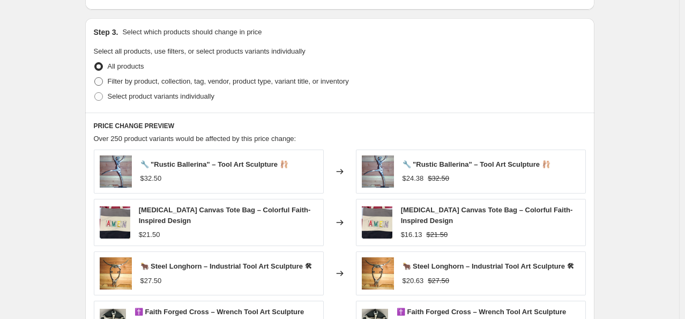
click at [116, 81] on span "Filter by product, collection, tag, vendor, product type, variant title, or inv…" at bounding box center [228, 81] width 241 height 8
click at [95, 78] on input "Filter by product, collection, tag, vendor, product type, variant title, or inv…" at bounding box center [94, 77] width 1 height 1
radio input "true"
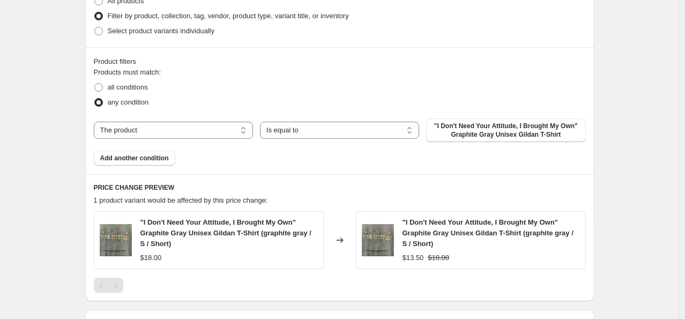
scroll to position [644, 0]
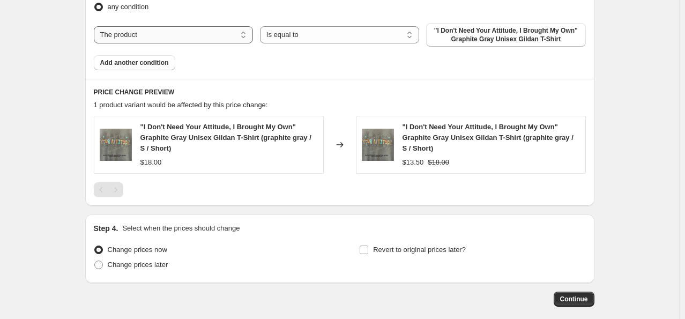
click at [213, 31] on select "The product The product's collection The product's tag The product's vendor The…" at bounding box center [173, 34] width 159 height 17
select select "collection"
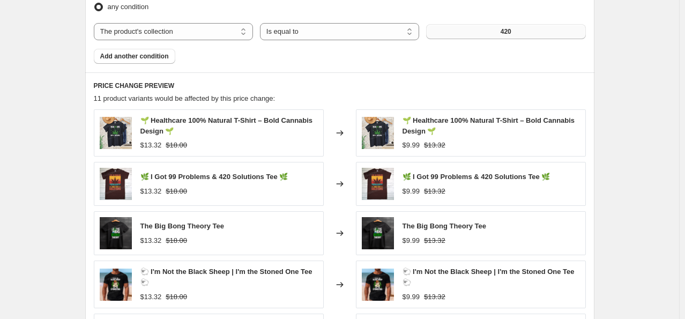
click at [468, 36] on button "420" at bounding box center [505, 31] width 159 height 15
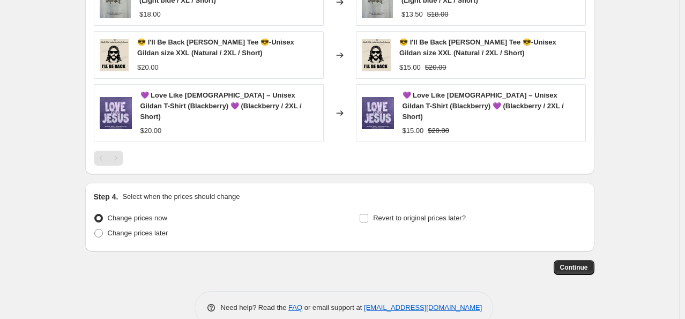
scroll to position [785, 0]
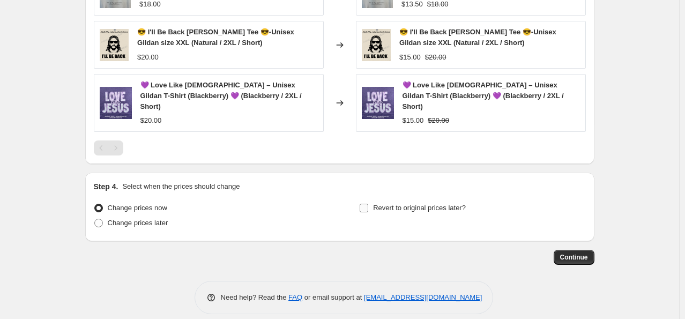
click at [368, 204] on input "Revert to original prices later?" at bounding box center [364, 208] width 9 height 9
checkbox input "true"
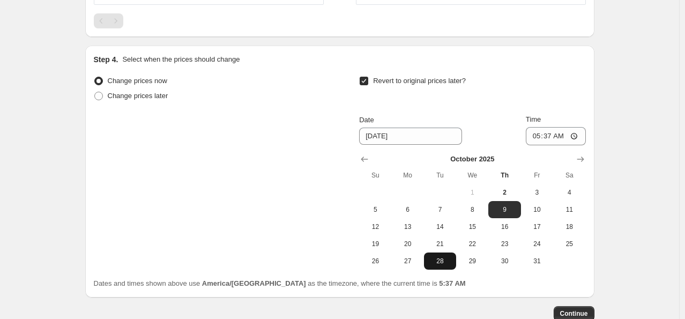
scroll to position [946, 0]
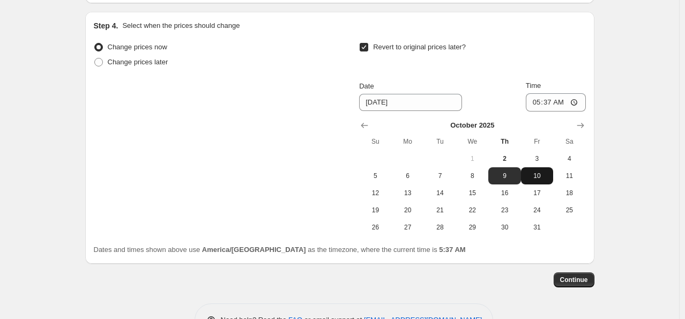
click at [543, 172] on span "10" at bounding box center [538, 176] width 24 height 9
type input "[DATE]"
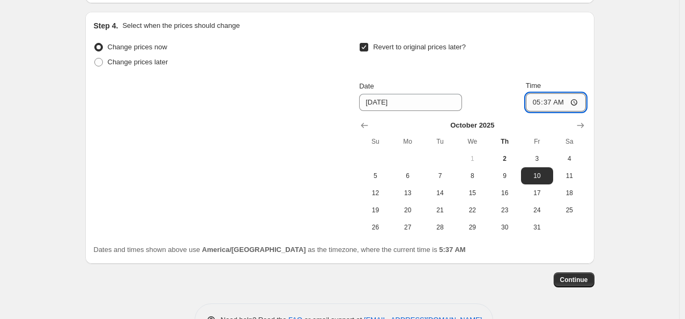
click at [537, 93] on input "05:37" at bounding box center [556, 102] width 60 height 18
type input "00:00"
click at [591, 272] on button "Continue" at bounding box center [574, 279] width 41 height 15
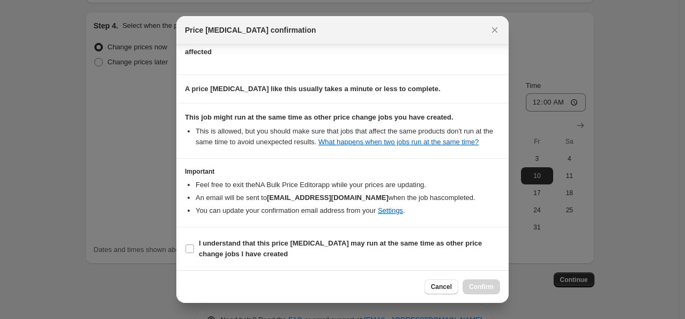
scroll to position [142, 0]
click at [193, 243] on label "I understand that this price [MEDICAL_DATA] may run at the same time as other p…" at bounding box center [342, 249] width 315 height 26
click at [193, 245] on input "I understand that this price [MEDICAL_DATA] may run at the same time as other p…" at bounding box center [190, 249] width 9 height 9
checkbox input "true"
click at [483, 283] on span "Confirm" at bounding box center [481, 287] width 25 height 9
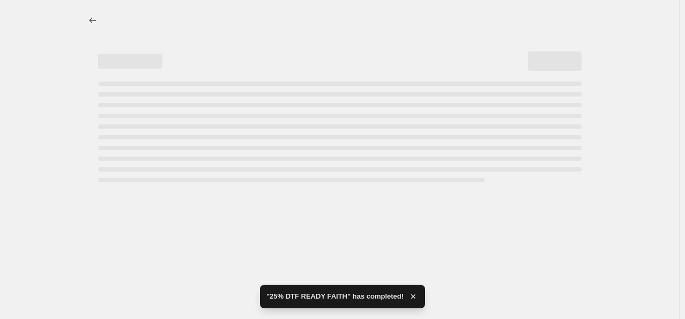
select select "percentage"
select select "collection"
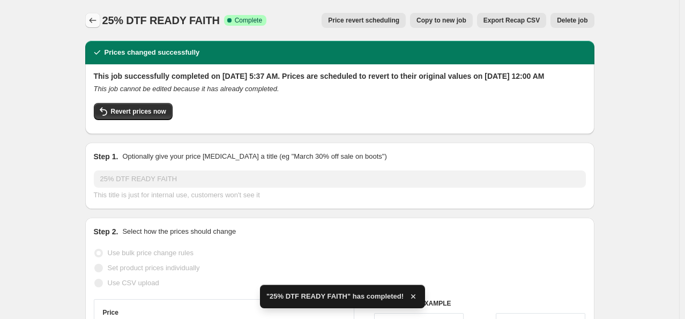
click at [89, 17] on button "Price change jobs" at bounding box center [92, 20] width 15 height 15
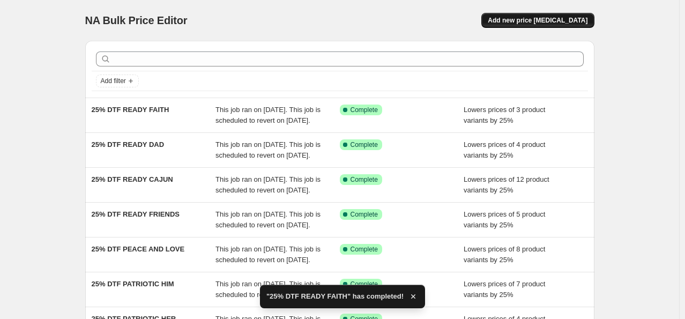
click at [528, 15] on button "Add new price [MEDICAL_DATA]" at bounding box center [538, 20] width 113 height 15
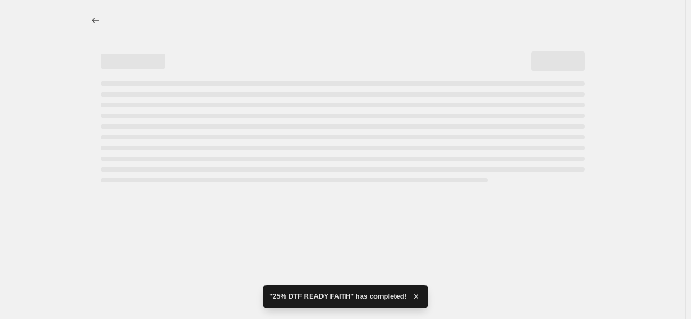
select select "percentage"
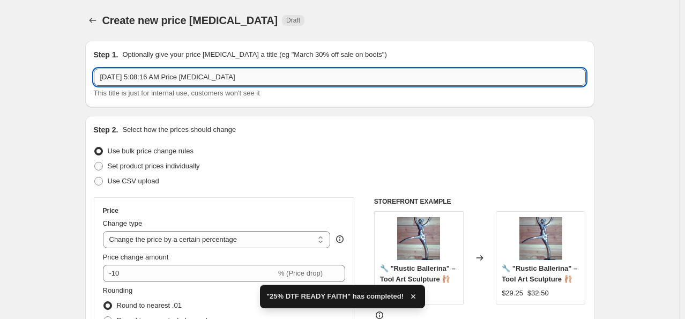
click at [270, 77] on input "[DATE] 5:08:16 AM Price [MEDICAL_DATA]" at bounding box center [340, 77] width 492 height 17
paste input "25% DTF"
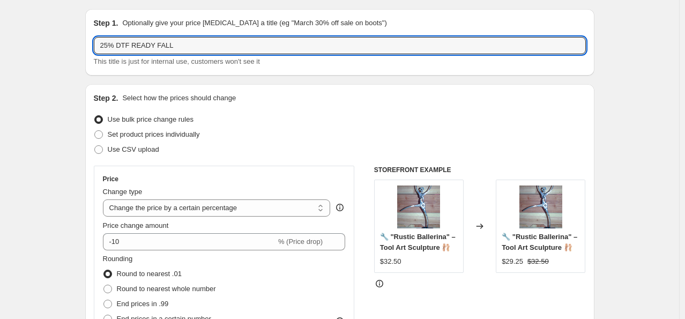
scroll to position [107, 0]
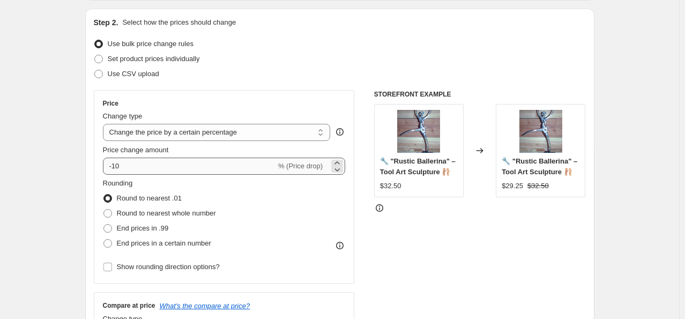
type input "25% DTF READY FALL"
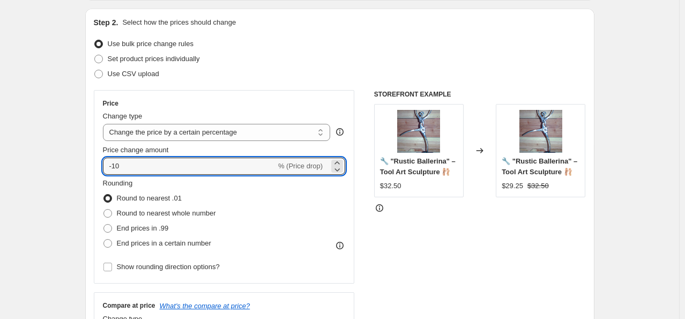
drag, startPoint x: 185, startPoint y: 165, endPoint x: 57, endPoint y: 151, distance: 128.9
type input "-25"
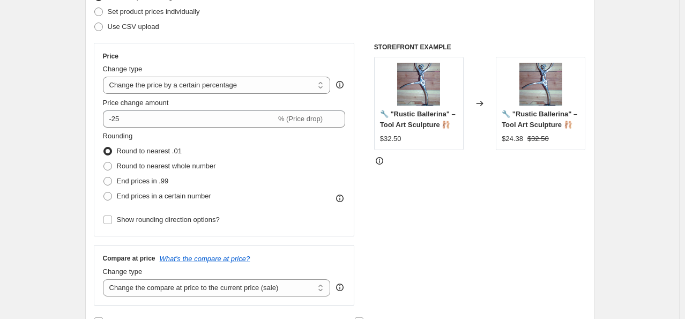
scroll to position [375, 0]
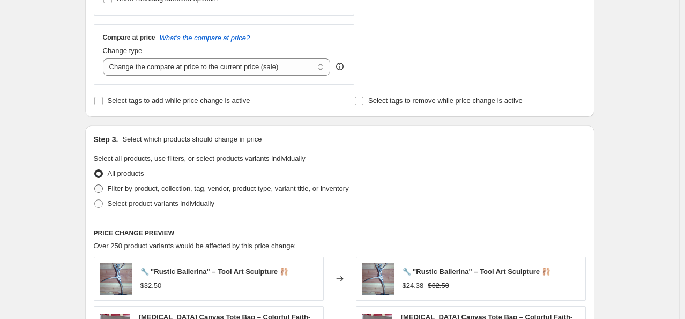
click at [159, 185] on span "Filter by product, collection, tag, vendor, product type, variant title, or inv…" at bounding box center [228, 189] width 241 height 8
click at [95, 185] on input "Filter by product, collection, tag, vendor, product type, variant title, or inv…" at bounding box center [94, 185] width 1 height 1
radio input "true"
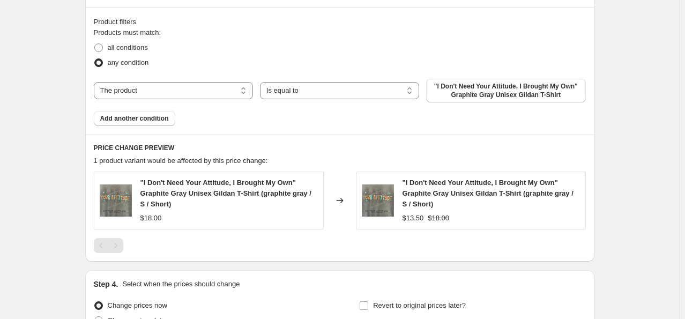
scroll to position [590, 0]
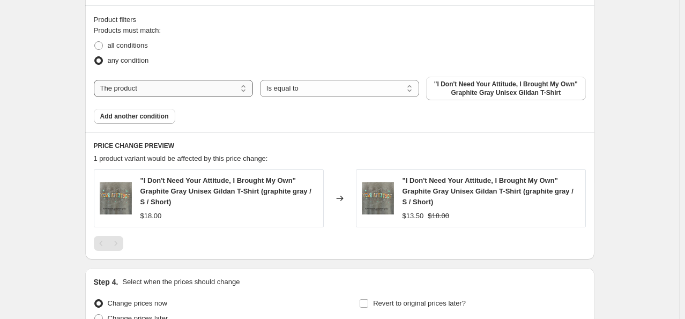
click at [237, 87] on select "The product The product's collection The product's tag The product's vendor The…" at bounding box center [173, 88] width 159 height 17
select select "collection"
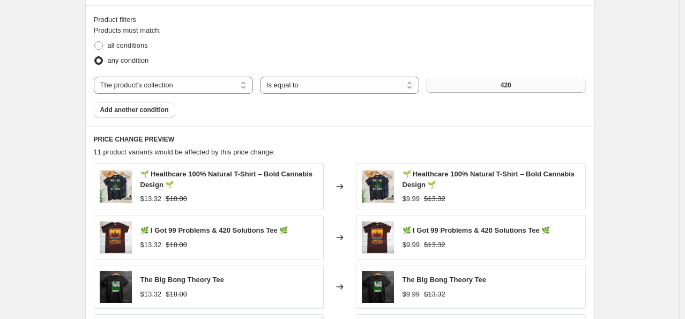
click at [456, 88] on button "420" at bounding box center [505, 85] width 159 height 15
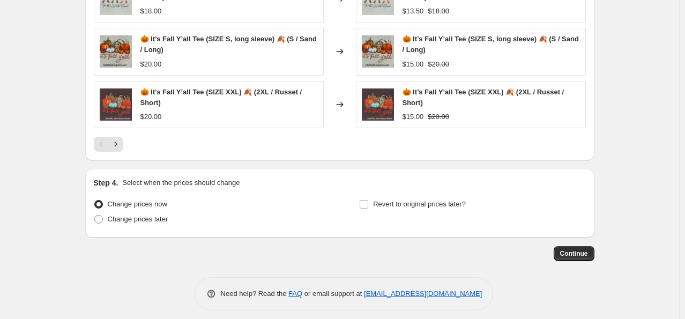
scroll to position [890, 0]
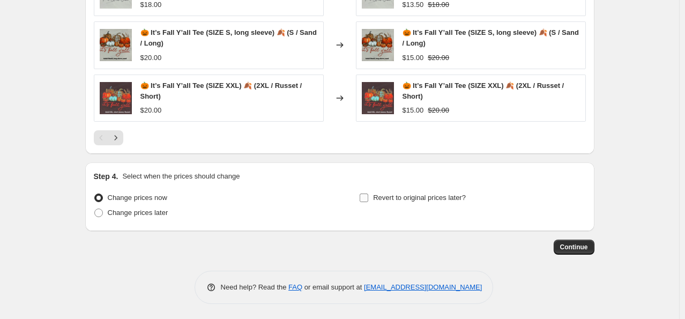
click at [372, 196] on label "Revert to original prices later?" at bounding box center [412, 197] width 107 height 15
click at [368, 196] on input "Revert to original prices later?" at bounding box center [364, 198] width 9 height 9
checkbox input "true"
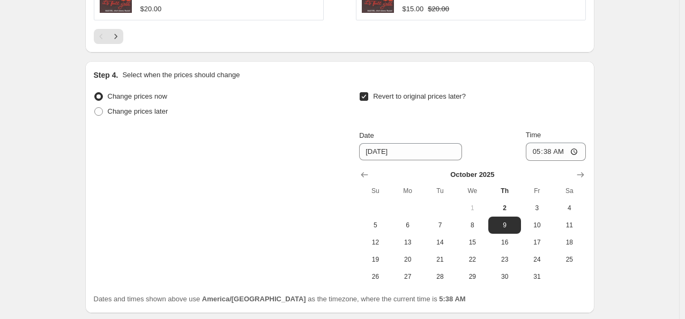
scroll to position [997, 0]
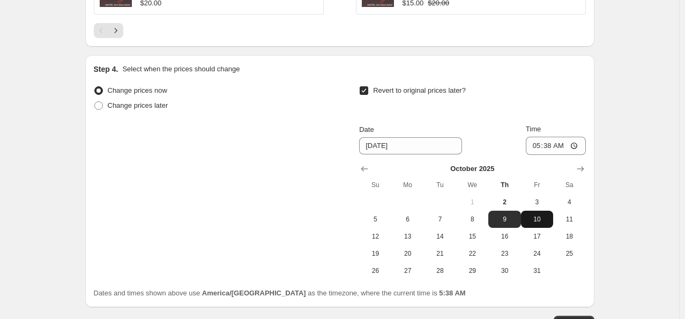
click at [528, 216] on span "10" at bounding box center [538, 219] width 24 height 9
type input "[DATE]"
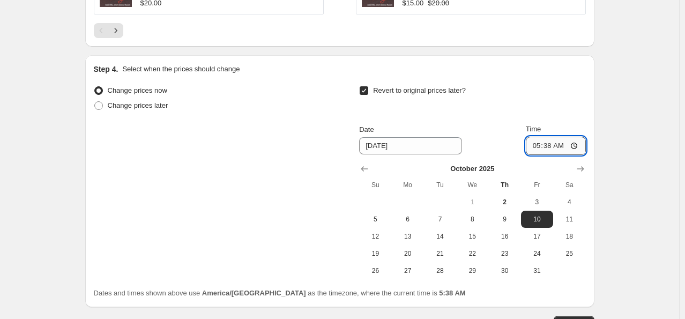
click at [538, 148] on input "05:38" at bounding box center [556, 146] width 60 height 18
type input "00:00"
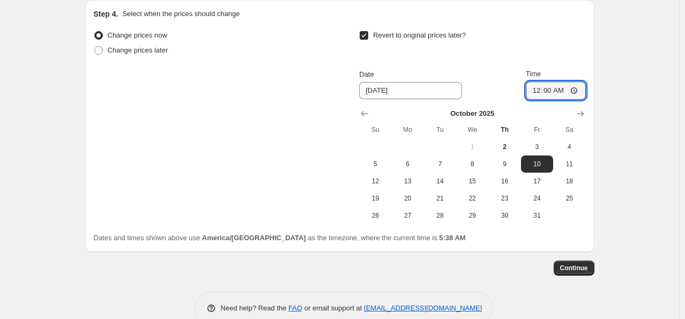
scroll to position [1073, 0]
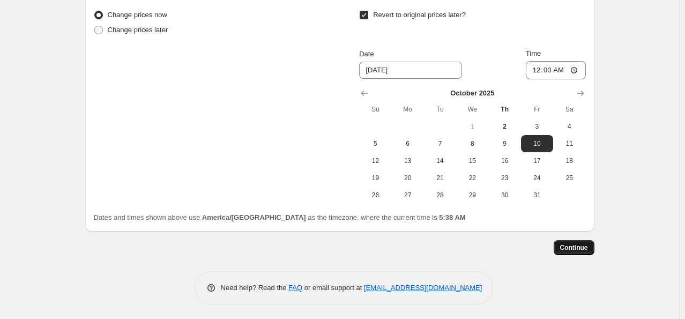
click at [594, 243] on button "Continue" at bounding box center [574, 247] width 41 height 15
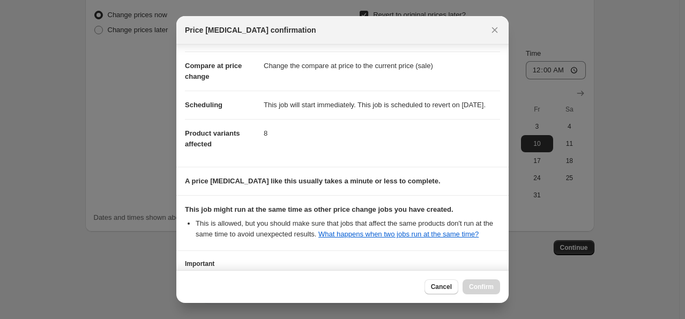
scroll to position [142, 0]
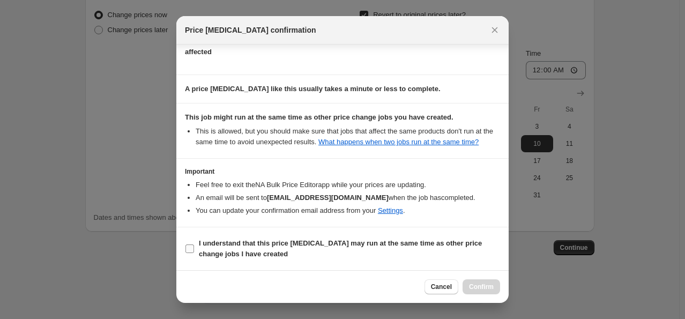
click at [198, 246] on label "I understand that this price [MEDICAL_DATA] may run at the same time as other p…" at bounding box center [342, 249] width 315 height 26
click at [194, 246] on input "I understand that this price [MEDICAL_DATA] may run at the same time as other p…" at bounding box center [190, 249] width 9 height 9
checkbox input "true"
click at [490, 285] on span "Confirm" at bounding box center [481, 287] width 25 height 9
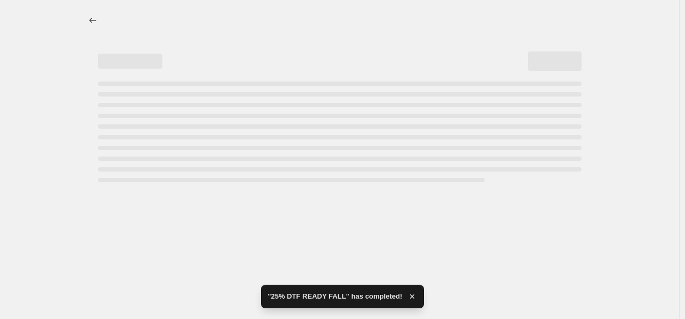
select select "percentage"
select select "collection"
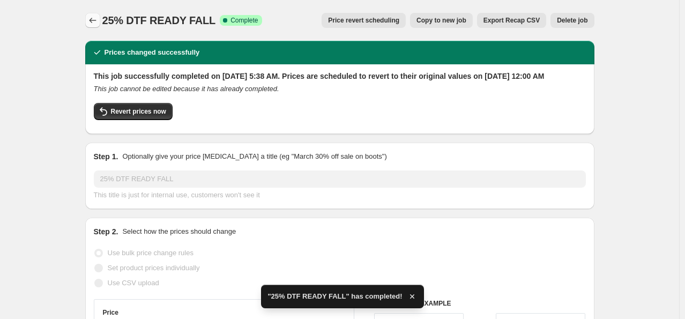
click at [93, 15] on icon "Price change jobs" at bounding box center [92, 20] width 11 height 11
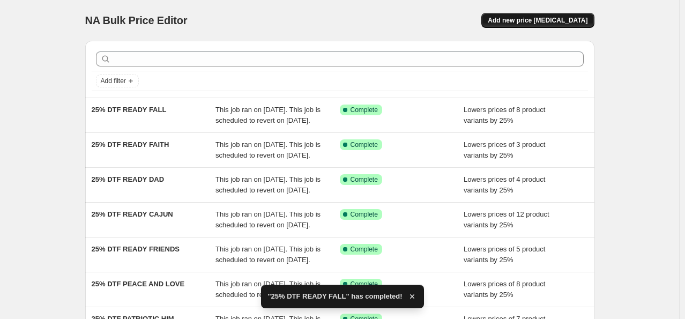
click at [559, 18] on span "Add new price [MEDICAL_DATA]" at bounding box center [538, 20] width 100 height 9
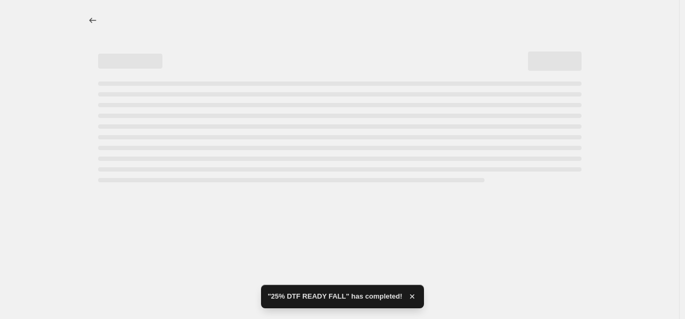
select select "percentage"
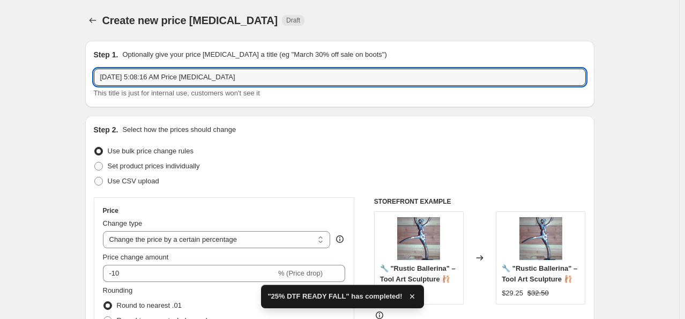
drag, startPoint x: 241, startPoint y: 78, endPoint x: 64, endPoint y: 72, distance: 177.1
paste input "25% DTF"
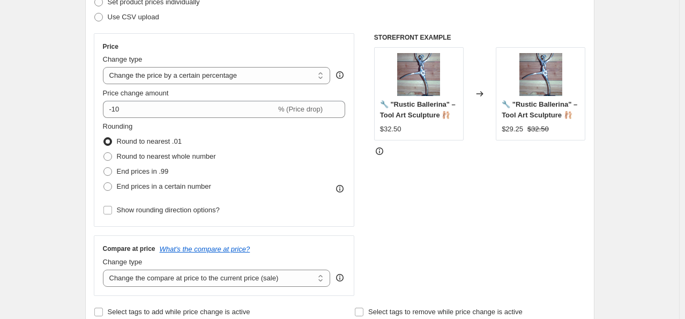
scroll to position [215, 0]
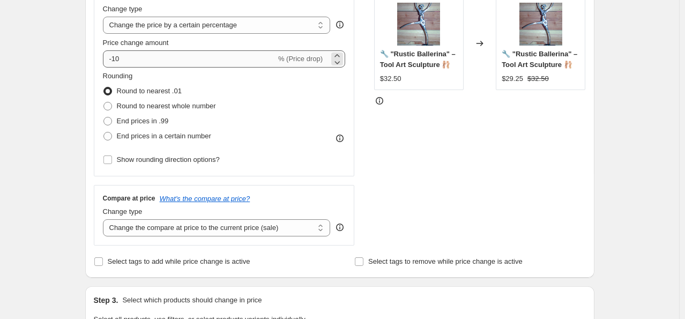
type input "25% DTF READY FISH HUNT CAMP"
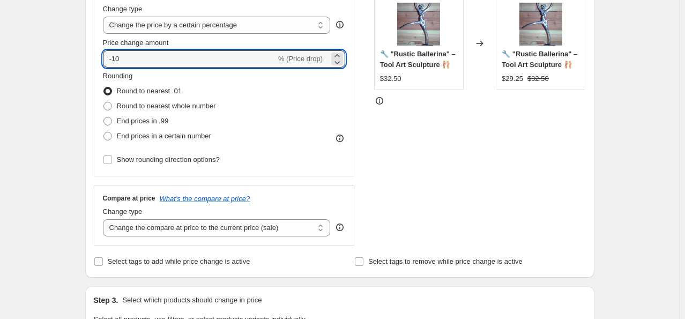
drag, startPoint x: 129, startPoint y: 63, endPoint x: 101, endPoint y: 21, distance: 50.6
click at [93, 24] on div "Step 2. Select how the prices should change Use bulk price change rules Set pro…" at bounding box center [340, 89] width 510 height 377
type input "-25"
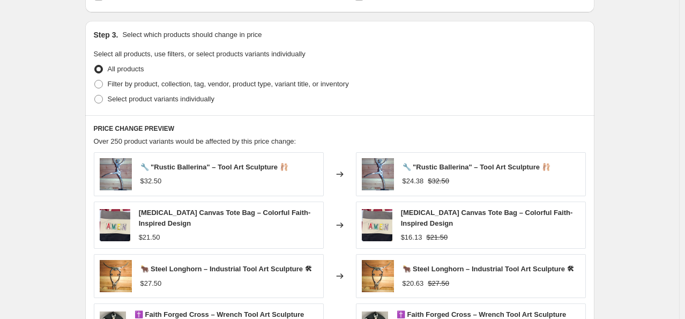
scroll to position [483, 0]
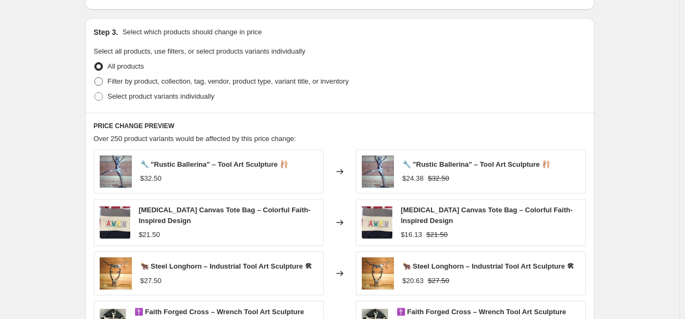
click at [146, 80] on span "Filter by product, collection, tag, vendor, product type, variant title, or inv…" at bounding box center [228, 81] width 241 height 8
click at [95, 78] on input "Filter by product, collection, tag, vendor, product type, variant title, or inv…" at bounding box center [94, 77] width 1 height 1
radio input "true"
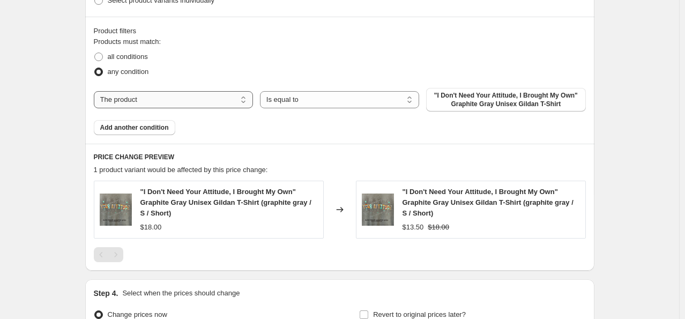
scroll to position [589, 0]
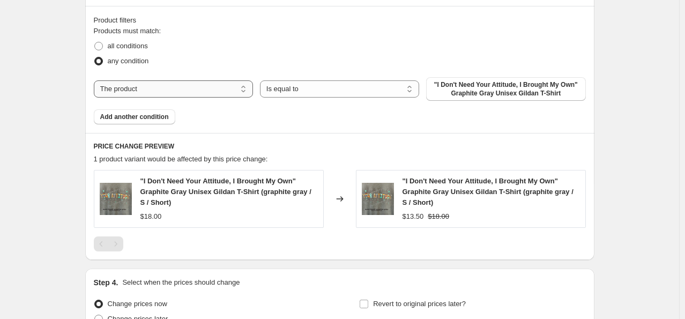
click at [208, 86] on select "The product The product's collection The product's tag The product's vendor The…" at bounding box center [173, 88] width 159 height 17
select select "collection"
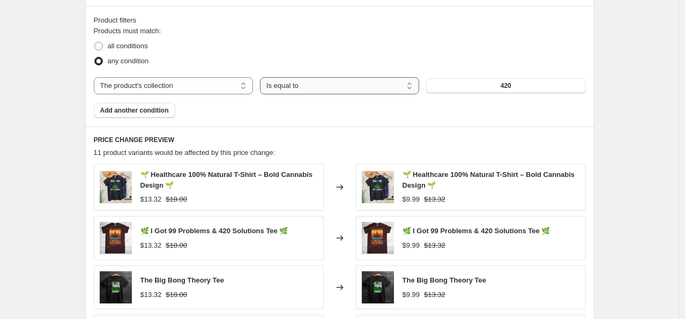
click at [300, 84] on select "Is equal to Is not equal to" at bounding box center [339, 85] width 159 height 17
click at [307, 88] on select "Is equal to Is not equal to" at bounding box center [339, 85] width 159 height 17
click at [487, 82] on button "420" at bounding box center [505, 85] width 159 height 15
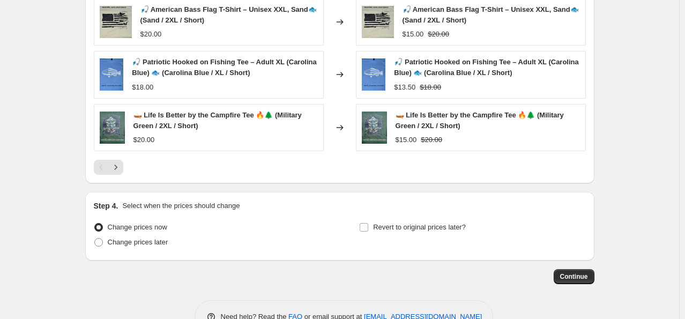
scroll to position [890, 0]
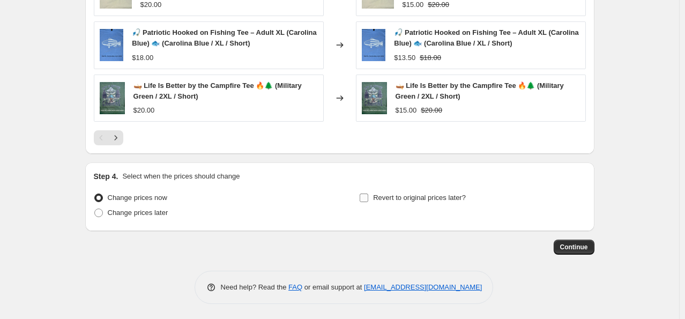
click at [365, 195] on input "Revert to original prices later?" at bounding box center [364, 198] width 9 height 9
checkbox input "true"
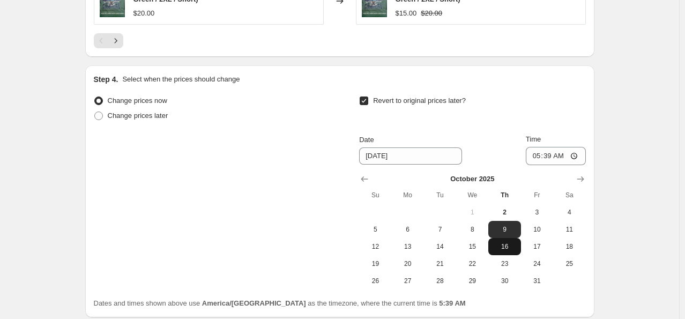
scroll to position [997, 0]
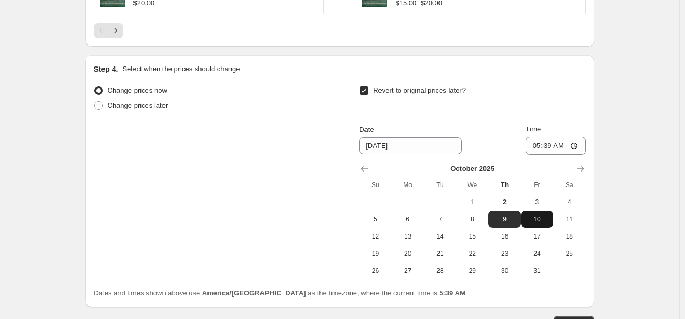
click at [535, 217] on span "10" at bounding box center [538, 219] width 24 height 9
type input "[DATE]"
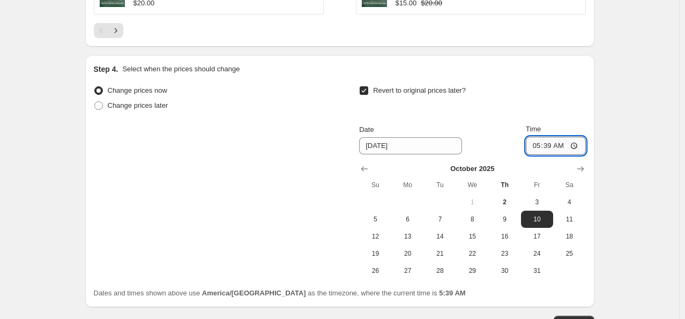
click at [540, 137] on input "05:39" at bounding box center [556, 146] width 60 height 18
type input "00:00"
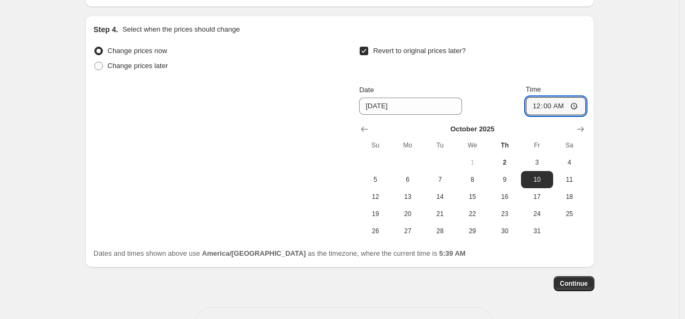
scroll to position [1073, 0]
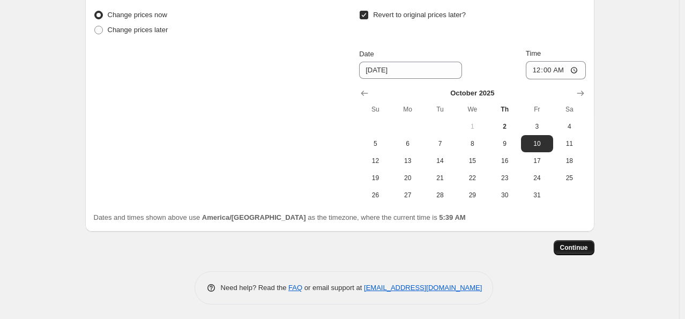
click at [589, 251] on button "Continue" at bounding box center [574, 247] width 41 height 15
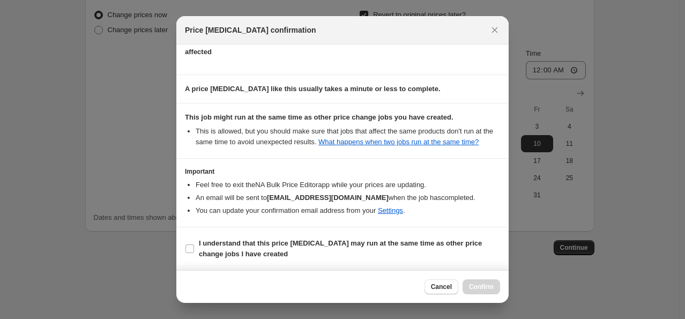
scroll to position [142, 0]
click at [190, 244] on span ":r46b:" at bounding box center [190, 249] width 10 height 10
click at [190, 245] on input "I understand that this price [MEDICAL_DATA] may run at the same time as other p…" at bounding box center [190, 249] width 9 height 9
checkbox input "true"
click at [488, 288] on span "Confirm" at bounding box center [481, 287] width 25 height 9
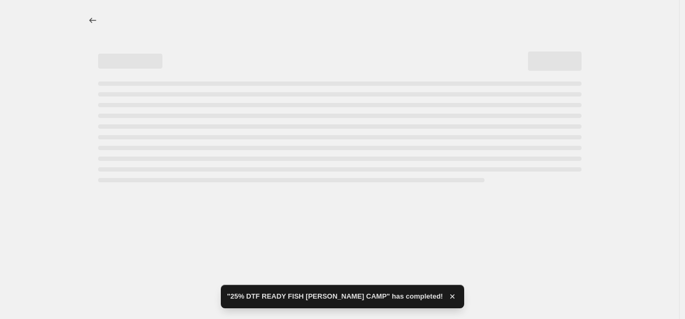
select select "percentage"
select select "collection"
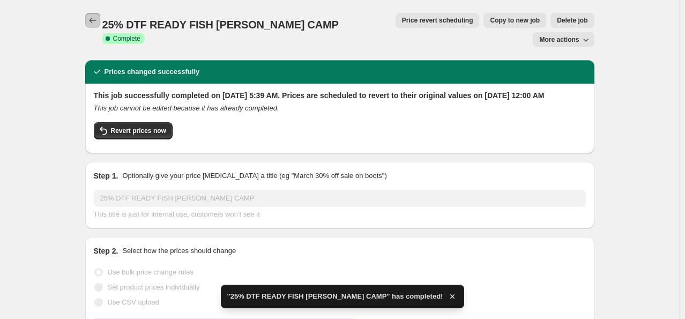
click at [90, 17] on icon "Price change jobs" at bounding box center [92, 20] width 11 height 11
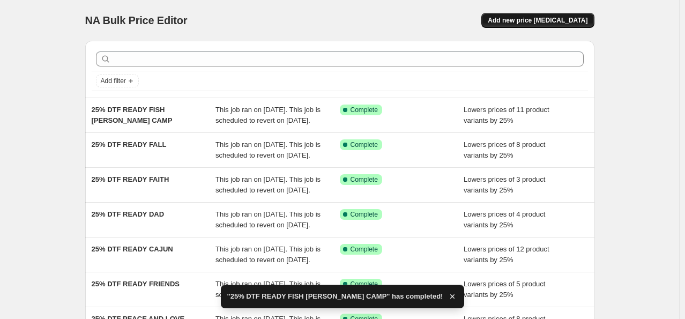
click at [528, 18] on span "Add new price [MEDICAL_DATA]" at bounding box center [538, 20] width 100 height 9
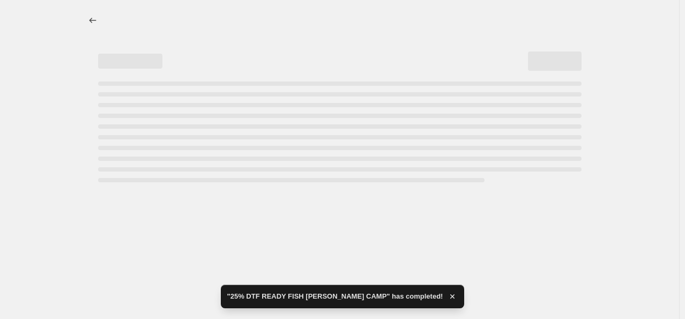
select select "percentage"
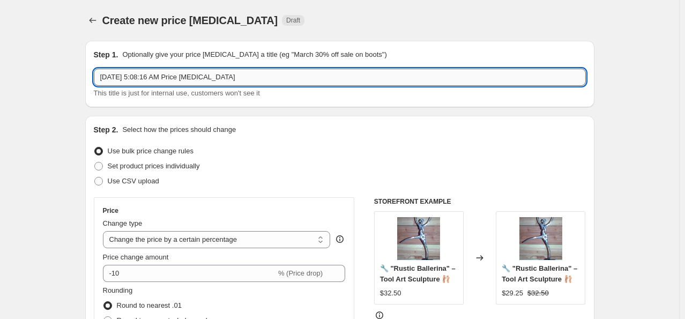
click at [255, 72] on input "[DATE] 5:08:16 AM Price [MEDICAL_DATA]" at bounding box center [340, 77] width 492 height 17
click at [253, 72] on input "[DATE] 5:08:16 AM Price [MEDICAL_DATA]" at bounding box center [340, 77] width 492 height 17
drag, startPoint x: 204, startPoint y: 82, endPoint x: 83, endPoint y: 64, distance: 123.0
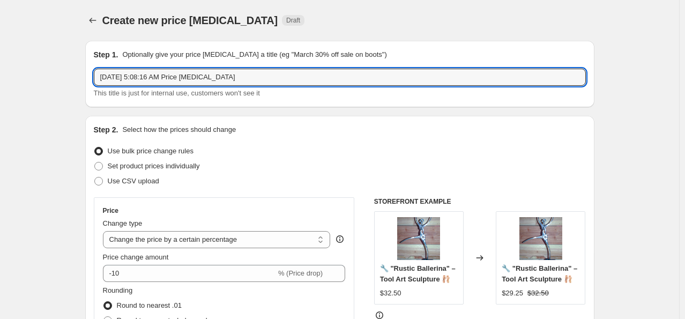
paste input "25% DTF"
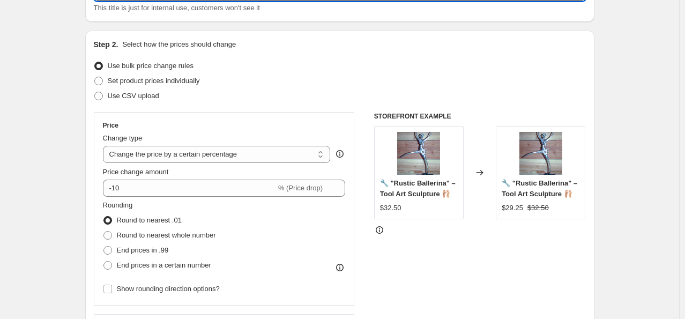
scroll to position [107, 0]
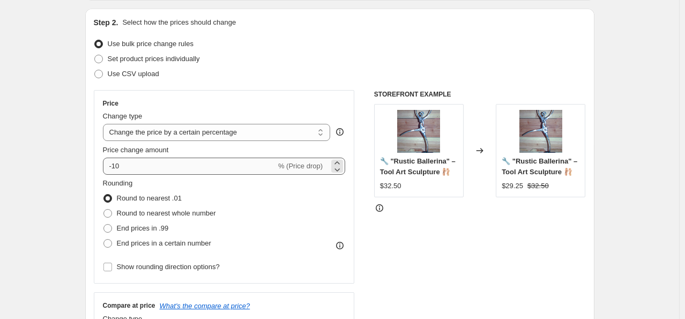
type input "25% DTF READY HUMOR"
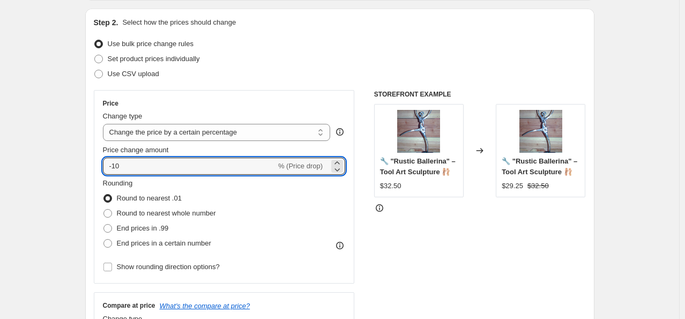
drag, startPoint x: 172, startPoint y: 167, endPoint x: -24, endPoint y: 137, distance: 197.6
click at [0, 137] on html "Home Settings Plans Skip to content Create new price change job. This page is r…" at bounding box center [342, 52] width 685 height 319
type input "-25"
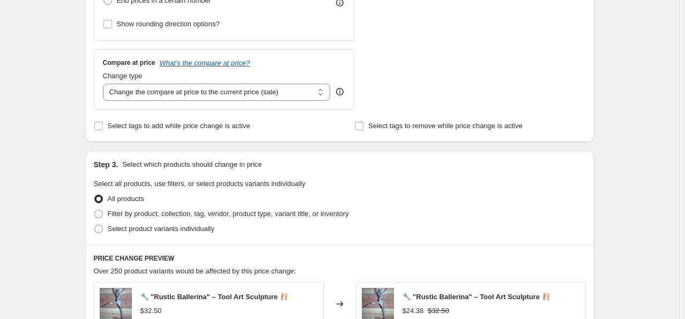
scroll to position [375, 0]
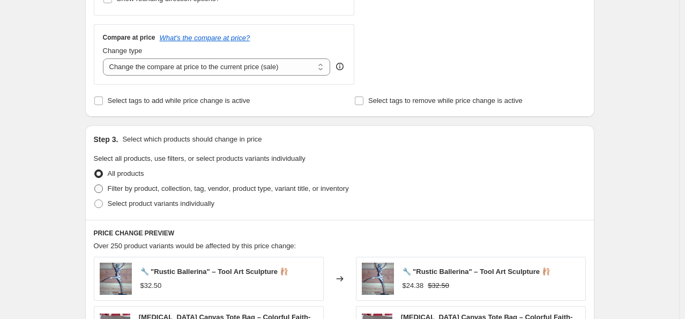
click at [153, 191] on span "Filter by product, collection, tag, vendor, product type, variant title, or inv…" at bounding box center [228, 189] width 241 height 8
click at [95, 185] on input "Filter by product, collection, tag, vendor, product type, variant title, or inv…" at bounding box center [94, 185] width 1 height 1
radio input "true"
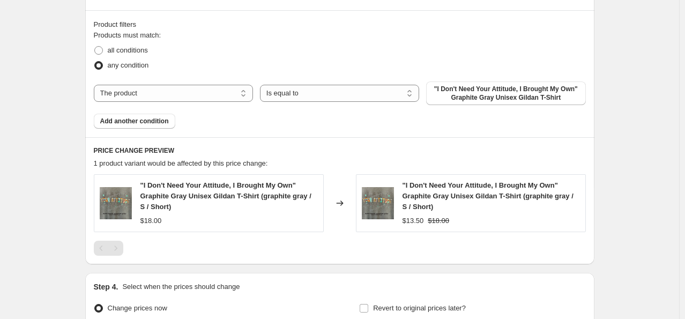
scroll to position [590, 0]
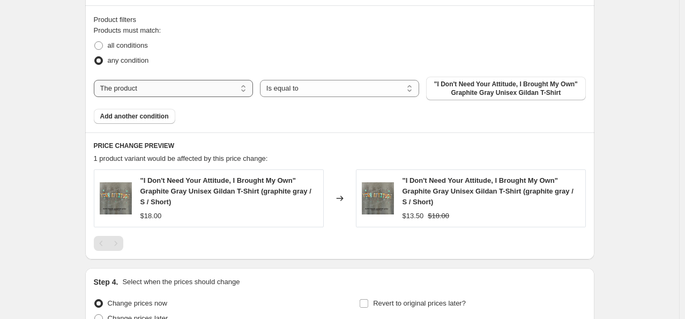
click at [219, 89] on select "The product The product's collection The product's tag The product's vendor The…" at bounding box center [173, 88] width 159 height 17
select select "collection"
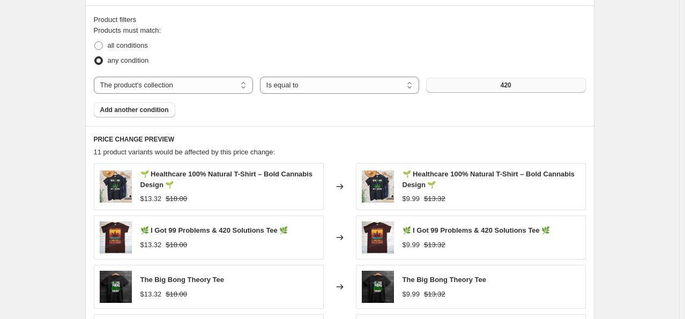
click at [440, 86] on button "420" at bounding box center [505, 85] width 159 height 15
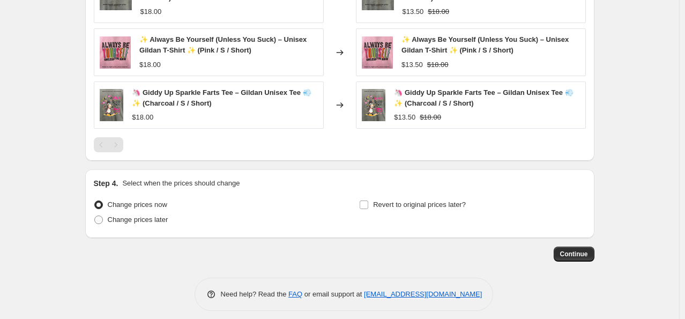
scroll to position [795, 0]
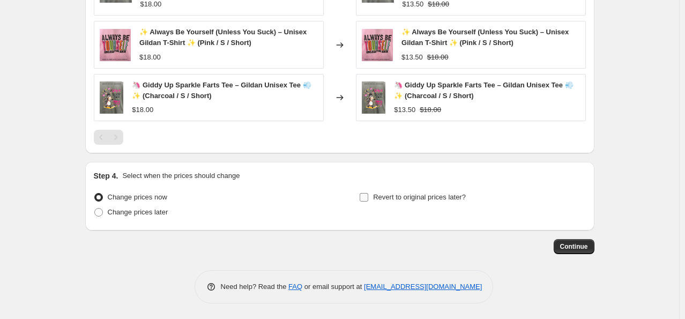
click at [365, 197] on input "Revert to original prices later?" at bounding box center [364, 197] width 9 height 9
checkbox input "true"
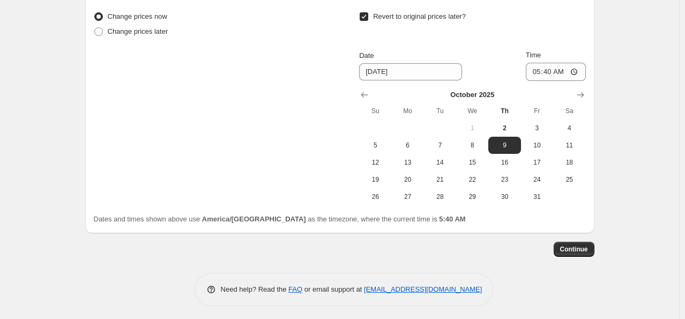
scroll to position [978, 0]
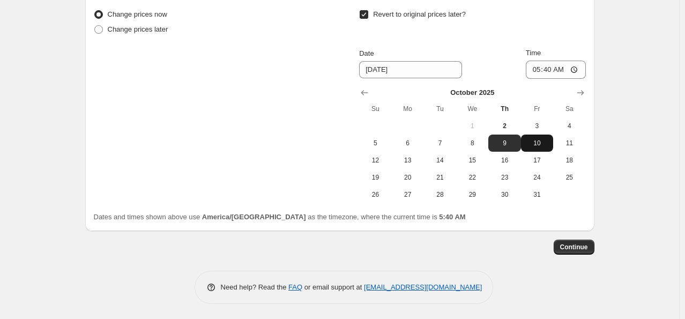
click at [529, 142] on span "10" at bounding box center [538, 143] width 24 height 9
type input "[DATE]"
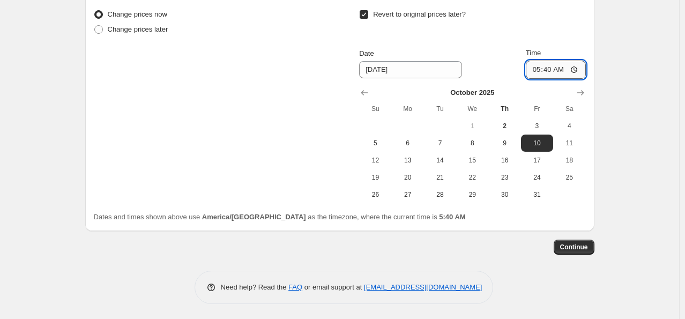
click at [541, 69] on input "05:40" at bounding box center [556, 70] width 60 height 18
type input "00:00"
click at [577, 245] on span "Continue" at bounding box center [575, 247] width 28 height 9
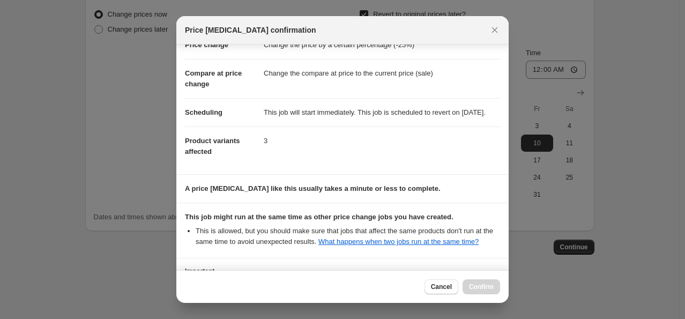
scroll to position [142, 0]
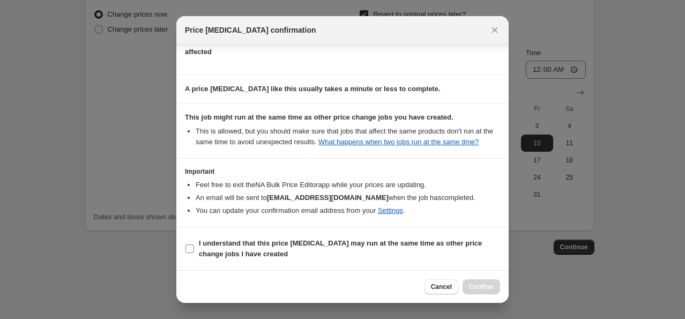
click at [193, 242] on label "I understand that this price [MEDICAL_DATA] may run at the same time as other p…" at bounding box center [342, 249] width 315 height 26
click at [193, 245] on input "I understand that this price [MEDICAL_DATA] may run at the same time as other p…" at bounding box center [190, 249] width 9 height 9
checkbox input "true"
click at [480, 289] on span "Confirm" at bounding box center [481, 287] width 25 height 9
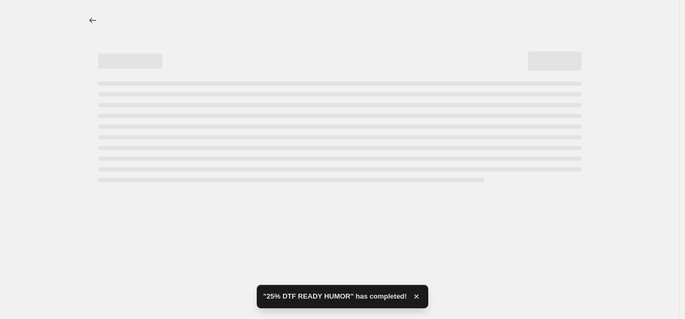
select select "percentage"
select select "collection"
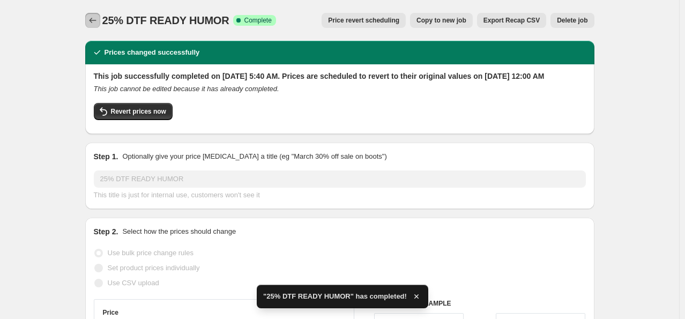
click at [95, 18] on icon "Price change jobs" at bounding box center [92, 20] width 11 height 11
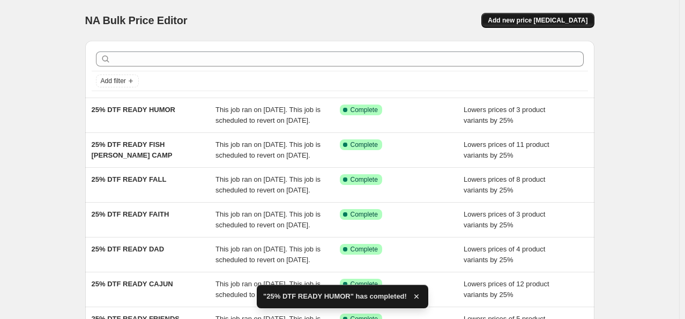
click at [519, 23] on span "Add new price [MEDICAL_DATA]" at bounding box center [538, 20] width 100 height 9
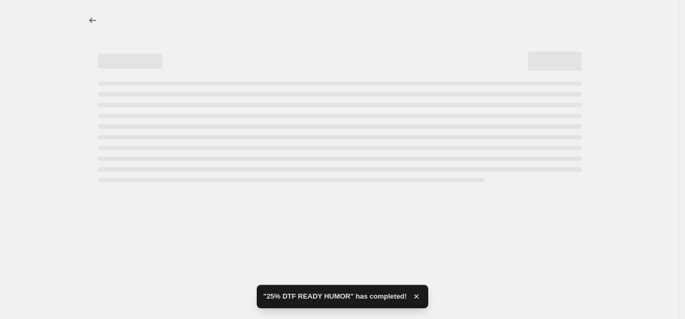
select select "percentage"
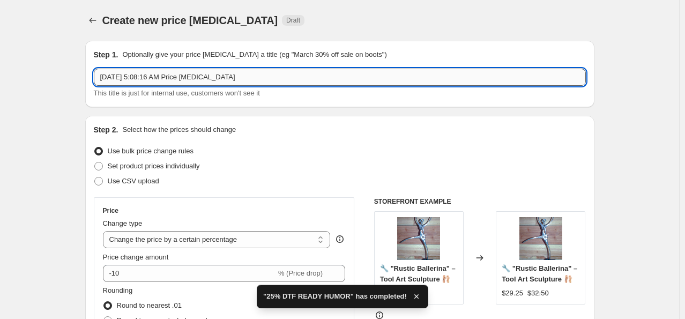
click at [239, 71] on input "[DATE] 5:08:16 AM Price [MEDICAL_DATA]" at bounding box center [340, 77] width 492 height 17
drag, startPoint x: 239, startPoint y: 71, endPoint x: 233, endPoint y: 73, distance: 6.3
click at [235, 73] on input "[DATE] 5:08:16 AM Price [MEDICAL_DATA]" at bounding box center [340, 77] width 492 height 17
click at [233, 73] on input "[DATE] 5:08:16 AM Price [MEDICAL_DATA]" at bounding box center [340, 77] width 492 height 17
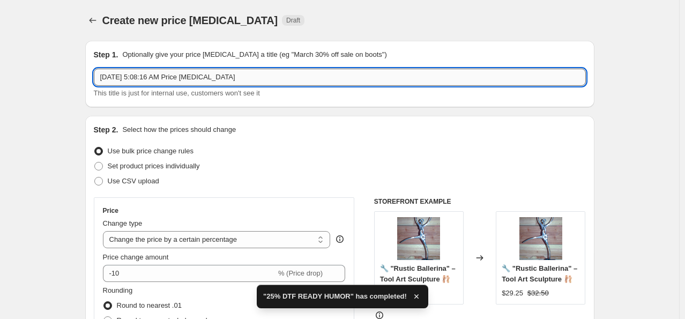
click at [233, 73] on input "[DATE] 5:08:16 AM Price [MEDICAL_DATA]" at bounding box center [340, 77] width 492 height 17
paste input "25% DTF"
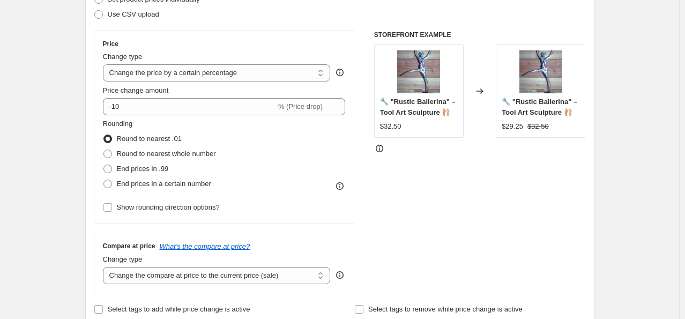
scroll to position [215, 0]
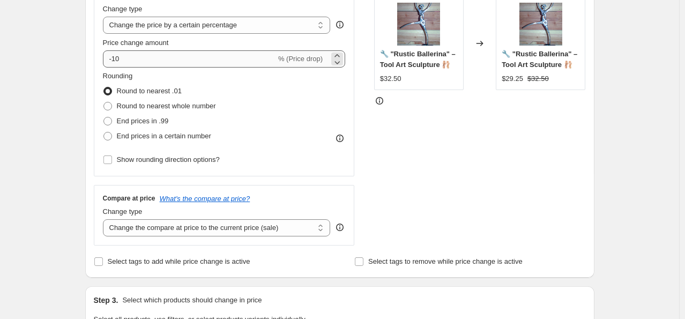
type input "25% DTF READY LSU"
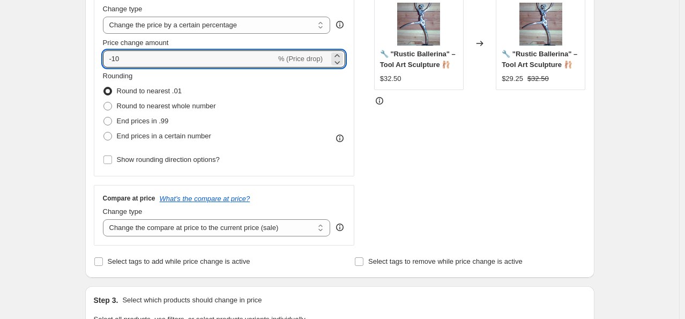
drag, startPoint x: 169, startPoint y: 54, endPoint x: 48, endPoint y: 42, distance: 121.7
type input "-25"
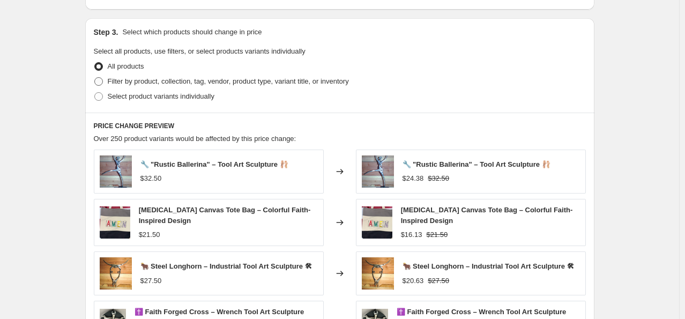
click at [138, 80] on span "Filter by product, collection, tag, vendor, product type, variant title, or inv…" at bounding box center [228, 81] width 241 height 8
click at [95, 78] on input "Filter by product, collection, tag, vendor, product type, variant title, or inv…" at bounding box center [94, 77] width 1 height 1
radio input "true"
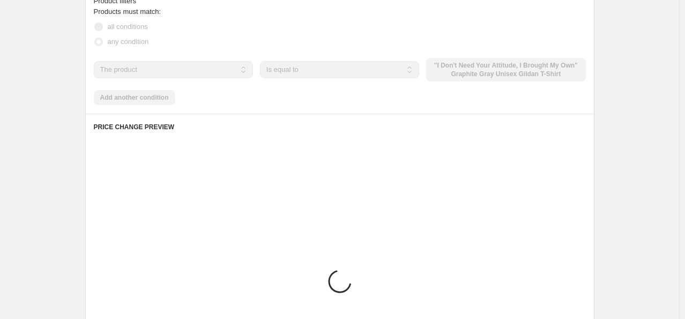
scroll to position [644, 0]
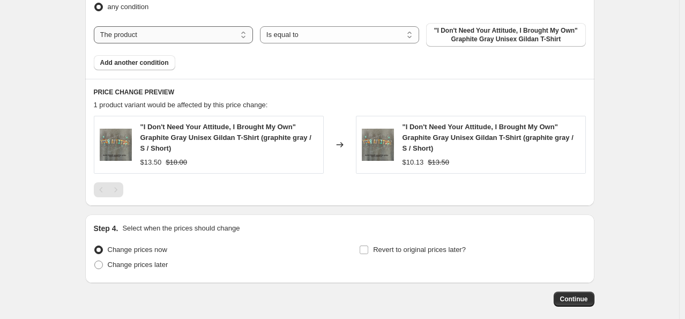
click at [196, 36] on select "The product The product's collection The product's tag The product's vendor The…" at bounding box center [173, 34] width 159 height 17
select select "collection"
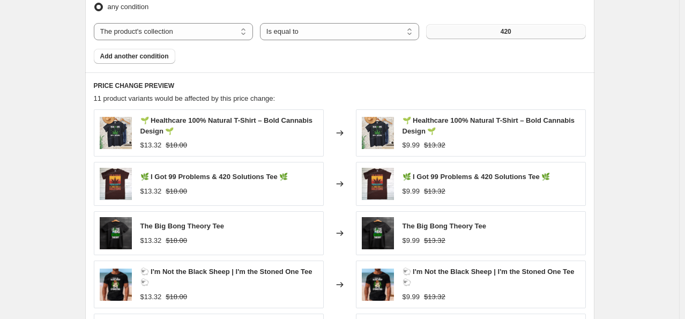
click at [554, 29] on button "420" at bounding box center [505, 31] width 159 height 15
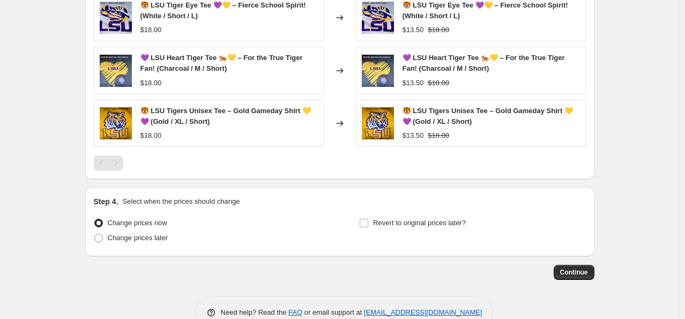
scroll to position [785, 0]
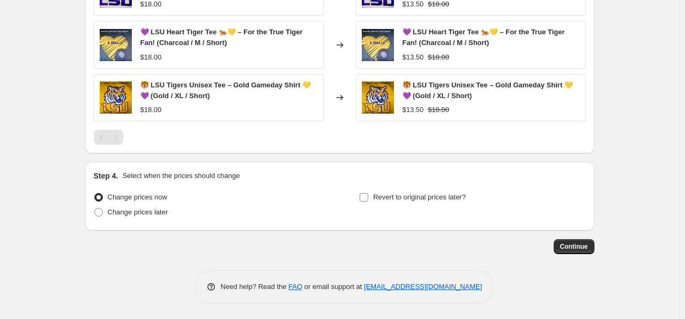
click at [378, 201] on span "Revert to original prices later?" at bounding box center [419, 197] width 93 height 8
click at [368, 201] on input "Revert to original prices later?" at bounding box center [364, 197] width 9 height 9
checkbox input "true"
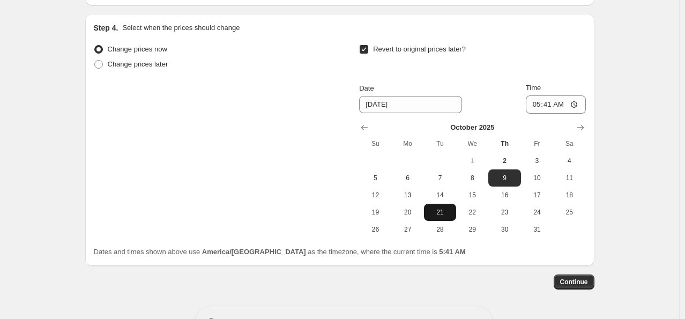
scroll to position [968, 0]
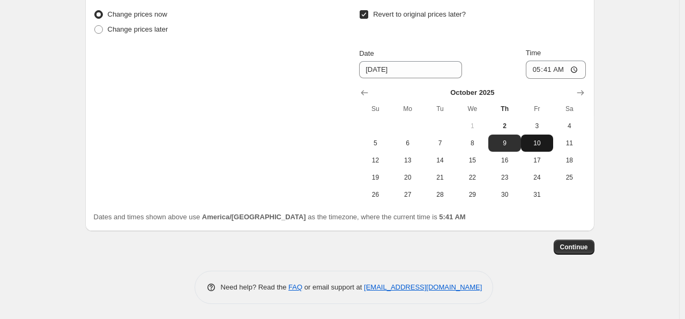
click at [528, 139] on span "10" at bounding box center [538, 143] width 24 height 9
type input "[DATE]"
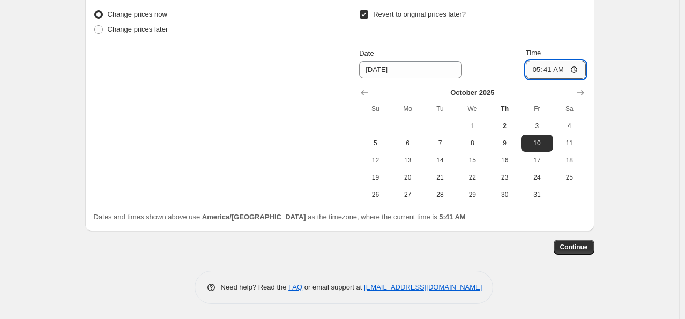
click at [540, 67] on input "05:41" at bounding box center [556, 70] width 60 height 18
type input "00:00"
click at [572, 243] on span "Continue" at bounding box center [575, 247] width 28 height 9
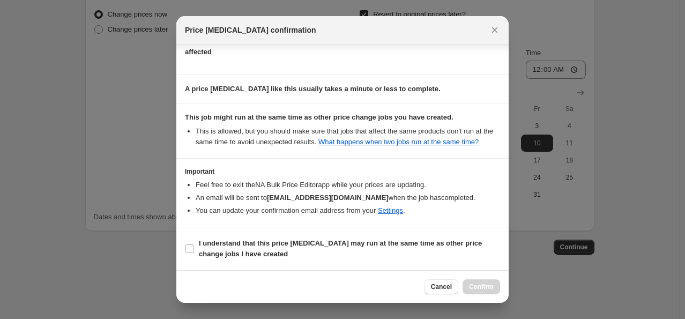
scroll to position [142, 0]
click at [191, 245] on input "I understand that this price [MEDICAL_DATA] may run at the same time as other p…" at bounding box center [190, 249] width 9 height 9
checkbox input "true"
click at [489, 290] on span "Confirm" at bounding box center [481, 287] width 25 height 9
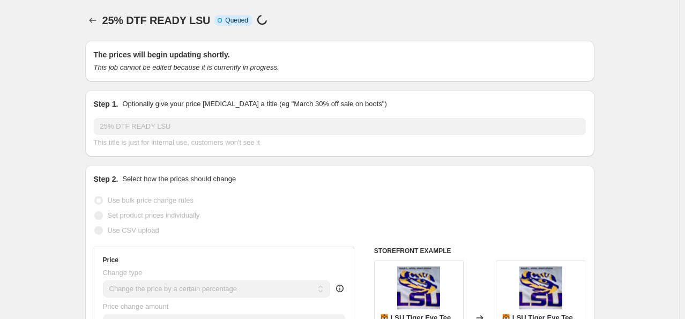
select select "percentage"
select select "collection"
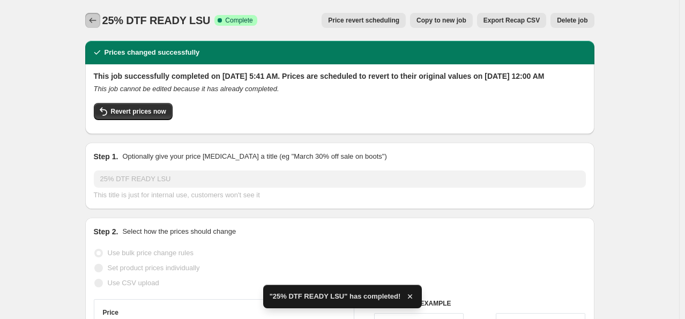
click at [92, 17] on icon "Price change jobs" at bounding box center [92, 20] width 11 height 11
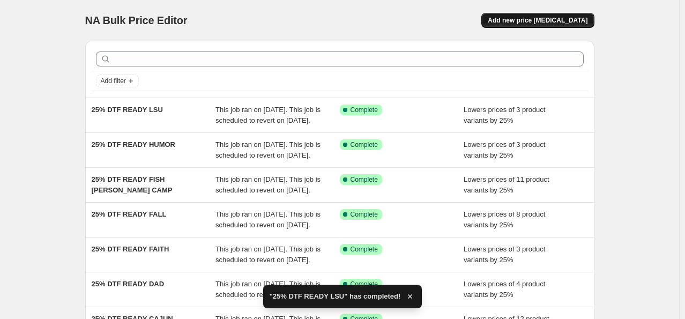
click at [574, 18] on span "Add new price [MEDICAL_DATA]" at bounding box center [538, 20] width 100 height 9
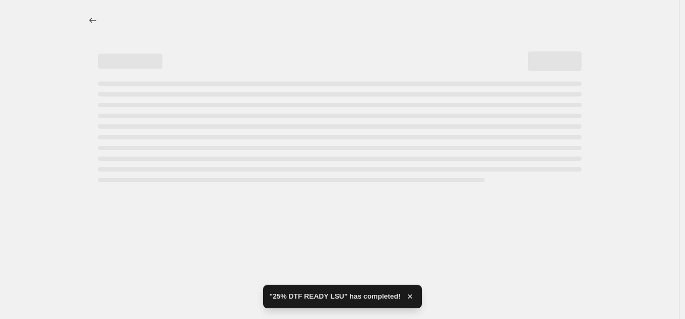
select select "percentage"
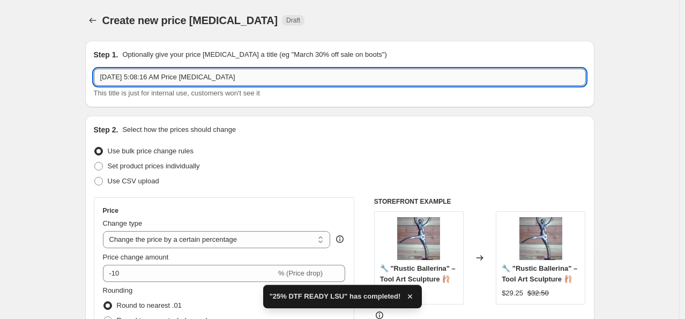
click at [256, 78] on input "[DATE] 5:08:16 AM Price [MEDICAL_DATA]" at bounding box center [340, 77] width 492 height 17
click at [256, 77] on input "[DATE] 5:08:16 AM Price [MEDICAL_DATA]" at bounding box center [340, 77] width 492 height 17
paste input "25% DTF"
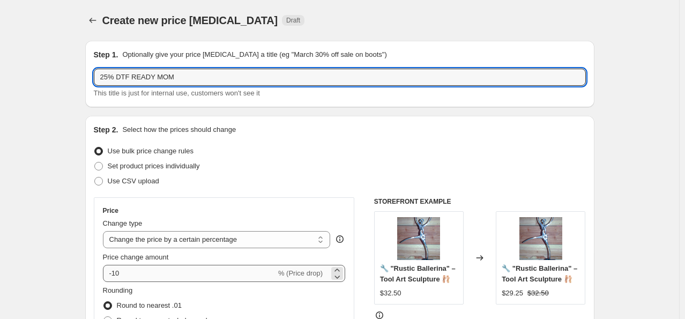
type input "25% DTF READY MOM"
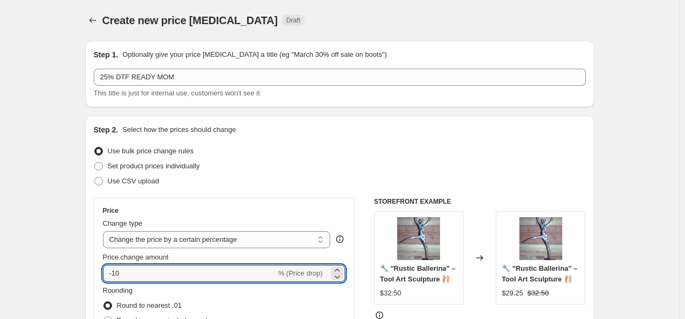
drag, startPoint x: 180, startPoint y: 273, endPoint x: -22, endPoint y: 254, distance: 203.1
click at [0, 254] on html "Home Settings Plans Skip to content Create new price change job. This page is r…" at bounding box center [342, 159] width 685 height 319
type input "-25"
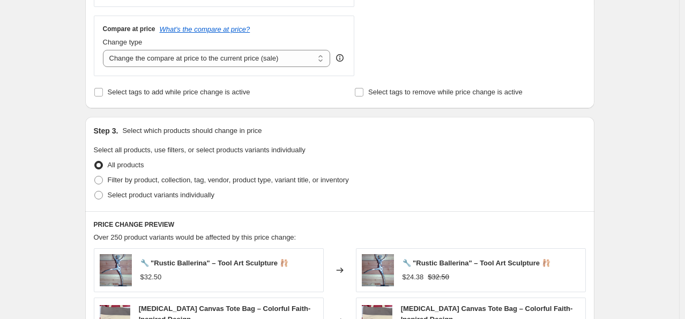
scroll to position [375, 0]
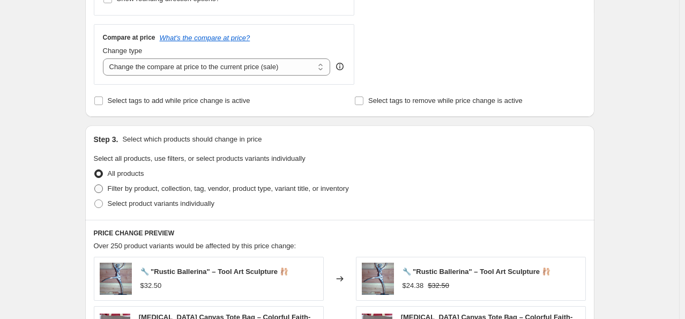
click at [161, 189] on span "Filter by product, collection, tag, vendor, product type, variant title, or inv…" at bounding box center [228, 189] width 241 height 8
click at [95, 185] on input "Filter by product, collection, tag, vendor, product type, variant title, or inv…" at bounding box center [94, 185] width 1 height 1
radio input "true"
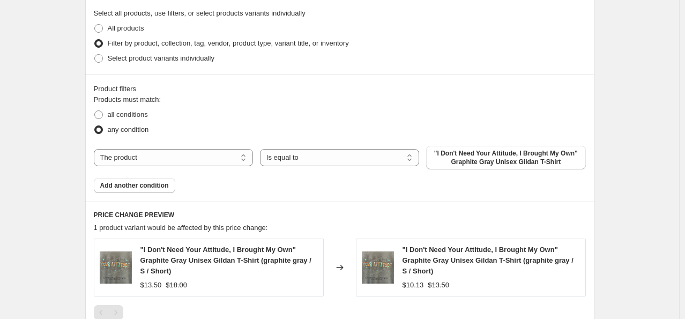
scroll to position [536, 0]
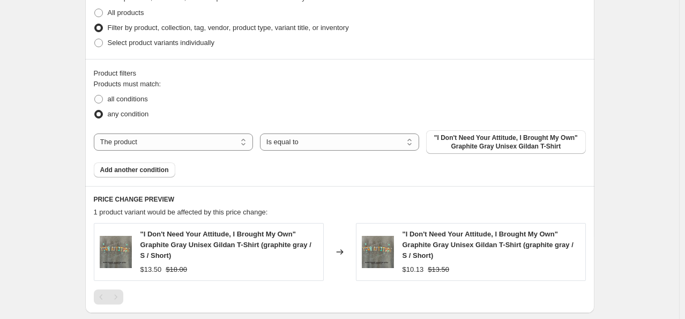
drag, startPoint x: 202, startPoint y: 142, endPoint x: 202, endPoint y: 151, distance: 9.1
click at [202, 142] on select "The product The product's collection The product's tag The product's vendor The…" at bounding box center [173, 142] width 159 height 17
select select "collection"
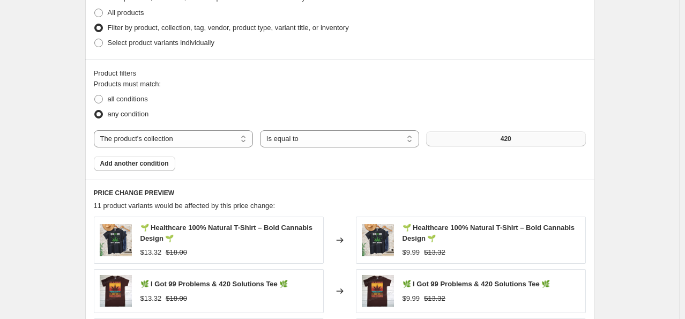
click at [436, 141] on button "420" at bounding box center [505, 138] width 159 height 15
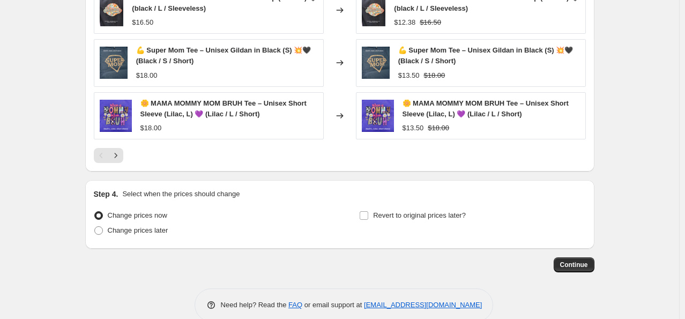
scroll to position [890, 0]
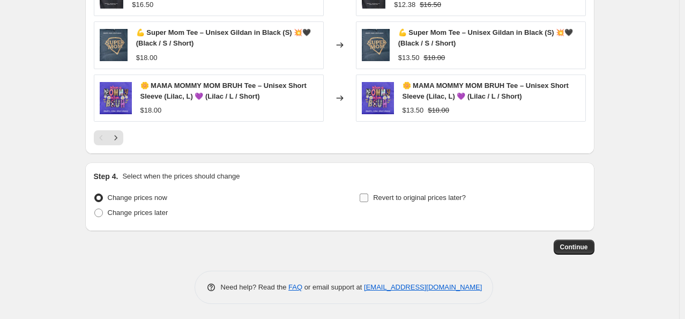
click at [368, 195] on input "Revert to original prices later?" at bounding box center [364, 198] width 9 height 9
checkbox input "true"
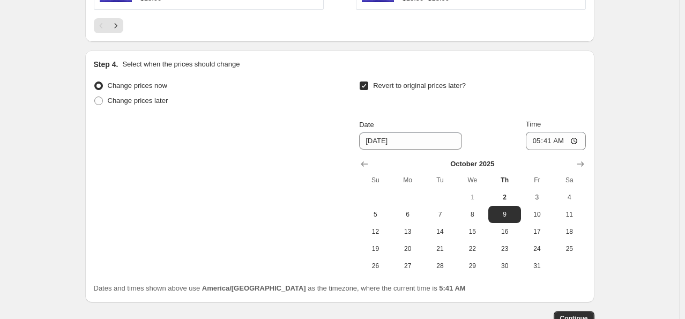
scroll to position [1051, 0]
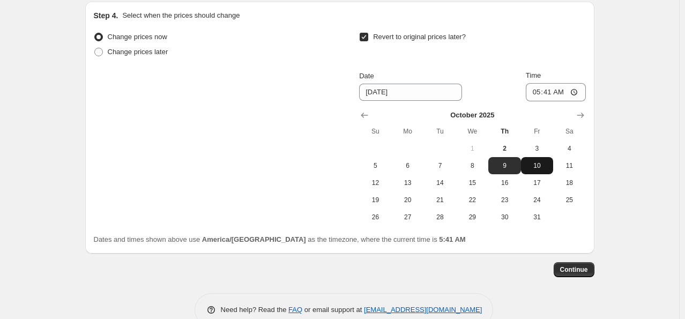
click at [539, 166] on span "10" at bounding box center [538, 165] width 24 height 9
type input "[DATE]"
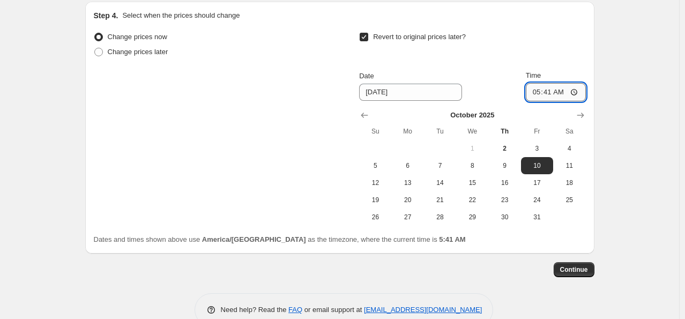
click at [539, 91] on input "05:41" at bounding box center [556, 92] width 60 height 18
type input "00:00"
click at [585, 267] on span "Continue" at bounding box center [575, 270] width 28 height 9
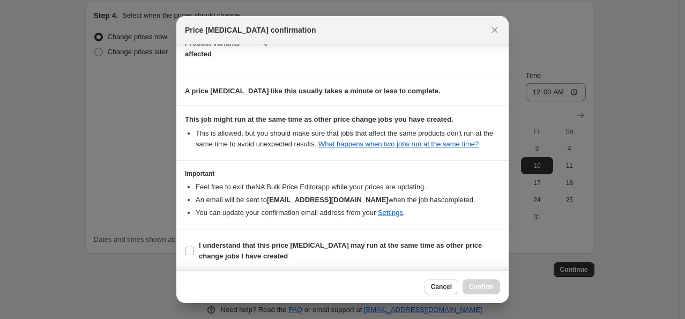
scroll to position [142, 0]
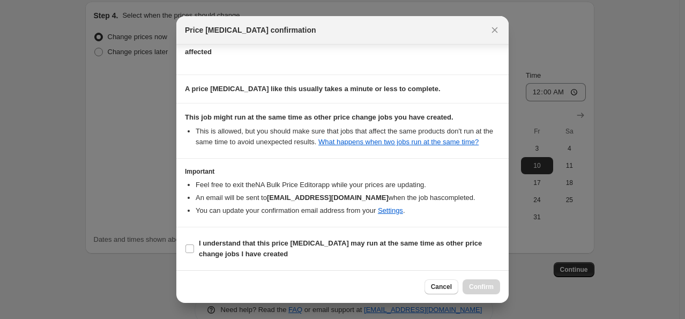
click at [182, 250] on section "I understand that this price [MEDICAL_DATA] may run at the same time as other p…" at bounding box center [342, 248] width 333 height 43
click at [194, 249] on input "I understand that this price [MEDICAL_DATA] may run at the same time as other p…" at bounding box center [190, 249] width 9 height 9
checkbox input "true"
click at [489, 293] on button "Confirm" at bounding box center [482, 286] width 38 height 15
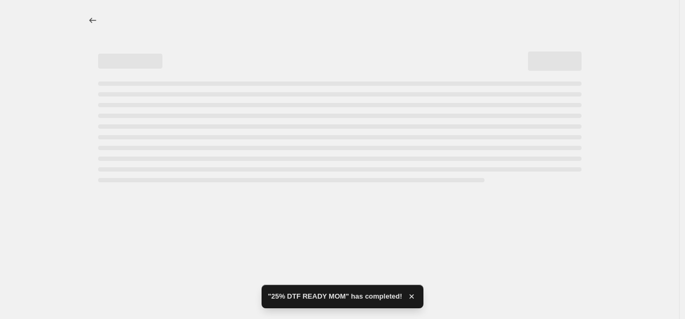
select select "percentage"
select select "collection"
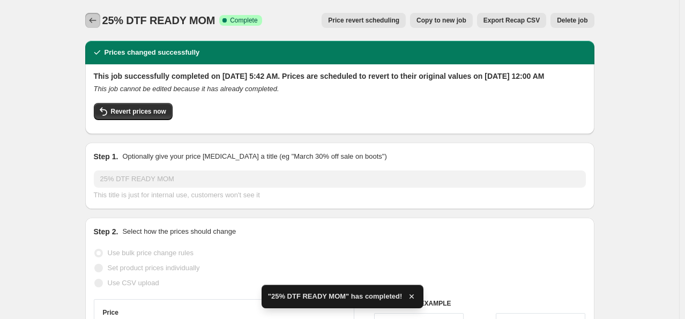
click at [94, 18] on icon "Price change jobs" at bounding box center [92, 20] width 11 height 11
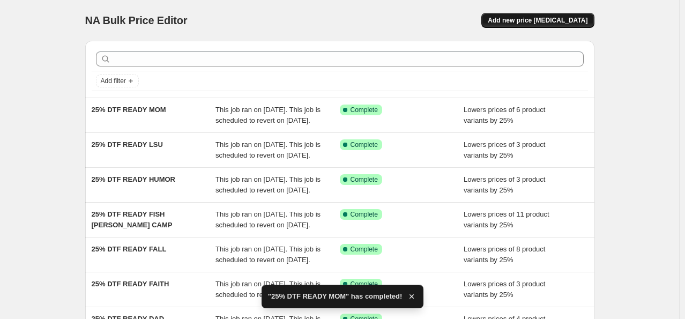
click at [563, 17] on span "Add new price [MEDICAL_DATA]" at bounding box center [538, 20] width 100 height 9
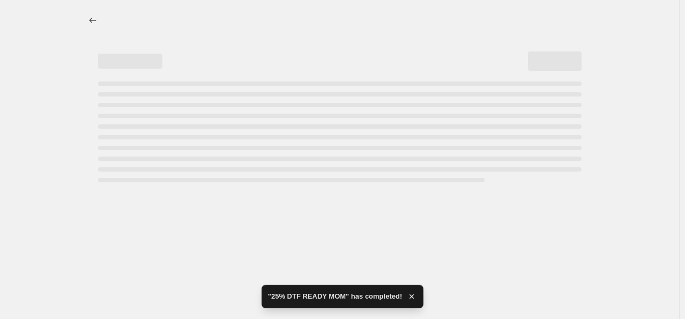
select select "percentage"
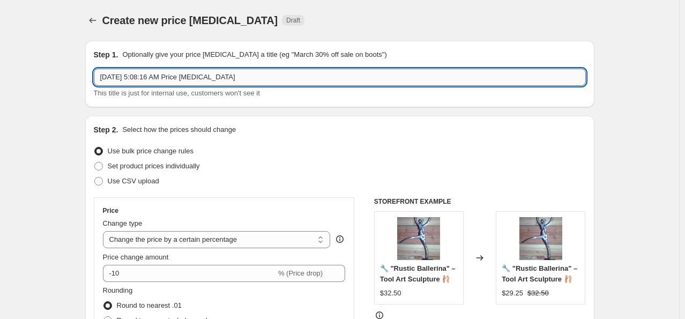
paste input "25% DTF"
type input "25% DTF READY MSU"
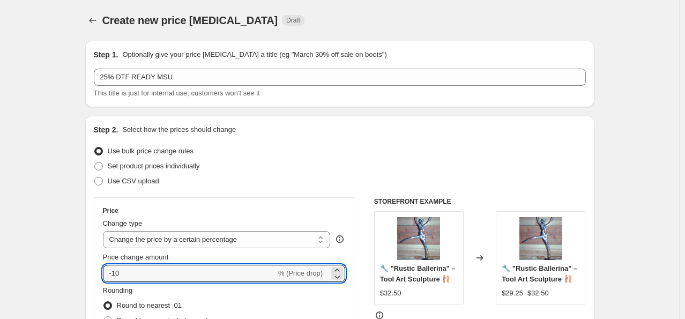
drag, startPoint x: 144, startPoint y: 272, endPoint x: 78, endPoint y: 261, distance: 66.8
type input "-25"
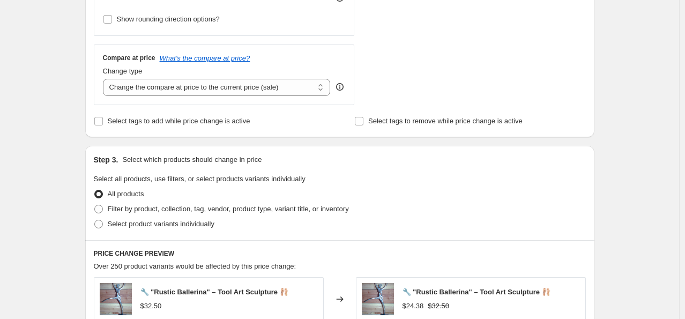
scroll to position [375, 0]
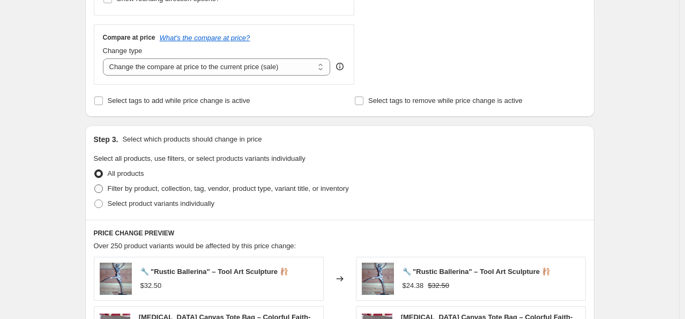
click at [135, 190] on span "Filter by product, collection, tag, vendor, product type, variant title, or inv…" at bounding box center [228, 189] width 241 height 8
click at [95, 185] on input "Filter by product, collection, tag, vendor, product type, variant title, or inv…" at bounding box center [94, 185] width 1 height 1
radio input "true"
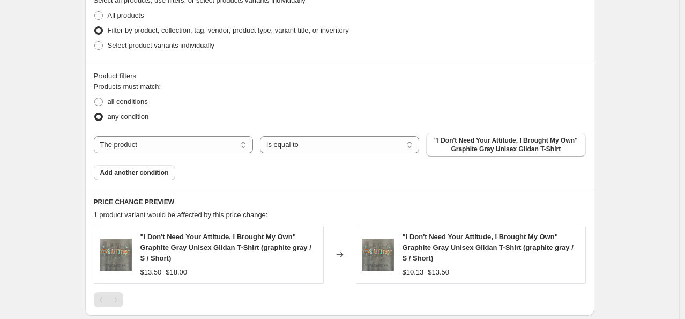
scroll to position [536, 0]
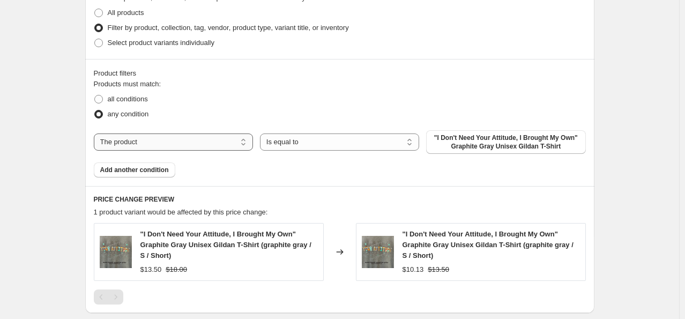
click at [192, 146] on select "The product The product's collection The product's tag The product's vendor The…" at bounding box center [173, 142] width 159 height 17
select select "collection"
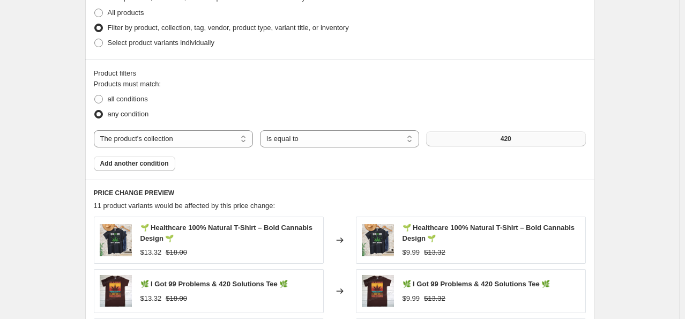
click at [478, 143] on button "420" at bounding box center [505, 138] width 159 height 15
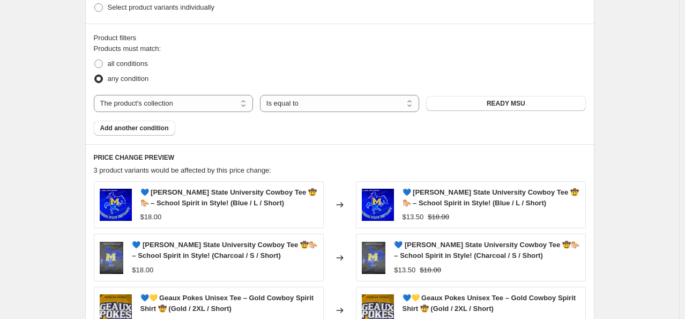
scroll to position [785, 0]
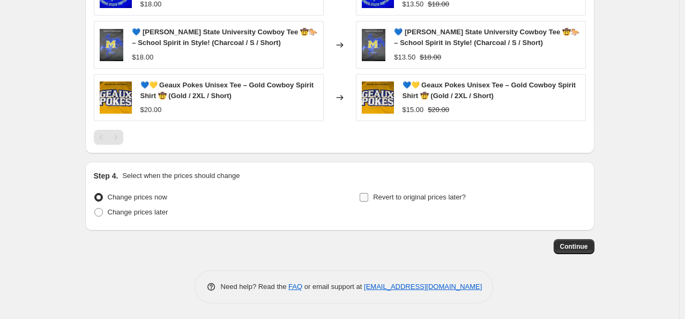
click at [373, 197] on label "Revert to original prices later?" at bounding box center [412, 197] width 107 height 15
click at [368, 197] on input "Revert to original prices later?" at bounding box center [364, 197] width 9 height 9
checkbox input "true"
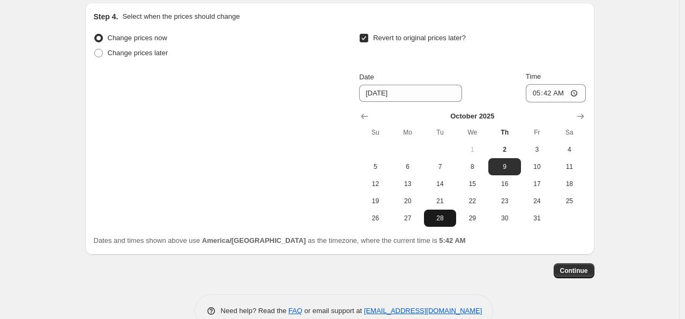
scroll to position [946, 0]
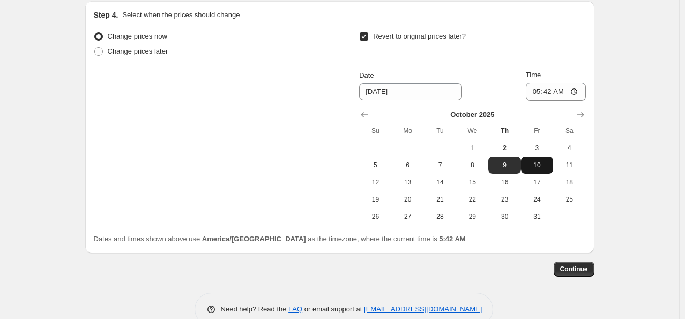
click at [532, 168] on span "10" at bounding box center [538, 165] width 24 height 9
type input "[DATE]"
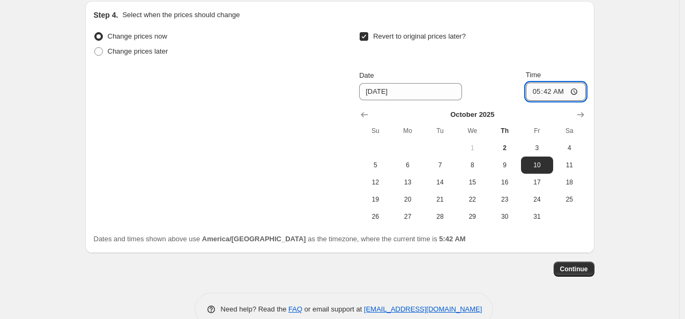
click at [539, 92] on input "05:42" at bounding box center [556, 92] width 60 height 18
type input "00:00"
click at [581, 272] on span "Continue" at bounding box center [575, 269] width 28 height 9
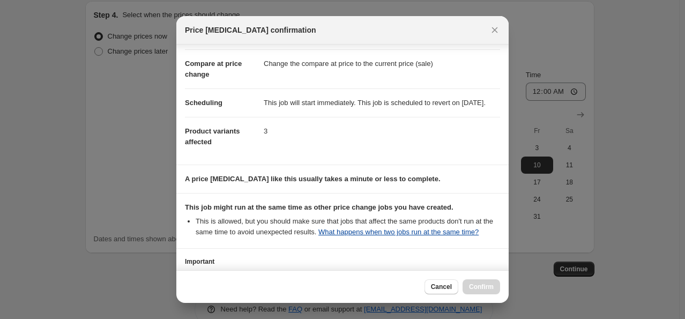
scroll to position [142, 0]
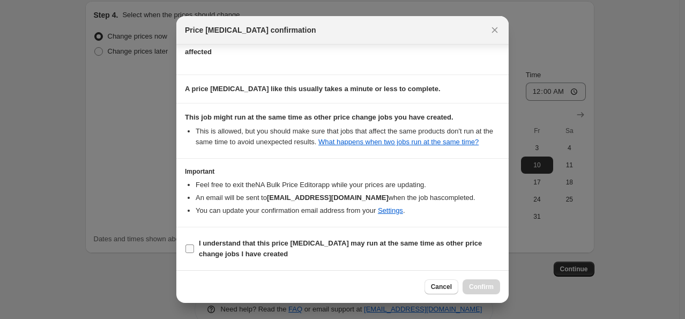
click at [197, 249] on label "I understand that this price [MEDICAL_DATA] may run at the same time as other p…" at bounding box center [342, 249] width 315 height 26
click at [194, 249] on input "I understand that this price [MEDICAL_DATA] may run at the same time as other p…" at bounding box center [190, 249] width 9 height 9
checkbox input "true"
click at [477, 288] on span "Confirm" at bounding box center [481, 287] width 25 height 9
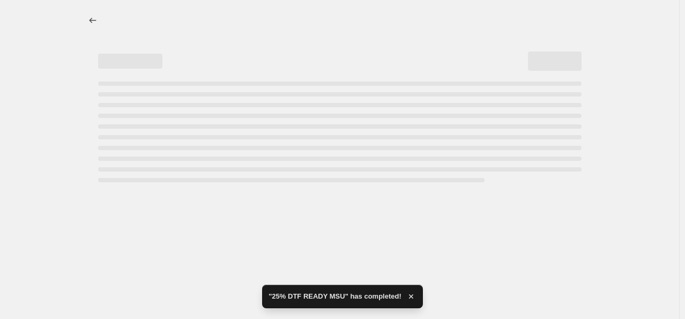
select select "percentage"
select select "collection"
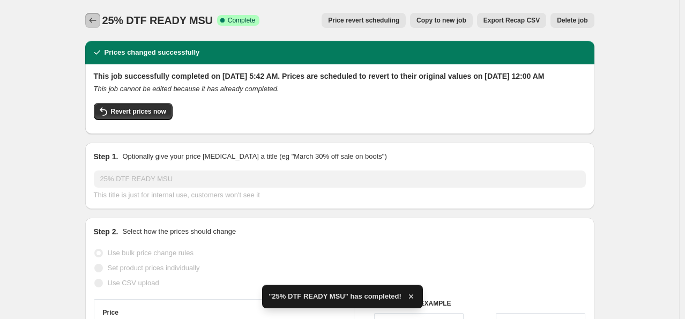
click at [92, 18] on icon "Price change jobs" at bounding box center [92, 20] width 11 height 11
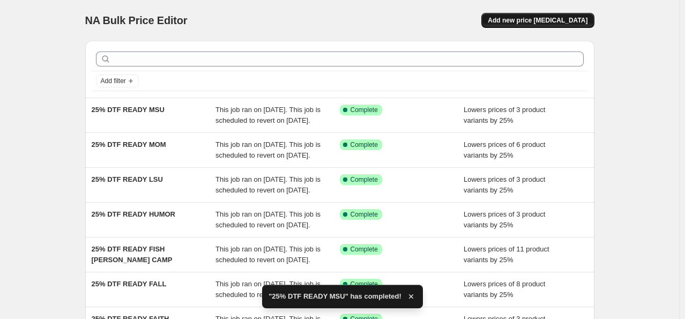
click at [541, 22] on span "Add new price [MEDICAL_DATA]" at bounding box center [538, 20] width 100 height 9
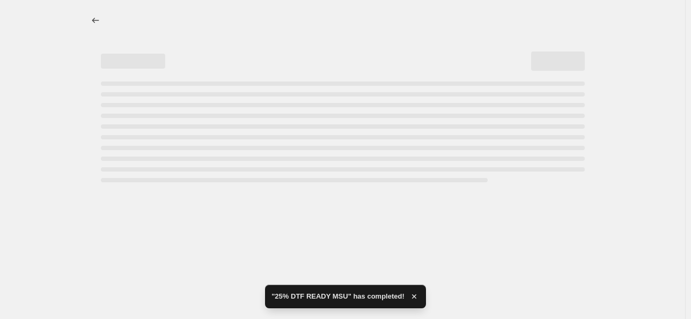
select select "percentage"
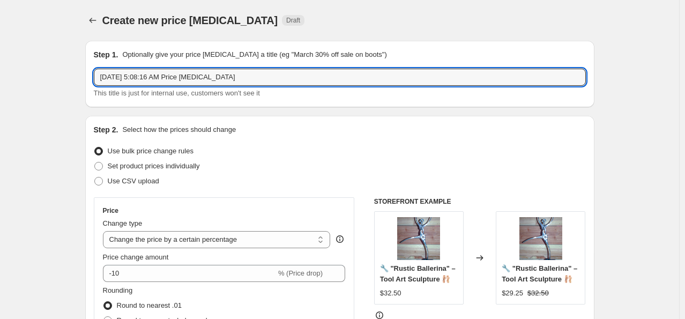
drag, startPoint x: 270, startPoint y: 72, endPoint x: -33, endPoint y: 25, distance: 306.7
click at [0, 25] on html "Home Settings Plans Skip to content Create new price [MEDICAL_DATA]. This page …" at bounding box center [342, 159] width 685 height 319
paste input "25% DTF"
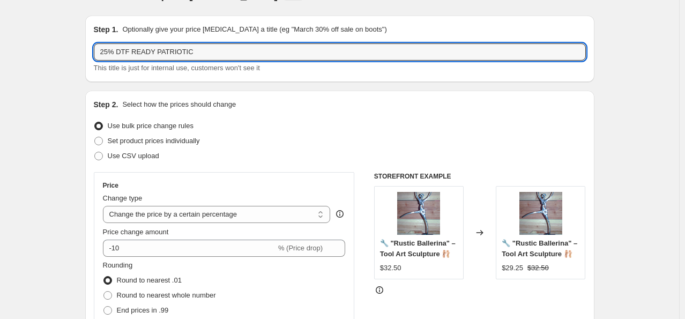
scroll to position [161, 0]
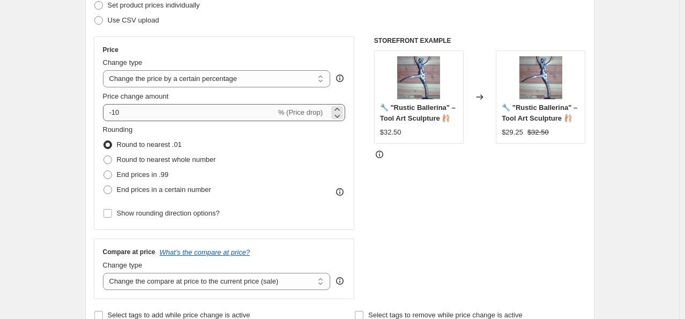
type input "25% DTF READY PATRIOTIC"
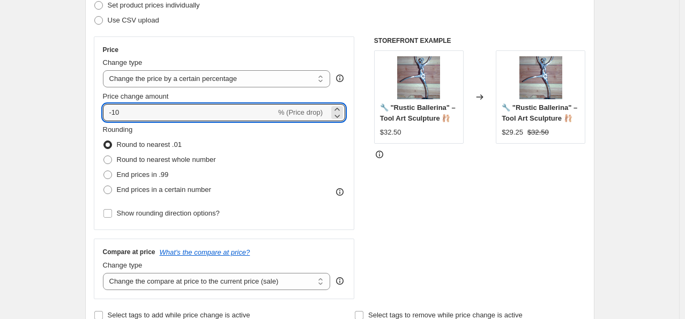
drag, startPoint x: 159, startPoint y: 112, endPoint x: 54, endPoint y: 117, distance: 105.3
type input "-25"
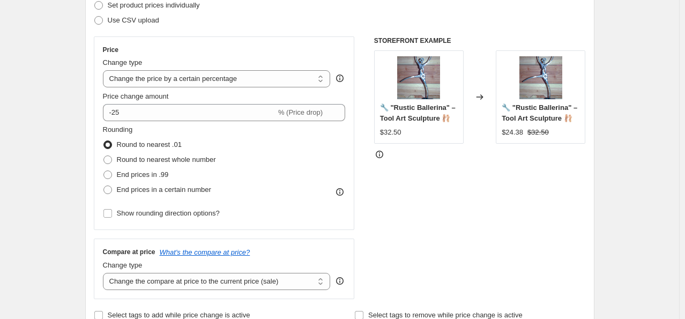
click at [275, 166] on div "Rounding Round to nearest .01 Round to nearest whole number End prices in .99 E…" at bounding box center [224, 160] width 243 height 73
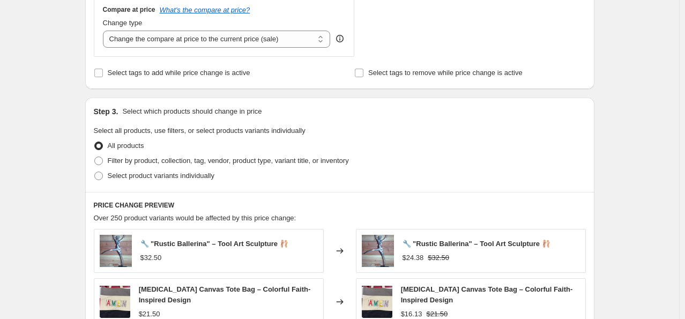
scroll to position [429, 0]
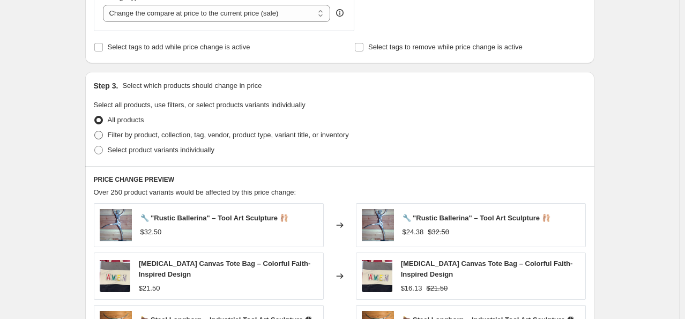
click at [160, 132] on span "Filter by product, collection, tag, vendor, product type, variant title, or inv…" at bounding box center [228, 135] width 241 height 8
click at [95, 131] on input "Filter by product, collection, tag, vendor, product type, variant title, or inv…" at bounding box center [94, 131] width 1 height 1
radio input "true"
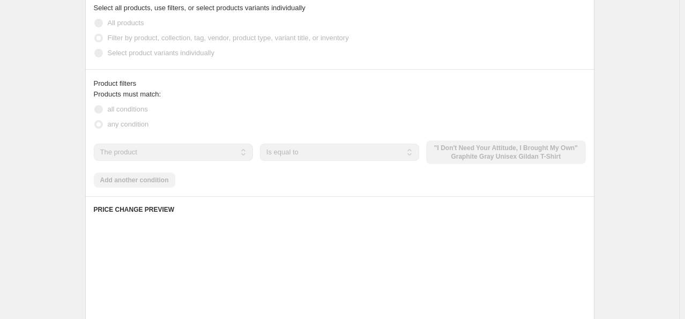
scroll to position [590, 0]
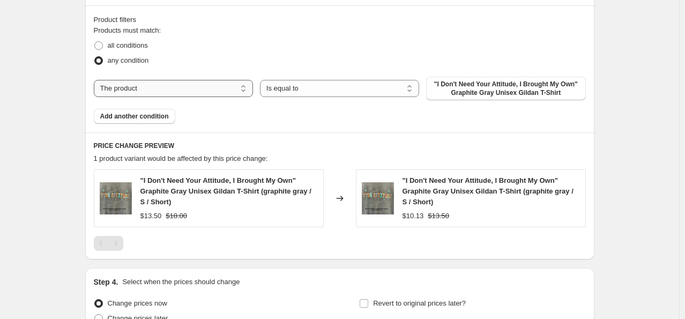
click at [231, 80] on select "The product The product's collection The product's tag The product's vendor The…" at bounding box center [173, 88] width 159 height 17
select select "collection"
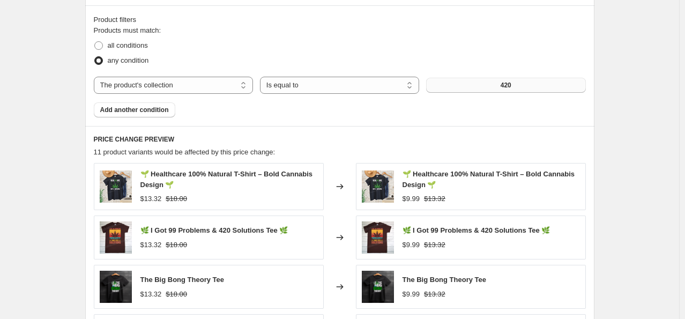
click at [452, 90] on button "420" at bounding box center [505, 85] width 159 height 15
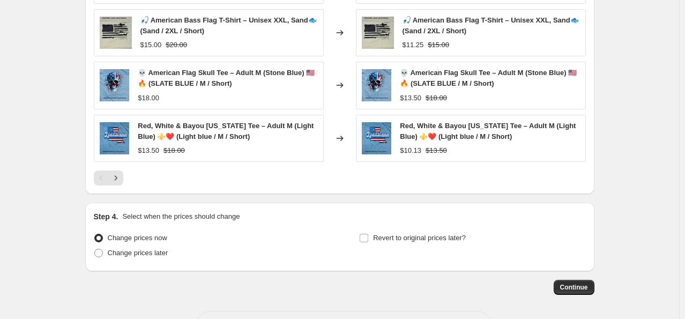
scroll to position [858, 0]
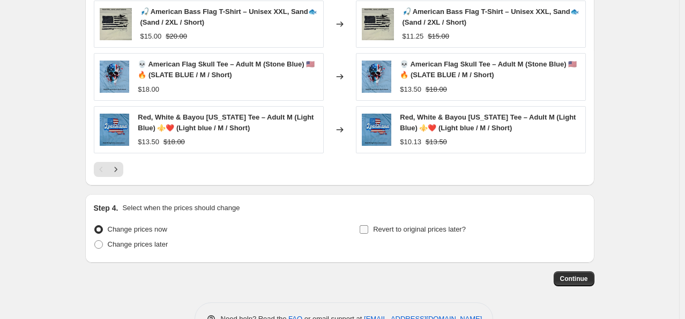
drag, startPoint x: 362, startPoint y: 232, endPoint x: 369, endPoint y: 230, distance: 7.8
click at [364, 231] on span at bounding box center [364, 230] width 10 height 10
click at [368, 230] on input "Revert to original prices later?" at bounding box center [364, 229] width 9 height 9
checkbox input "true"
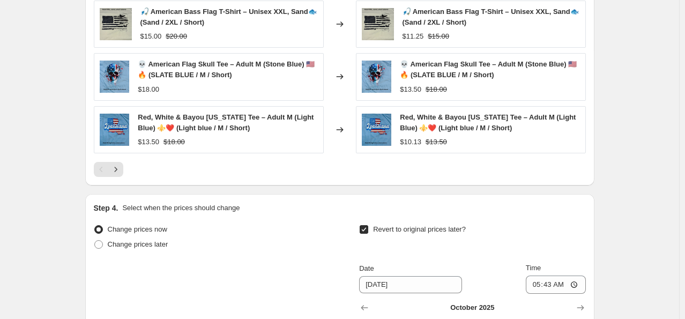
click at [171, 137] on strike "$18.00" at bounding box center [174, 142] width 21 height 11
click at [223, 126] on span "Red, White & Bayou Louisiana Tee – Adult M (Light Blue) ⚜️❤️ (Light blue / M / …" at bounding box center [226, 122] width 176 height 19
click at [344, 135] on div "Changed to" at bounding box center [340, 129] width 32 height 47
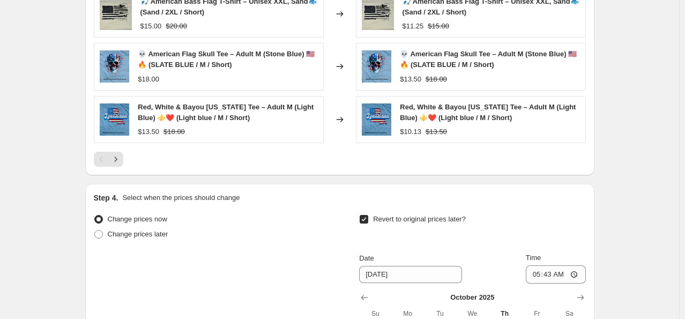
scroll to position [1019, 0]
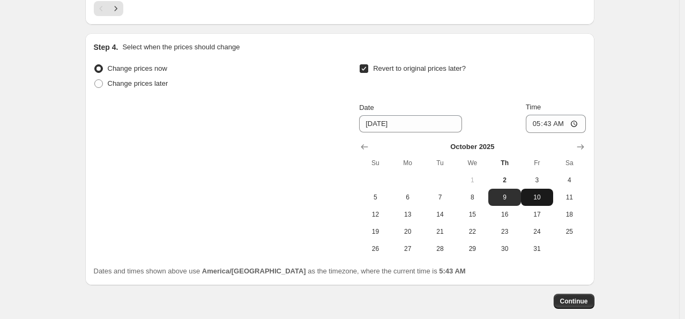
click at [539, 194] on span "10" at bounding box center [538, 197] width 24 height 9
type input "[DATE]"
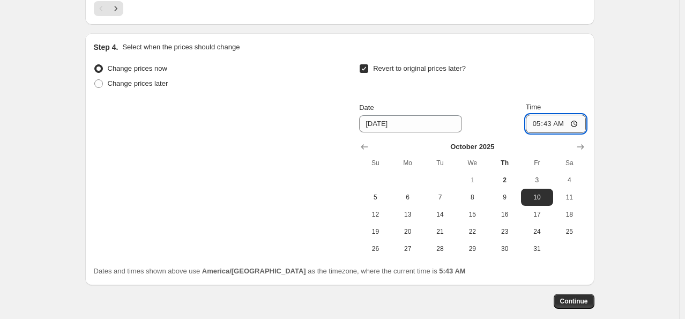
click at [533, 117] on input "05:43" at bounding box center [556, 124] width 60 height 18
type input "00:00"
click at [566, 299] on span "Continue" at bounding box center [575, 301] width 28 height 9
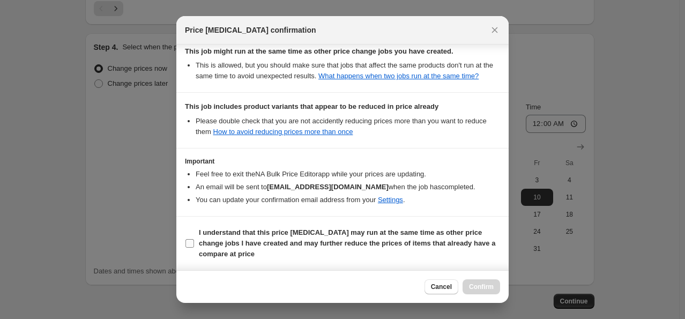
scroll to position [208, 0]
click at [248, 243] on b "I understand that this price [MEDICAL_DATA] may run at the same time as other p…" at bounding box center [347, 243] width 297 height 30
click at [194, 243] on input "I understand that this price [MEDICAL_DATA] may run at the same time as other p…" at bounding box center [190, 243] width 9 height 9
checkbox input "true"
click at [496, 289] on button "Confirm" at bounding box center [482, 286] width 38 height 15
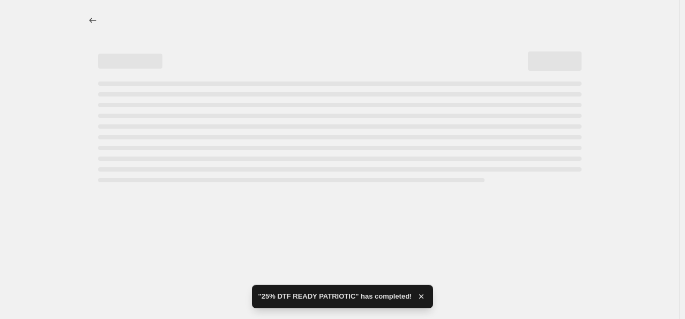
select select "percentage"
select select "collection"
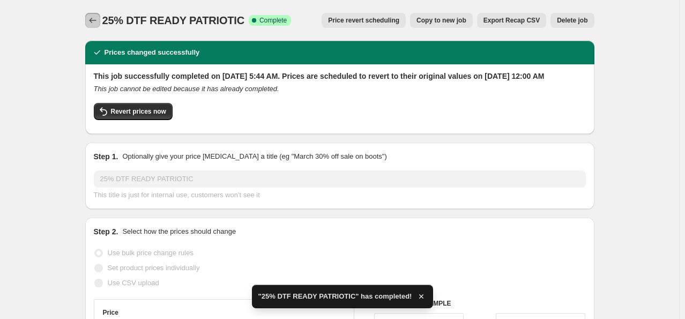
click at [90, 18] on icon "Price change jobs" at bounding box center [92, 20] width 11 height 11
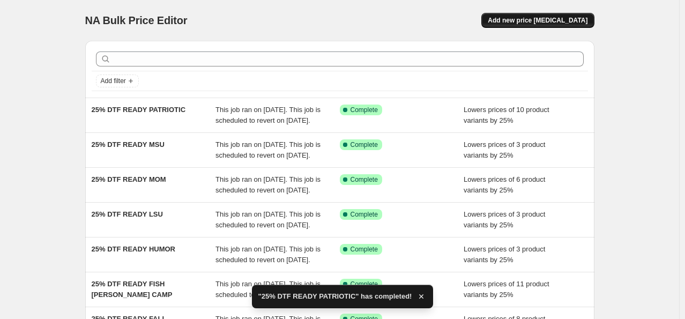
click at [556, 19] on span "Add new price [MEDICAL_DATA]" at bounding box center [538, 20] width 100 height 9
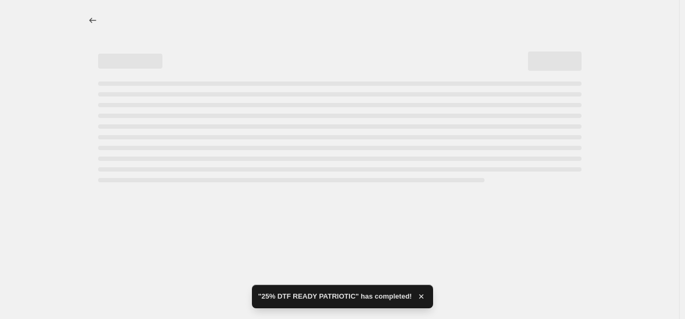
select select "percentage"
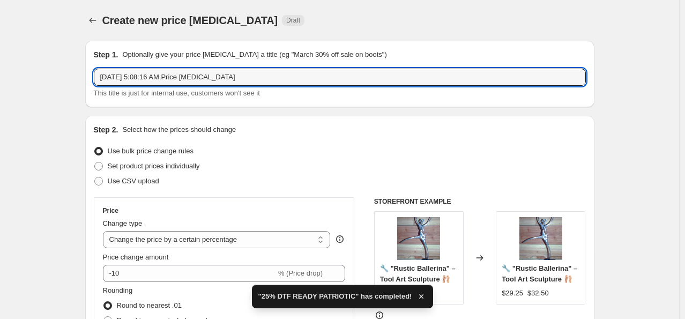
drag, startPoint x: 246, startPoint y: 69, endPoint x: 75, endPoint y: 58, distance: 172.0
paste input "25% DTF"
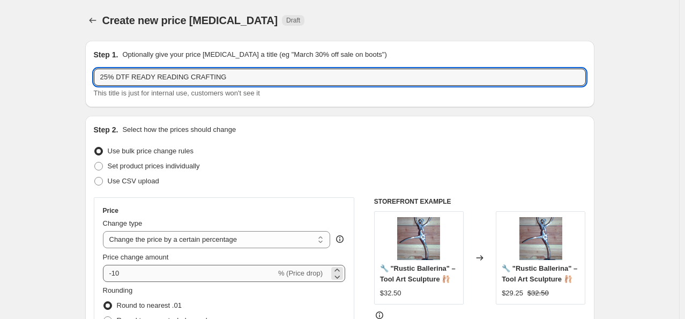
type input "25% DTF READY READING CRAFTING"
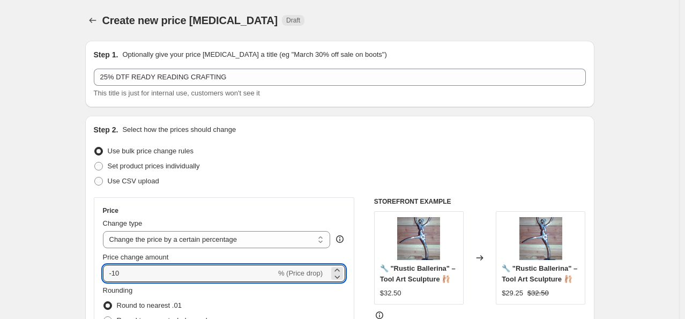
drag, startPoint x: 125, startPoint y: 280, endPoint x: 94, endPoint y: 263, distance: 35.1
click at [94, 263] on div "Step 2. Select how the prices should change Use bulk price change rules Set pro…" at bounding box center [340, 304] width 510 height 377
type input "-25"
click at [96, 257] on div "Step 2. Select how the prices should change Use bulk price change rules Set pro…" at bounding box center [340, 304] width 510 height 377
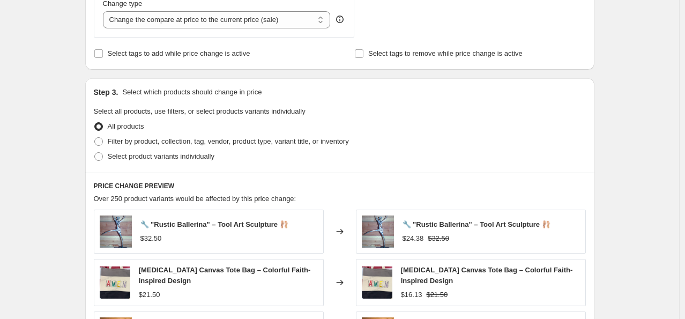
scroll to position [429, 0]
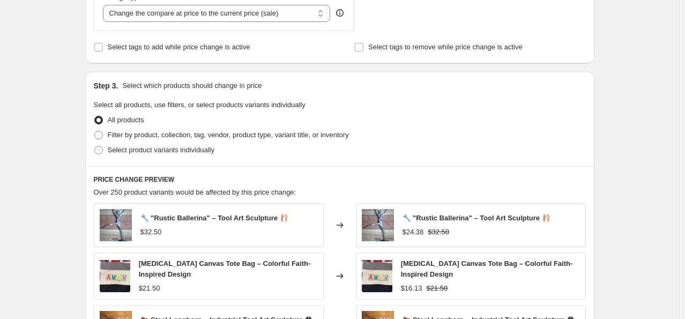
click at [139, 125] on span "All products" at bounding box center [126, 120] width 36 height 11
click at [95, 116] on input "All products" at bounding box center [94, 116] width 1 height 1
click at [144, 135] on span "Filter by product, collection, tag, vendor, product type, variant title, or inv…" at bounding box center [228, 135] width 241 height 8
click at [95, 131] on input "Filter by product, collection, tag, vendor, product type, variant title, or inv…" at bounding box center [94, 131] width 1 height 1
radio input "true"
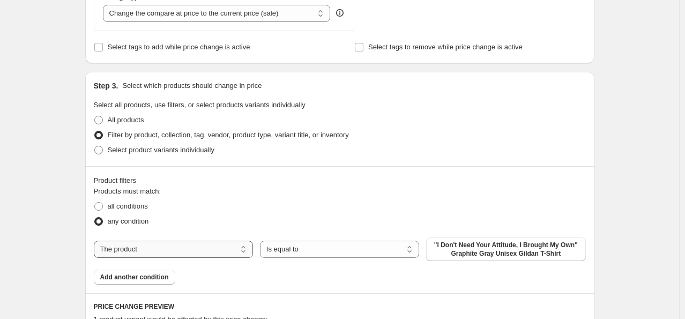
click at [203, 250] on select "The product The product's collection The product's tag The product's vendor The…" at bounding box center [173, 249] width 159 height 17
select select "collection"
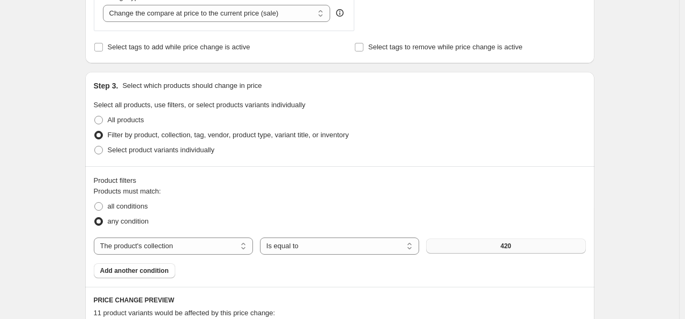
click at [490, 246] on button "420" at bounding box center [505, 246] width 159 height 15
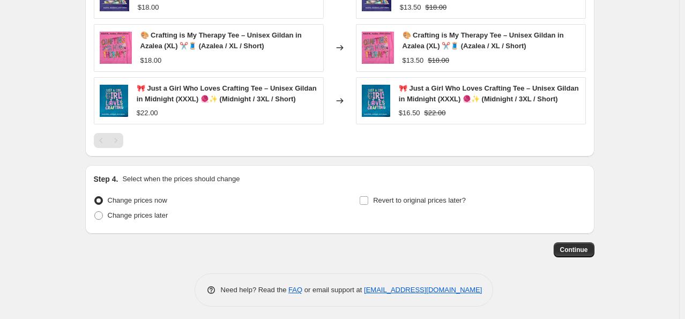
scroll to position [890, 0]
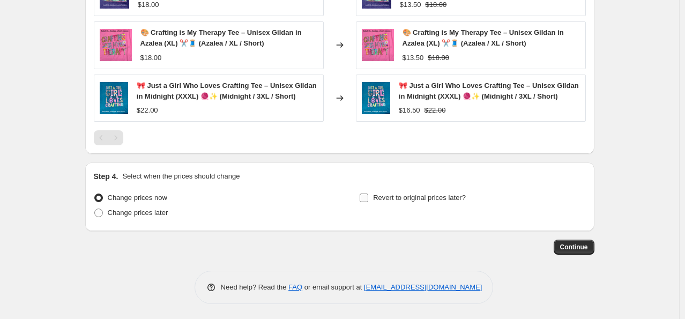
click at [368, 197] on input "Revert to original prices later?" at bounding box center [364, 198] width 9 height 9
checkbox input "true"
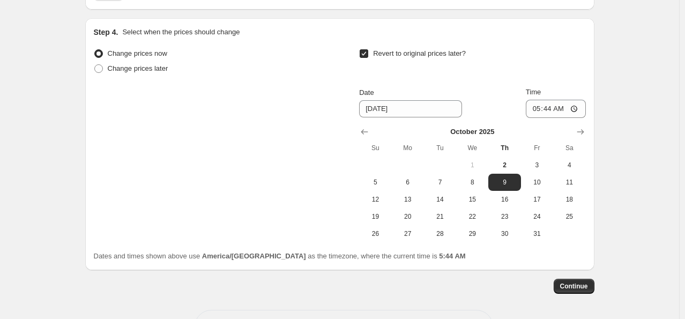
scroll to position [1051, 0]
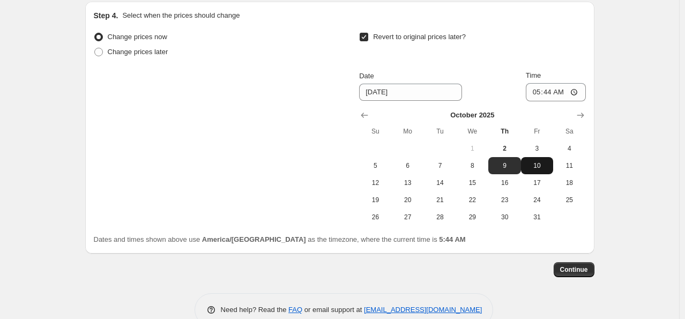
click at [549, 164] on span "10" at bounding box center [538, 165] width 24 height 9
type input "[DATE]"
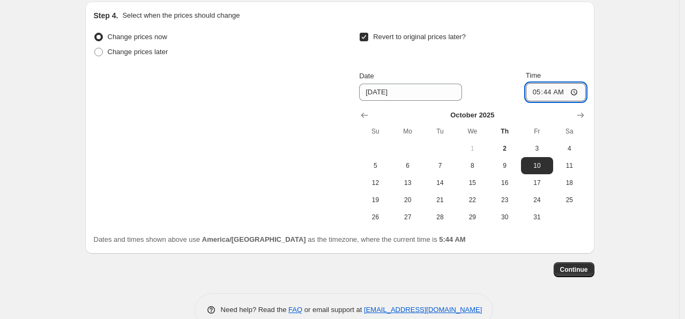
click at [540, 92] on input "05:44" at bounding box center [556, 92] width 60 height 18
type input "00:00"
click at [584, 269] on span "Continue" at bounding box center [575, 270] width 28 height 9
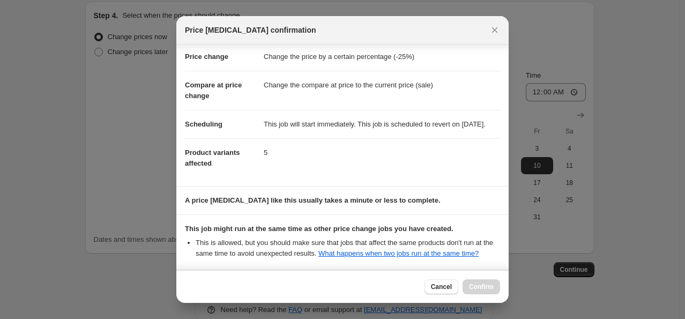
scroll to position [142, 0]
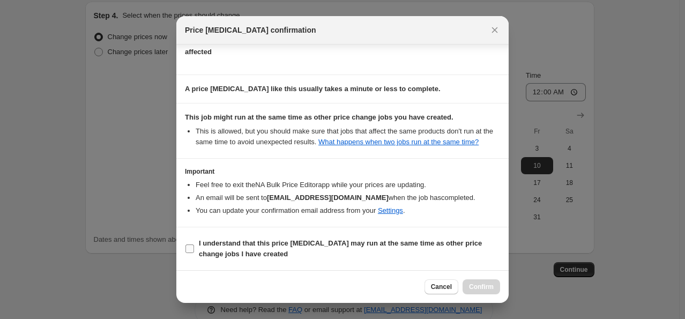
click at [195, 249] on label "I understand that this price [MEDICAL_DATA] may run at the same time as other p…" at bounding box center [342, 249] width 315 height 26
click at [194, 249] on input "I understand that this price [MEDICAL_DATA] may run at the same time as other p…" at bounding box center [190, 249] width 9 height 9
checkbox input "true"
click at [485, 285] on span "Confirm" at bounding box center [481, 287] width 25 height 9
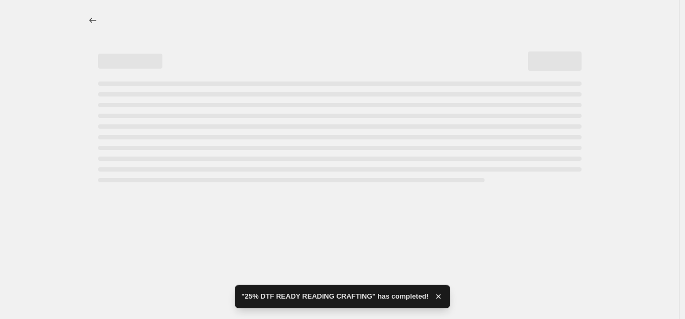
select select "percentage"
select select "collection"
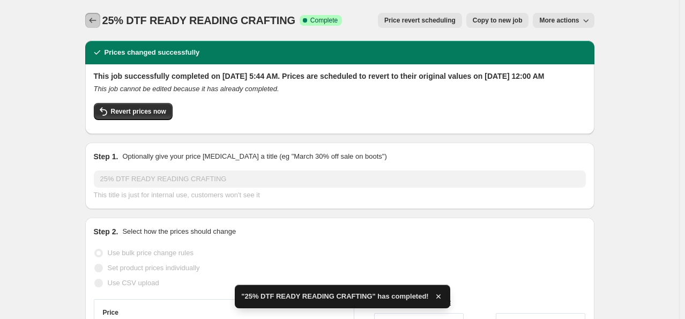
click at [93, 17] on icon "Price change jobs" at bounding box center [92, 20] width 11 height 11
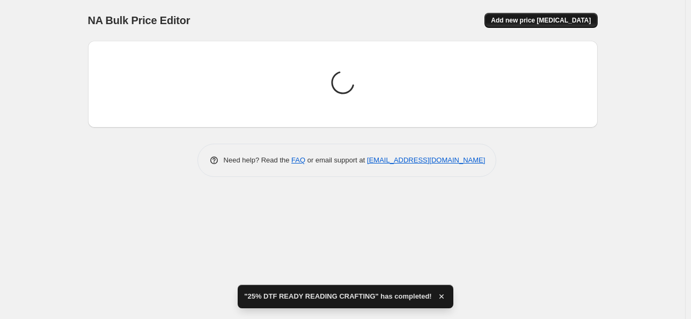
click at [591, 18] on button "Add new price [MEDICAL_DATA]" at bounding box center [540, 20] width 113 height 15
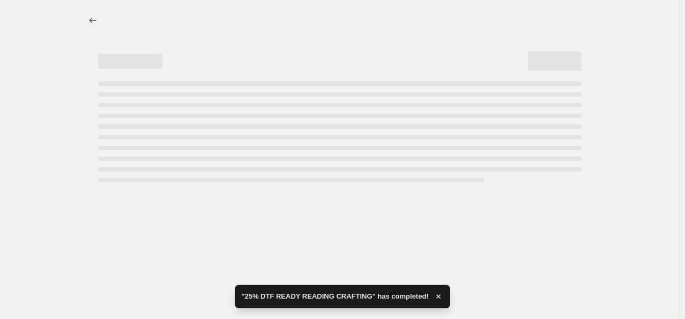
select select "percentage"
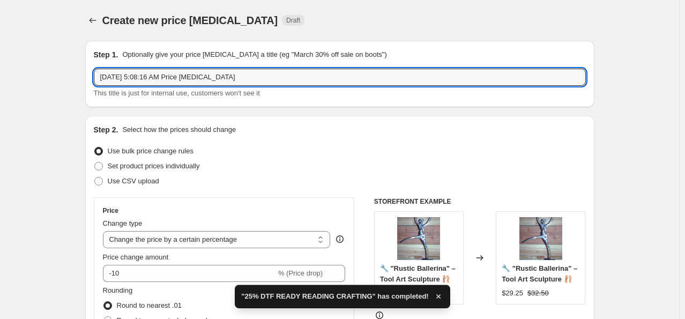
drag, startPoint x: 267, startPoint y: 75, endPoint x: 67, endPoint y: 65, distance: 200.3
paste input "25% DTF"
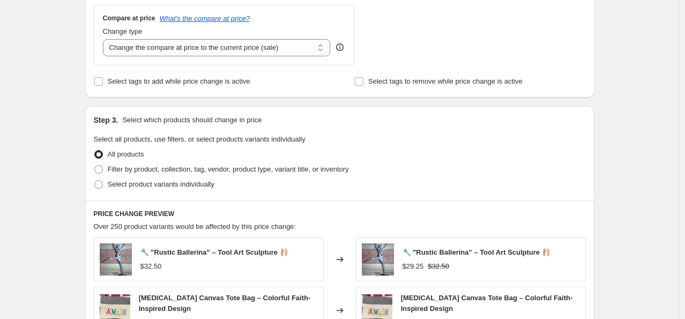
scroll to position [483, 0]
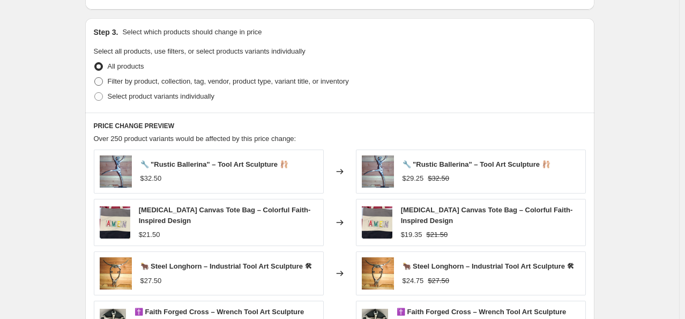
type input "25% DTF READY SUMMER"
click at [169, 82] on span "Filter by product, collection, tag, vendor, product type, variant title, or inv…" at bounding box center [228, 81] width 241 height 8
click at [95, 78] on input "Filter by product, collection, tag, vendor, product type, variant title, or inv…" at bounding box center [94, 77] width 1 height 1
radio input "true"
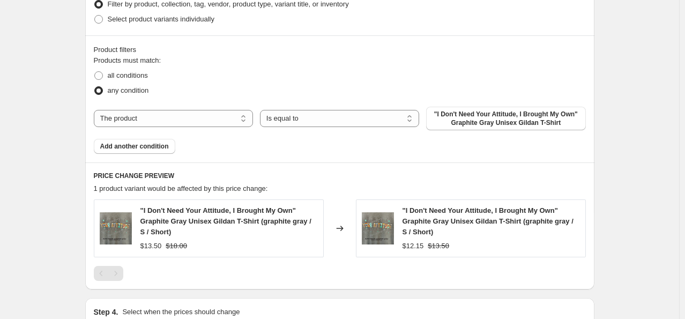
scroll to position [590, 0]
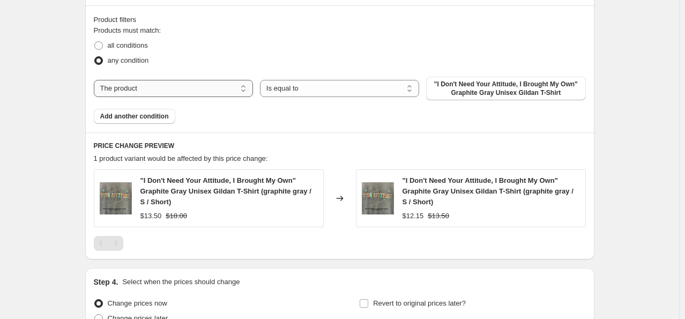
click at [208, 89] on select "The product The product's collection The product's tag The product's vendor The…" at bounding box center [173, 88] width 159 height 17
select select "collection"
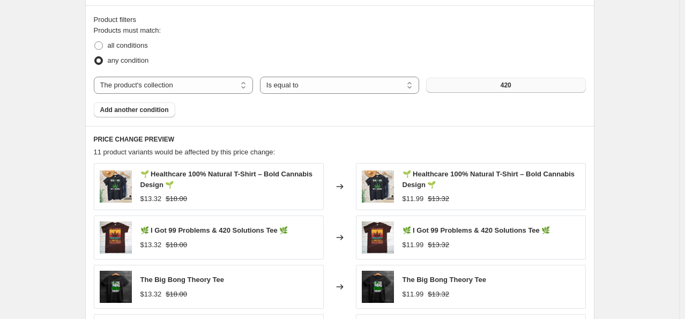
click at [445, 85] on button "420" at bounding box center [505, 85] width 159 height 15
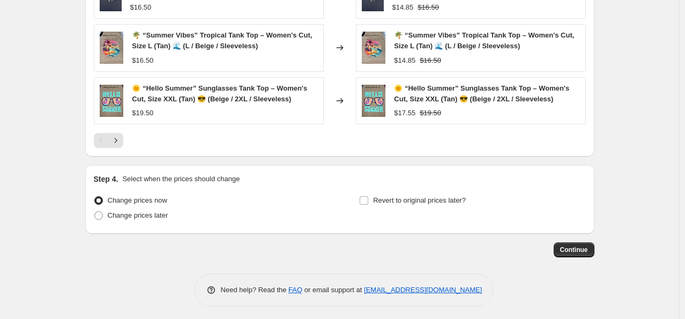
scroll to position [890, 0]
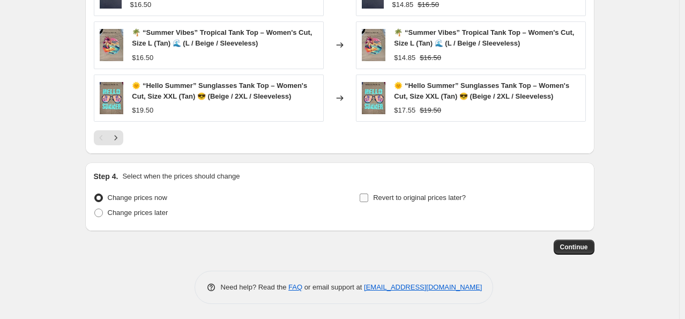
click at [367, 197] on input "Revert to original prices later?" at bounding box center [364, 198] width 9 height 9
checkbox input "true"
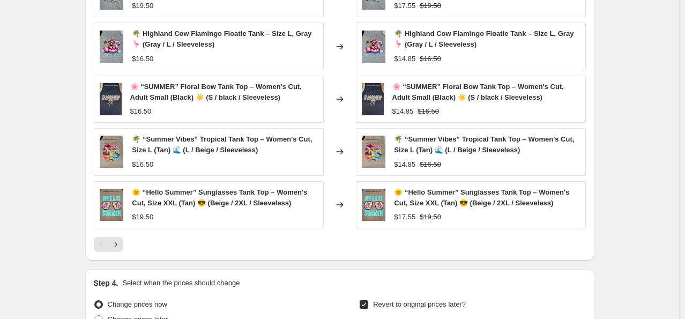
scroll to position [805, 0]
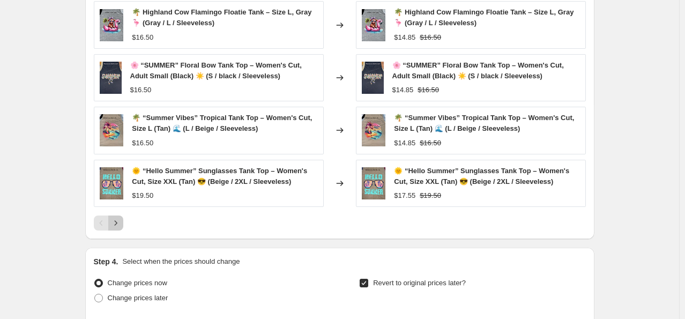
click at [121, 221] on icon "Next" at bounding box center [115, 223] width 11 height 11
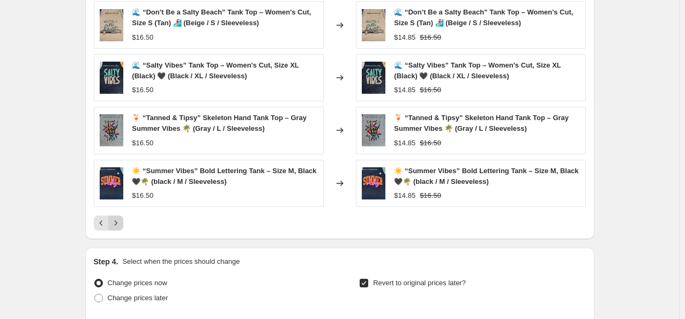
click at [121, 218] on icon "Next" at bounding box center [115, 223] width 11 height 11
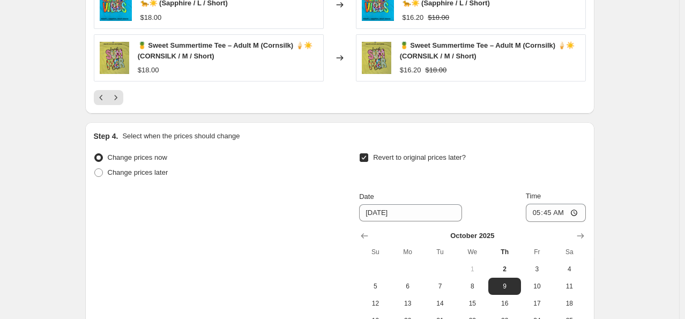
scroll to position [1073, 0]
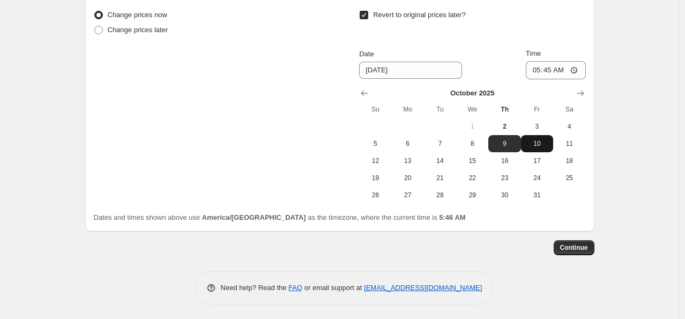
click at [534, 139] on span "10" at bounding box center [538, 143] width 24 height 9
type input "[DATE]"
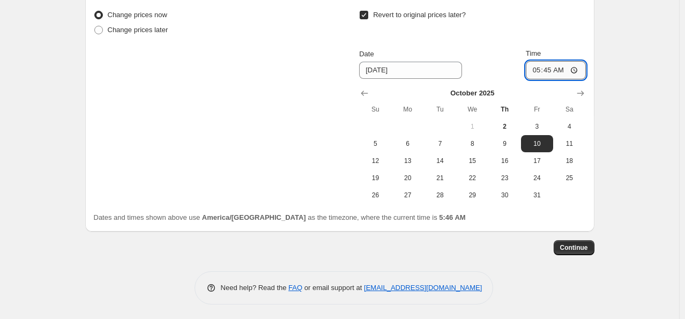
click at [534, 67] on input "05:45" at bounding box center [556, 70] width 60 height 18
type input "00:00"
click at [581, 244] on span "Continue" at bounding box center [575, 248] width 28 height 9
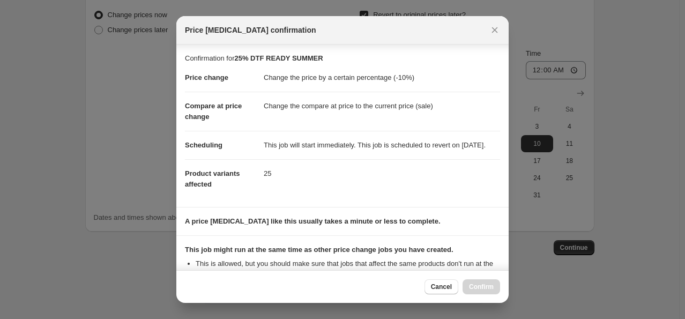
scroll to position [208, 0]
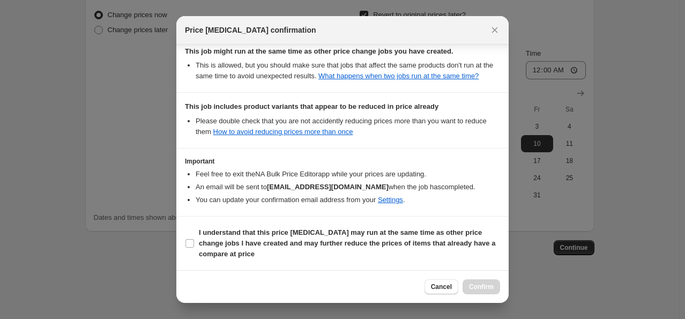
click at [182, 240] on section "I understand that this price [MEDICAL_DATA] may run at the same time as other p…" at bounding box center [342, 244] width 333 height 54
click at [193, 247] on input "I understand that this price [MEDICAL_DATA] may run at the same time as other p…" at bounding box center [190, 243] width 9 height 9
checkbox input "true"
click at [475, 284] on span "Confirm" at bounding box center [481, 287] width 25 height 9
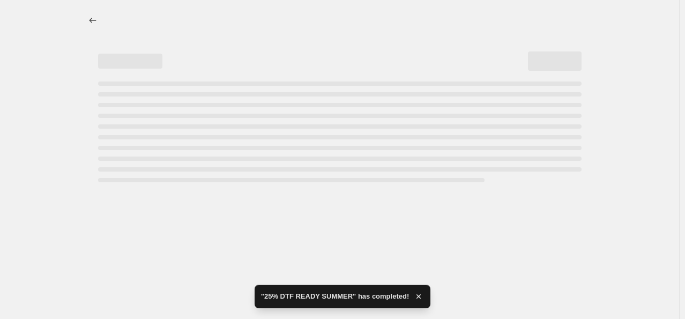
select select "percentage"
select select "collection"
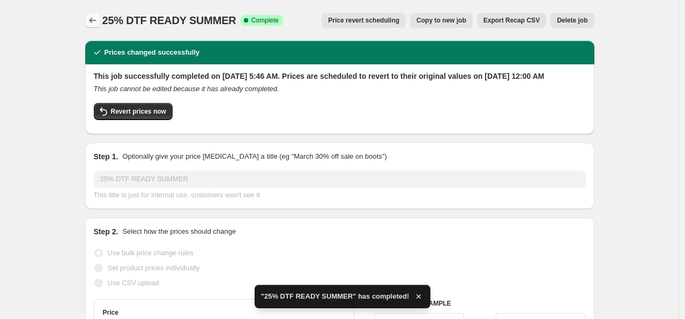
click at [95, 15] on icon "Price change jobs" at bounding box center [92, 20] width 11 height 11
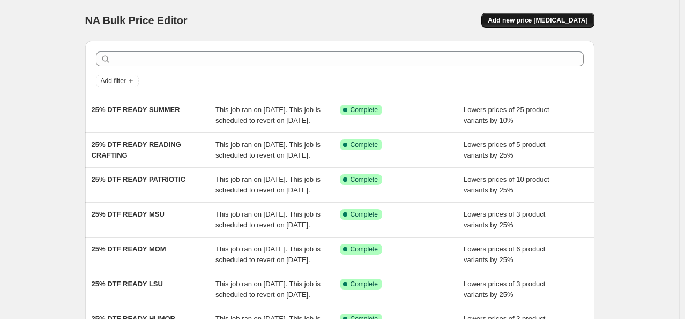
click at [562, 17] on span "Add new price [MEDICAL_DATA]" at bounding box center [538, 20] width 100 height 9
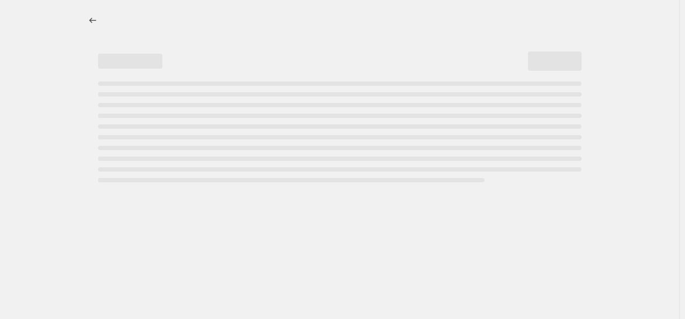
select select "percentage"
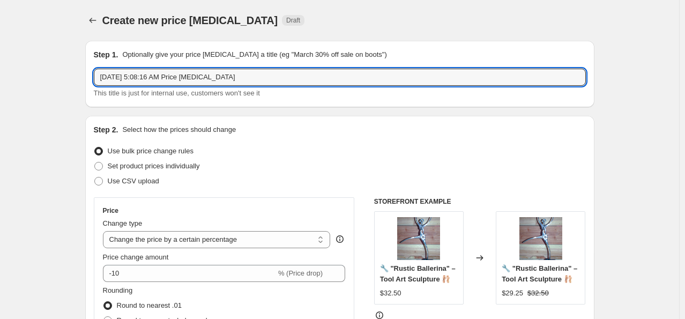
drag, startPoint x: 261, startPoint y: 80, endPoint x: 62, endPoint y: 60, distance: 200.0
paste input "25% DTF"
type input "25% DTF READY TEACHER"
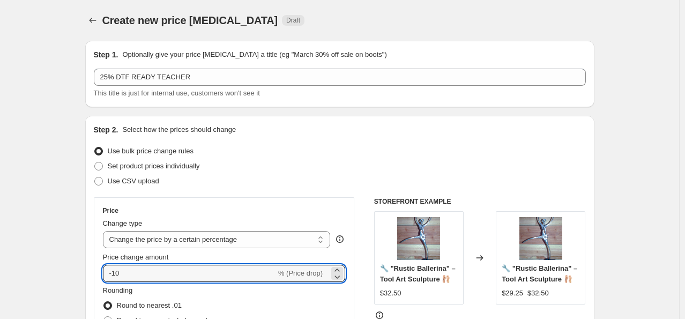
drag, startPoint x: 67, startPoint y: 266, endPoint x: 57, endPoint y: 257, distance: 12.5
type input "-25"
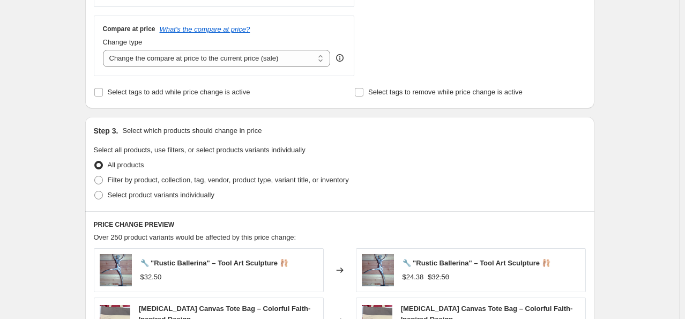
scroll to position [483, 0]
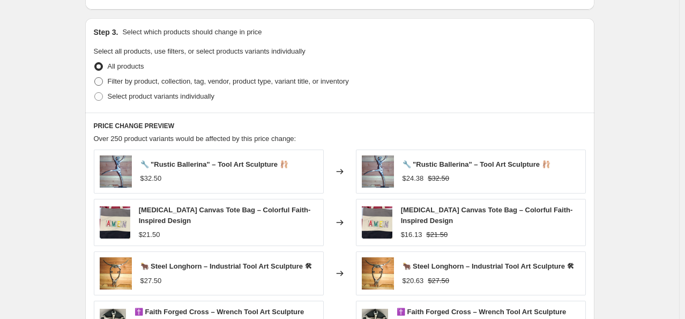
click at [146, 78] on span "Filter by product, collection, tag, vendor, product type, variant title, or inv…" at bounding box center [228, 81] width 241 height 8
click at [95, 78] on input "Filter by product, collection, tag, vendor, product type, variant title, or inv…" at bounding box center [94, 77] width 1 height 1
radio input "true"
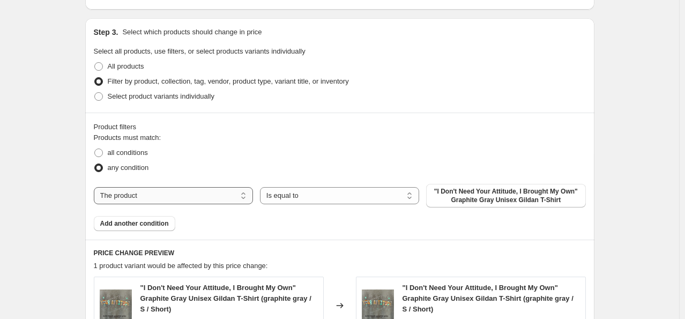
click at [187, 194] on select "The product The product's collection The product's tag The product's vendor The…" at bounding box center [173, 195] width 159 height 17
select select "collection"
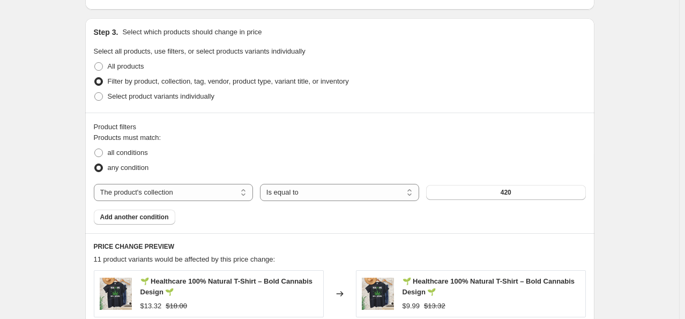
click at [464, 200] on div "The product The product's collection The product's tag The product's vendor The…" at bounding box center [340, 192] width 492 height 17
click at [465, 194] on button "420" at bounding box center [505, 192] width 159 height 15
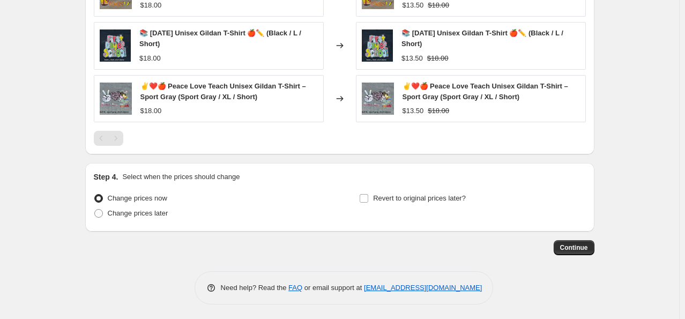
scroll to position [890, 0]
click at [365, 195] on input "Revert to original prices later?" at bounding box center [364, 198] width 9 height 9
checkbox input "true"
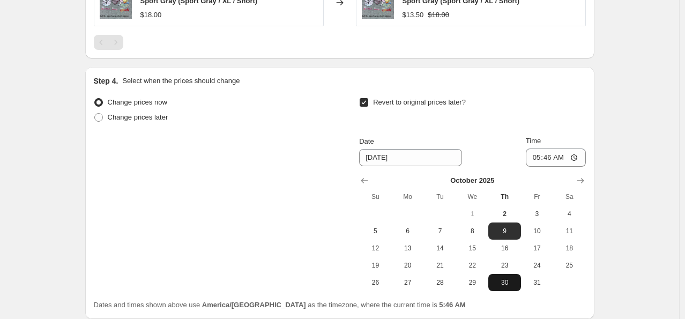
scroll to position [997, 0]
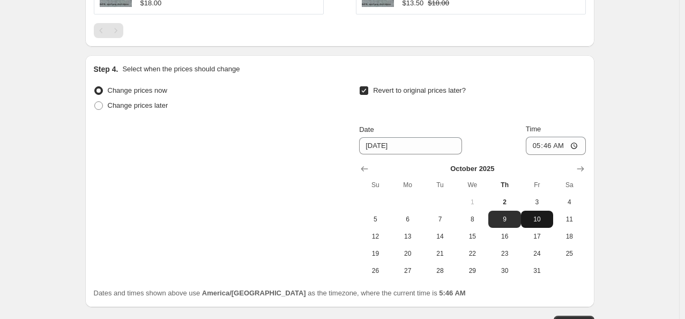
click at [536, 223] on button "10" at bounding box center [537, 219] width 32 height 17
type input "[DATE]"
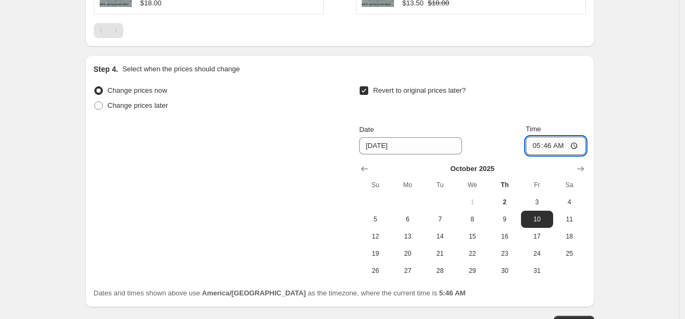
click at [541, 145] on input "05:46" at bounding box center [556, 146] width 60 height 18
type input "00:00"
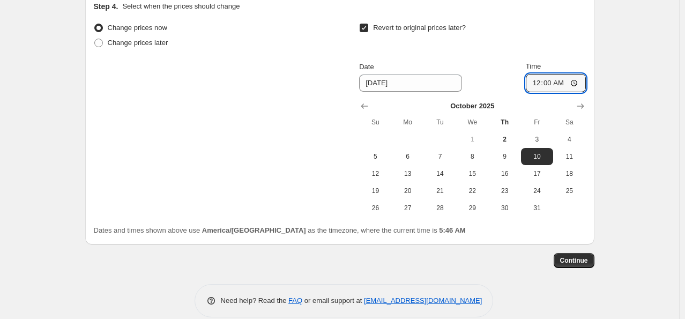
scroll to position [1073, 0]
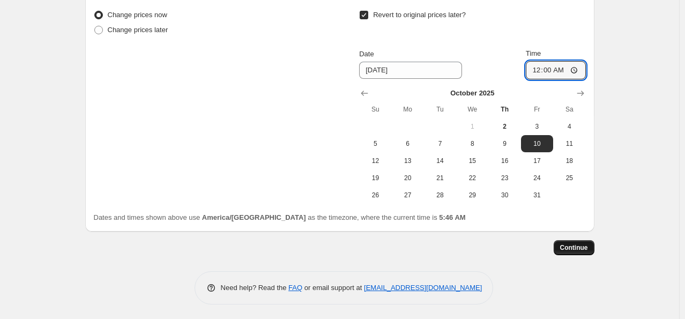
click at [586, 249] on span "Continue" at bounding box center [575, 248] width 28 height 9
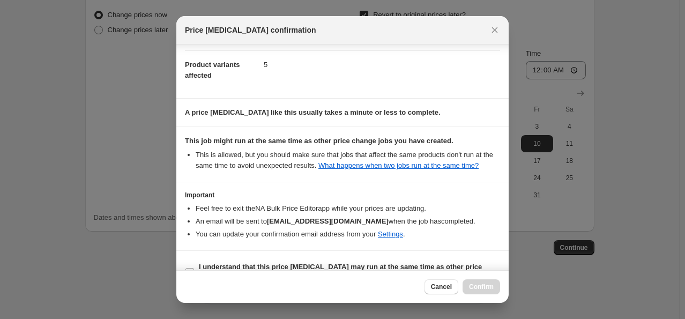
scroll to position [142, 0]
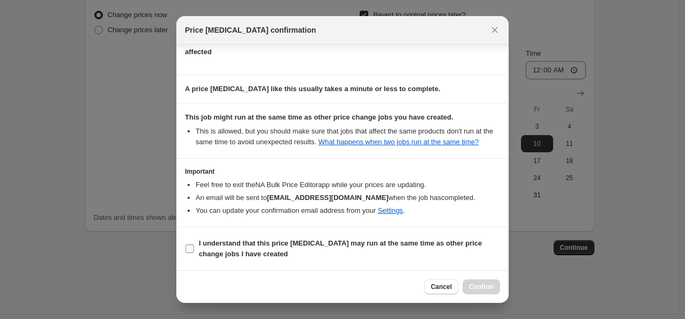
click at [208, 245] on b "I understand that this price [MEDICAL_DATA] may run at the same time as other p…" at bounding box center [340, 248] width 283 height 19
click at [194, 245] on input "I understand that this price [MEDICAL_DATA] may run at the same time as other p…" at bounding box center [190, 249] width 9 height 9
checkbox input "true"
click at [485, 288] on span "Confirm" at bounding box center [481, 287] width 25 height 9
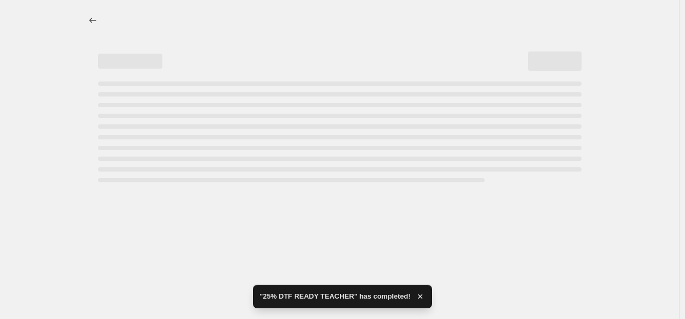
select select "percentage"
select select "collection"
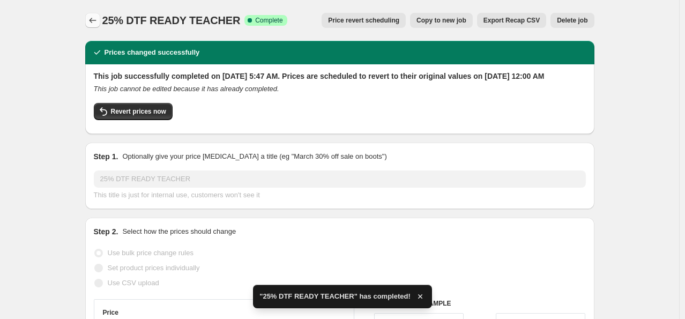
click at [92, 24] on icon "Price change jobs" at bounding box center [92, 20] width 11 height 11
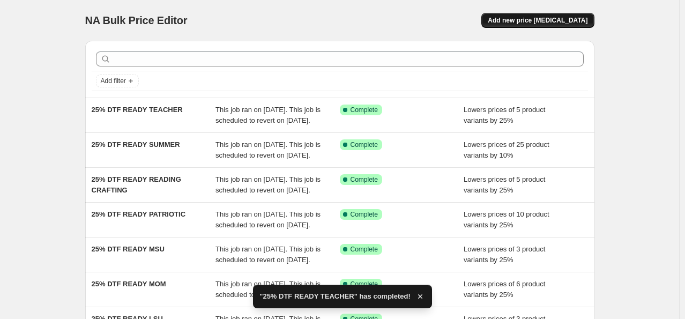
click at [557, 21] on span "Add new price [MEDICAL_DATA]" at bounding box center [538, 20] width 100 height 9
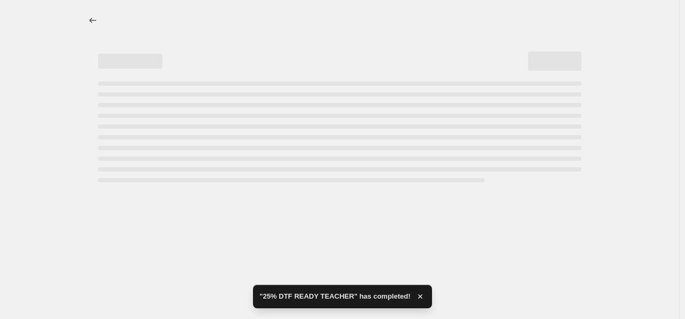
select select "percentage"
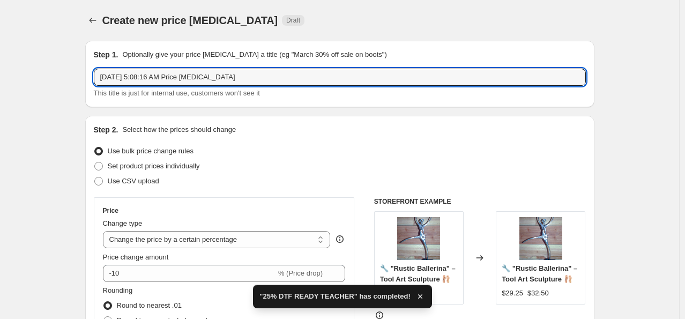
drag, startPoint x: 277, startPoint y: 73, endPoint x: -9, endPoint y: 56, distance: 286.4
click at [0, 56] on html "Home Settings Plans Skip to content Create new price [MEDICAL_DATA]. This page …" at bounding box center [342, 159] width 685 height 319
paste input "25% DTF"
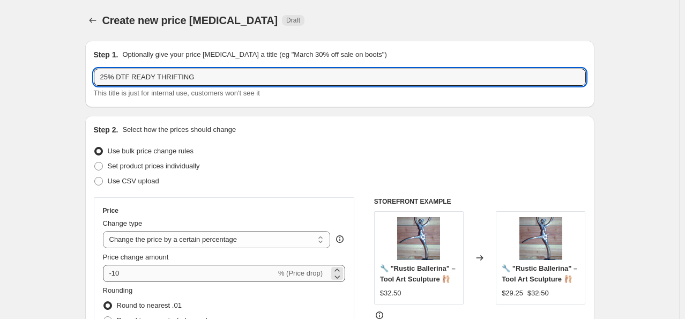
type input "25% DTF READY THRIFTING"
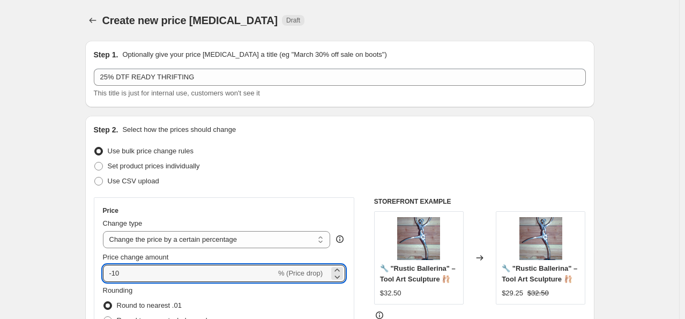
drag, startPoint x: 130, startPoint y: 276, endPoint x: 32, endPoint y: 287, distance: 98.7
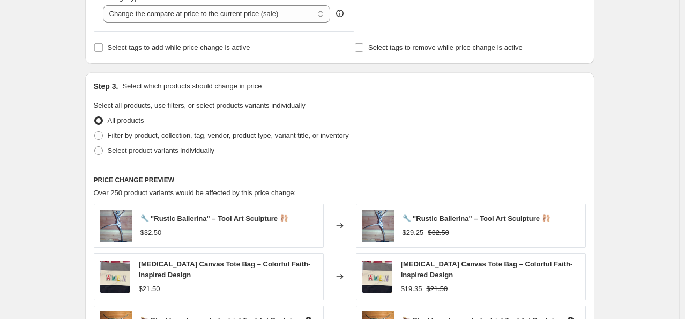
scroll to position [429, 0]
type input "-25"
click at [121, 136] on span "Filter by product, collection, tag, vendor, product type, variant title, or inv…" at bounding box center [228, 135] width 241 height 8
click at [95, 131] on input "Filter by product, collection, tag, vendor, product type, variant title, or inv…" at bounding box center [94, 131] width 1 height 1
radio input "true"
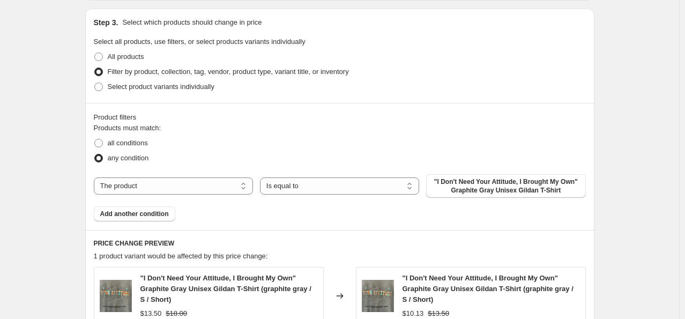
scroll to position [483, 0]
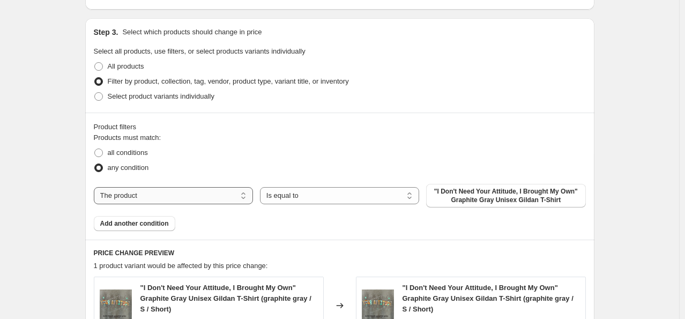
click at [206, 200] on select "The product The product's collection The product's tag The product's vendor The…" at bounding box center [173, 195] width 159 height 17
select select "collection"
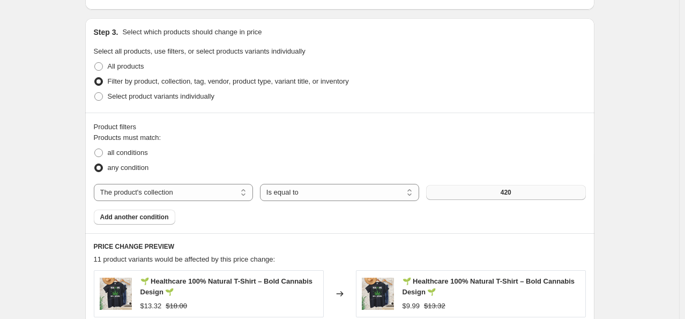
click at [462, 197] on button "420" at bounding box center [505, 192] width 159 height 15
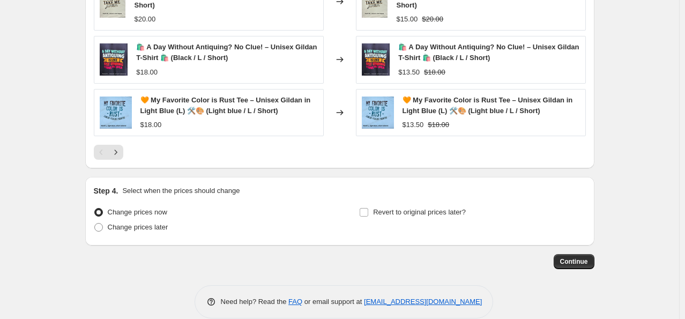
scroll to position [890, 0]
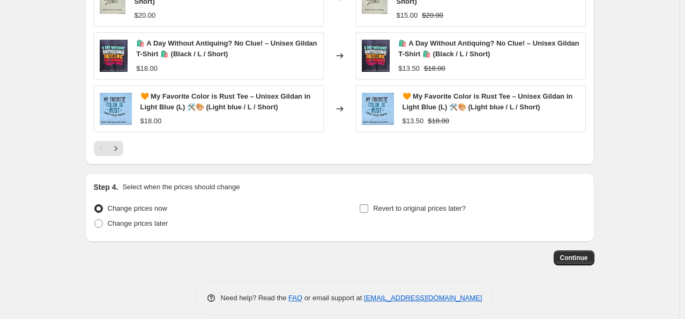
click at [365, 204] on input "Revert to original prices later?" at bounding box center [364, 208] width 9 height 9
checkbox input "true"
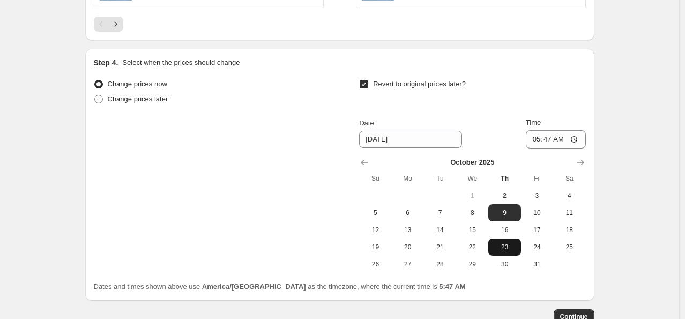
scroll to position [1051, 0]
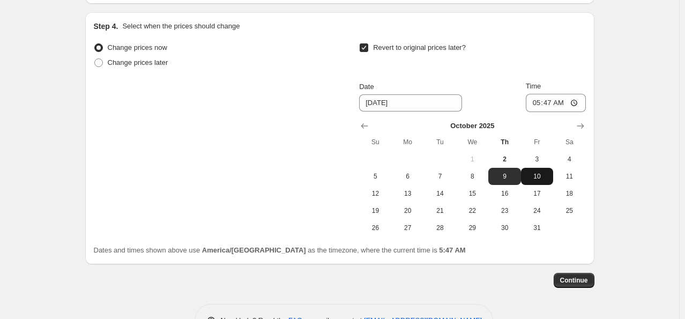
click at [533, 172] on span "10" at bounding box center [538, 176] width 24 height 9
type input "[DATE]"
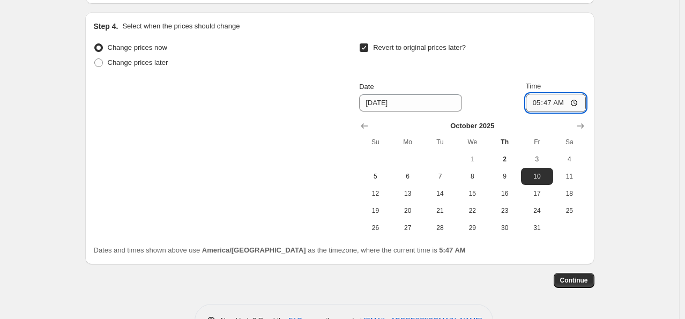
click at [543, 94] on input "05:47" at bounding box center [556, 103] width 60 height 18
type input "00:00"
click at [569, 276] on span "Continue" at bounding box center [575, 280] width 28 height 9
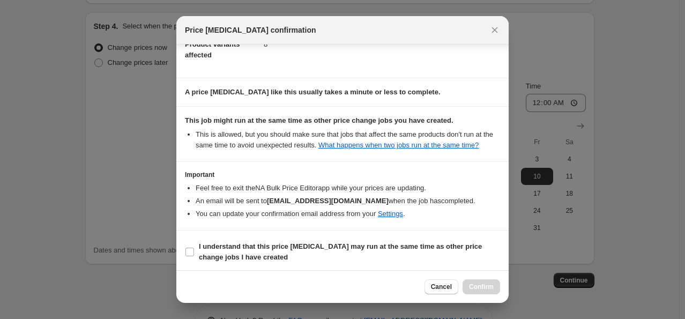
scroll to position [142, 0]
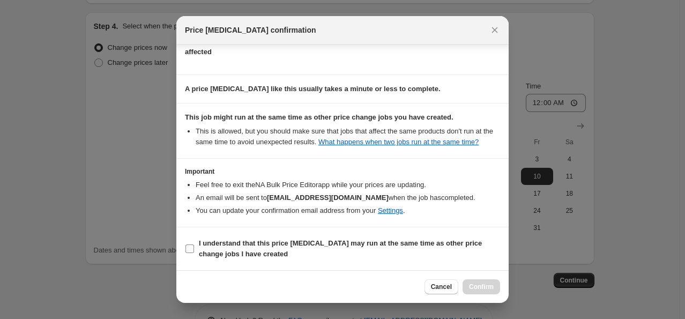
click at [190, 251] on input "I understand that this price [MEDICAL_DATA] may run at the same time as other p…" at bounding box center [190, 249] width 9 height 9
checkbox input "true"
click at [483, 287] on span "Confirm" at bounding box center [481, 287] width 25 height 9
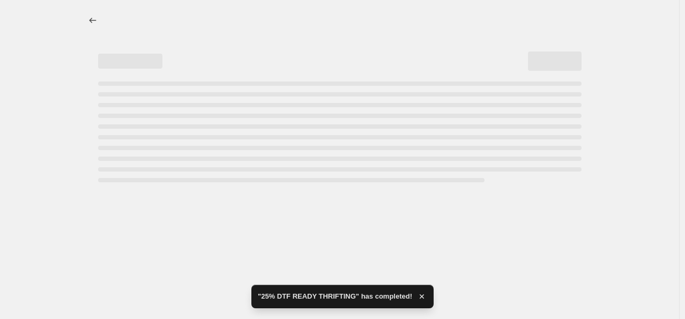
select select "percentage"
select select "collection"
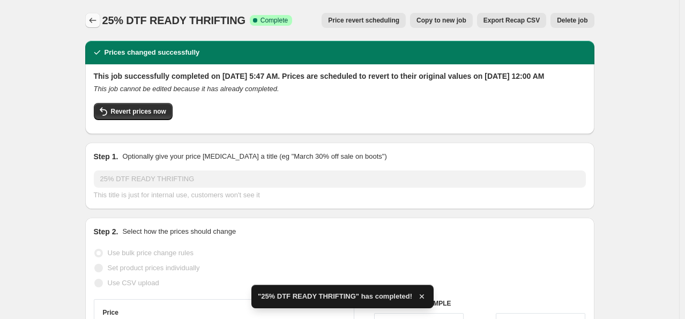
click at [88, 19] on button "Price change jobs" at bounding box center [92, 20] width 15 height 15
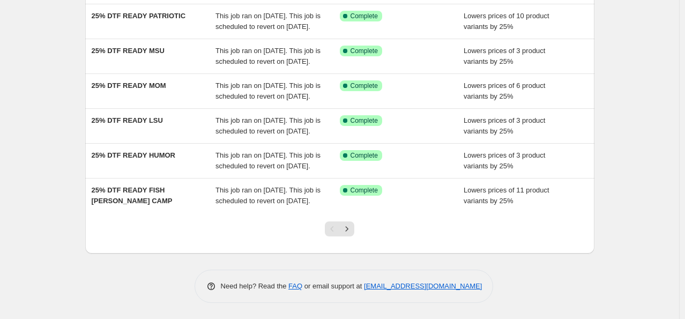
scroll to position [322, 0]
click at [352, 234] on icon "Next" at bounding box center [347, 229] width 11 height 11
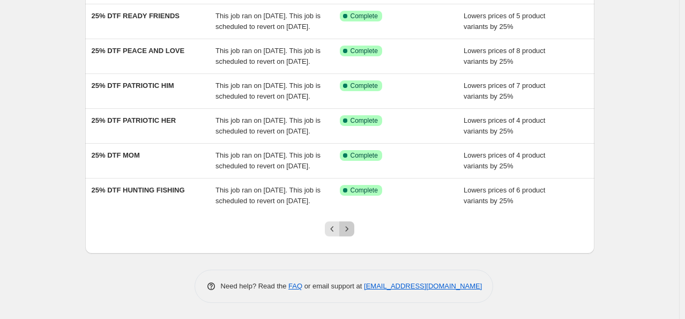
click at [352, 229] on icon "Next" at bounding box center [347, 229] width 11 height 11
click at [352, 227] on icon "Next" at bounding box center [347, 229] width 11 height 11
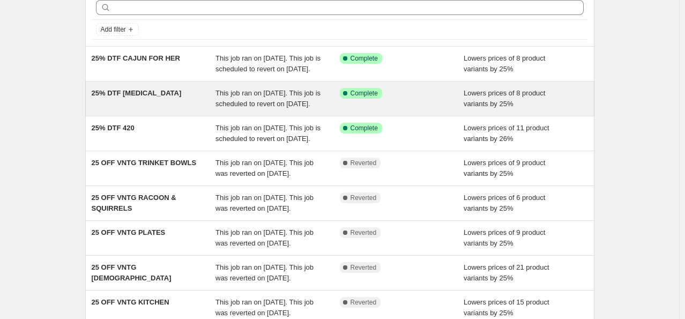
scroll to position [54, 0]
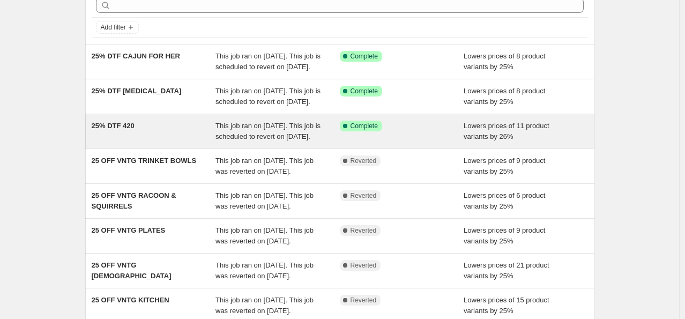
click at [373, 142] on div "Success Complete Complete" at bounding box center [402, 131] width 124 height 21
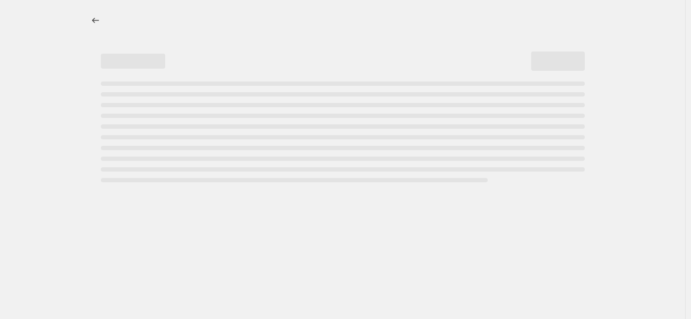
select select "percentage"
select select "collection"
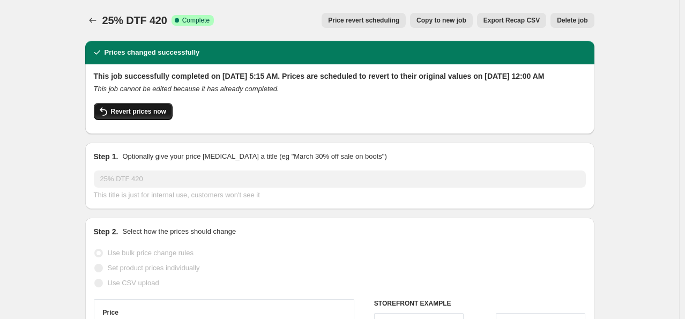
click at [131, 116] on span "Revert prices now" at bounding box center [138, 111] width 55 height 9
checkbox input "false"
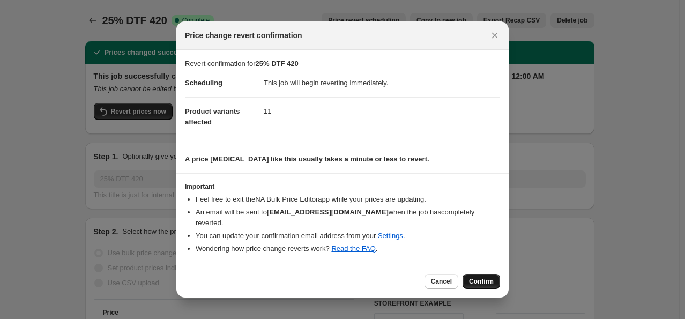
click at [489, 277] on span "Confirm" at bounding box center [481, 281] width 25 height 9
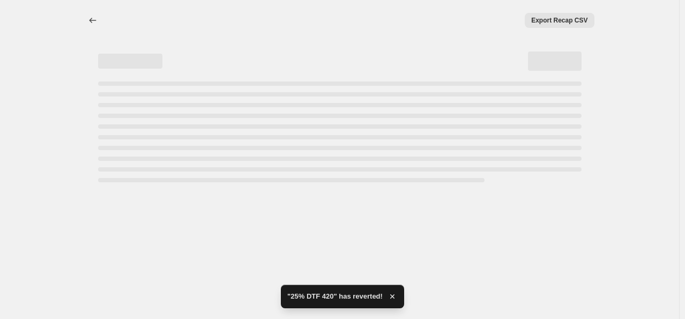
select select "percentage"
select select "collection"
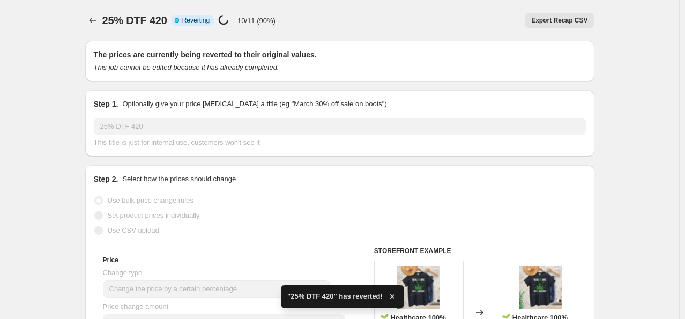
checkbox input "true"
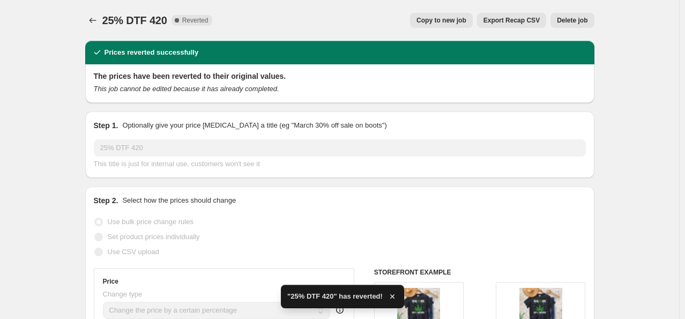
click at [588, 24] on span "Delete job" at bounding box center [572, 20] width 31 height 9
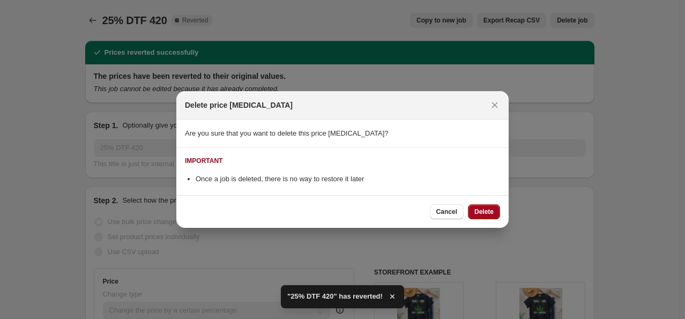
click at [486, 209] on span "Delete" at bounding box center [484, 212] width 19 height 9
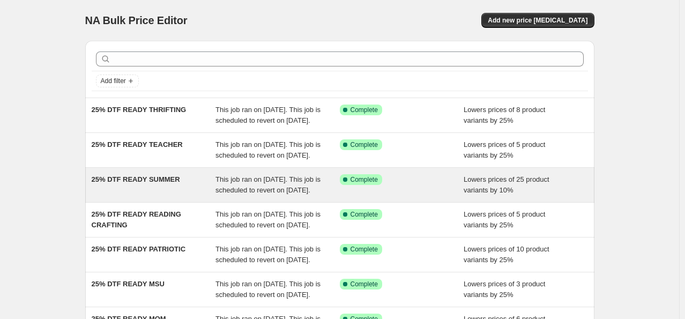
click at [224, 194] on span "This job ran on [DATE]. This job is scheduled to revert on [DATE]." at bounding box center [268, 184] width 105 height 19
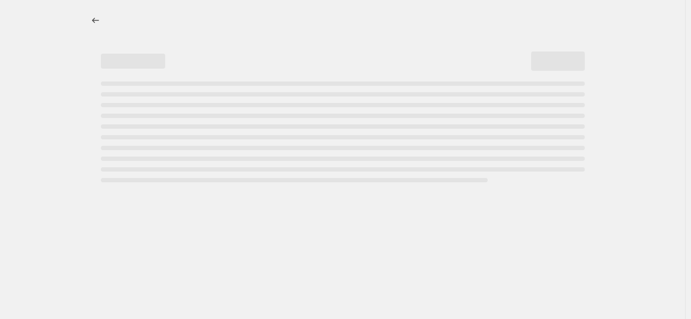
select select "percentage"
select select "collection"
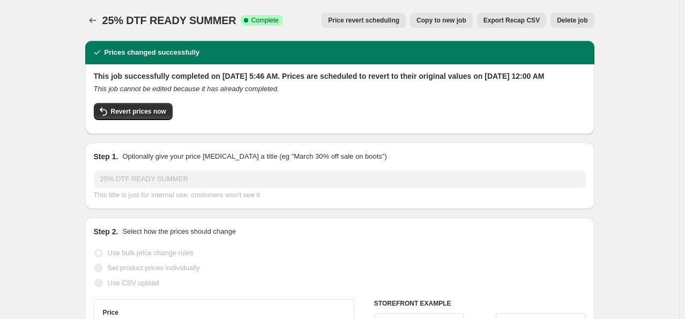
select select "percentage"
select select "collection"
click at [158, 116] on span "Revert prices now" at bounding box center [138, 111] width 55 height 9
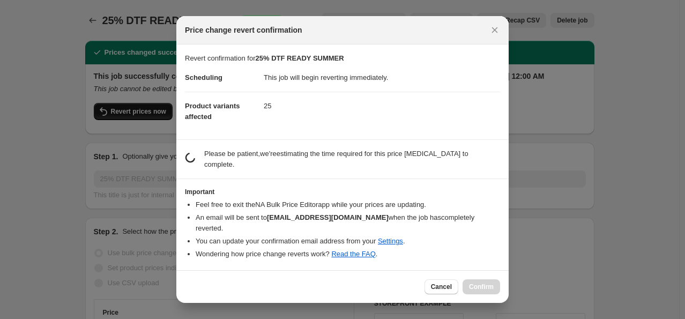
checkbox input "false"
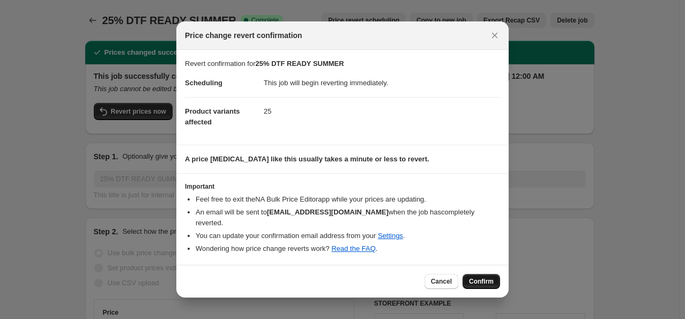
click at [481, 283] on span "Confirm" at bounding box center [481, 281] width 25 height 9
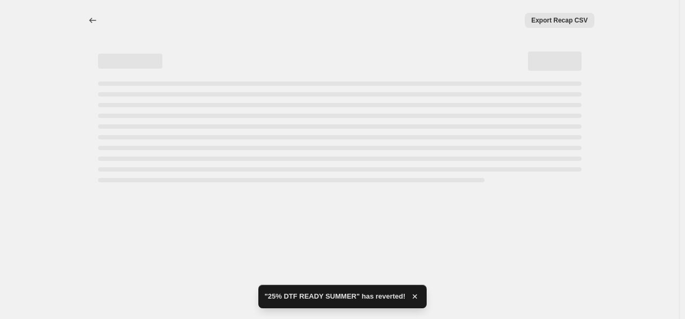
select select "percentage"
select select "collection"
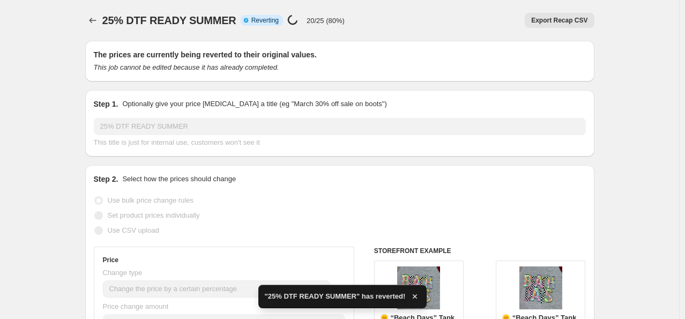
checkbox input "true"
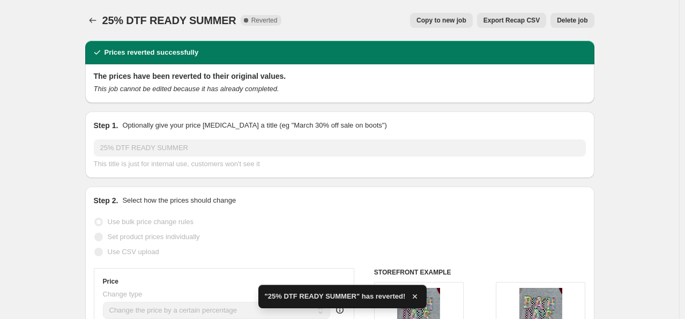
click at [591, 17] on button "Delete job" at bounding box center [572, 20] width 43 height 15
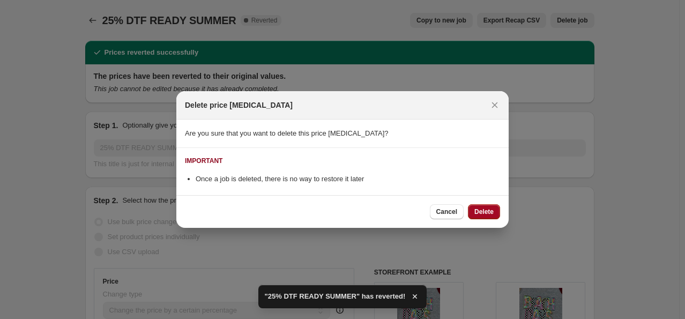
click at [483, 209] on span "Delete" at bounding box center [484, 212] width 19 height 9
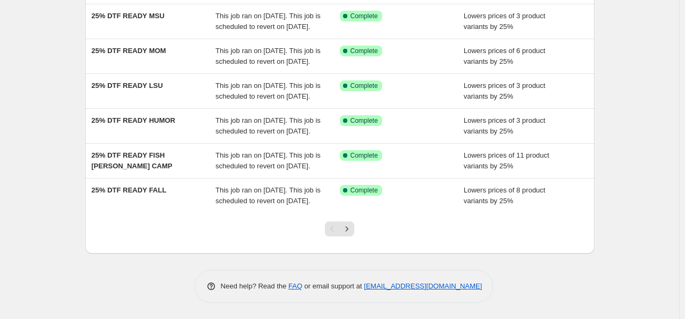
scroll to position [339, 0]
click at [352, 226] on icon "Next" at bounding box center [347, 229] width 11 height 11
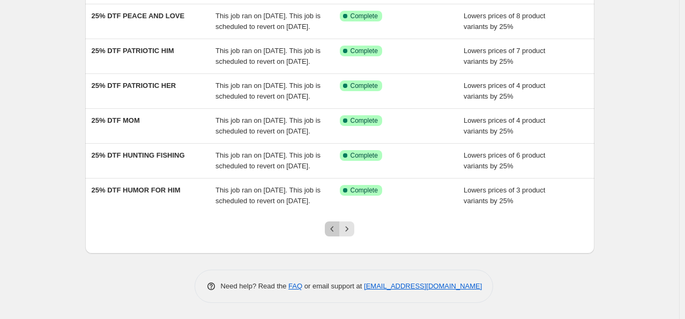
click at [329, 230] on button "Previous" at bounding box center [332, 229] width 15 height 15
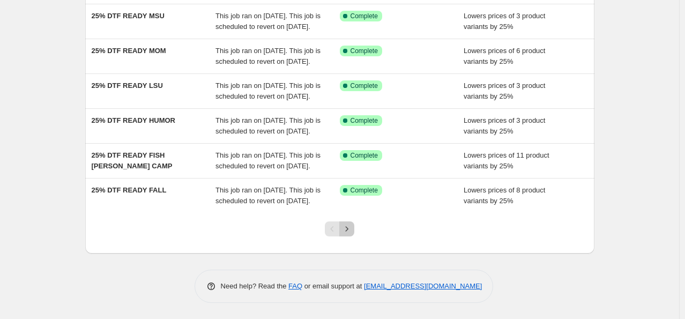
click at [352, 226] on icon "Next" at bounding box center [347, 229] width 11 height 11
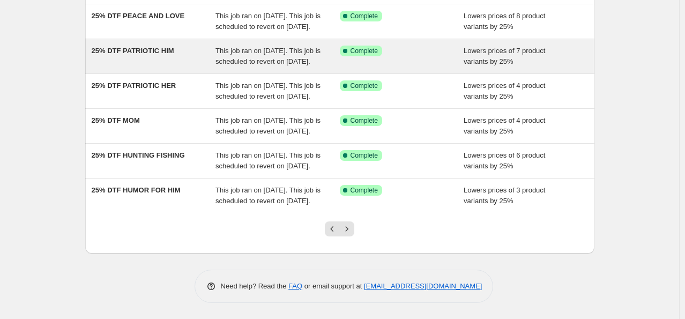
scroll to position [322, 0]
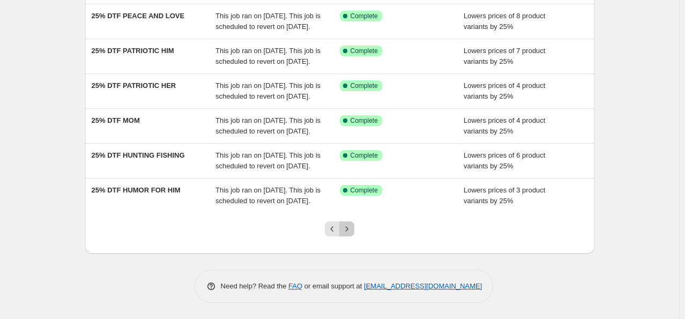
click at [352, 234] on icon "Next" at bounding box center [347, 229] width 11 height 11
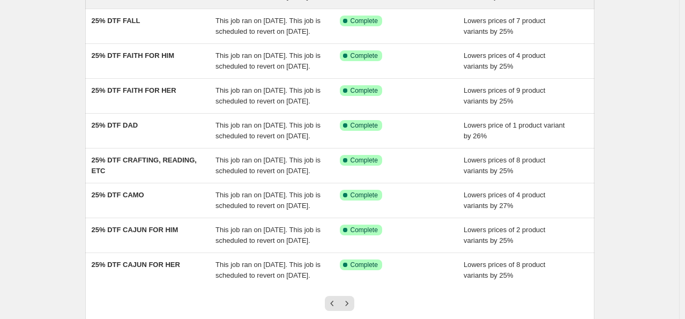
scroll to position [161, 0]
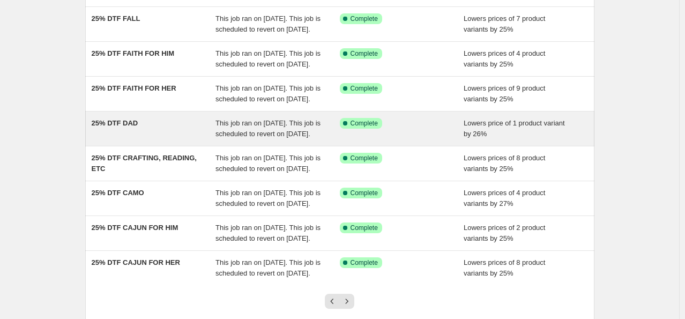
click at [249, 138] on span "This job ran on [DATE]. This job is scheduled to revert on [DATE]." at bounding box center [268, 128] width 105 height 19
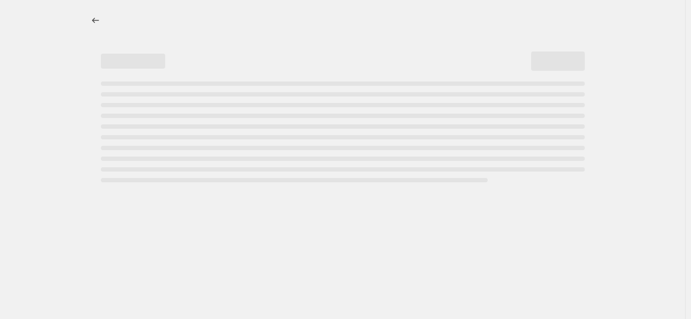
select select "percentage"
select select "collection"
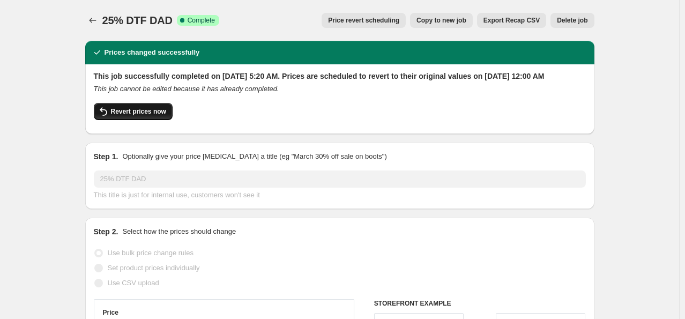
click at [152, 116] on span "Revert prices now" at bounding box center [138, 111] width 55 height 9
checkbox input "false"
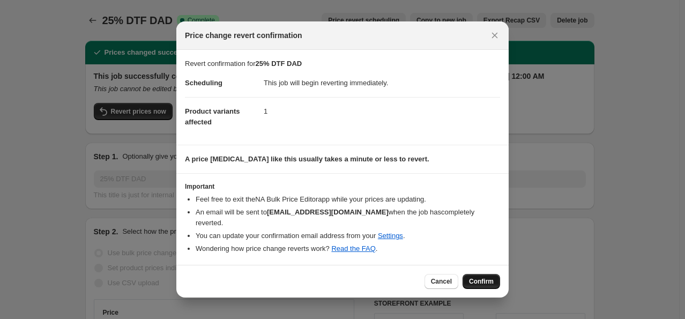
click at [484, 285] on button "Confirm" at bounding box center [482, 281] width 38 height 15
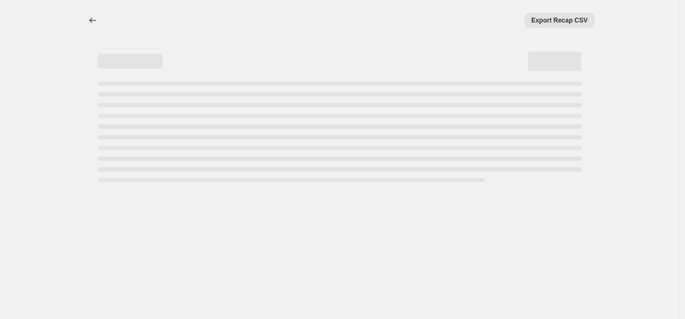
select select "percentage"
select select "collection"
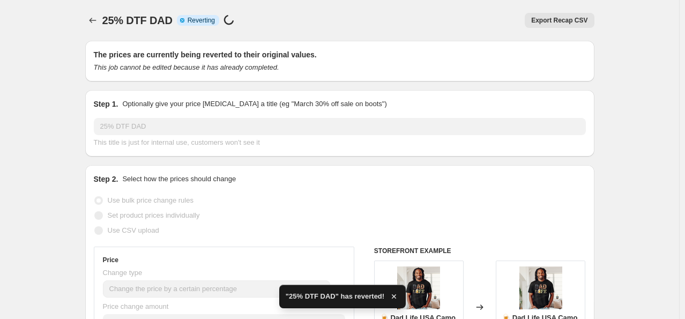
checkbox input "true"
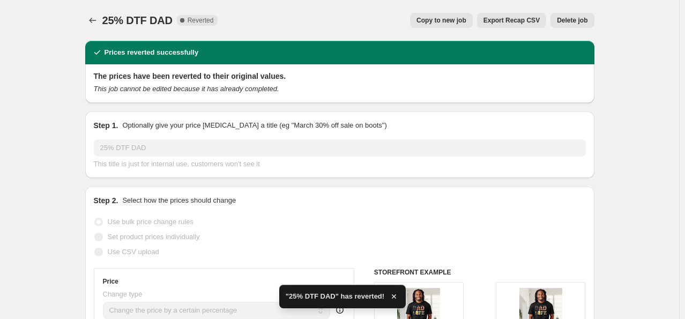
click at [583, 20] on span "Delete job" at bounding box center [572, 20] width 31 height 9
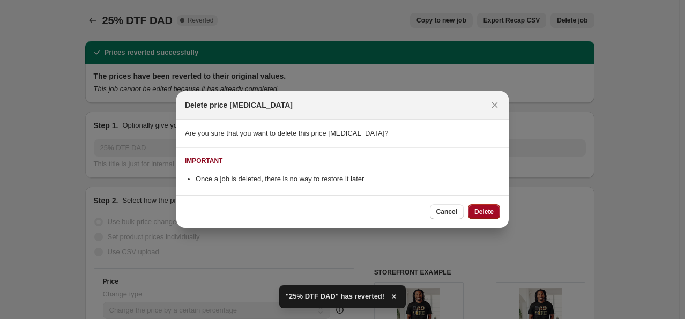
click at [480, 210] on span "Delete" at bounding box center [484, 212] width 19 height 9
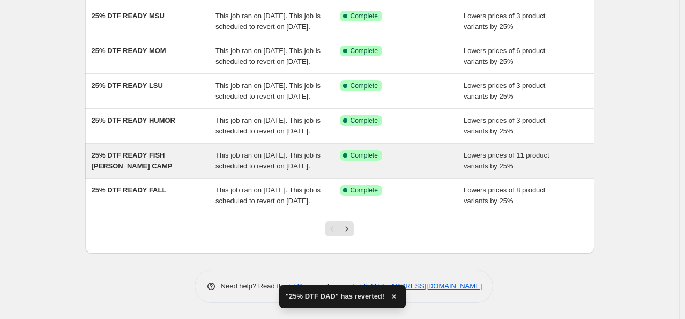
scroll to position [339, 0]
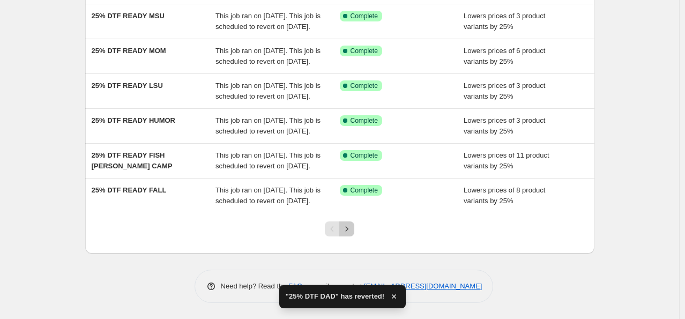
click at [352, 228] on icon "Next" at bounding box center [347, 229] width 11 height 11
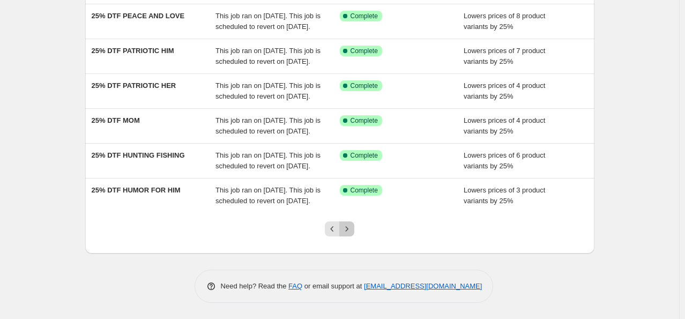
click at [352, 229] on icon "Next" at bounding box center [347, 229] width 11 height 11
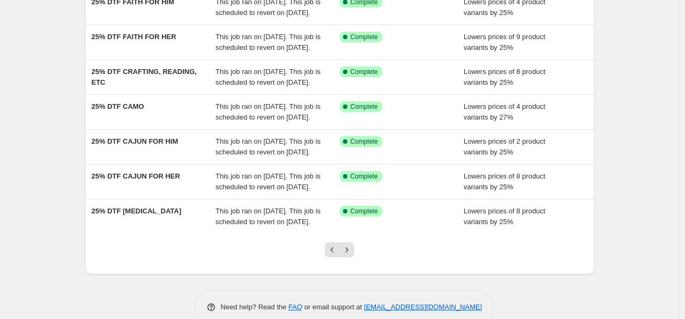
scroll to position [215, 0]
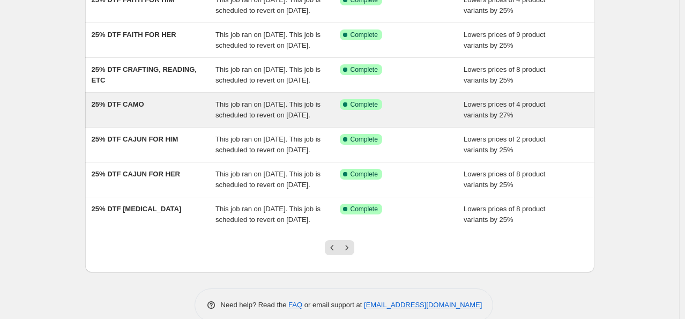
click at [481, 119] on span "Lowers prices of 4 product variants by 27%" at bounding box center [505, 109] width 82 height 19
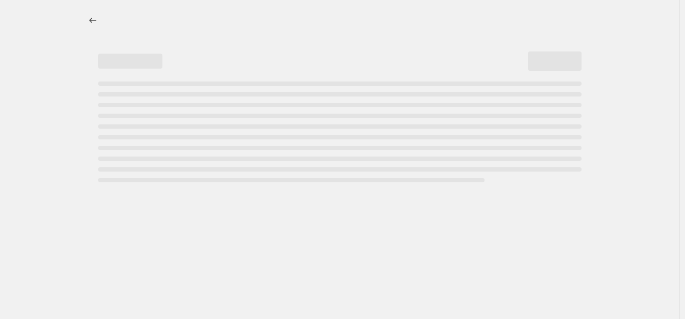
select select "percentage"
select select "collection"
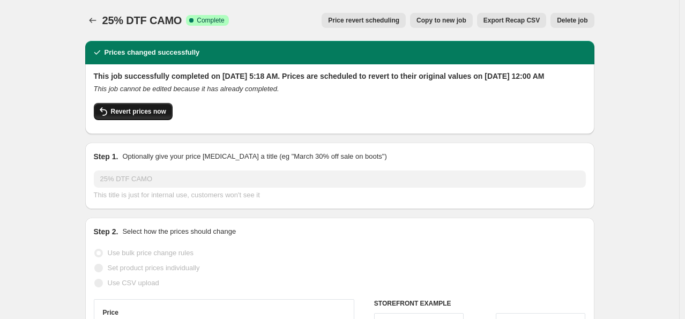
click at [167, 120] on button "Revert prices now" at bounding box center [133, 111] width 79 height 17
checkbox input "false"
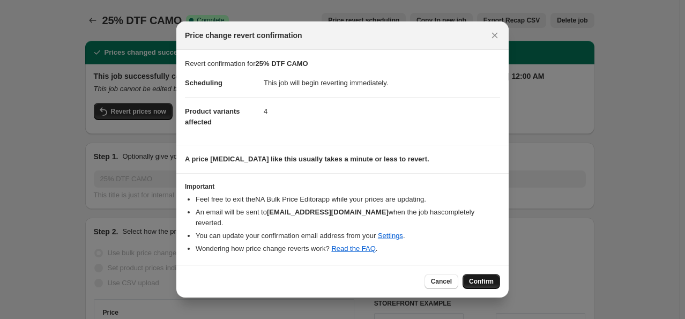
click at [476, 287] on button "Confirm" at bounding box center [482, 281] width 38 height 15
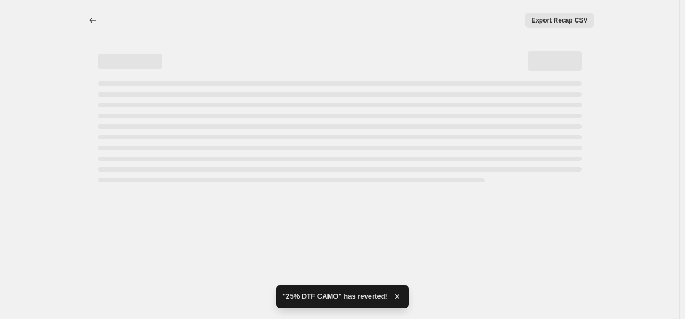
select select "percentage"
select select "collection"
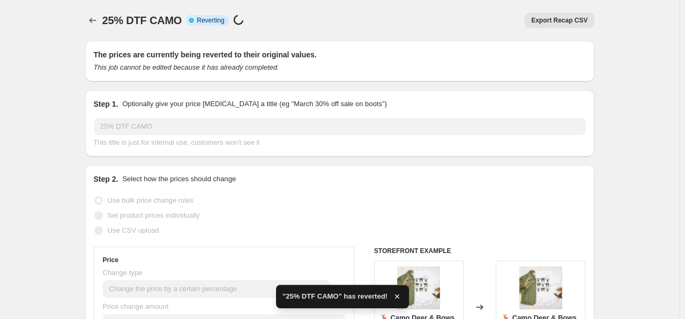
checkbox input "true"
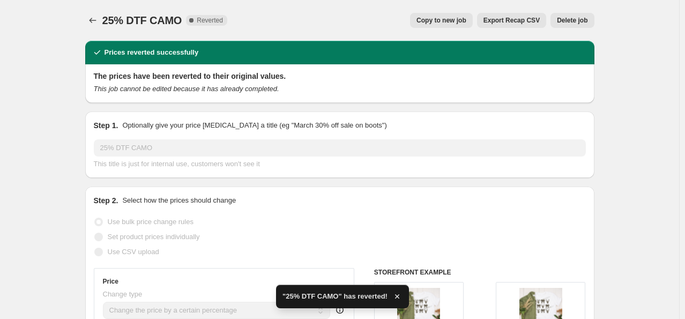
click at [592, 16] on button "Delete job" at bounding box center [572, 20] width 43 height 15
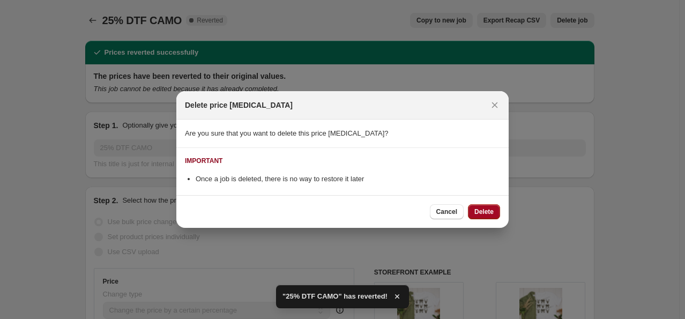
click at [493, 212] on span "Delete" at bounding box center [484, 212] width 19 height 9
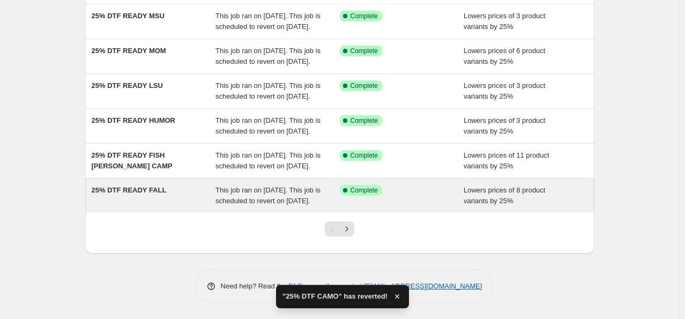
scroll to position [339, 0]
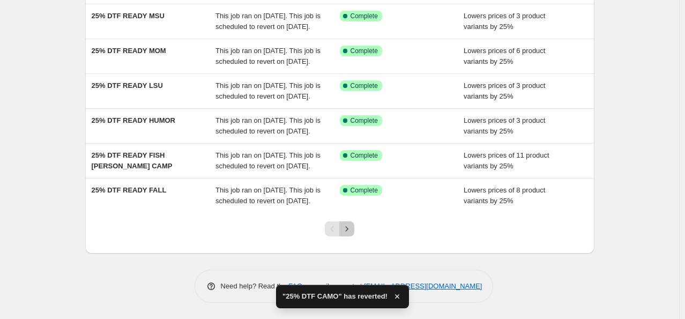
click at [352, 230] on icon "Next" at bounding box center [347, 229] width 11 height 11
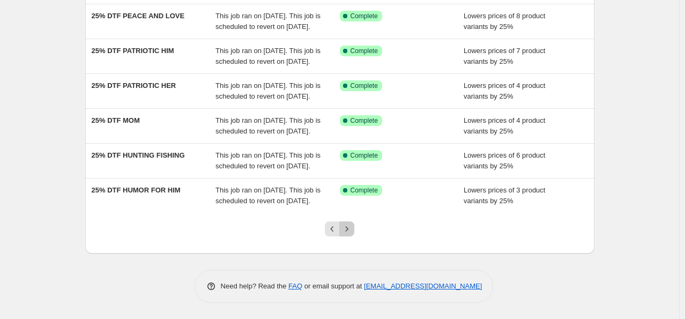
click at [352, 227] on icon "Next" at bounding box center [347, 229] width 11 height 11
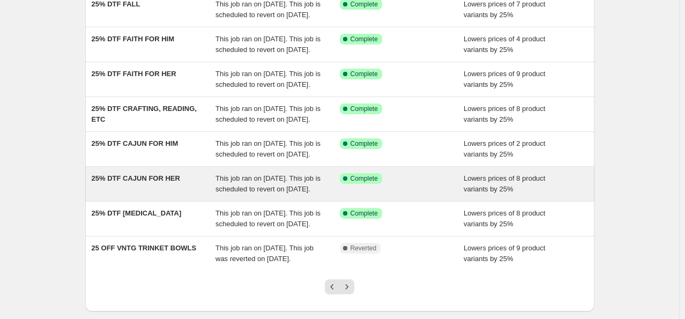
scroll to position [268, 0]
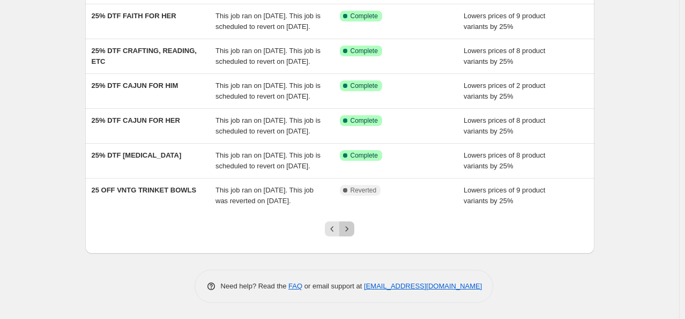
click at [348, 234] on icon "Next" at bounding box center [347, 229] width 11 height 11
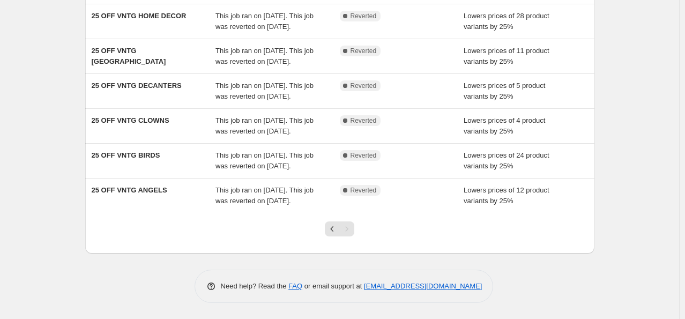
scroll to position [339, 0]
click at [330, 230] on icon "Previous" at bounding box center [332, 229] width 11 height 11
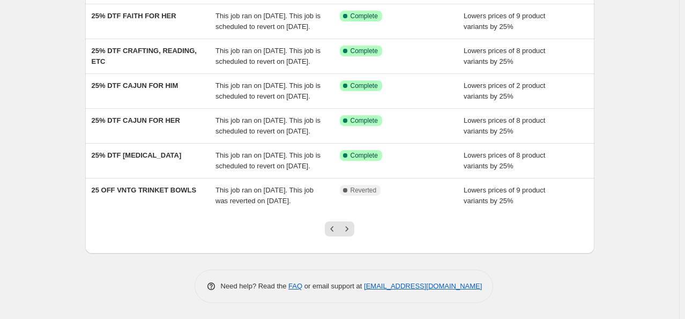
scroll to position [268, 0]
click at [336, 234] on icon "Previous" at bounding box center [332, 229] width 11 height 11
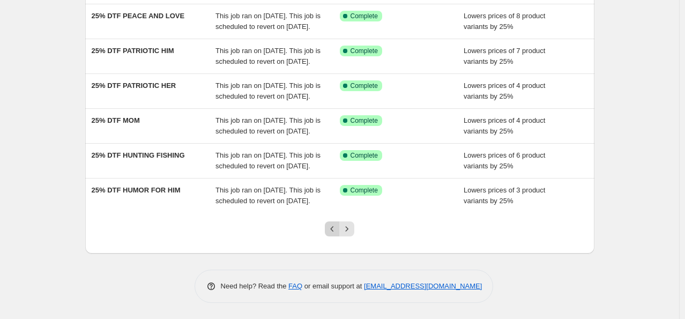
click at [335, 234] on icon "Previous" at bounding box center [332, 229] width 11 height 11
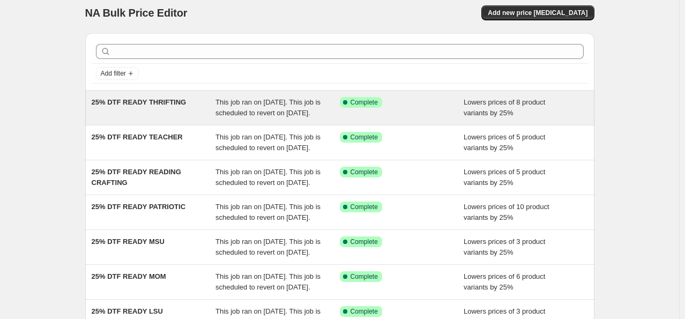
scroll to position [0, 0]
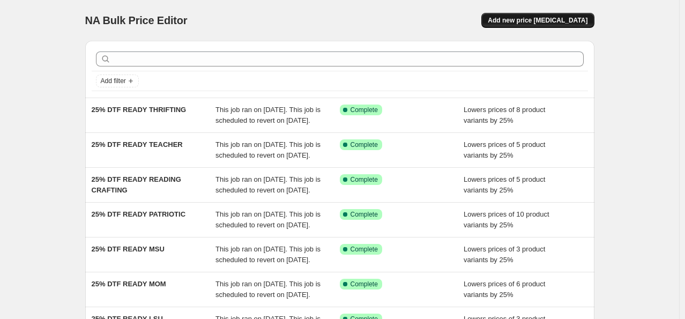
click at [572, 17] on span "Add new price [MEDICAL_DATA]" at bounding box center [538, 20] width 100 height 9
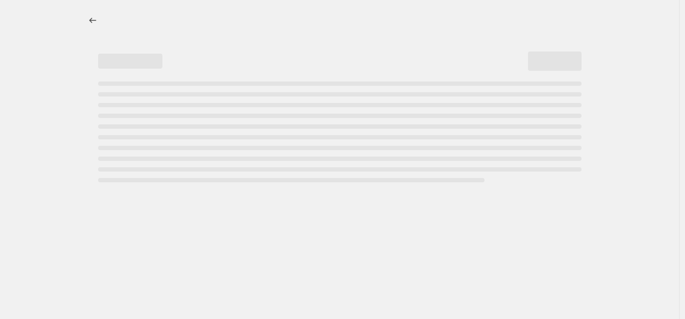
select select "percentage"
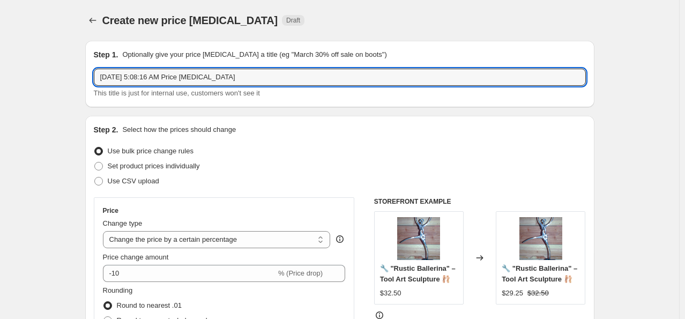
drag, startPoint x: 235, startPoint y: 75, endPoint x: 28, endPoint y: 47, distance: 209.0
paste input "25% DTF"
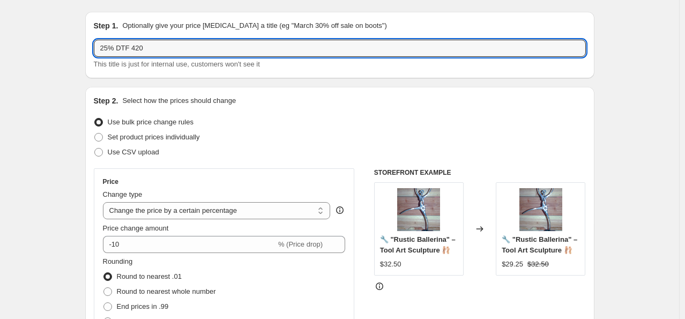
scroll to position [161, 0]
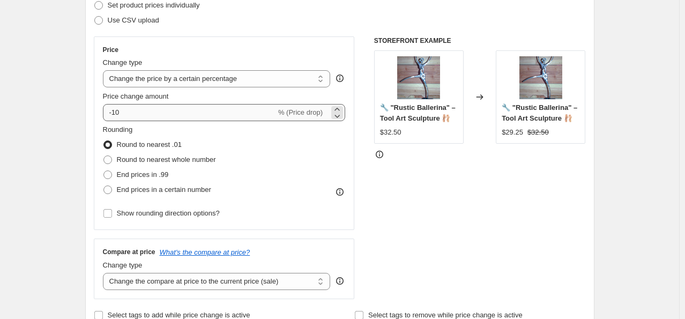
type input "25% DTF 420"
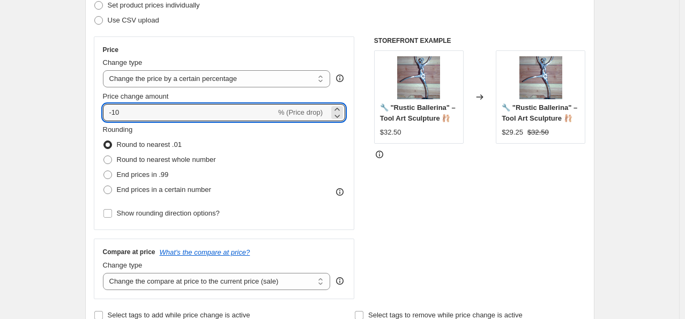
drag, startPoint x: 127, startPoint y: 112, endPoint x: 53, endPoint y: 91, distance: 76.8
type input "-25"
drag, startPoint x: 47, startPoint y: 105, endPoint x: 82, endPoint y: 112, distance: 34.9
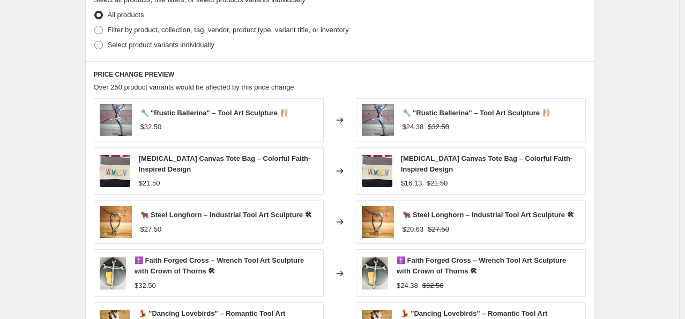
scroll to position [536, 0]
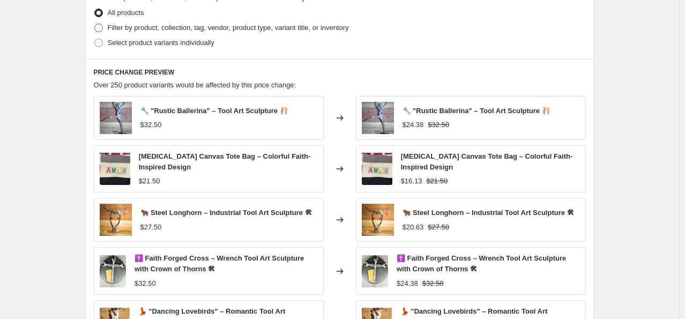
click at [171, 24] on span "Filter by product, collection, tag, vendor, product type, variant title, or inv…" at bounding box center [228, 28] width 241 height 8
click at [95, 24] on input "Filter by product, collection, tag, vendor, product type, variant title, or inv…" at bounding box center [94, 24] width 1 height 1
radio input "true"
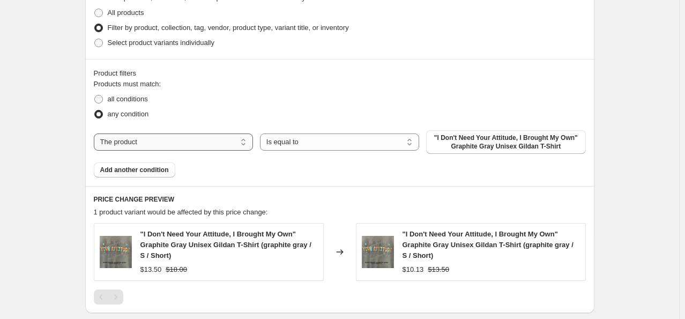
click at [223, 139] on select "The product The product's collection The product's tag The product's vendor The…" at bounding box center [173, 142] width 159 height 17
select select "collection"
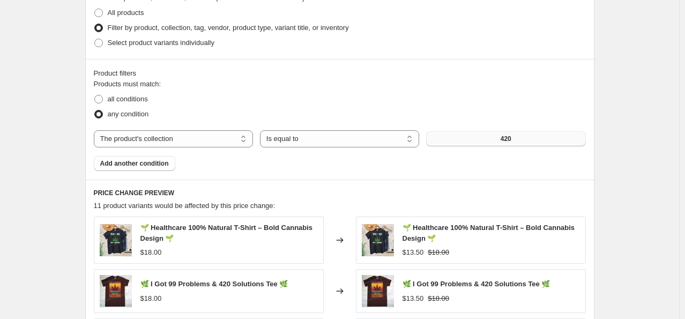
click at [465, 139] on button "420" at bounding box center [505, 138] width 159 height 15
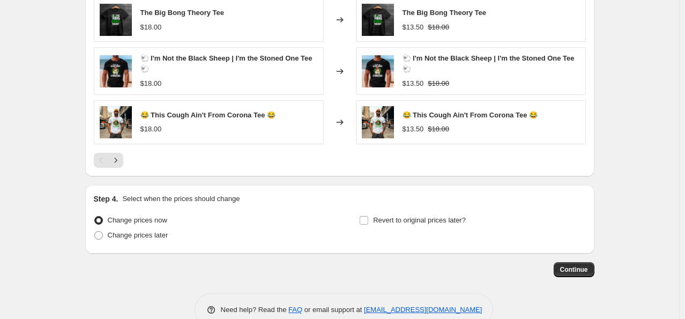
scroll to position [858, 0]
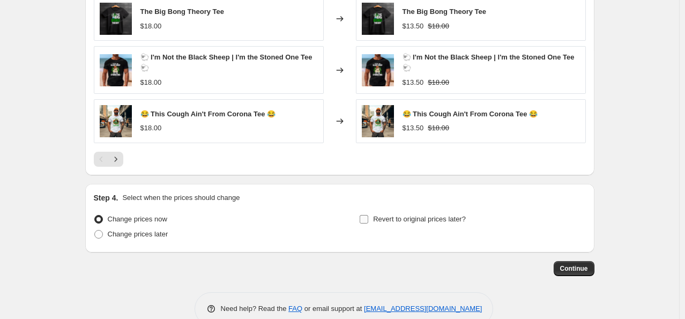
click at [430, 217] on span "Revert to original prices later?" at bounding box center [419, 219] width 93 height 8
click at [368, 217] on input "Revert to original prices later?" at bounding box center [364, 219] width 9 height 9
checkbox input "true"
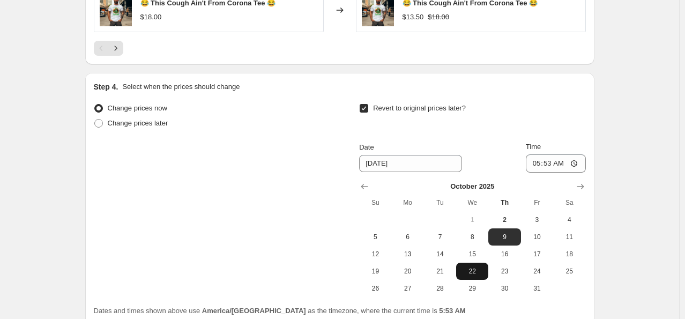
scroll to position [1019, 0]
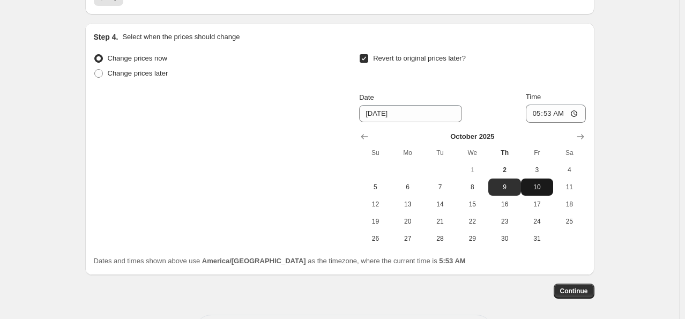
click at [536, 188] on span "10" at bounding box center [538, 187] width 24 height 9
type input "[DATE]"
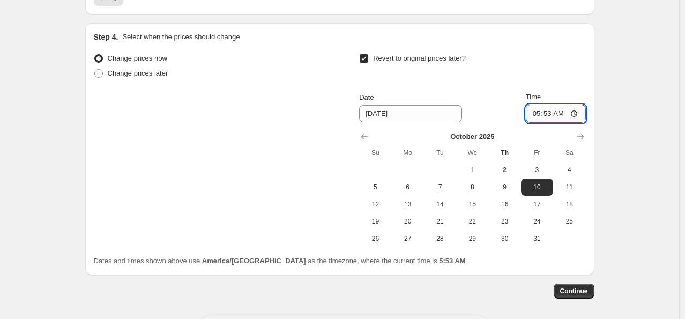
click at [542, 112] on input "05:53" at bounding box center [556, 114] width 60 height 18
type input "00:00"
click at [586, 291] on span "Continue" at bounding box center [575, 291] width 28 height 9
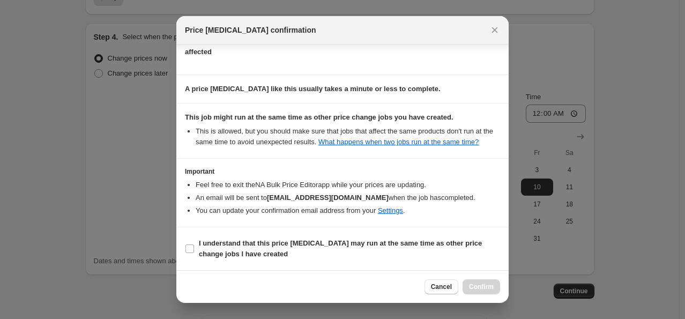
scroll to position [142, 0]
click at [191, 245] on input "I understand that this price [MEDICAL_DATA] may run at the same time as other p…" at bounding box center [190, 249] width 9 height 9
checkbox input "true"
click at [493, 291] on span "Confirm" at bounding box center [481, 287] width 25 height 9
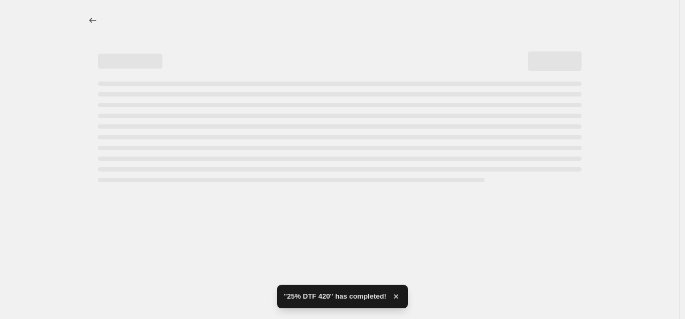
select select "percentage"
select select "collection"
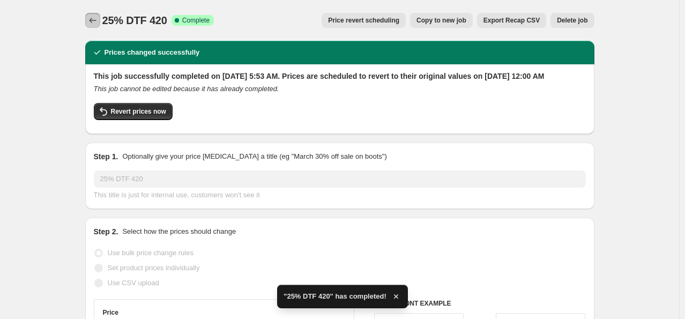
click at [94, 16] on icon "Price change jobs" at bounding box center [92, 20] width 11 height 11
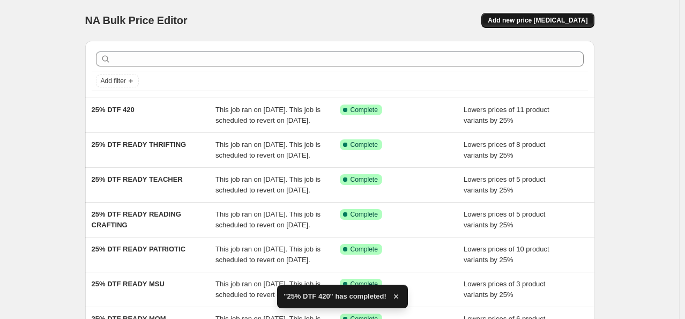
click at [537, 20] on span "Add new price [MEDICAL_DATA]" at bounding box center [538, 20] width 100 height 9
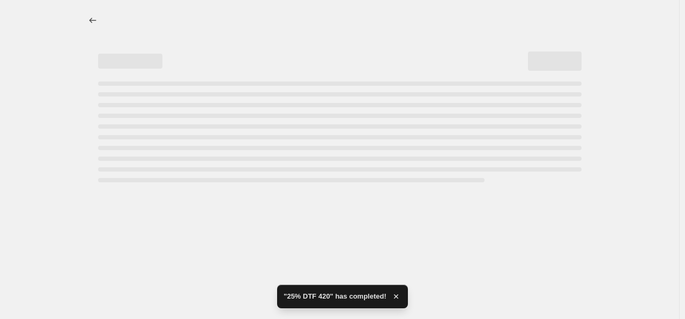
select select "percentage"
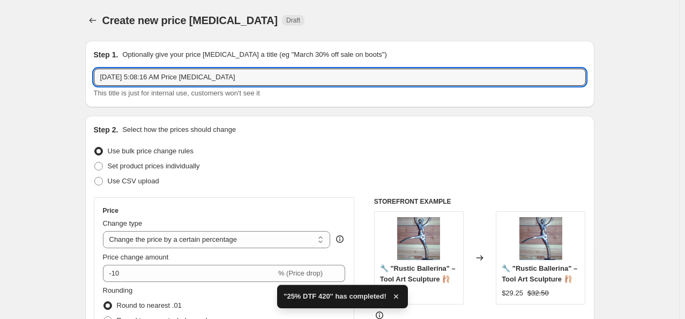
drag, startPoint x: 240, startPoint y: 73, endPoint x: 19, endPoint y: 34, distance: 224.4
paste input "25% DTF"
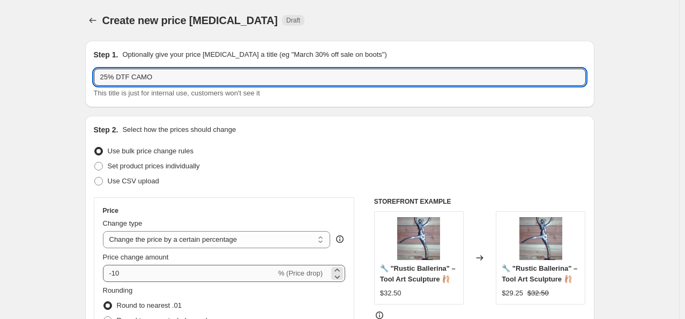
type input "25% DTF CAMO"
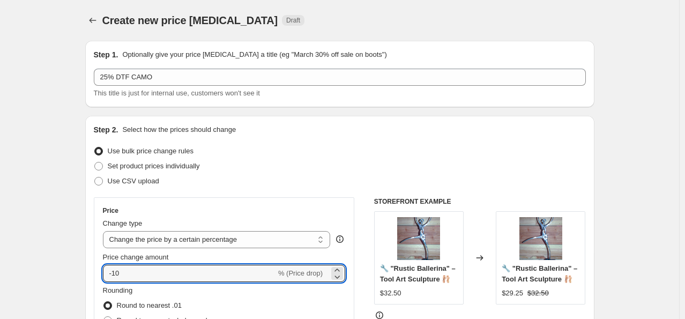
drag, startPoint x: 160, startPoint y: 277, endPoint x: 27, endPoint y: 242, distance: 137.0
type input "-25"
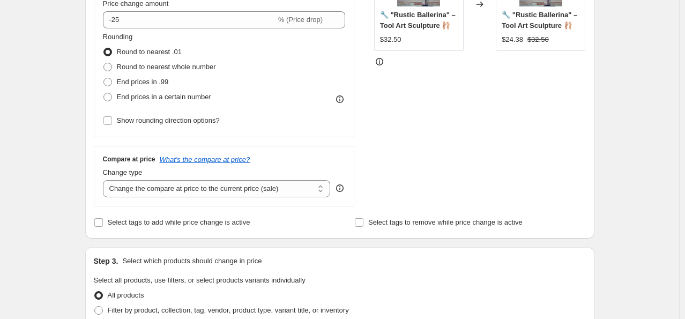
scroll to position [322, 0]
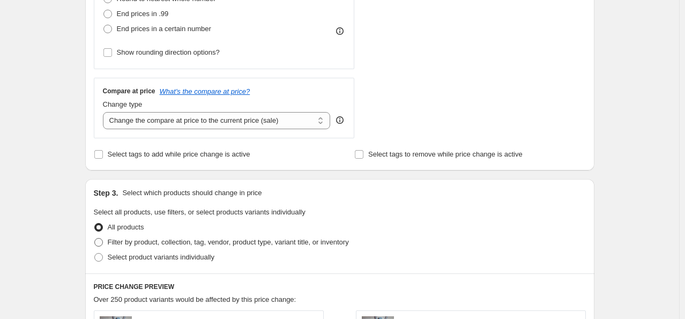
click at [142, 242] on span "Filter by product, collection, tag, vendor, product type, variant title, or inv…" at bounding box center [228, 242] width 241 height 8
click at [95, 239] on input "Filter by product, collection, tag, vendor, product type, variant title, or inv…" at bounding box center [94, 238] width 1 height 1
radio input "true"
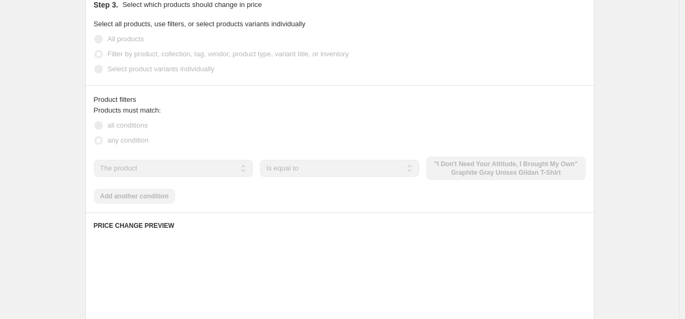
scroll to position [536, 0]
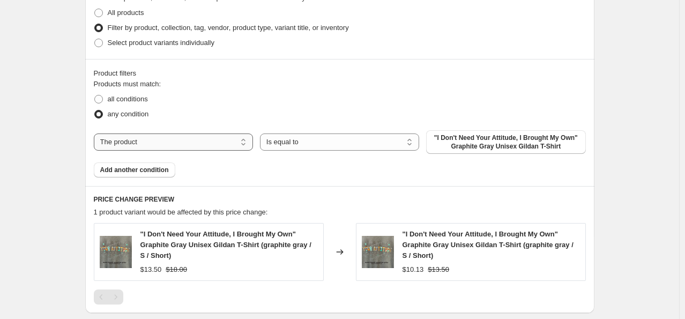
click at [167, 136] on select "The product The product's collection The product's tag The product's vendor The…" at bounding box center [173, 142] width 159 height 17
select select "collection"
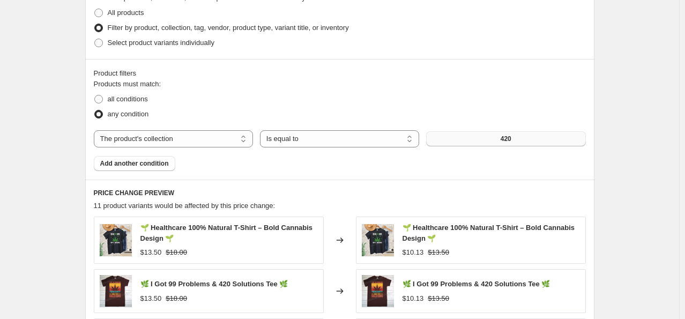
click at [483, 139] on button "420" at bounding box center [505, 138] width 159 height 15
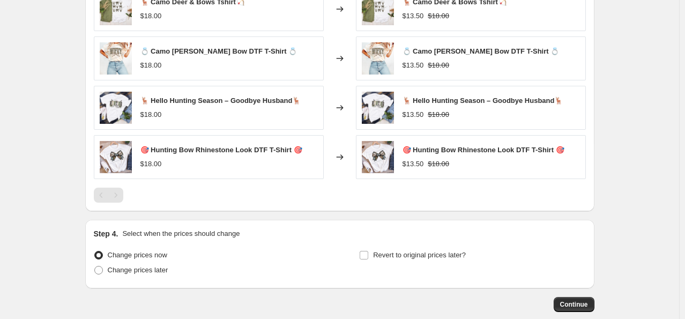
scroll to position [823, 0]
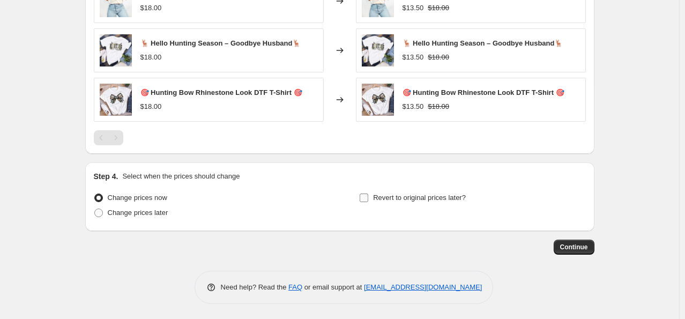
click at [368, 196] on input "Revert to original prices later?" at bounding box center [364, 198] width 9 height 9
checkbox input "true"
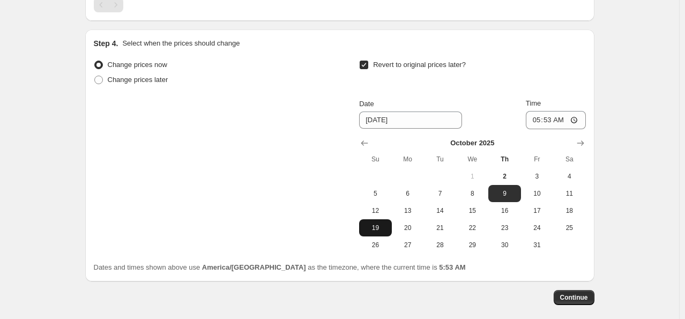
scroll to position [984, 0]
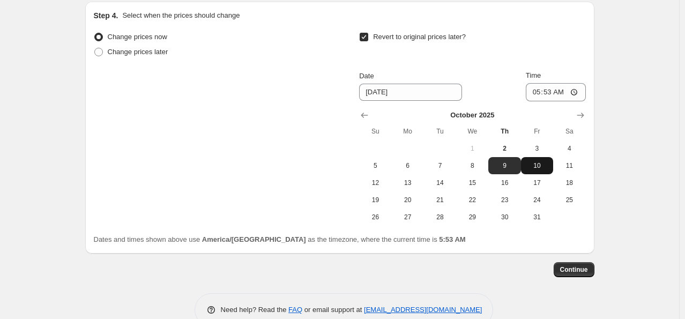
click at [535, 166] on span "10" at bounding box center [538, 165] width 24 height 9
type input "[DATE]"
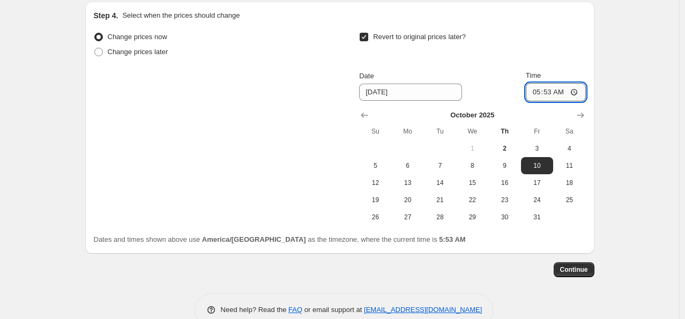
click at [535, 87] on input "05:53" at bounding box center [556, 92] width 60 height 18
type input "00:00"
click at [588, 273] on button "Continue" at bounding box center [574, 269] width 41 height 15
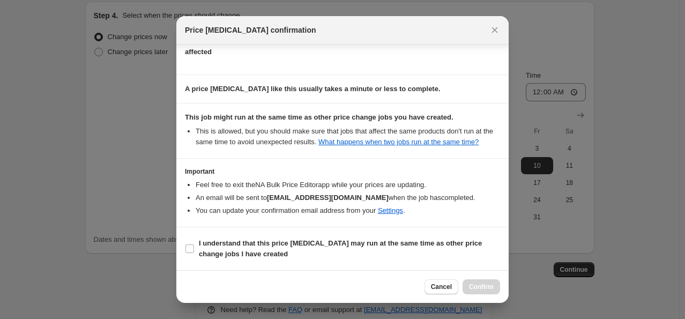
scroll to position [142, 0]
click at [191, 242] on label "I understand that this price [MEDICAL_DATA] may run at the same time as other p…" at bounding box center [342, 249] width 315 height 26
click at [191, 245] on input "I understand that this price [MEDICAL_DATA] may run at the same time as other p…" at bounding box center [190, 249] width 9 height 9
checkbox input "true"
click at [493, 290] on span "Confirm" at bounding box center [481, 287] width 25 height 9
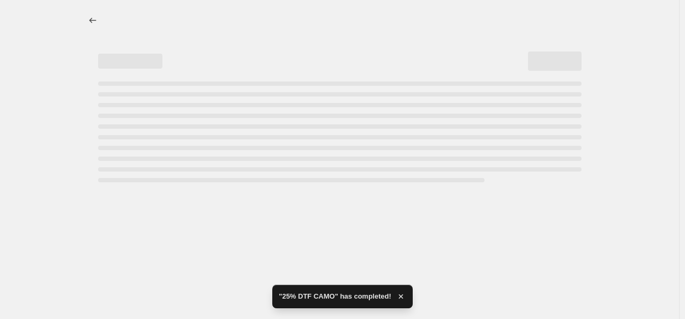
select select "percentage"
select select "collection"
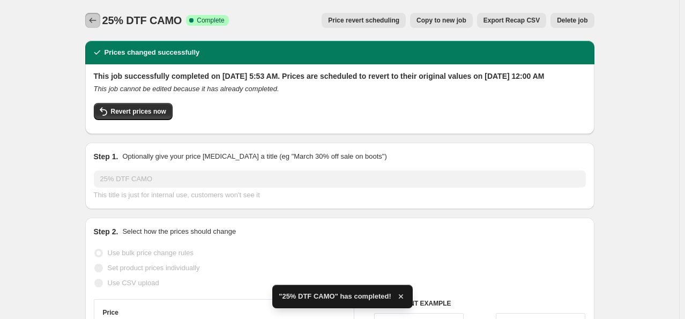
click at [95, 21] on icon "Price change jobs" at bounding box center [92, 20] width 11 height 11
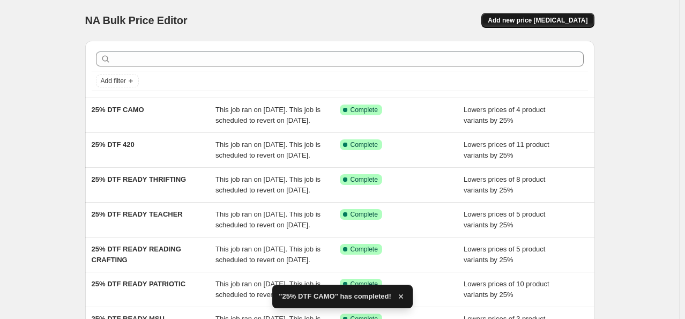
click at [577, 21] on span "Add new price [MEDICAL_DATA]" at bounding box center [538, 20] width 100 height 9
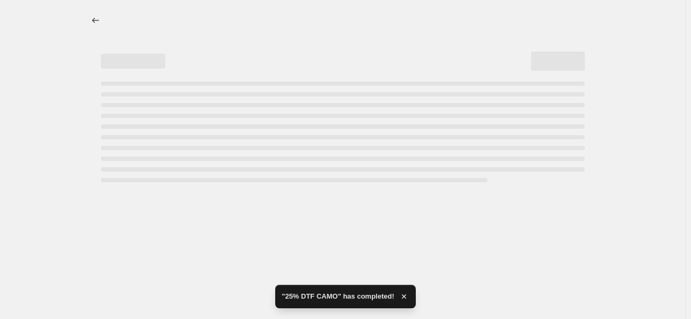
select select "percentage"
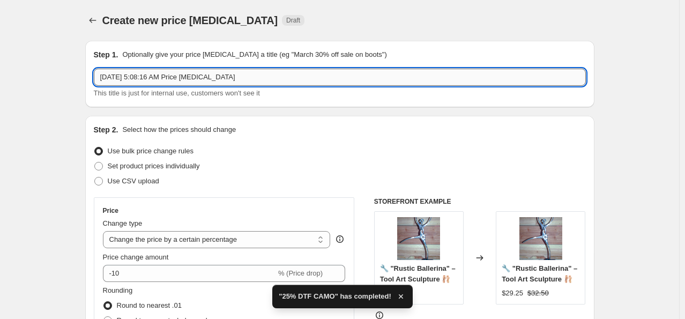
click at [240, 77] on input "[DATE] 5:08:16 AM Price [MEDICAL_DATA]" at bounding box center [340, 77] width 492 height 17
click at [239, 77] on input "[DATE] 5:08:16 AM Price [MEDICAL_DATA]" at bounding box center [340, 77] width 492 height 17
paste input "25% DTF"
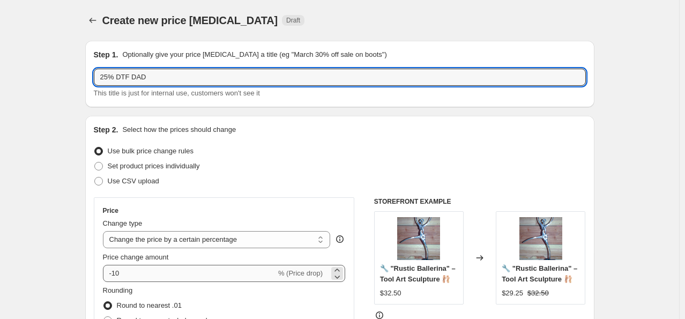
type input "25% DTF DAD"
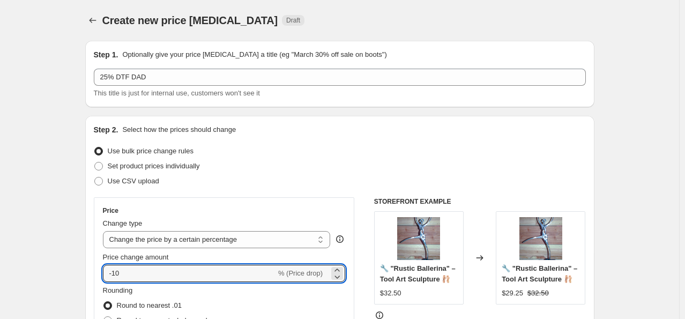
drag, startPoint x: 174, startPoint y: 277, endPoint x: 86, endPoint y: 247, distance: 93.1
type input "-25"
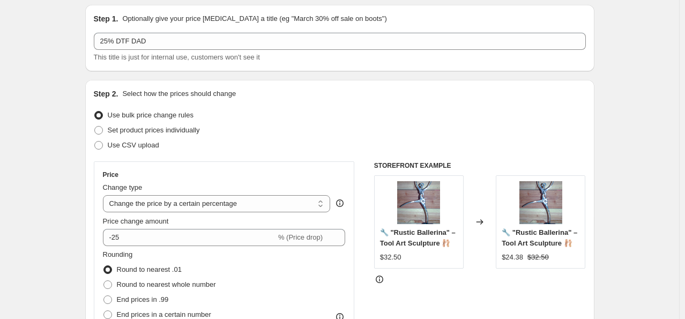
scroll to position [322, 0]
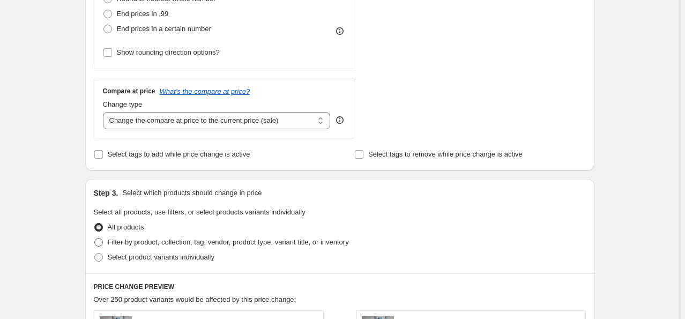
click at [170, 236] on label "Filter by product, collection, tag, vendor, product type, variant title, or inv…" at bounding box center [221, 242] width 255 height 15
click at [95, 238] on input "Filter by product, collection, tag, vendor, product type, variant title, or inv…" at bounding box center [94, 238] width 1 height 1
radio input "true"
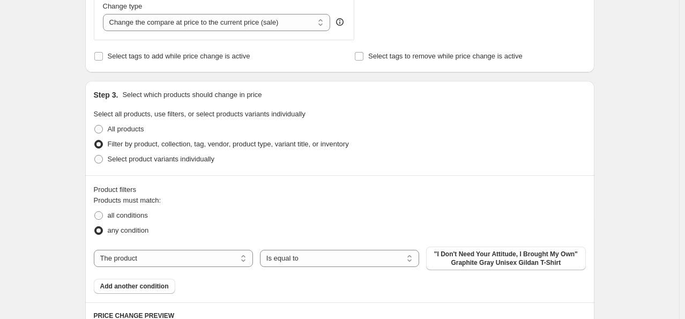
scroll to position [483, 0]
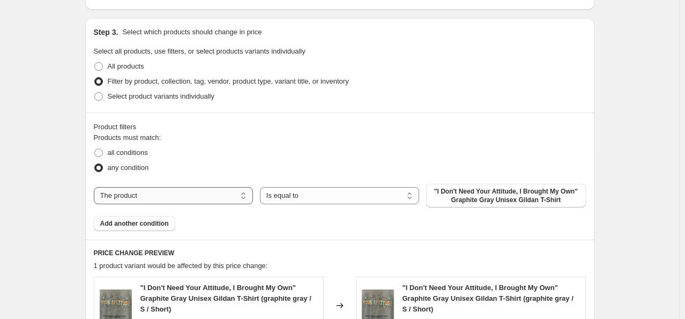
click at [186, 195] on select "The product The product's collection The product's tag The product's vendor The…" at bounding box center [173, 195] width 159 height 17
select select "collection"
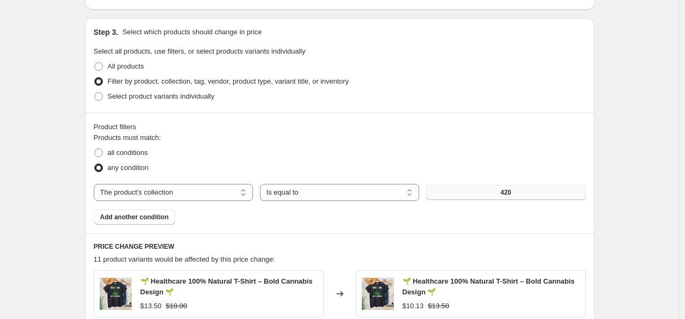
click at [506, 195] on span "420" at bounding box center [506, 192] width 11 height 9
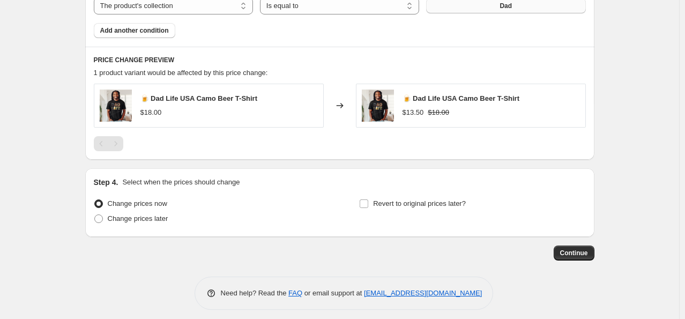
scroll to position [676, 0]
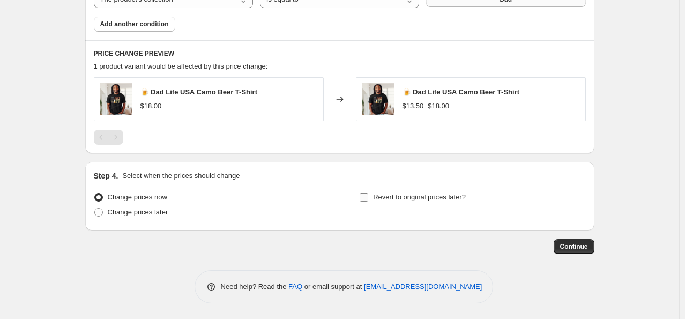
click at [379, 196] on span "Revert to original prices later?" at bounding box center [419, 197] width 93 height 8
click at [368, 196] on input "Revert to original prices later?" at bounding box center [364, 197] width 9 height 9
checkbox input "true"
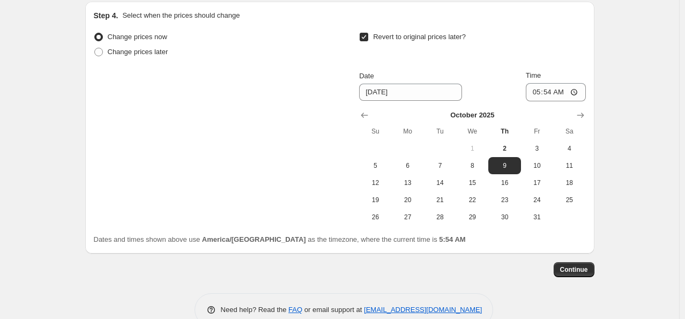
scroll to position [837, 0]
click at [539, 161] on span "10" at bounding box center [538, 165] width 24 height 9
type input "[DATE]"
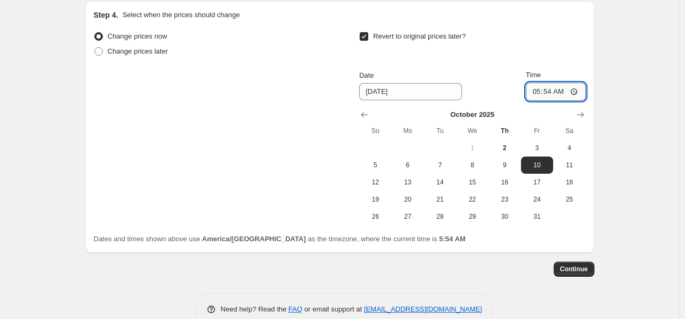
click at [539, 92] on input "05:54" at bounding box center [556, 92] width 60 height 18
type input "00:00"
click at [581, 269] on span "Continue" at bounding box center [575, 269] width 28 height 9
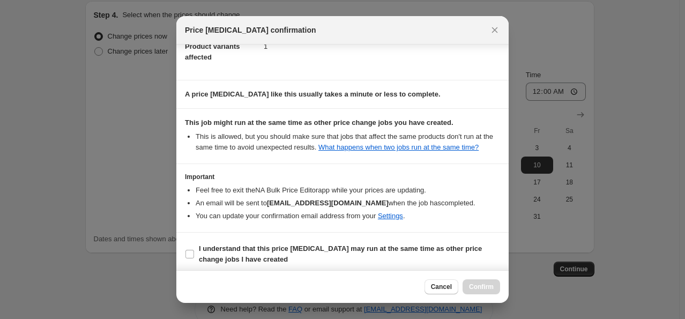
scroll to position [142, 0]
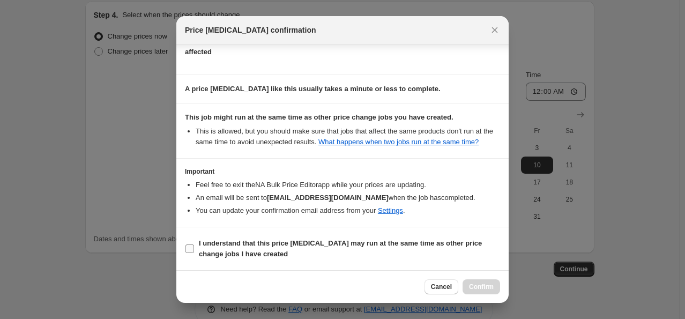
click at [187, 238] on label "I understand that this price [MEDICAL_DATA] may run at the same time as other p…" at bounding box center [342, 249] width 315 height 26
click at [187, 245] on input "I understand that this price [MEDICAL_DATA] may run at the same time as other p…" at bounding box center [190, 249] width 9 height 9
checkbox input "true"
click at [482, 289] on span "Confirm" at bounding box center [481, 287] width 25 height 9
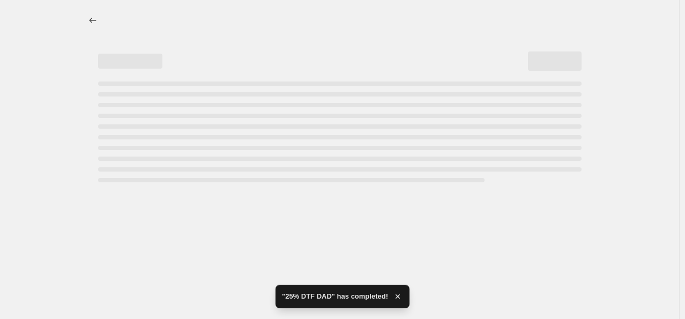
select select "percentage"
select select "collection"
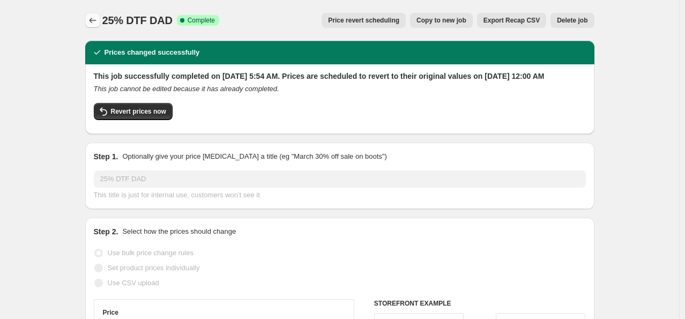
click at [98, 17] on icon "Price change jobs" at bounding box center [92, 20] width 11 height 11
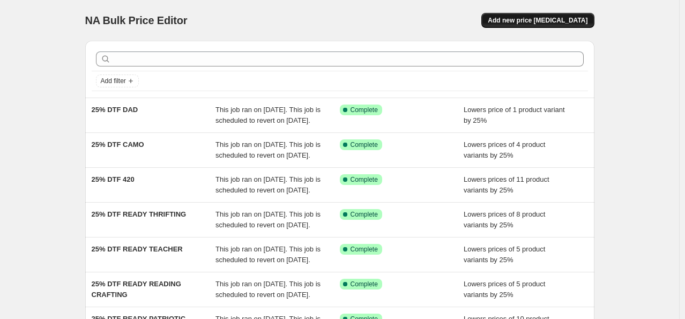
click at [569, 15] on button "Add new price [MEDICAL_DATA]" at bounding box center [538, 20] width 113 height 15
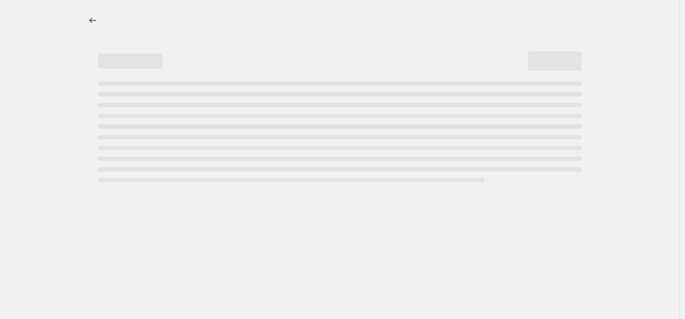
select select "percentage"
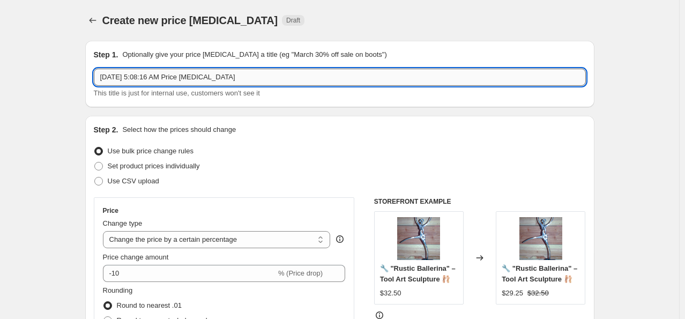
click at [291, 73] on input "[DATE] 5:08:16 AM Price [MEDICAL_DATA]" at bounding box center [340, 77] width 492 height 17
click at [290, 73] on input "[DATE] 5:08:16 AM Price [MEDICAL_DATA]" at bounding box center [340, 77] width 492 height 17
paste input "25% DTF"
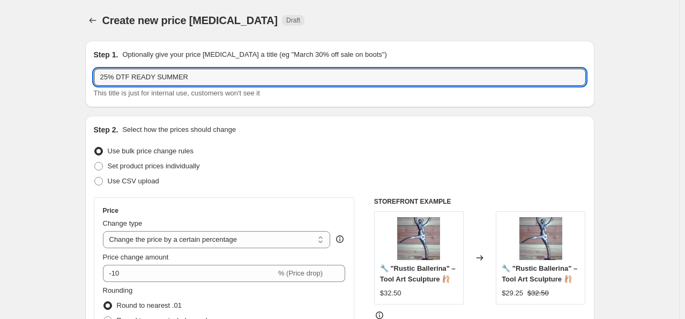
type input "25% DTF READY SUMMER"
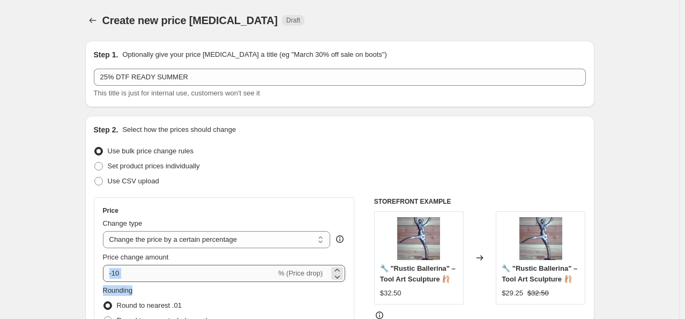
drag, startPoint x: 163, startPoint y: 282, endPoint x: 115, endPoint y: 270, distance: 48.7
click at [115, 270] on div "Price Change type Change the price to a certain amount Change the price by a ce…" at bounding box center [224, 294] width 243 height 175
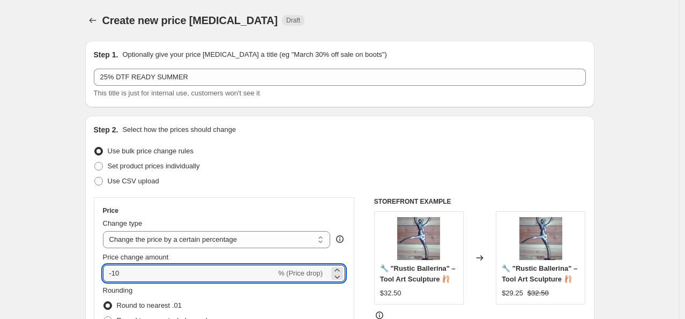
drag, startPoint x: 139, startPoint y: 273, endPoint x: 80, endPoint y: 264, distance: 60.2
type input "-25"
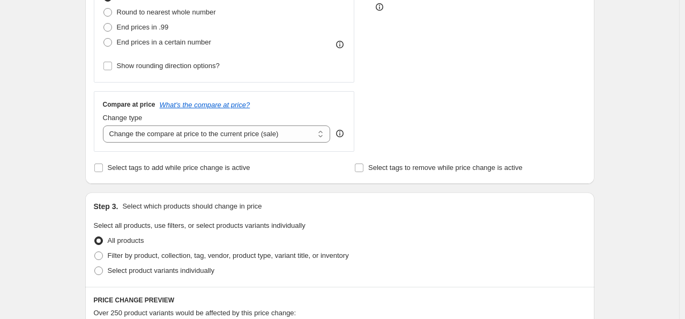
scroll to position [375, 0]
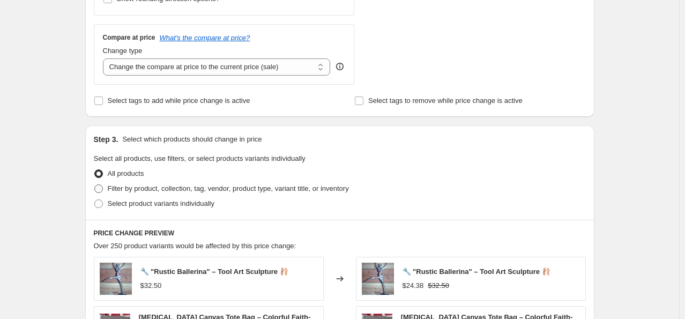
click at [131, 189] on span "Filter by product, collection, tag, vendor, product type, variant title, or inv…" at bounding box center [228, 189] width 241 height 8
click at [95, 185] on input "Filter by product, collection, tag, vendor, product type, variant title, or inv…" at bounding box center [94, 185] width 1 height 1
radio input "true"
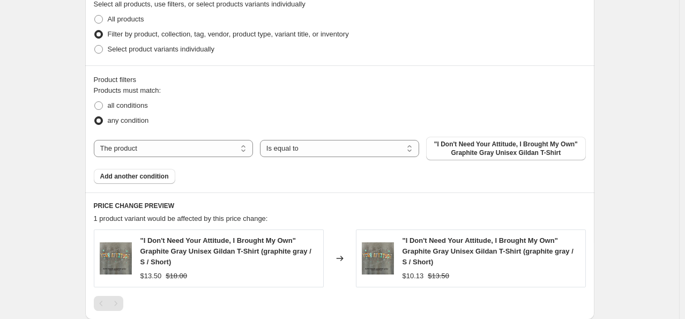
scroll to position [536, 0]
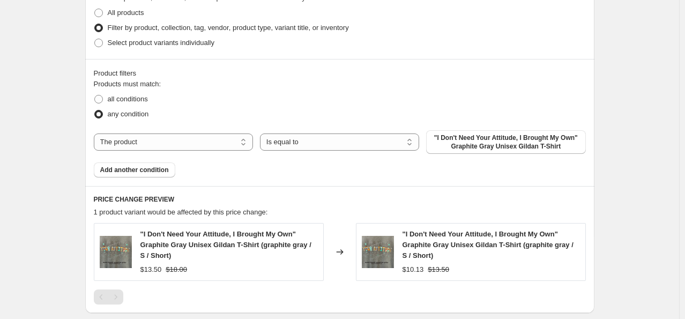
click at [221, 146] on select "The product The product's collection The product's tag The product's vendor The…" at bounding box center [173, 142] width 159 height 17
select select "collection"
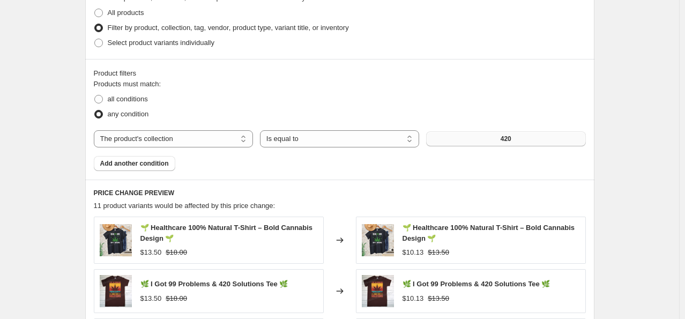
click at [461, 137] on button "420" at bounding box center [505, 138] width 159 height 15
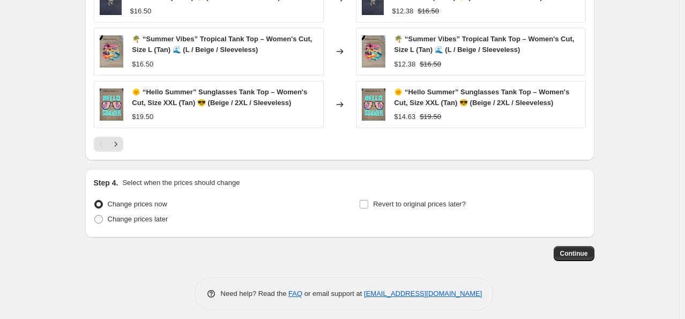
scroll to position [890, 0]
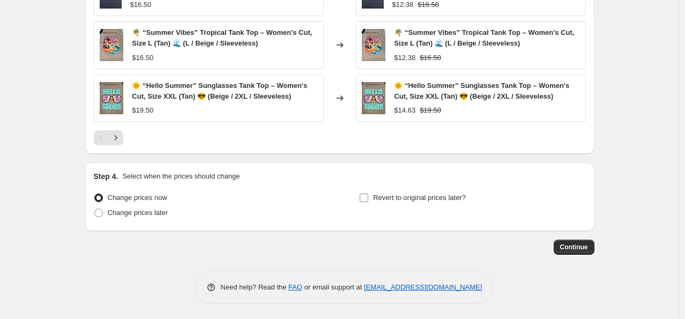
click at [366, 198] on input "Revert to original prices later?" at bounding box center [364, 198] width 9 height 9
checkbox input "true"
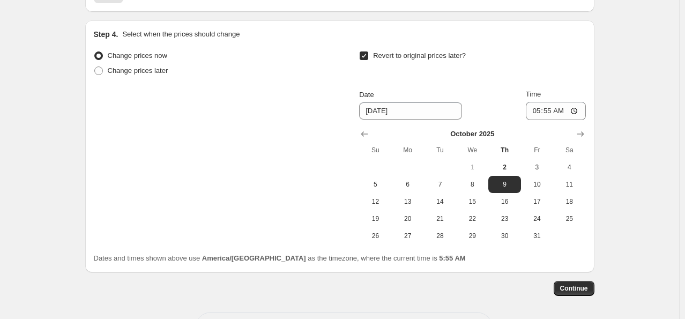
scroll to position [1051, 0]
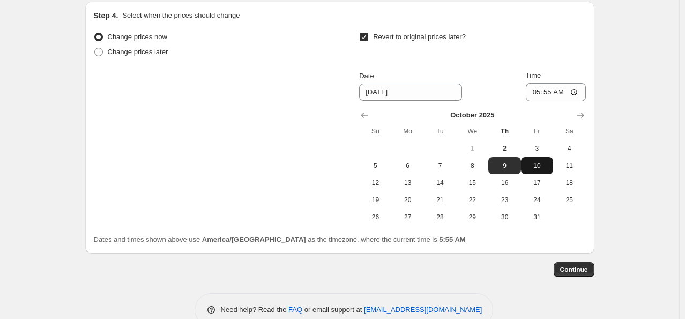
click at [534, 167] on span "10" at bounding box center [538, 165] width 24 height 9
type input "[DATE]"
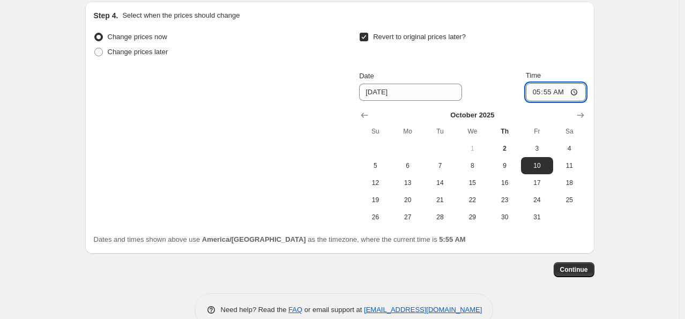
click at [539, 88] on input "05:55" at bounding box center [556, 92] width 60 height 18
type input "00:00"
click at [574, 267] on span "Continue" at bounding box center [575, 270] width 28 height 9
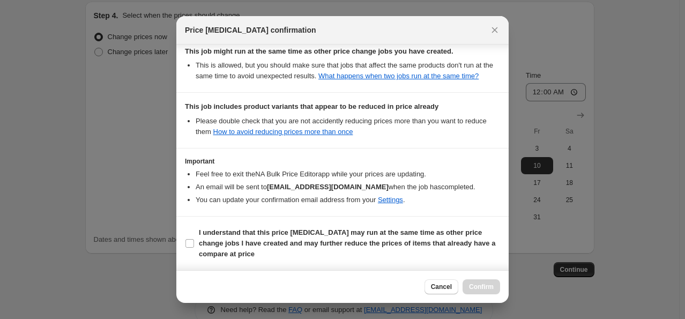
scroll to position [208, 0]
click at [193, 246] on input "I understand that this price [MEDICAL_DATA] may run at the same time as other p…" at bounding box center [190, 243] width 9 height 9
checkbox input "true"
click at [476, 288] on span "Confirm" at bounding box center [481, 287] width 25 height 9
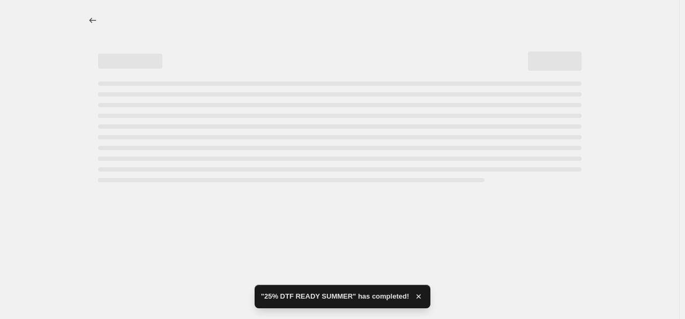
select select "percentage"
select select "collection"
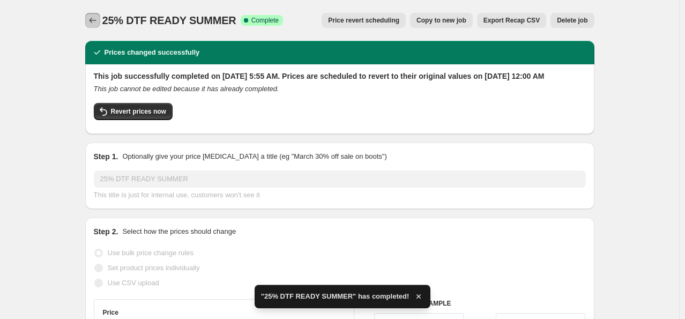
click at [94, 14] on button "Price change jobs" at bounding box center [92, 20] width 15 height 15
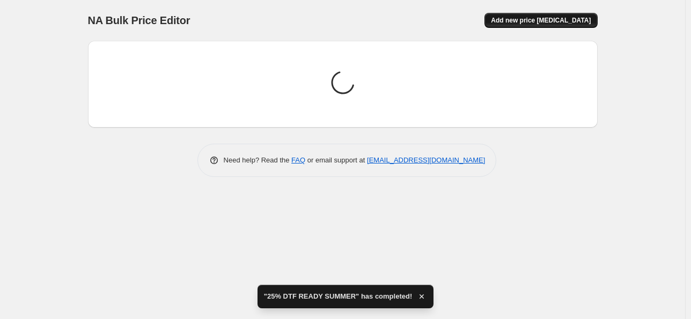
click at [512, 18] on button "Add new price [MEDICAL_DATA]" at bounding box center [540, 20] width 113 height 15
select select "percentage"
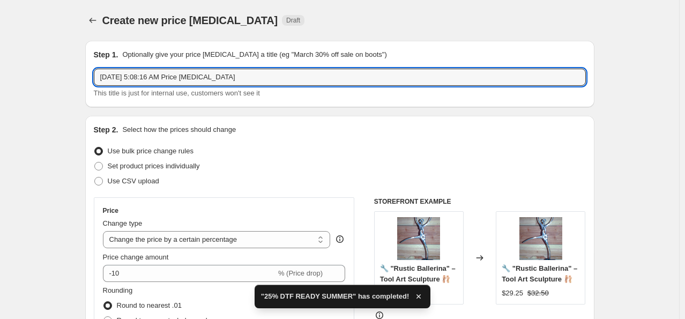
drag, startPoint x: 290, startPoint y: 81, endPoint x: 82, endPoint y: 25, distance: 216.0
paste input "25% DTF"
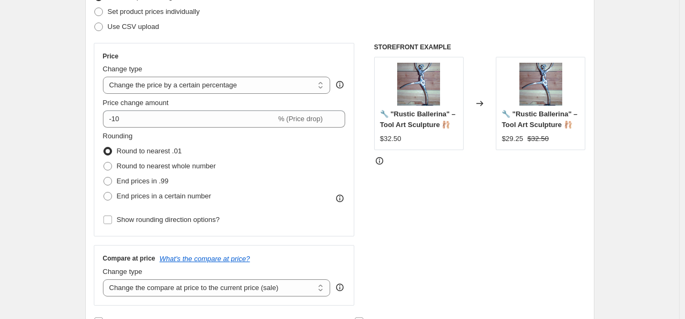
scroll to position [161, 0]
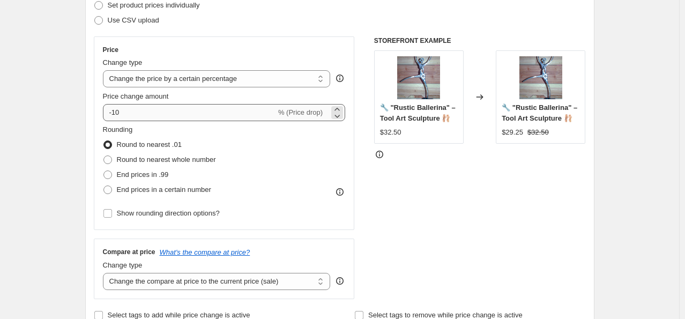
type input "25% DTF READY APRONS"
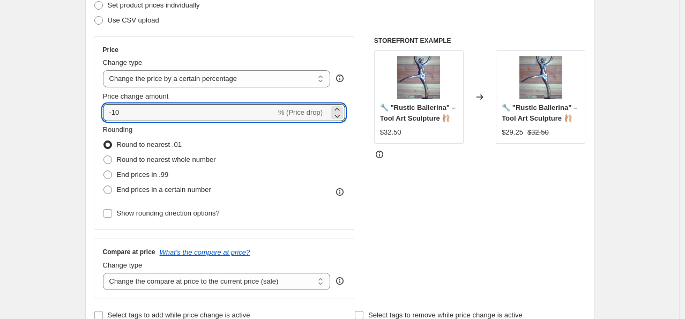
drag, startPoint x: 146, startPoint y: 112, endPoint x: 92, endPoint y: 93, distance: 56.8
click at [92, 93] on div "Step 2. Select how the prices should change Use bulk price change rules Set pro…" at bounding box center [340, 143] width 510 height 377
type input "-25"
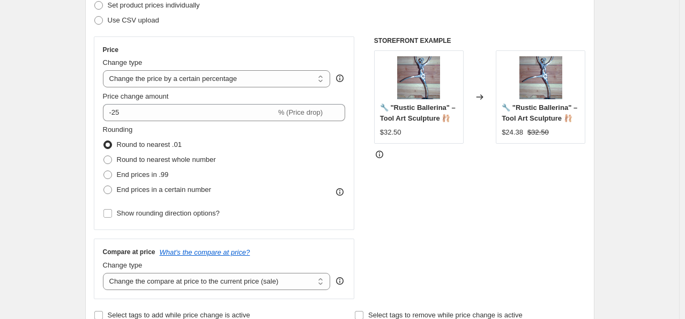
click at [94, 93] on div "Step 2. Select how the prices should change Use bulk price change rules Set pro…" at bounding box center [340, 143] width 510 height 377
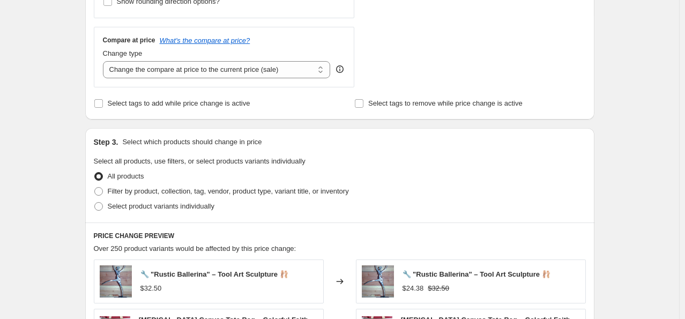
scroll to position [375, 0]
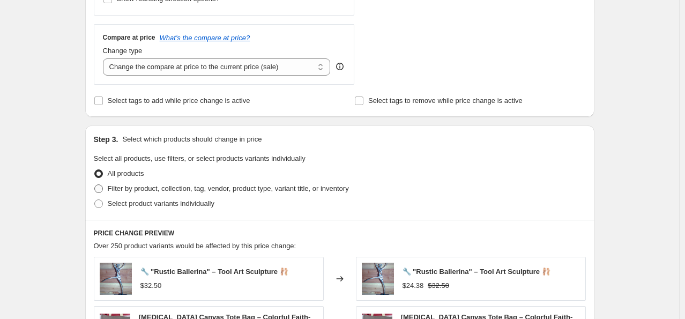
click at [186, 187] on span "Filter by product, collection, tag, vendor, product type, variant title, or inv…" at bounding box center [228, 189] width 241 height 8
click at [95, 185] on input "Filter by product, collection, tag, vendor, product type, variant title, or inv…" at bounding box center [94, 185] width 1 height 1
radio input "true"
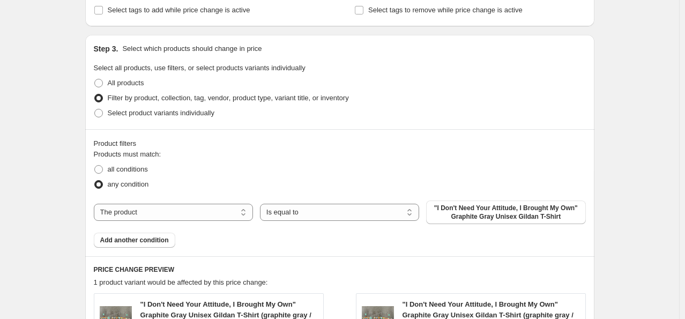
scroll to position [536, 0]
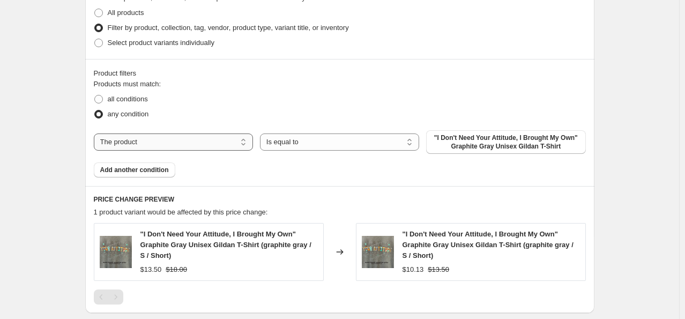
click at [197, 140] on select "The product The product's collection The product's tag The product's vendor The…" at bounding box center [173, 142] width 159 height 17
select select "collection"
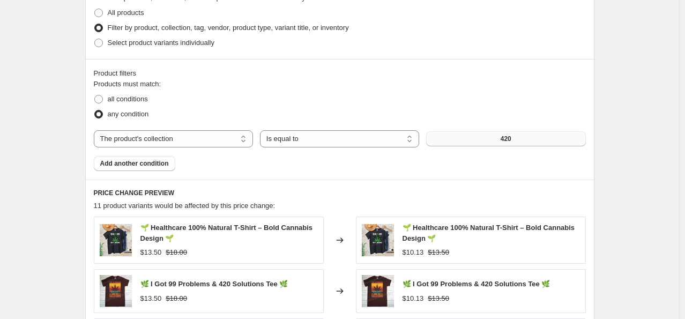
click at [474, 143] on button "420" at bounding box center [505, 138] width 159 height 15
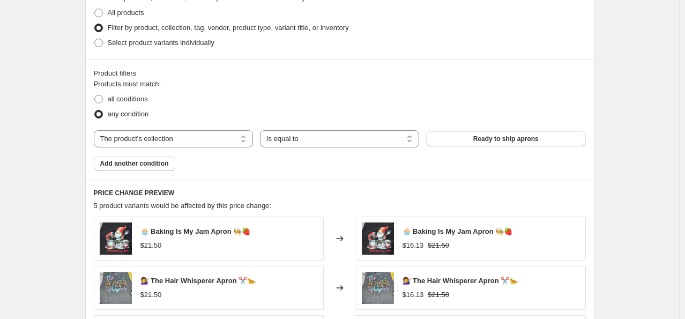
click at [32, 165] on div "Create new price change job. This page is ready Create new price change job Dra…" at bounding box center [340, 60] width 680 height 1193
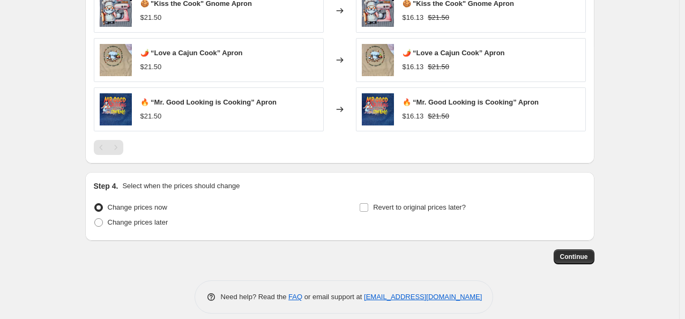
scroll to position [873, 0]
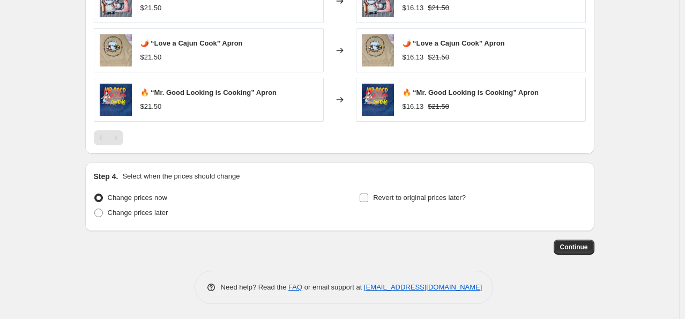
click at [367, 197] on input "Revert to original prices later?" at bounding box center [364, 198] width 9 height 9
checkbox input "true"
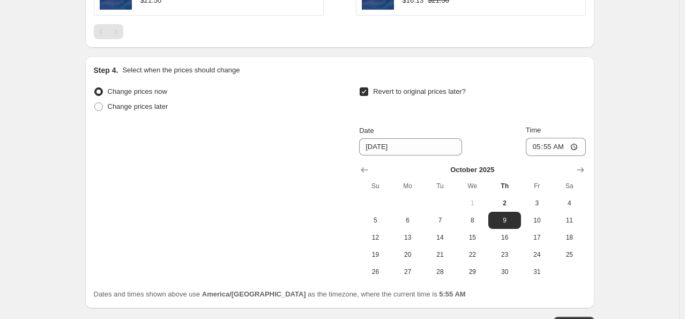
scroll to position [1034, 0]
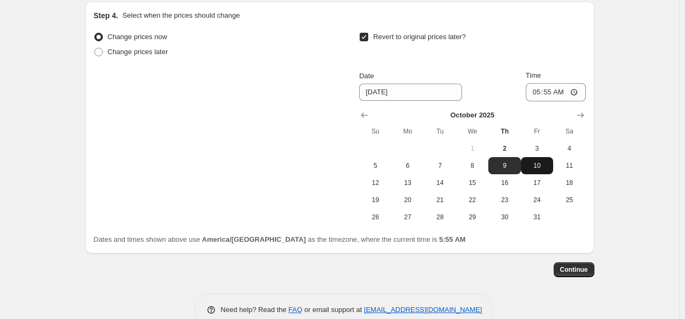
click at [533, 165] on span "10" at bounding box center [538, 165] width 24 height 9
type input "[DATE]"
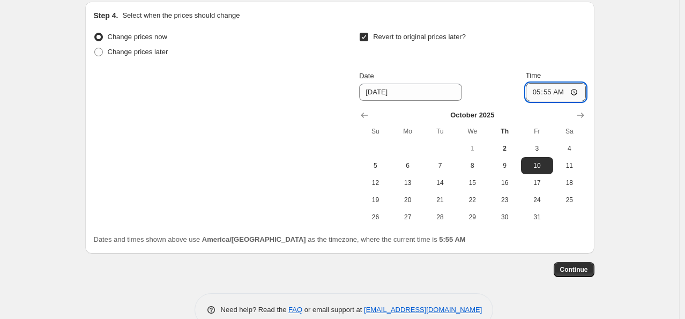
click at [537, 94] on input "05:55" at bounding box center [556, 92] width 60 height 18
type input "00:00"
click at [592, 267] on button "Continue" at bounding box center [574, 269] width 41 height 15
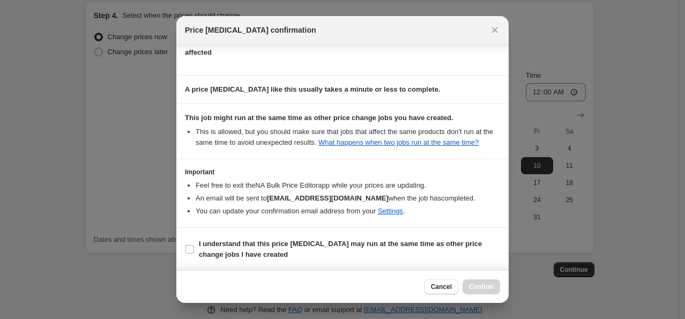
scroll to position [142, 0]
click at [188, 250] on input "I understand that this price [MEDICAL_DATA] may run at the same time as other p…" at bounding box center [190, 249] width 9 height 9
checkbox input "true"
click at [479, 290] on span "Confirm" at bounding box center [481, 287] width 25 height 9
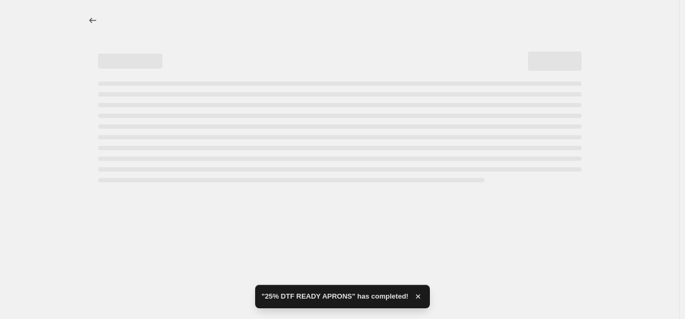
select select "percentage"
select select "collection"
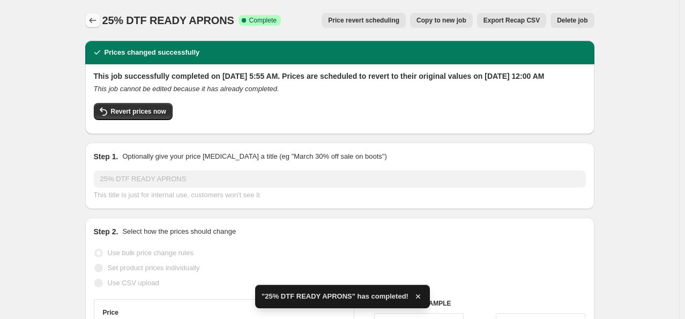
click at [90, 16] on icon "Price change jobs" at bounding box center [92, 20] width 11 height 11
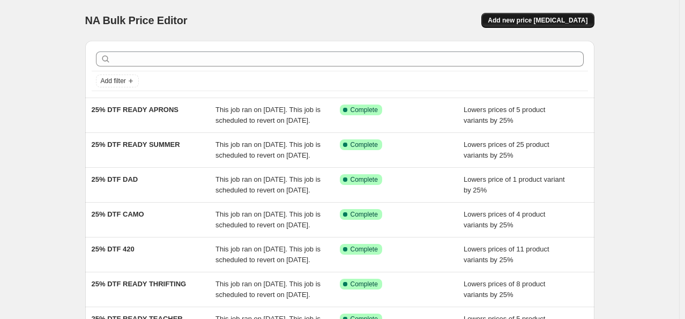
click at [535, 19] on span "Add new price [MEDICAL_DATA]" at bounding box center [538, 20] width 100 height 9
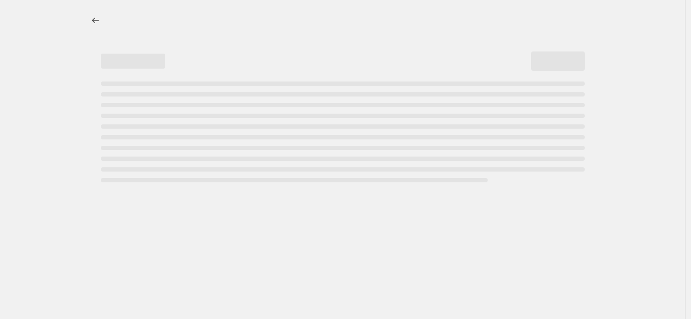
select select "percentage"
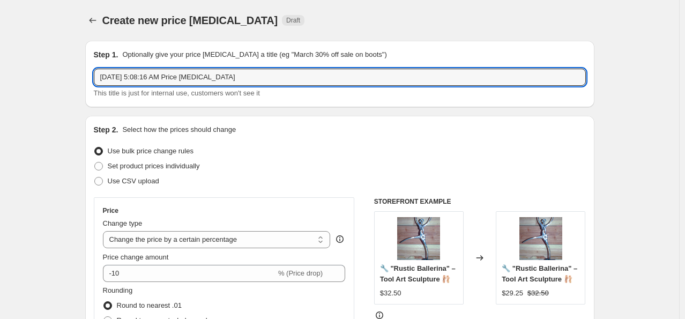
drag, startPoint x: 322, startPoint y: 77, endPoint x: -114, endPoint y: 16, distance: 439.9
click at [0, 16] on html "Home Settings Plans Skip to content Create new price [MEDICAL_DATA]. This page …" at bounding box center [342, 159] width 685 height 319
paste input "25% DTF"
type input "25% DTF READY BAGS"
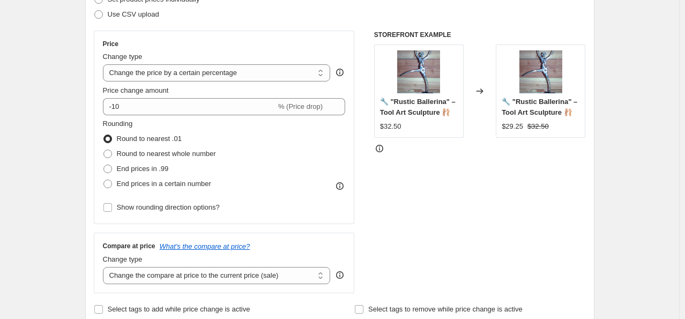
scroll to position [215, 0]
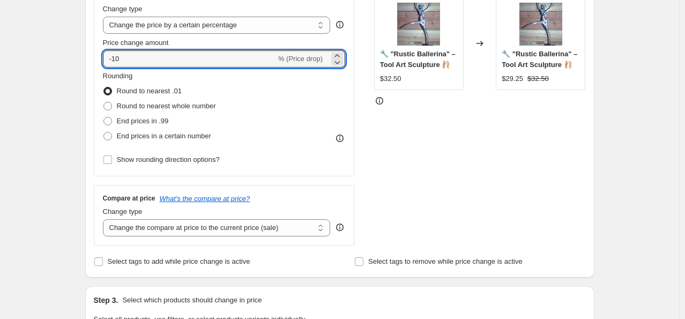
drag, startPoint x: 121, startPoint y: 59, endPoint x: 77, endPoint y: 51, distance: 45.1
type input "-25"
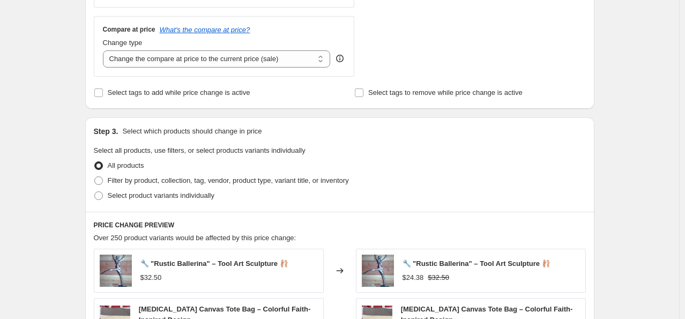
scroll to position [429, 0]
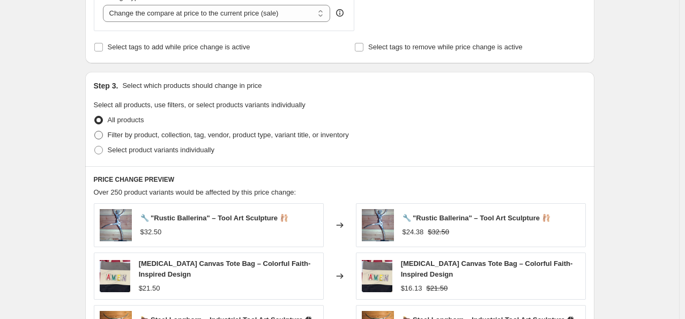
click at [152, 138] on span "Filter by product, collection, tag, vendor, product type, variant title, or inv…" at bounding box center [228, 135] width 241 height 8
click at [95, 131] on input "Filter by product, collection, tag, vendor, product type, variant title, or inv…" at bounding box center [94, 131] width 1 height 1
radio input "true"
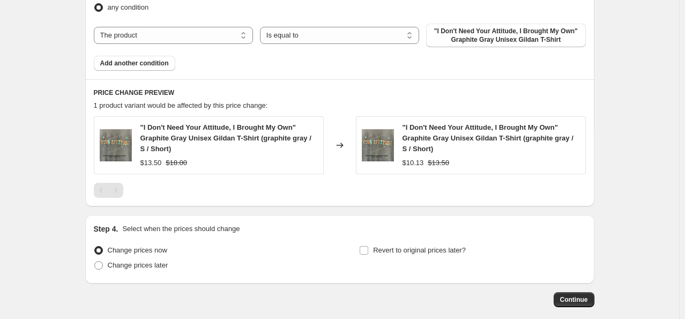
scroll to position [644, 0]
click at [195, 35] on select "The product The product's collection The product's tag The product's vendor The…" at bounding box center [173, 34] width 159 height 17
select select "collection"
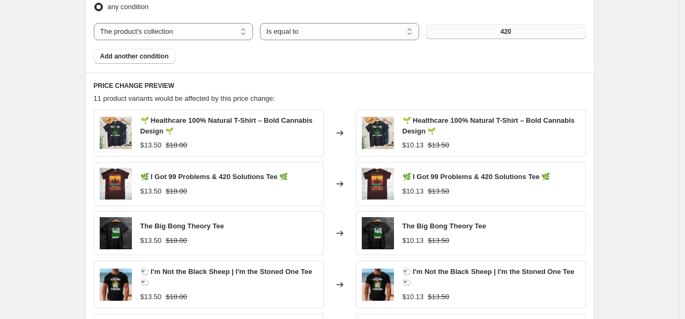
click at [466, 34] on button "420" at bounding box center [505, 31] width 159 height 15
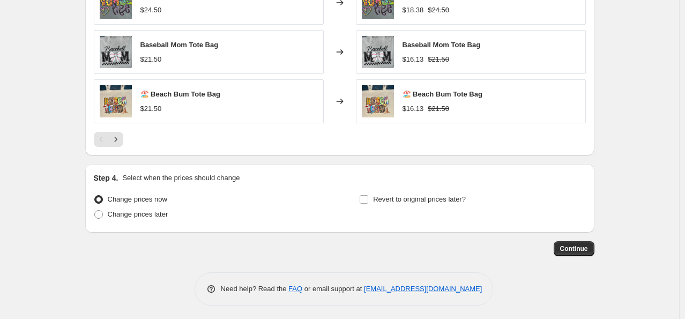
scroll to position [876, 0]
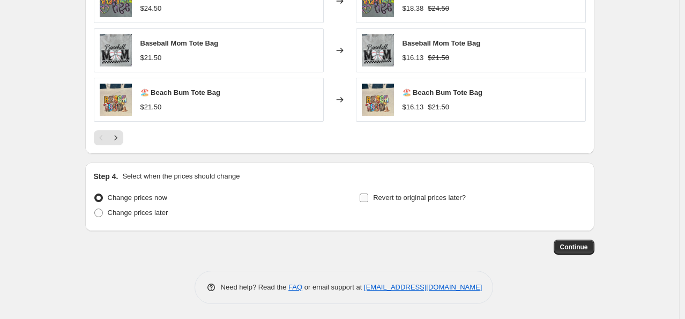
click at [368, 200] on input "Revert to original prices later?" at bounding box center [364, 198] width 9 height 9
checkbox input "true"
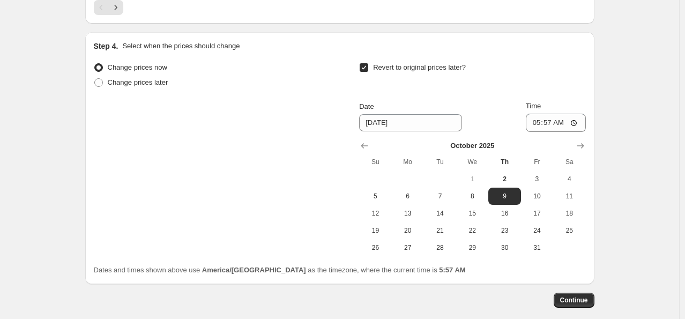
scroll to position [1059, 0]
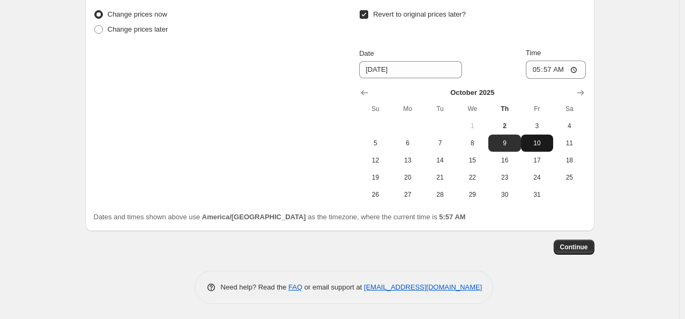
click at [533, 146] on span "10" at bounding box center [538, 143] width 24 height 9
type input "[DATE]"
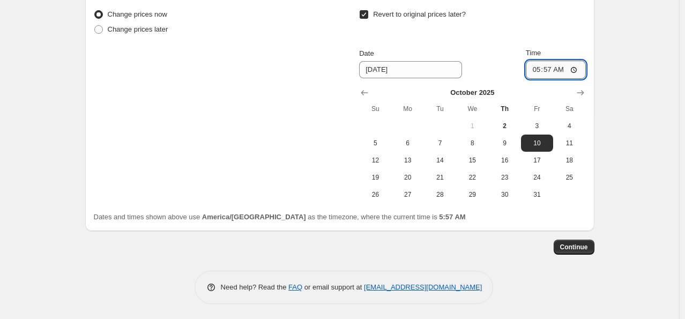
click at [541, 72] on input "05:57" at bounding box center [556, 70] width 60 height 18
type input "00:00"
click at [588, 246] on span "Continue" at bounding box center [575, 247] width 28 height 9
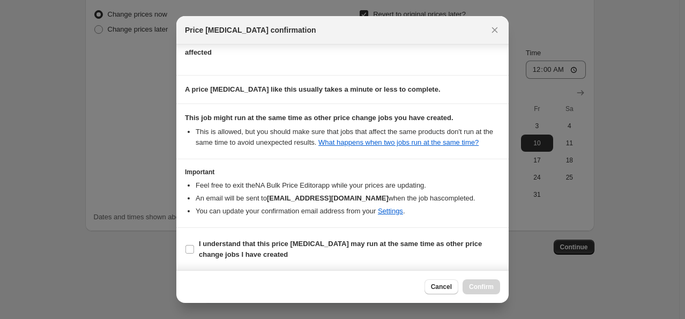
scroll to position [142, 0]
click at [196, 250] on label "I understand that this price [MEDICAL_DATA] may run at the same time as other p…" at bounding box center [342, 249] width 315 height 26
click at [194, 250] on input "I understand that this price [MEDICAL_DATA] may run at the same time as other p…" at bounding box center [190, 249] width 9 height 9
checkbox input "true"
click at [490, 288] on span "Confirm" at bounding box center [481, 287] width 25 height 9
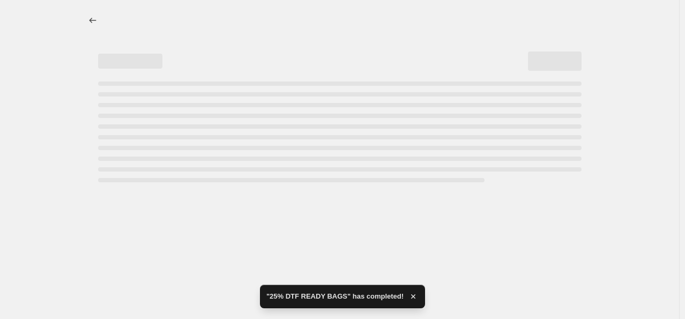
select select "percentage"
select select "collection"
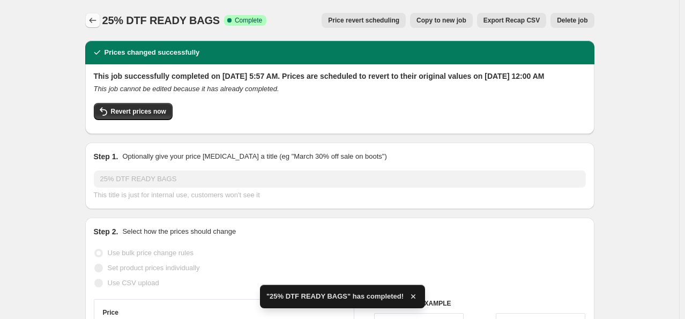
click at [91, 19] on icon "Price change jobs" at bounding box center [92, 20] width 11 height 11
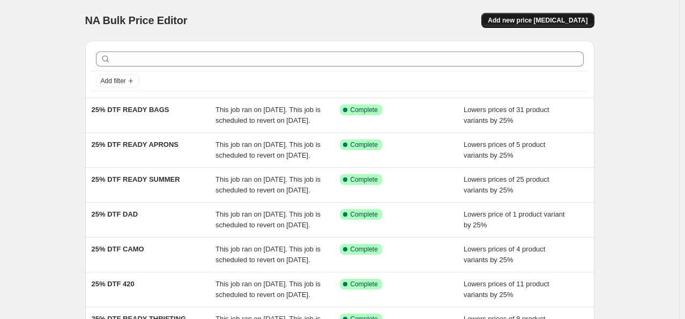
click at [586, 24] on span "Add new price [MEDICAL_DATA]" at bounding box center [538, 20] width 100 height 9
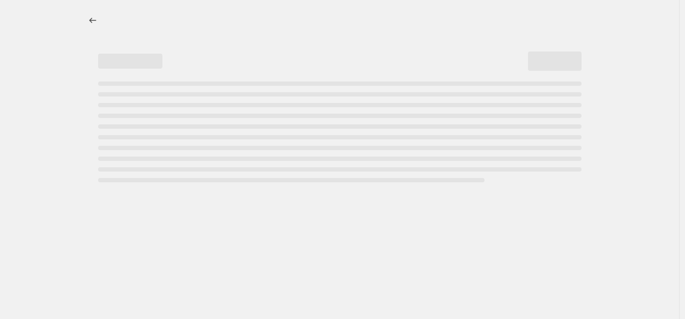
select select "percentage"
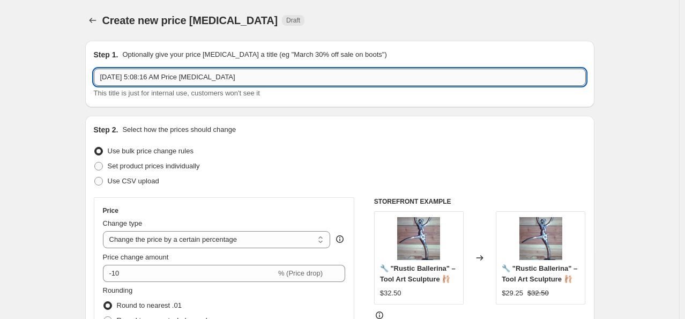
click at [237, 69] on input "[DATE] 5:08:16 AM Price [MEDICAL_DATA]" at bounding box center [340, 77] width 492 height 17
click at [234, 69] on input "[DATE] 5:08:16 AM Price [MEDICAL_DATA]" at bounding box center [340, 77] width 492 height 17
click at [238, 78] on input "[DATE] 5:08:16 AM Price [MEDICAL_DATA]" at bounding box center [340, 77] width 492 height 17
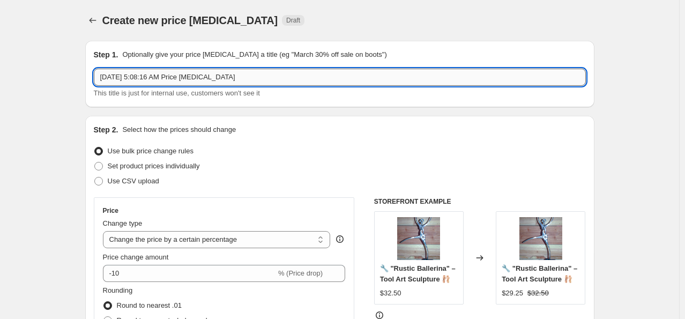
paste input "25% DTF"
click at [238, 78] on input "25% DTF" at bounding box center [340, 77] width 492 height 17
type input "25% DTF SPORTS HER"
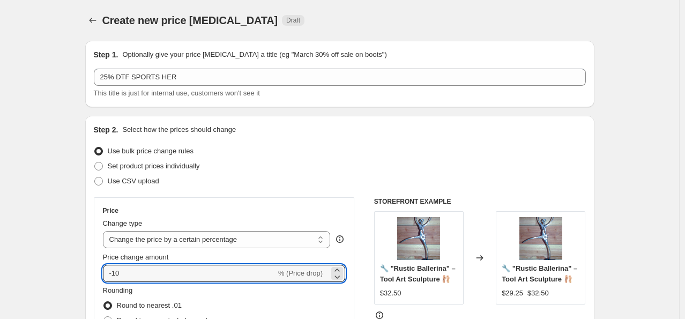
drag, startPoint x: 139, startPoint y: 270, endPoint x: 69, endPoint y: 262, distance: 70.8
type input "-25"
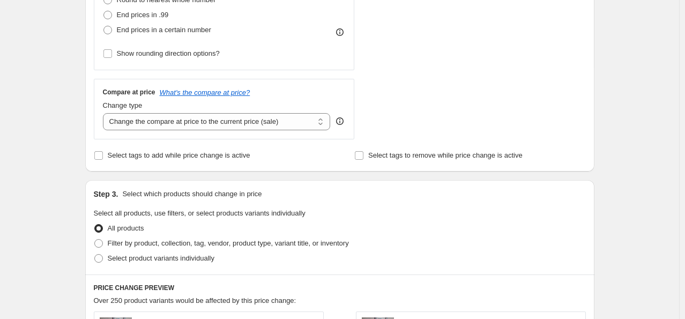
scroll to position [375, 0]
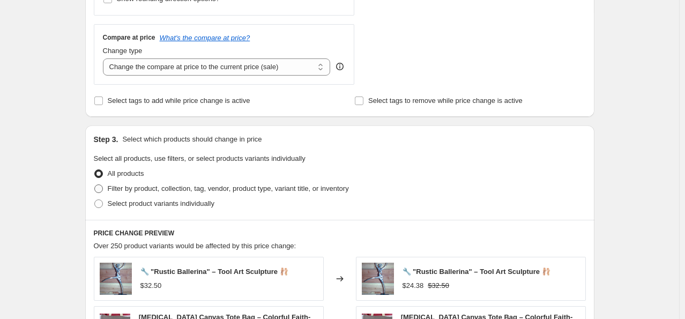
click at [180, 188] on span "Filter by product, collection, tag, vendor, product type, variant title, or inv…" at bounding box center [228, 189] width 241 height 8
click at [95, 185] on input "Filter by product, collection, tag, vendor, product type, variant title, or inv…" at bounding box center [94, 185] width 1 height 1
radio input "true"
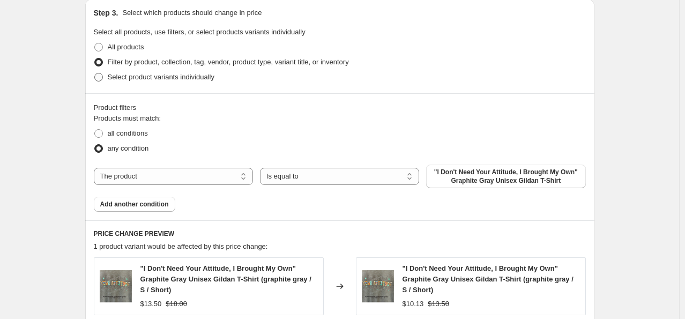
scroll to position [536, 0]
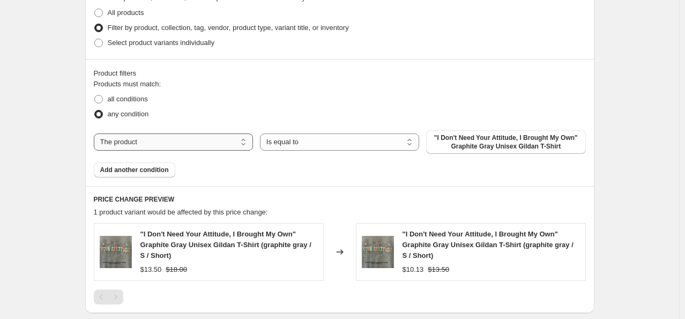
click at [198, 142] on select "The product The product's collection The product's tag The product's vendor The…" at bounding box center [173, 142] width 159 height 17
select select "collection"
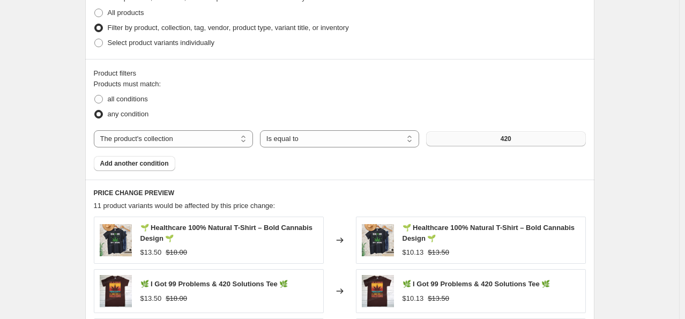
click at [456, 136] on button "420" at bounding box center [505, 138] width 159 height 15
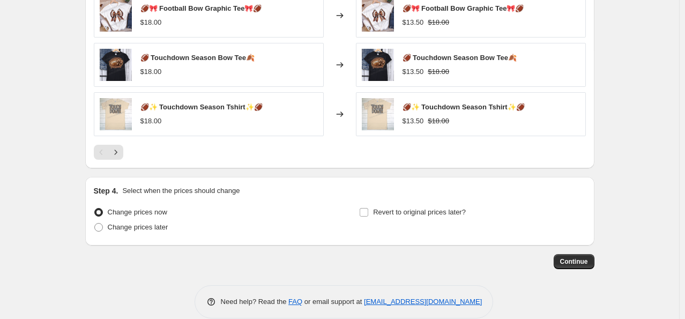
scroll to position [873, 0]
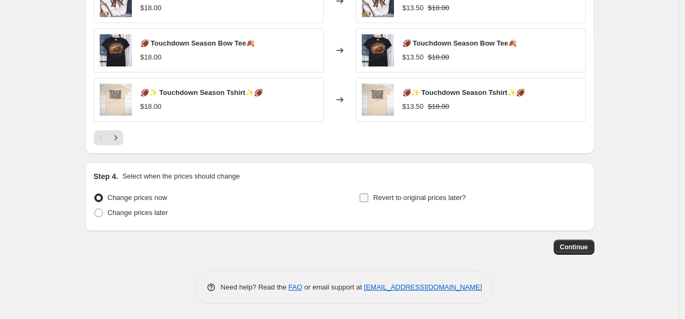
click at [368, 197] on input "Revert to original prices later?" at bounding box center [364, 198] width 9 height 9
checkbox input "true"
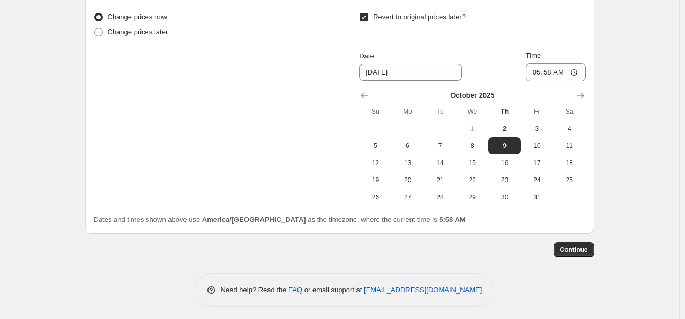
scroll to position [1056, 0]
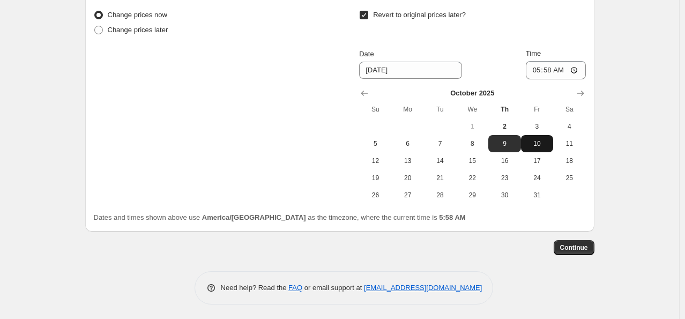
click at [535, 144] on span "10" at bounding box center [538, 143] width 24 height 9
type input "[DATE]"
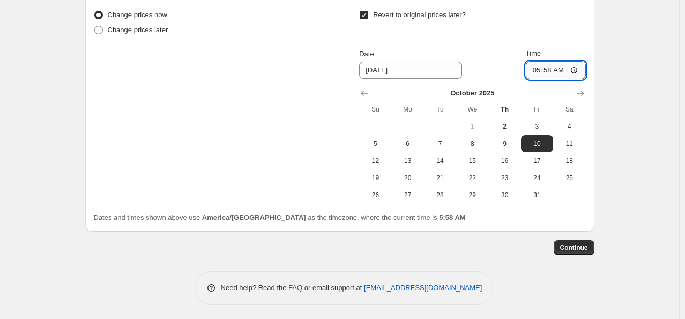
click at [539, 69] on input "05:58" at bounding box center [556, 70] width 60 height 18
type input "00:00"
click at [592, 245] on button "Continue" at bounding box center [574, 247] width 41 height 15
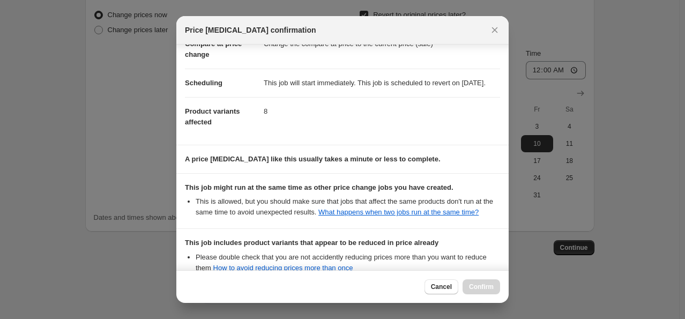
scroll to position [208, 0]
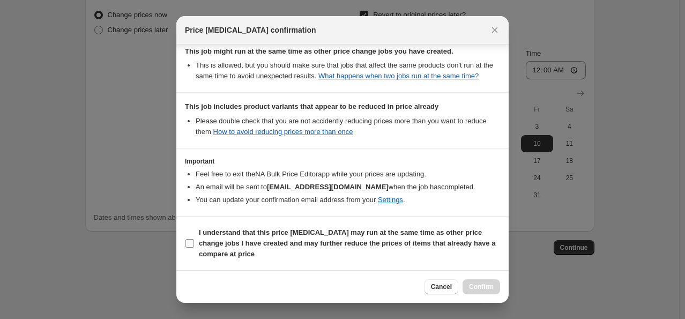
click at [202, 245] on b "I understand that this price [MEDICAL_DATA] may run at the same time as other p…" at bounding box center [347, 243] width 297 height 30
click at [194, 245] on input "I understand that this price [MEDICAL_DATA] may run at the same time as other p…" at bounding box center [190, 243] width 9 height 9
checkbox input "true"
click at [479, 288] on span "Confirm" at bounding box center [481, 287] width 25 height 9
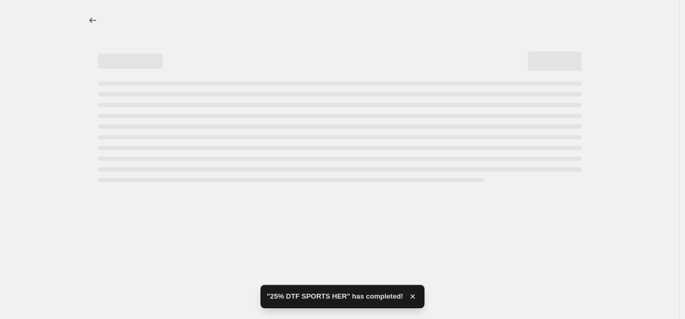
select select "percentage"
select select "collection"
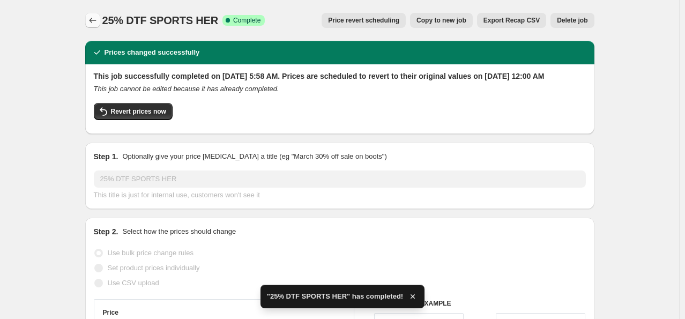
click at [92, 17] on icon "Price change jobs" at bounding box center [92, 20] width 11 height 11
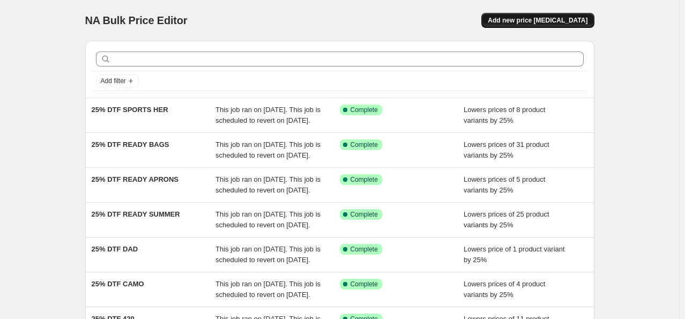
click at [543, 22] on span "Add new price [MEDICAL_DATA]" at bounding box center [538, 20] width 100 height 9
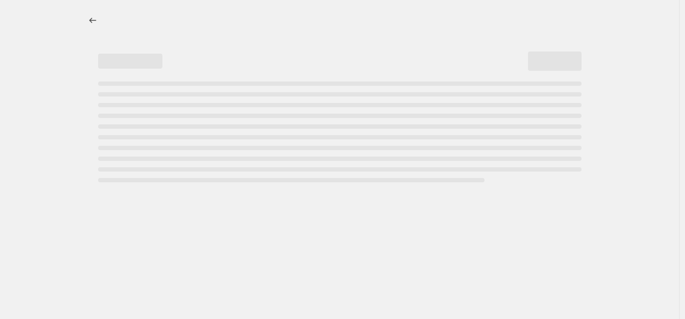
select select "percentage"
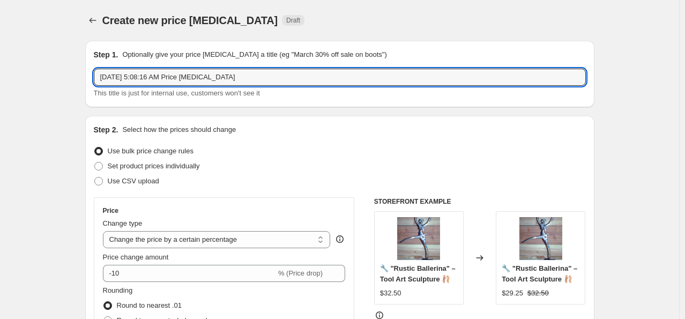
drag, startPoint x: 252, startPoint y: 75, endPoint x: 41, endPoint y: 55, distance: 211.7
paste input "25% DTF"
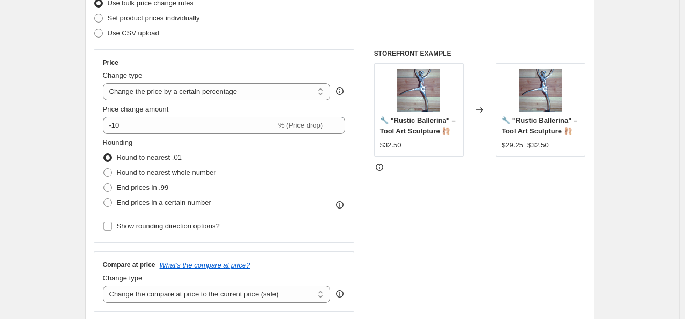
scroll to position [161, 0]
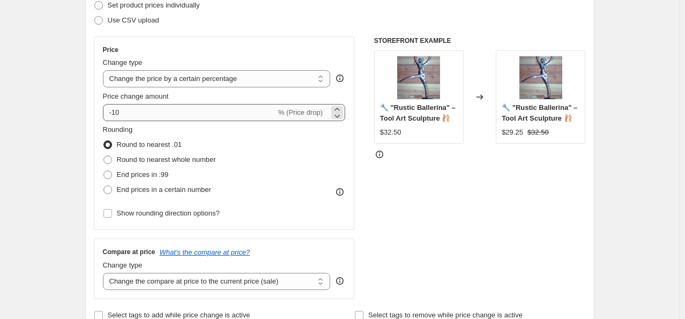
type input "25% DTF SUMMER HER"
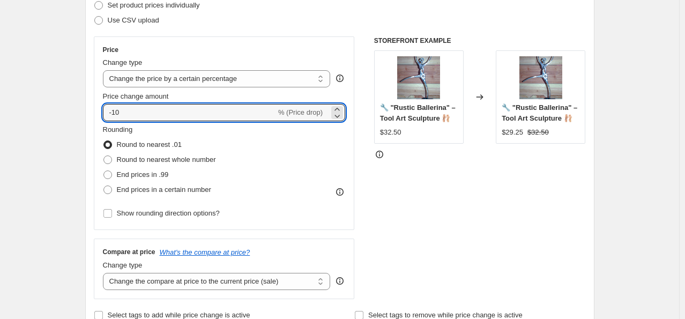
drag, startPoint x: 133, startPoint y: 115, endPoint x: 45, endPoint y: 103, distance: 88.8
type input "-25"
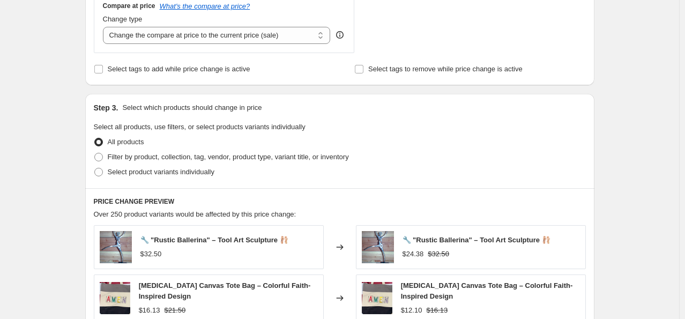
scroll to position [483, 0]
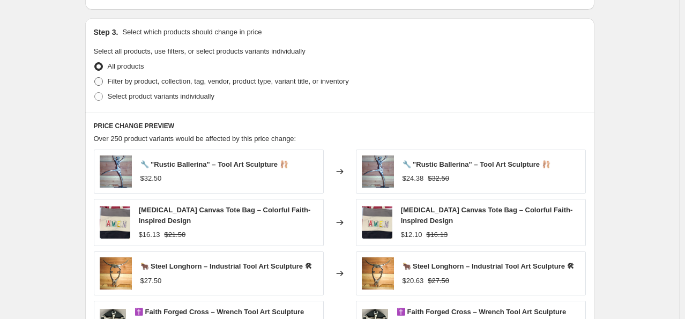
click at [163, 81] on span "Filter by product, collection, tag, vendor, product type, variant title, or inv…" at bounding box center [228, 81] width 241 height 8
click at [95, 78] on input "Filter by product, collection, tag, vendor, product type, variant title, or inv…" at bounding box center [94, 77] width 1 height 1
radio input "true"
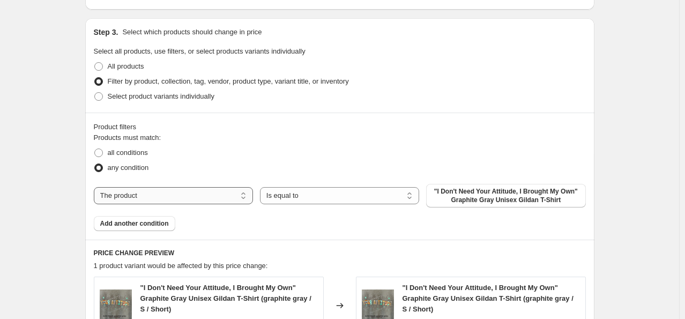
drag, startPoint x: 180, startPoint y: 189, endPoint x: 185, endPoint y: 197, distance: 9.4
click at [180, 189] on select "The product The product's collection The product's tag The product's vendor The…" at bounding box center [173, 195] width 159 height 17
select select "collection"
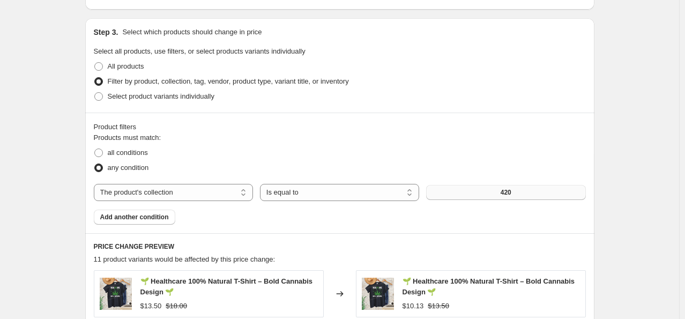
click at [463, 194] on button "420" at bounding box center [505, 192] width 159 height 15
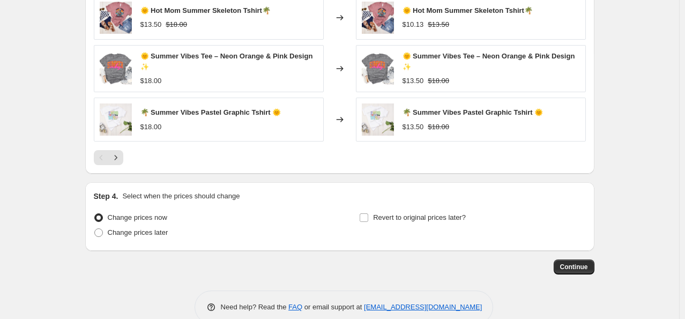
scroll to position [858, 0]
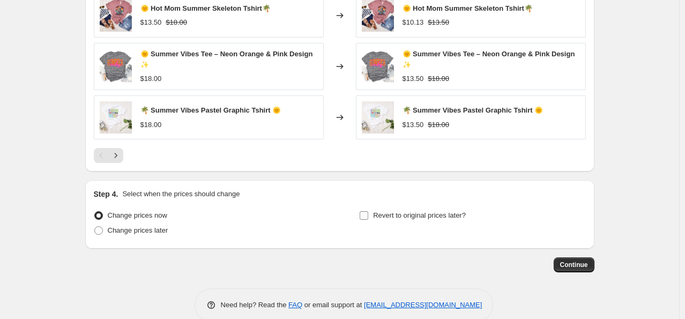
click at [366, 216] on input "Revert to original prices later?" at bounding box center [364, 215] width 9 height 9
checkbox input "true"
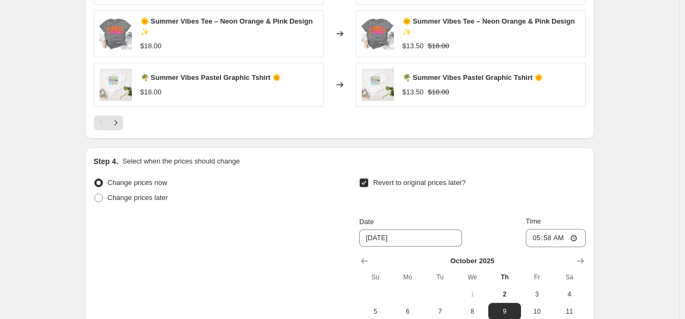
scroll to position [952, 0]
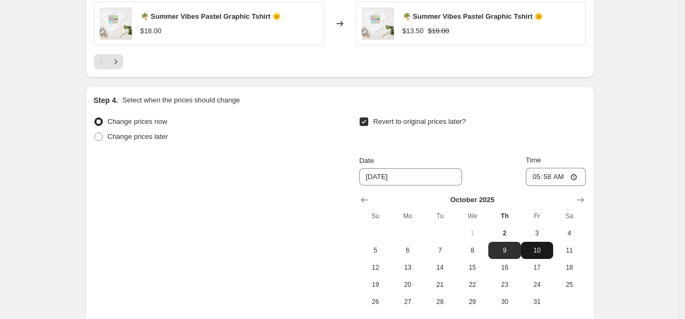
click at [539, 253] on span "10" at bounding box center [538, 250] width 24 height 9
type input "[DATE]"
click at [536, 171] on input "05:58" at bounding box center [556, 177] width 60 height 18
type input "00:00"
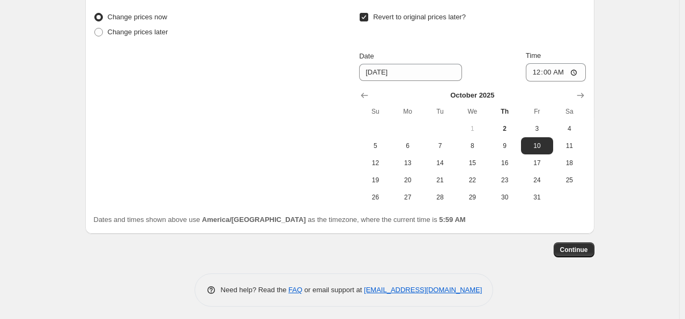
scroll to position [1059, 0]
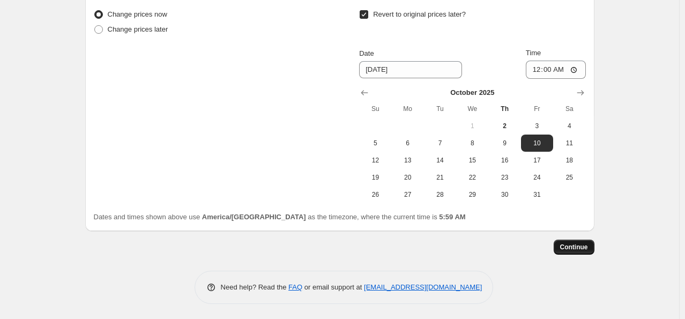
click at [574, 249] on span "Continue" at bounding box center [575, 247] width 28 height 9
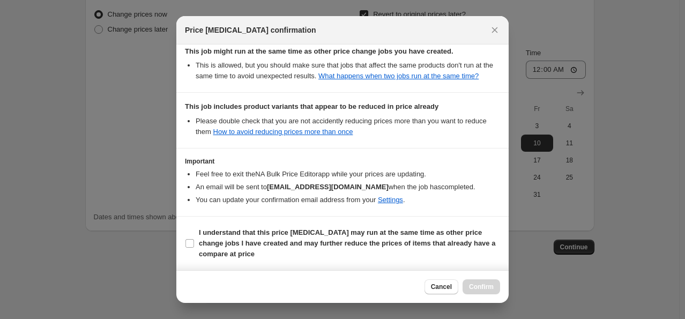
scroll to position [208, 0]
drag, startPoint x: 200, startPoint y: 247, endPoint x: 344, endPoint y: 266, distance: 145.4
click at [200, 248] on b "I understand that this price [MEDICAL_DATA] may run at the same time as other p…" at bounding box center [347, 243] width 297 height 30
click at [194, 248] on input "I understand that this price [MEDICAL_DATA] may run at the same time as other p…" at bounding box center [190, 243] width 9 height 9
checkbox input "true"
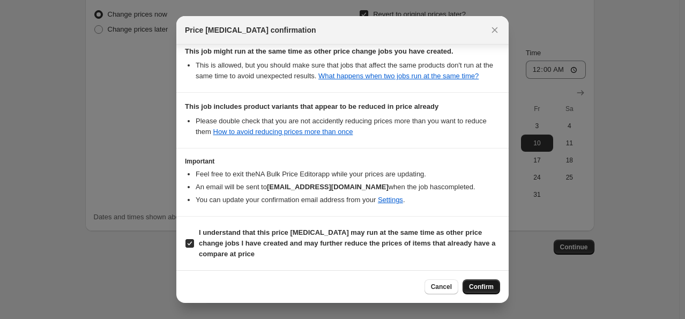
click at [487, 285] on span "Confirm" at bounding box center [481, 287] width 25 height 9
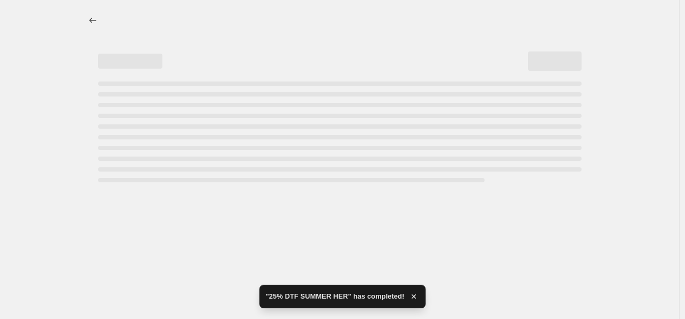
select select "percentage"
select select "collection"
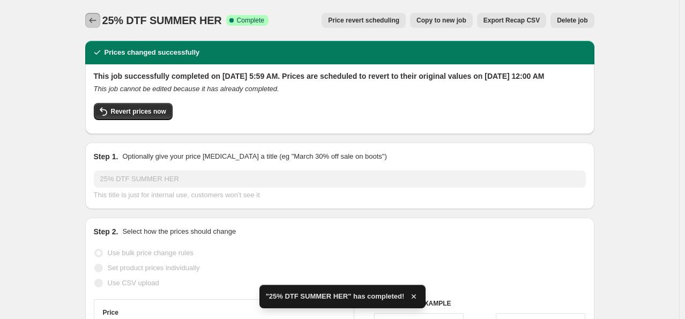
click at [95, 22] on icon "Price change jobs" at bounding box center [92, 20] width 11 height 11
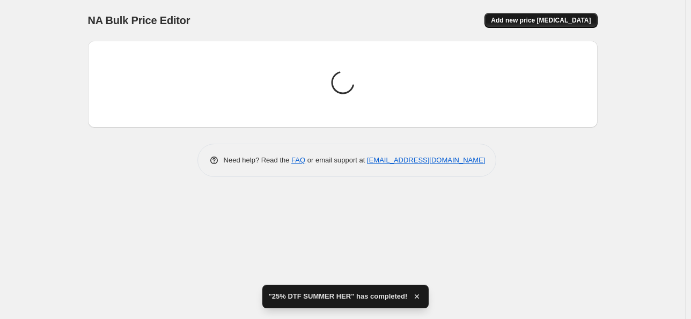
click at [525, 19] on span "Add new price [MEDICAL_DATA]" at bounding box center [541, 20] width 100 height 9
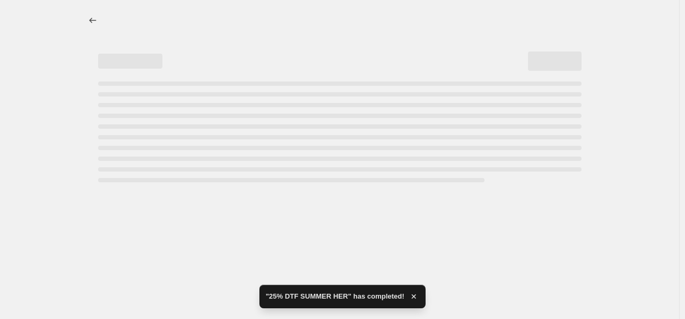
select select "percentage"
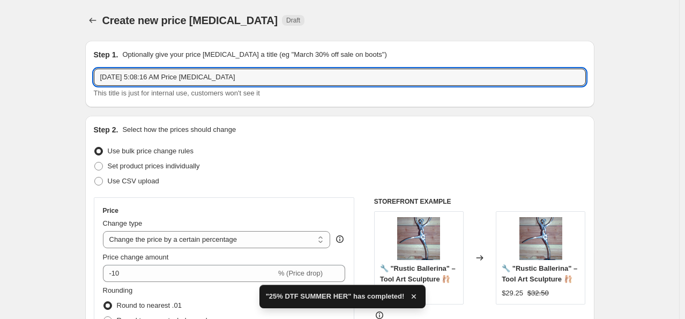
drag, startPoint x: 255, startPoint y: 76, endPoint x: 1, endPoint y: 56, distance: 255.1
paste input "25% DTF"
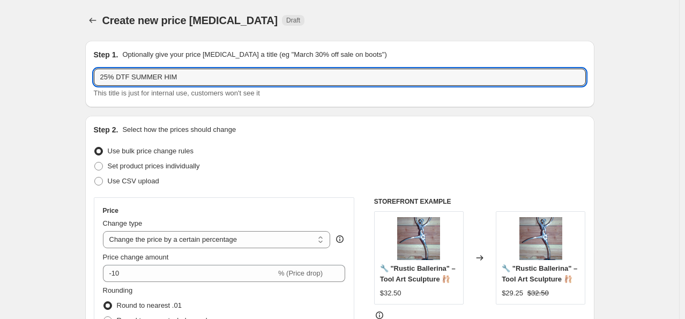
type input "25% DTF SUMMER HIM"
click at [328, 196] on div "Step 2. Select how the prices should change Use bulk price change rules Set pro…" at bounding box center [340, 303] width 492 height 359
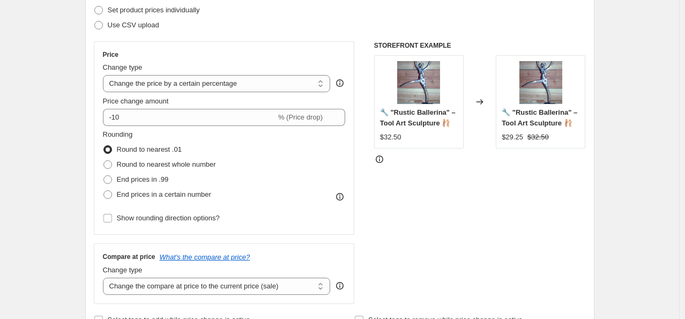
scroll to position [161, 0]
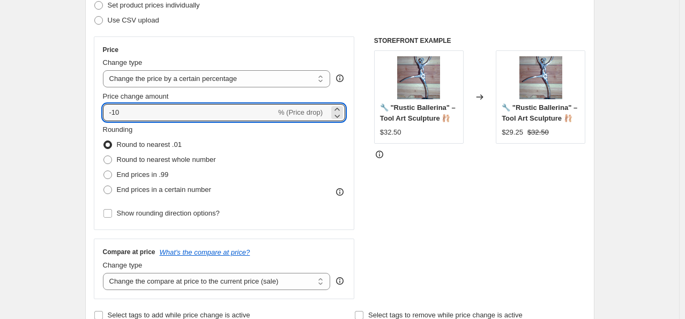
drag, startPoint x: 161, startPoint y: 113, endPoint x: 21, endPoint y: 86, distance: 142.6
type input "-25"
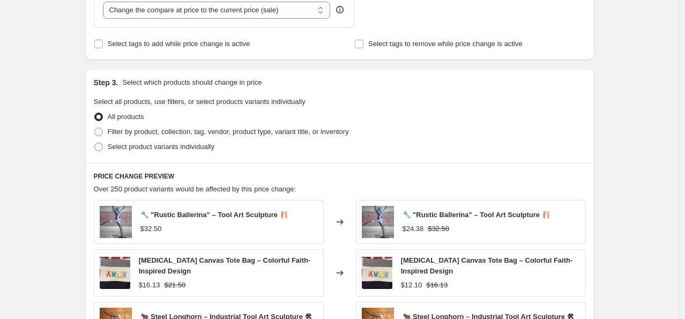
scroll to position [429, 0]
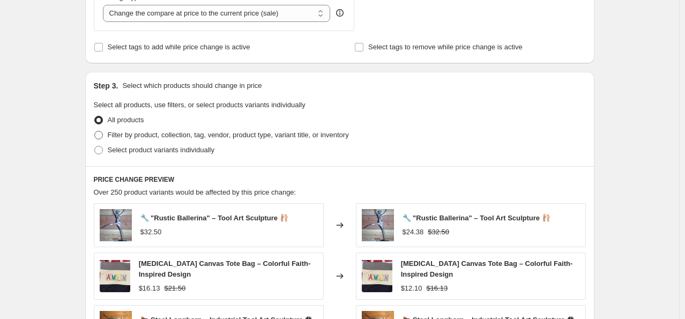
click at [111, 134] on span "Filter by product, collection, tag, vendor, product type, variant title, or inv…" at bounding box center [228, 135] width 241 height 8
click at [95, 131] on input "Filter by product, collection, tag, vendor, product type, variant title, or inv…" at bounding box center [94, 131] width 1 height 1
radio input "true"
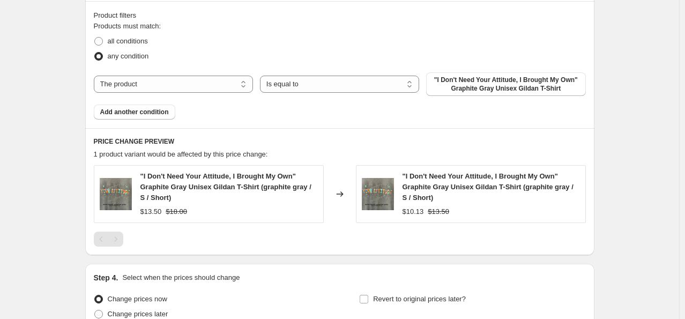
scroll to position [644, 0]
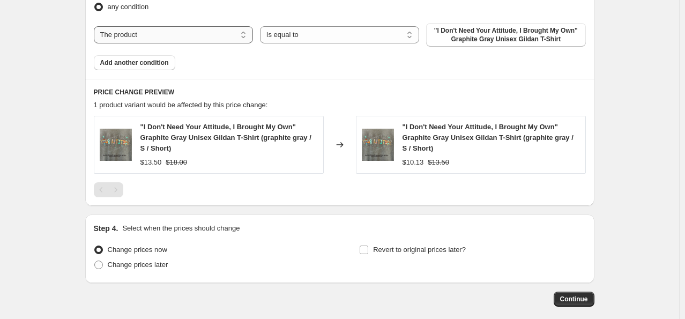
click at [219, 34] on select "The product The product's collection The product's tag The product's vendor The…" at bounding box center [173, 34] width 159 height 17
select select "collection"
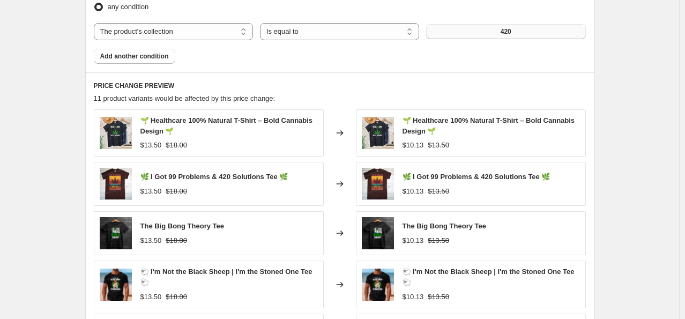
click at [470, 32] on button "420" at bounding box center [505, 31] width 159 height 15
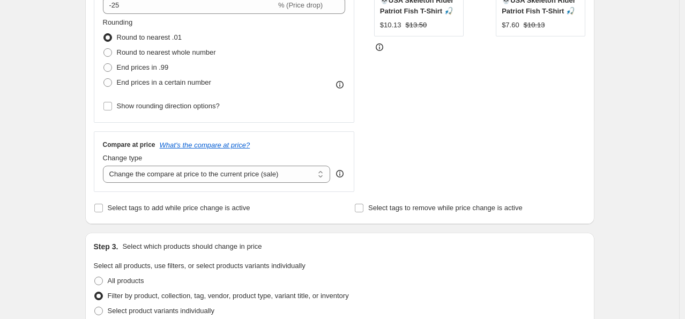
scroll to position [0, 0]
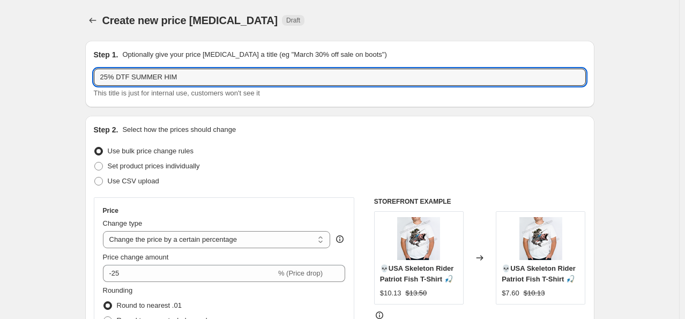
drag, startPoint x: 184, startPoint y: 79, endPoint x: -4, endPoint y: 42, distance: 191.9
click at [0, 42] on html "Home Settings Plans Skip to content Create new price change job. This page is r…" at bounding box center [342, 159] width 685 height 319
paste input "text"
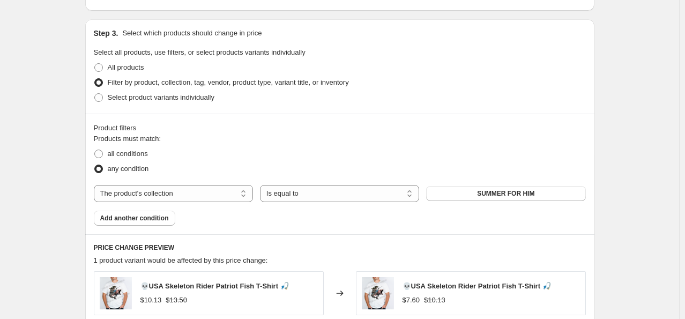
scroll to position [483, 0]
type input "25% DTF TEACHER"
click at [519, 184] on div "Products must match: all conditions any condition The product The product's col…" at bounding box center [340, 178] width 492 height 92
click at [519, 190] on span "SUMMER FOR HIM" at bounding box center [505, 192] width 57 height 9
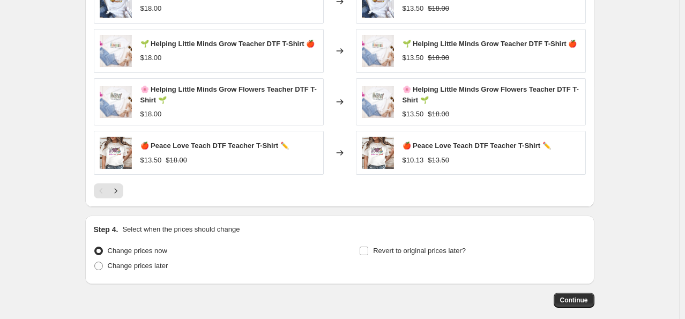
scroll to position [858, 0]
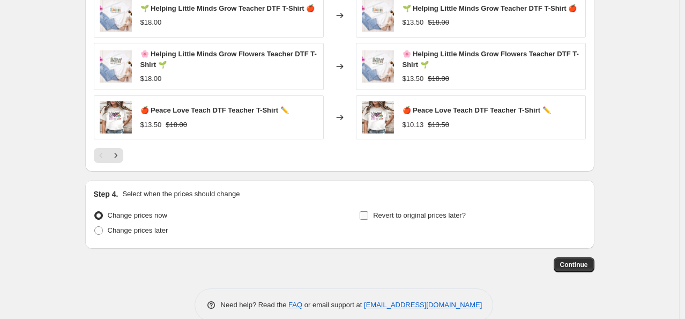
click at [366, 213] on input "Revert to original prices later?" at bounding box center [364, 215] width 9 height 9
checkbox input "true"
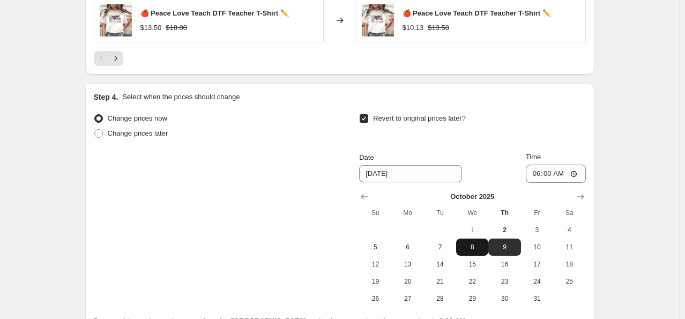
scroll to position [965, 0]
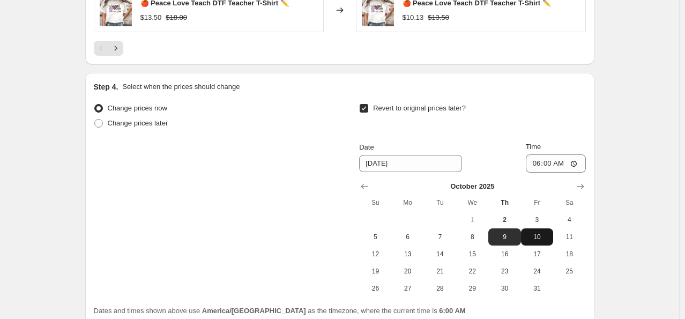
click at [543, 238] on span "10" at bounding box center [538, 237] width 24 height 9
type input "[DATE]"
click at [536, 164] on input "06:00" at bounding box center [556, 163] width 60 height 18
type input "00:00"
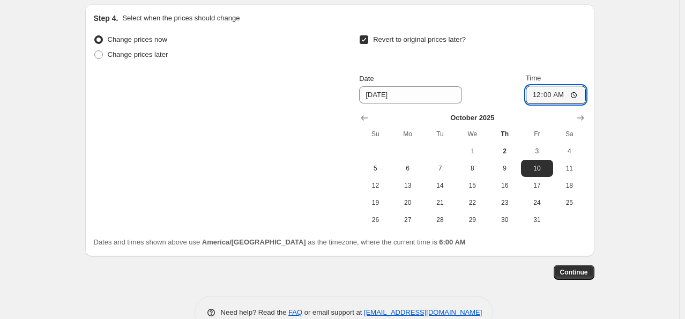
scroll to position [1059, 0]
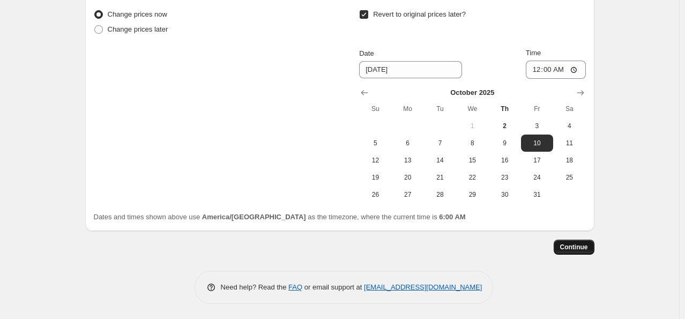
click at [592, 251] on button "Continue" at bounding box center [574, 247] width 41 height 15
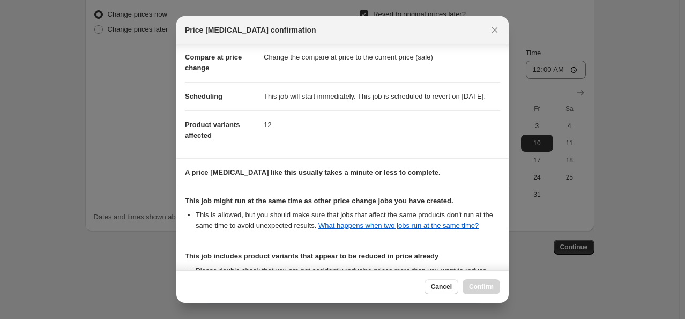
scroll to position [208, 0]
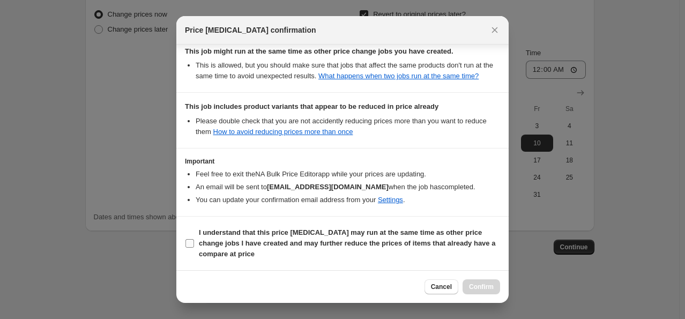
click at [195, 247] on label "I understand that this price [MEDICAL_DATA] may run at the same time as other p…" at bounding box center [342, 243] width 315 height 36
click at [194, 247] on input "I understand that this price [MEDICAL_DATA] may run at the same time as other p…" at bounding box center [190, 243] width 9 height 9
checkbox input "true"
click at [496, 287] on button "Confirm" at bounding box center [482, 286] width 38 height 15
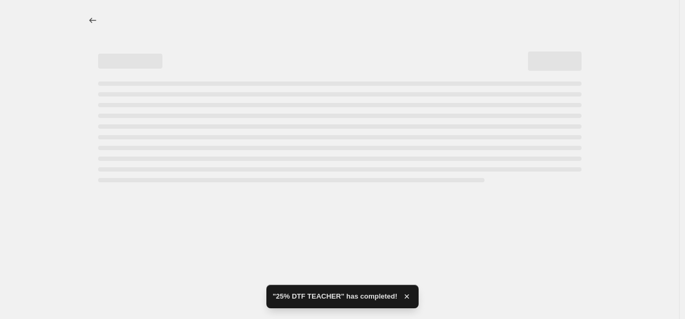
select select "percentage"
select select "collection"
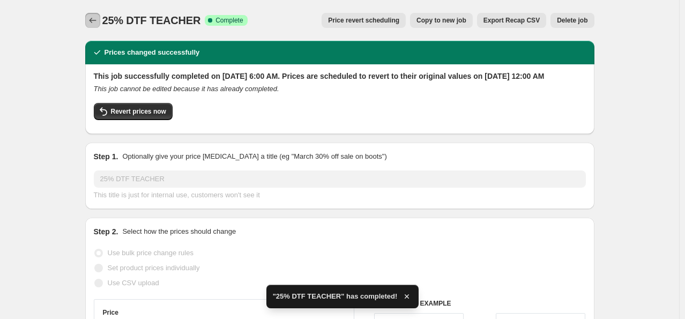
click at [89, 17] on button "Price change jobs" at bounding box center [92, 20] width 15 height 15
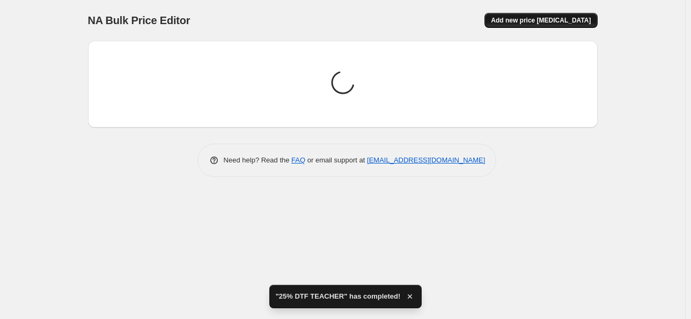
click at [528, 17] on span "Add new price [MEDICAL_DATA]" at bounding box center [541, 20] width 100 height 9
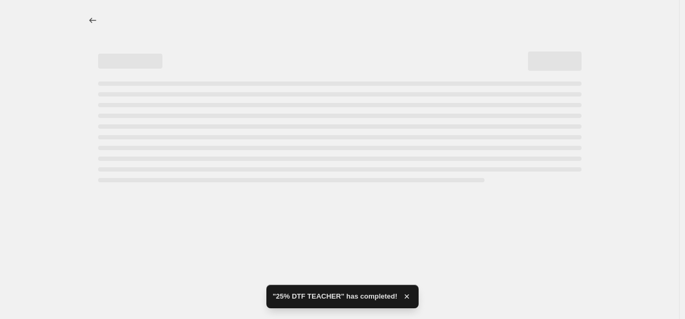
select select "percentage"
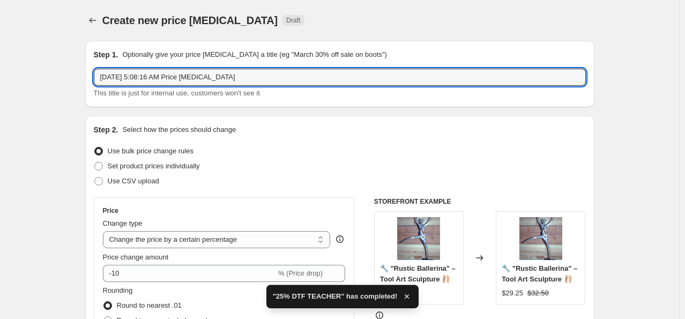
drag, startPoint x: 261, startPoint y: 80, endPoint x: 53, endPoint y: 77, distance: 207.6
paste input "25% DTF"
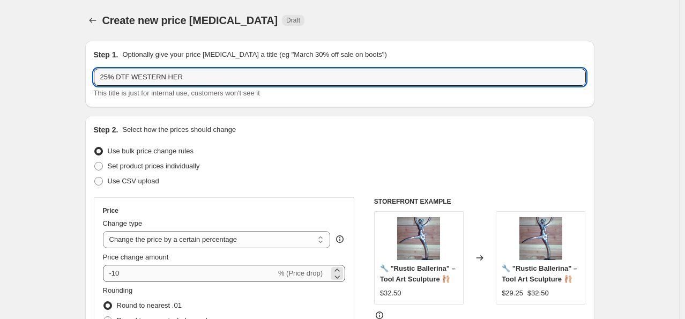
type input "25% DTF WESTERN HER"
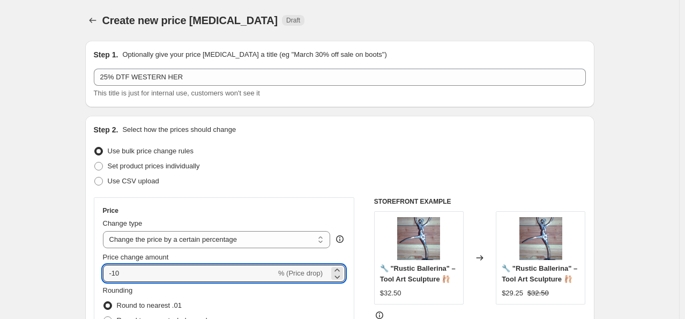
drag, startPoint x: 142, startPoint y: 275, endPoint x: 63, endPoint y: 254, distance: 81.4
select select "percentage"
type input "-25"
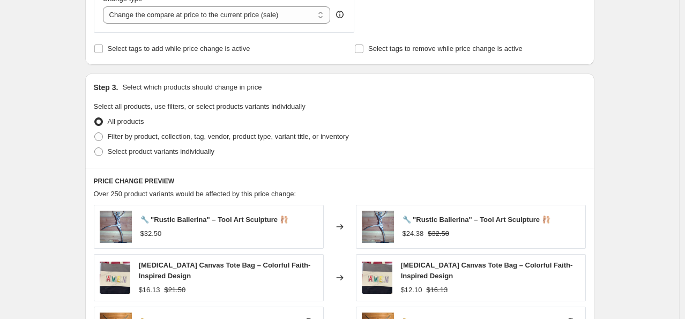
scroll to position [429, 0]
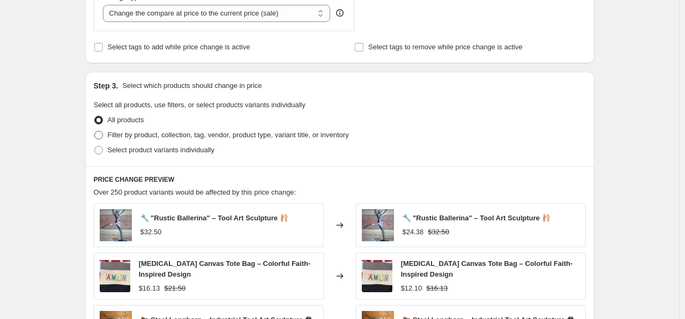
click at [169, 134] on span "Filter by product, collection, tag, vendor, product type, variant title, or inv…" at bounding box center [228, 135] width 241 height 8
click at [95, 131] on input "Filter by product, collection, tag, vendor, product type, variant title, or inv…" at bounding box center [94, 131] width 1 height 1
radio input "true"
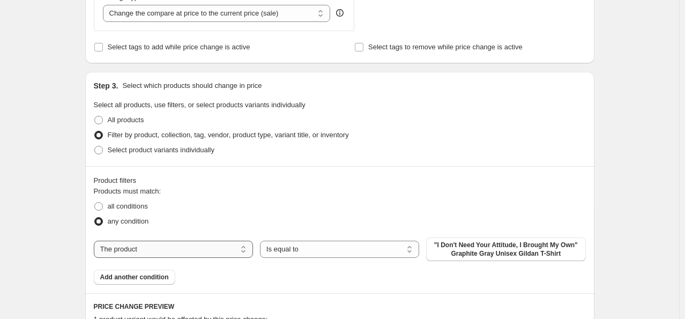
click at [181, 244] on select "The product The product's collection The product's tag The product's vendor The…" at bounding box center [173, 249] width 159 height 17
select select "collection"
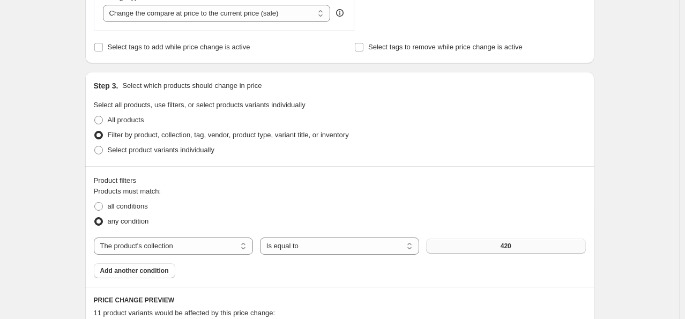
click at [487, 248] on button "420" at bounding box center [505, 246] width 159 height 15
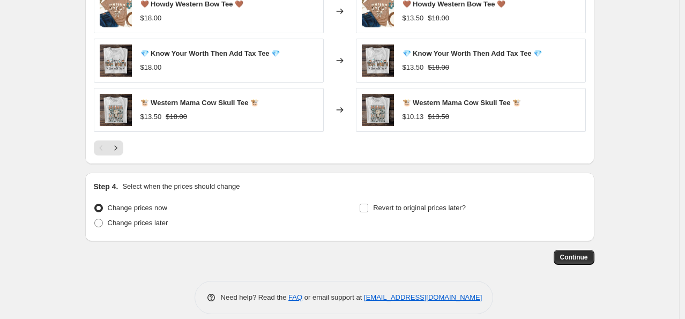
scroll to position [873, 0]
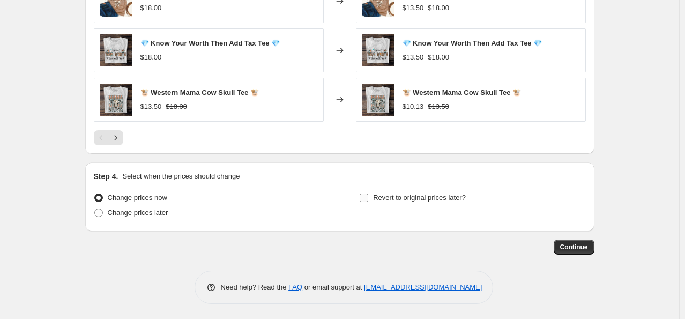
click at [365, 197] on input "Revert to original prices later?" at bounding box center [364, 198] width 9 height 9
checkbox input "true"
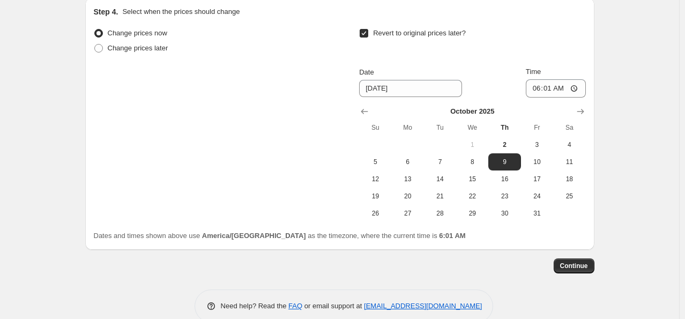
scroll to position [1056, 0]
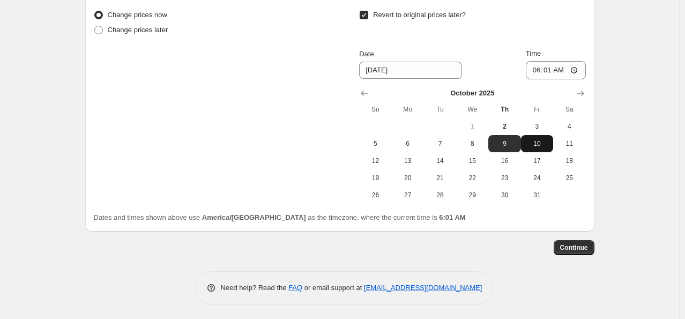
click at [539, 135] on button "10" at bounding box center [537, 143] width 32 height 17
type input "[DATE]"
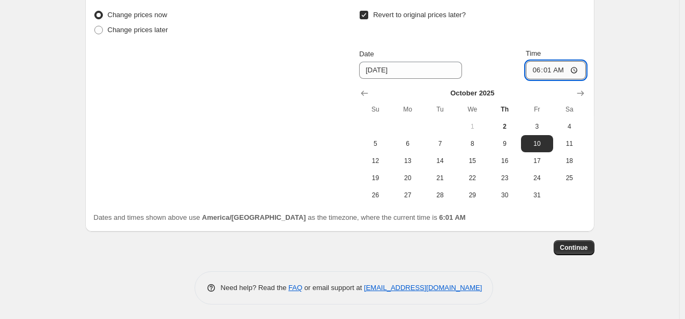
click at [537, 69] on input "06:01" at bounding box center [556, 70] width 60 height 18
type input "00:00"
click at [588, 244] on span "Continue" at bounding box center [575, 248] width 28 height 9
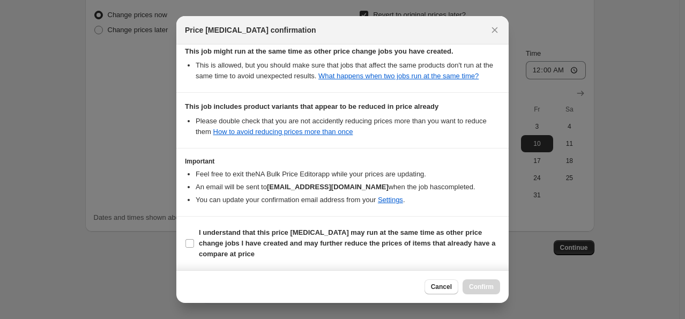
scroll to position [208, 0]
click at [195, 242] on label "I understand that this price [MEDICAL_DATA] may run at the same time as other p…" at bounding box center [342, 243] width 315 height 36
click at [194, 242] on input "I understand that this price [MEDICAL_DATA] may run at the same time as other p…" at bounding box center [190, 243] width 9 height 9
checkbox input "true"
click at [480, 288] on span "Confirm" at bounding box center [481, 287] width 25 height 9
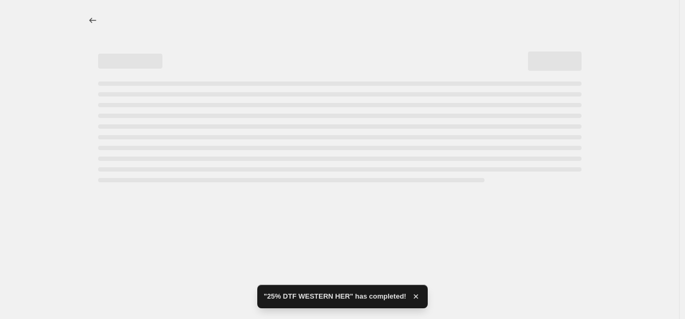
select select "percentage"
select select "collection"
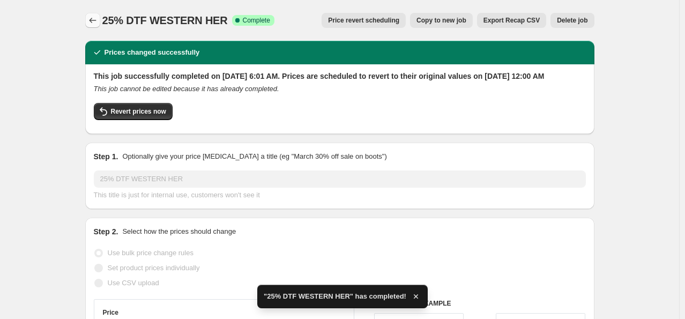
click at [94, 21] on icon "Price change jobs" at bounding box center [92, 20] width 11 height 11
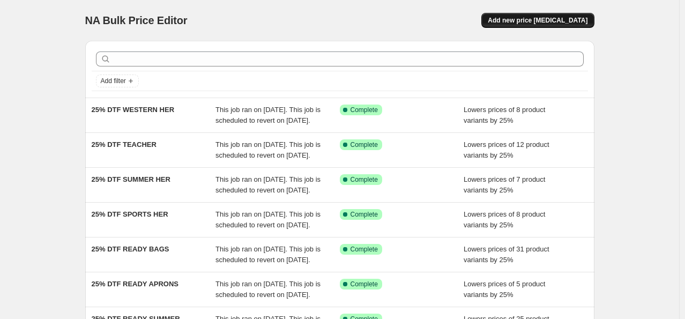
click at [530, 22] on span "Add new price [MEDICAL_DATA]" at bounding box center [538, 20] width 100 height 9
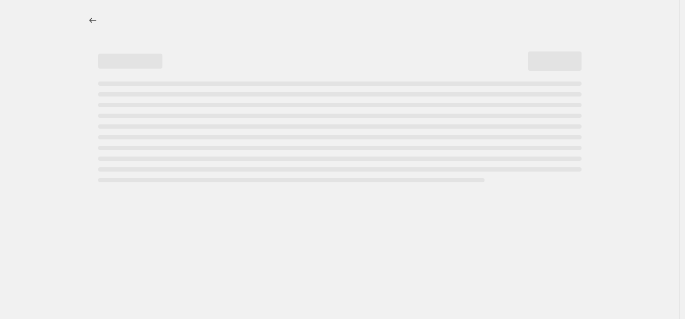
select select "percentage"
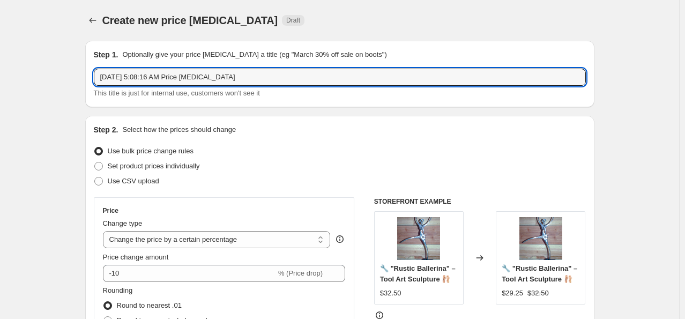
drag, startPoint x: 289, startPoint y: 80, endPoint x: -35, endPoint y: 68, distance: 324.2
click at [0, 68] on html "Home Settings Plans Skip to content Create new price [MEDICAL_DATA]. This page …" at bounding box center [342, 159] width 685 height 319
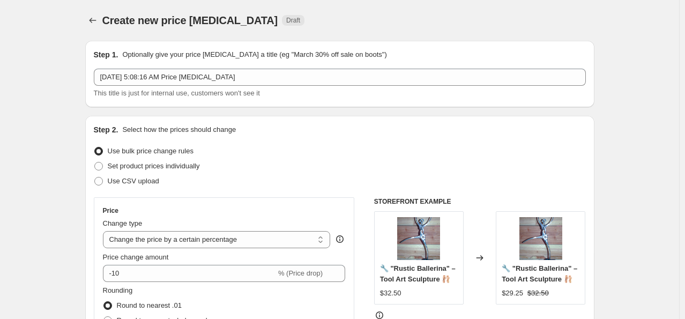
click at [255, 65] on div "Step 1. Optionally give your price [MEDICAL_DATA] a title (eg "March 30% off sa…" at bounding box center [340, 73] width 492 height 49
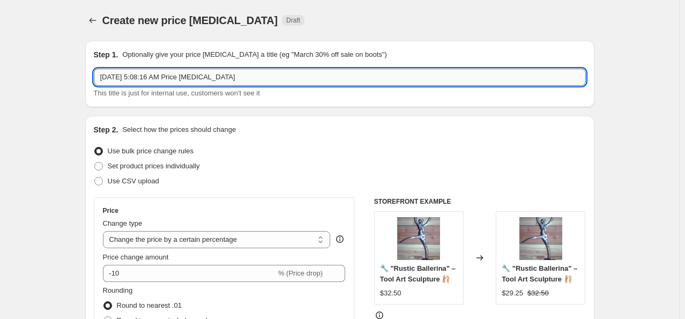
click at [252, 79] on input "[DATE] 5:08:16 AM Price [MEDICAL_DATA]" at bounding box center [340, 77] width 492 height 17
click at [253, 79] on input "[DATE] 5:08:16 AM Price [MEDICAL_DATA]" at bounding box center [340, 77] width 492 height 17
paste input "25% DTF"
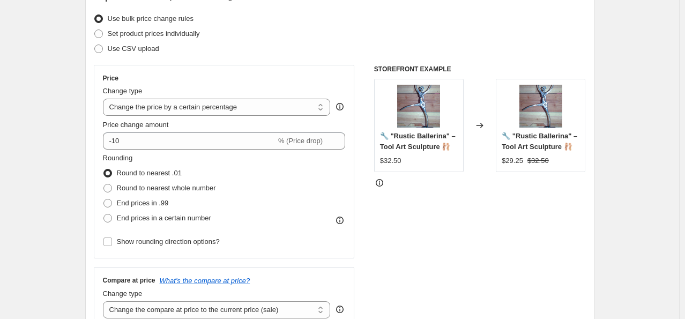
scroll to position [161, 0]
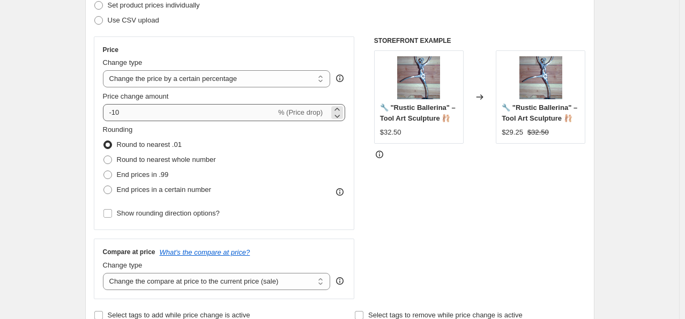
type input "25% DTF WESTERN HIM"
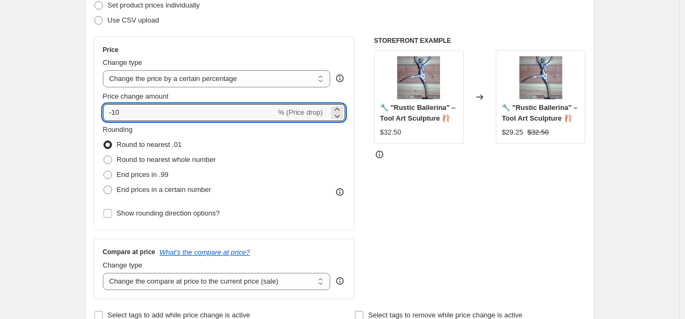
drag, startPoint x: 120, startPoint y: 107, endPoint x: 84, endPoint y: 94, distance: 38.2
type input "-25"
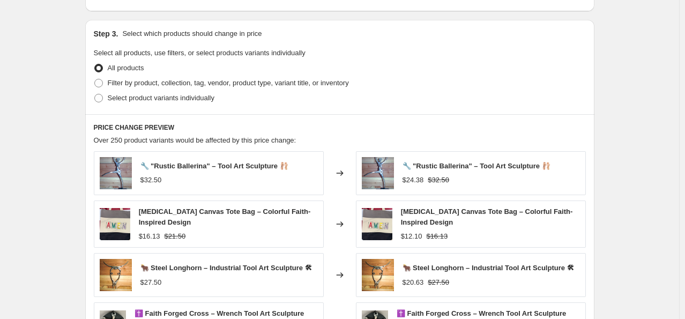
scroll to position [483, 0]
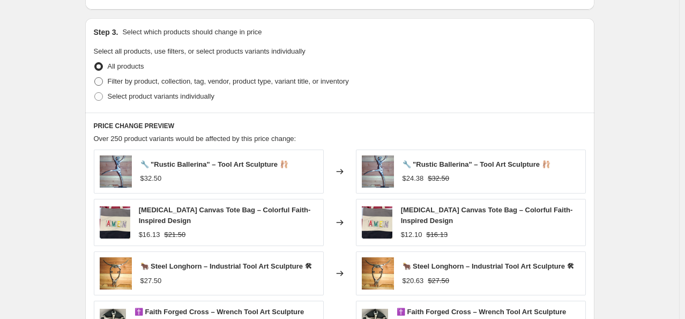
click at [131, 80] on span "Filter by product, collection, tag, vendor, product type, variant title, or inv…" at bounding box center [228, 81] width 241 height 8
click at [95, 78] on input "Filter by product, collection, tag, vendor, product type, variant title, or inv…" at bounding box center [94, 77] width 1 height 1
radio input "true"
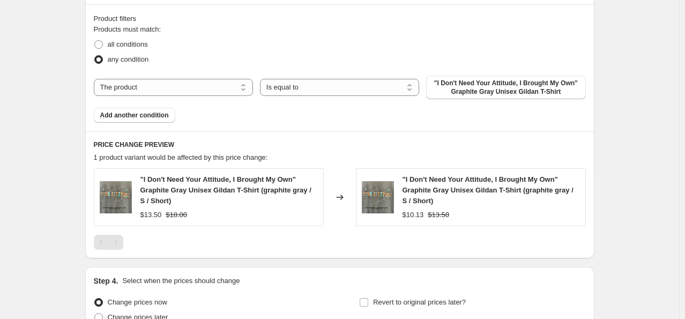
scroll to position [644, 0]
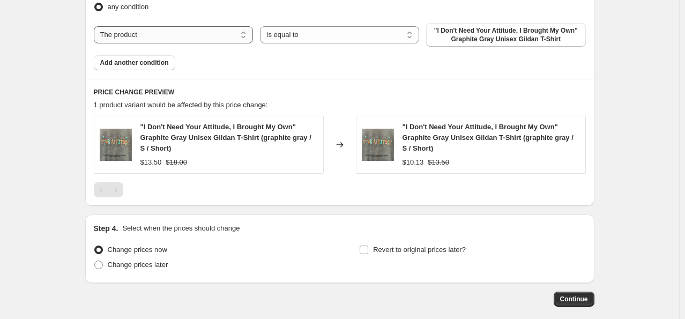
click at [223, 34] on select "The product The product's collection The product's tag The product's vendor The…" at bounding box center [173, 34] width 159 height 17
select select "collection"
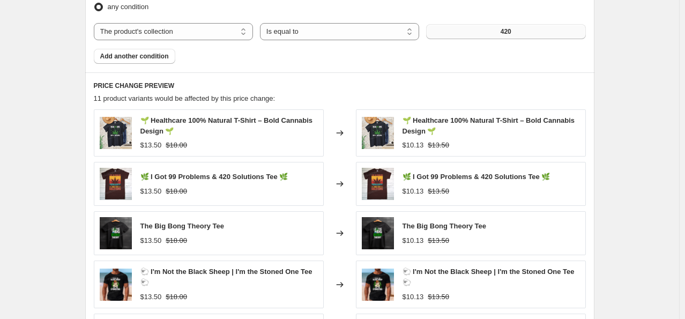
click at [475, 34] on button "420" at bounding box center [505, 31] width 159 height 15
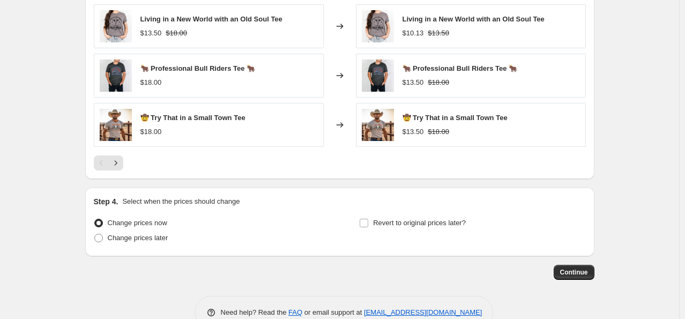
scroll to position [873, 0]
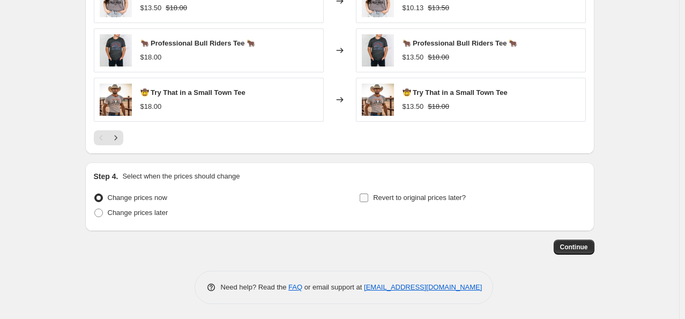
click at [362, 200] on span at bounding box center [364, 198] width 10 height 10
click at [362, 200] on input "Revert to original prices later?" at bounding box center [364, 198] width 9 height 9
checkbox input "true"
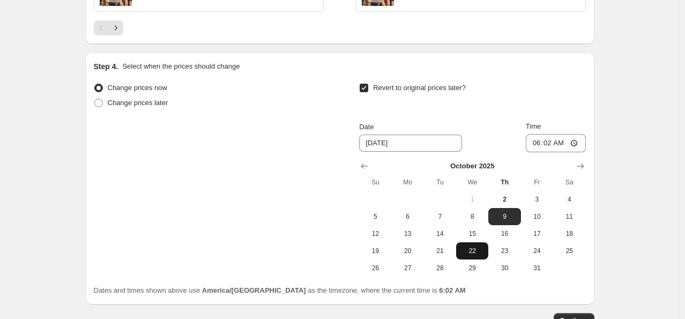
scroll to position [1034, 0]
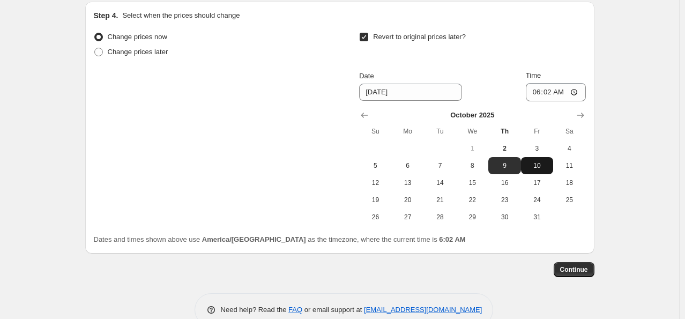
click at [532, 161] on span "10" at bounding box center [538, 165] width 24 height 9
type input "[DATE]"
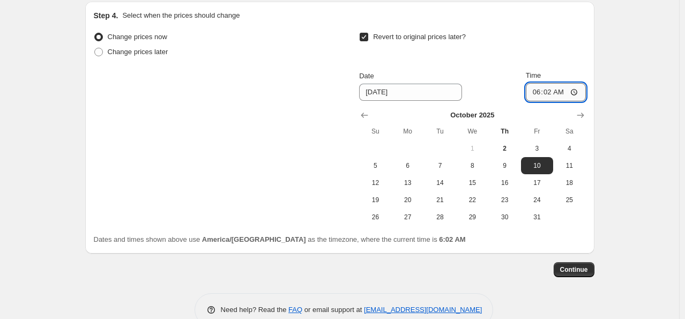
click at [538, 92] on input "06:02" at bounding box center [556, 92] width 60 height 18
type input "00:00"
click at [573, 274] on button "Continue" at bounding box center [574, 269] width 41 height 15
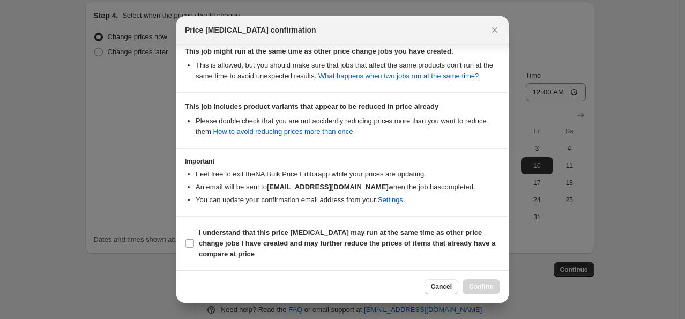
scroll to position [208, 0]
click at [219, 236] on b "I understand that this price [MEDICAL_DATA] may run at the same time as other p…" at bounding box center [347, 243] width 297 height 30
click at [194, 239] on input "I understand that this price [MEDICAL_DATA] may run at the same time as other p…" at bounding box center [190, 243] width 9 height 9
checkbox input "true"
click at [487, 287] on span "Confirm" at bounding box center [481, 287] width 25 height 9
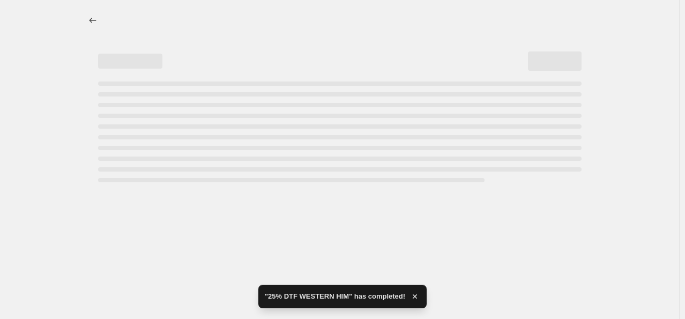
select select "percentage"
select select "collection"
